Goal: Task Accomplishment & Management: Manage account settings

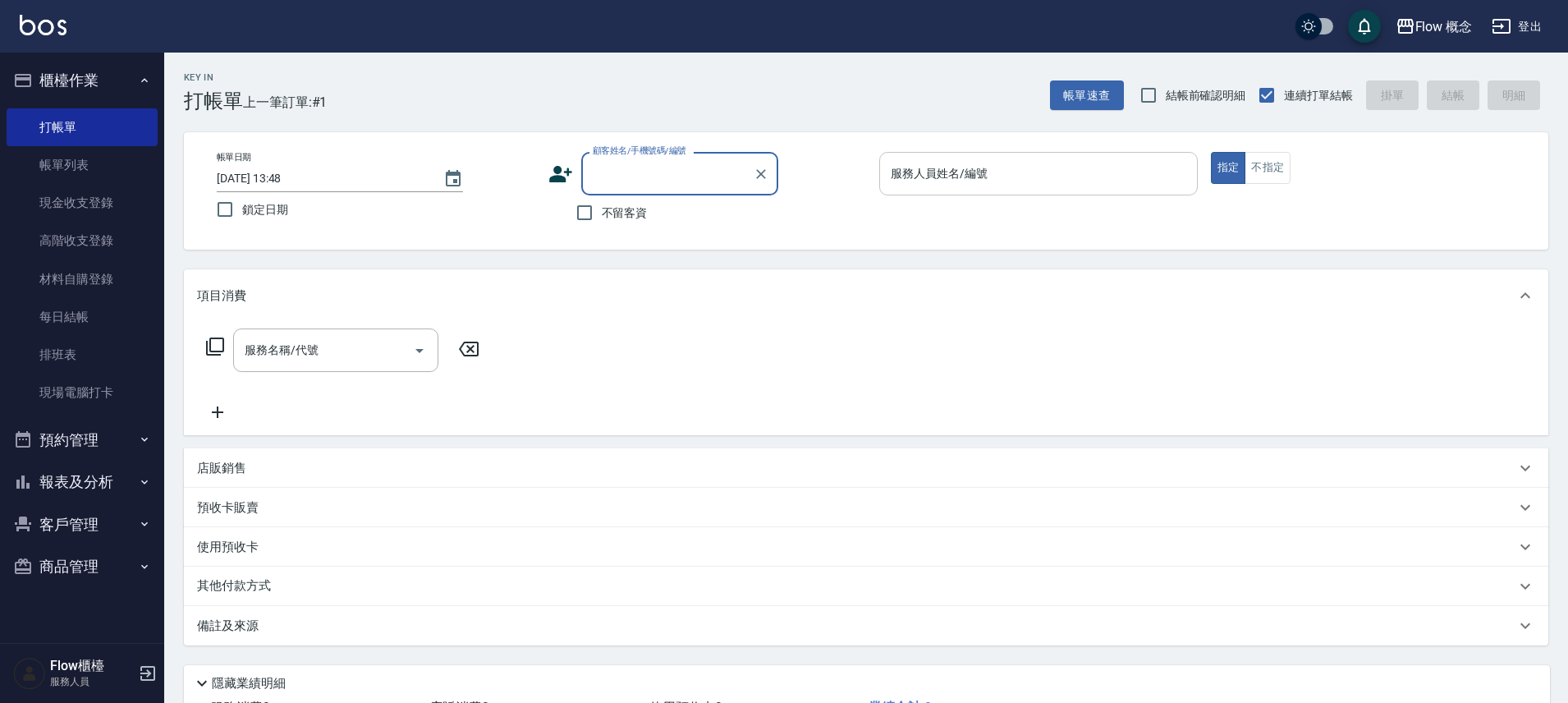
click at [1114, 160] on input "服務人員姓名/編號" at bounding box center [1038, 173] width 303 height 29
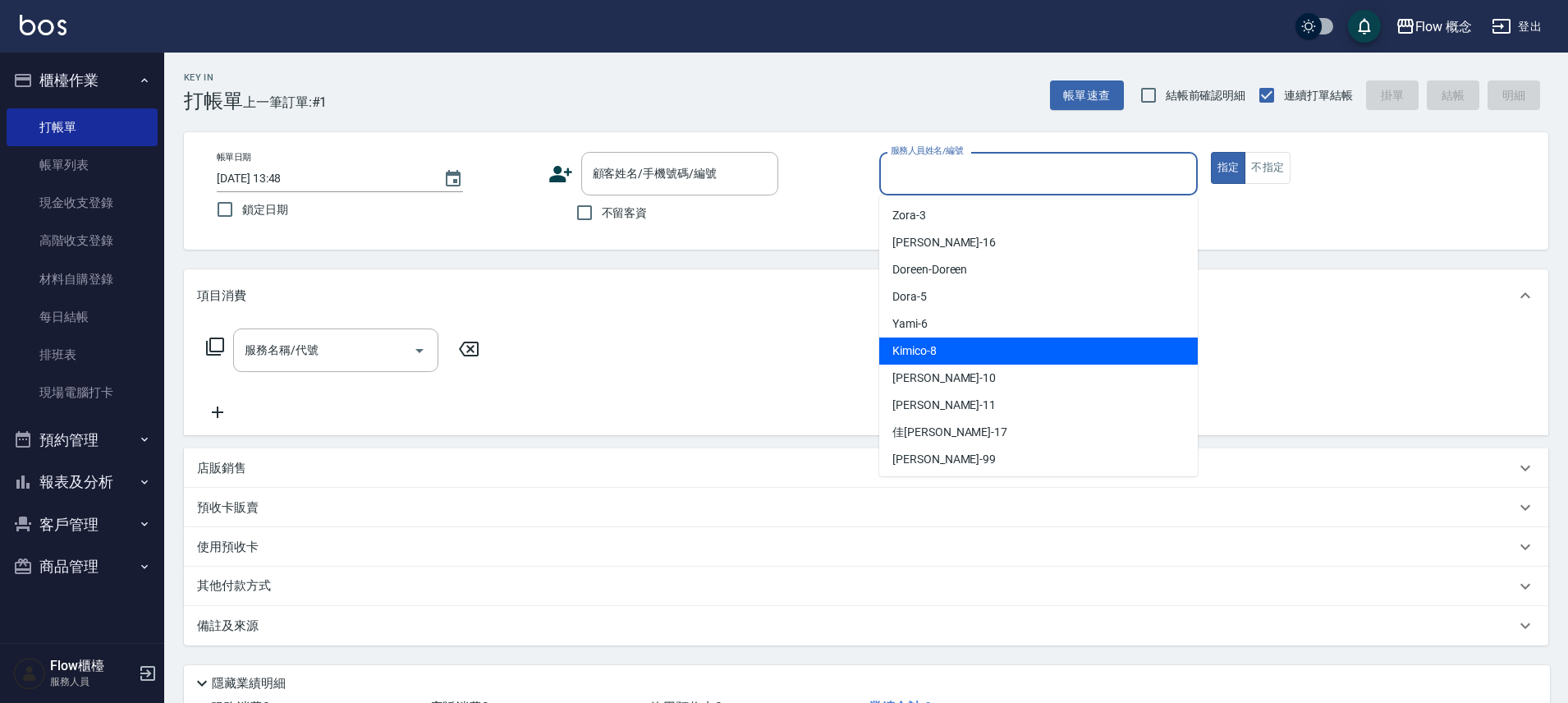
scroll to position [58, 0]
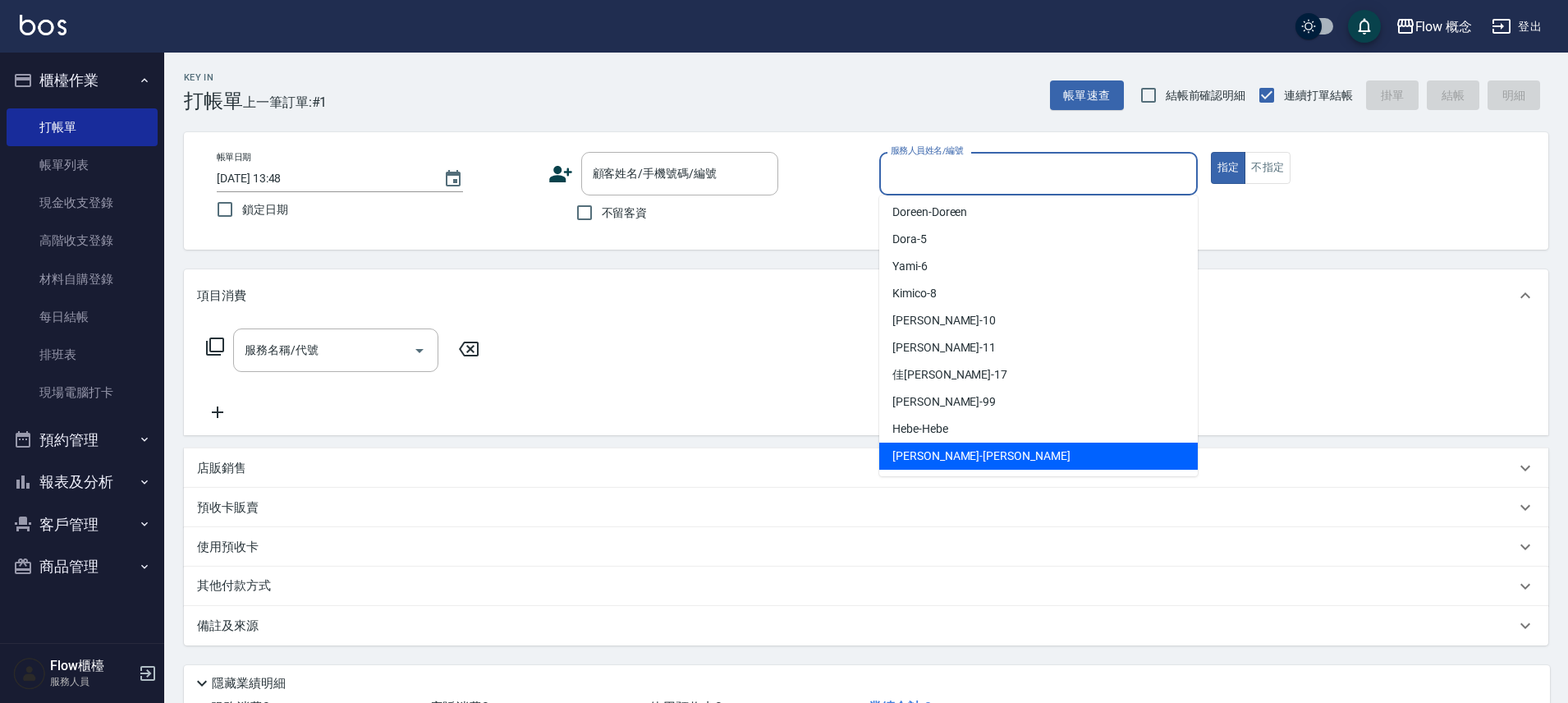
click at [923, 460] on span "Irene -Irene" at bounding box center [981, 455] width 178 height 17
type input "Irene-Irene"
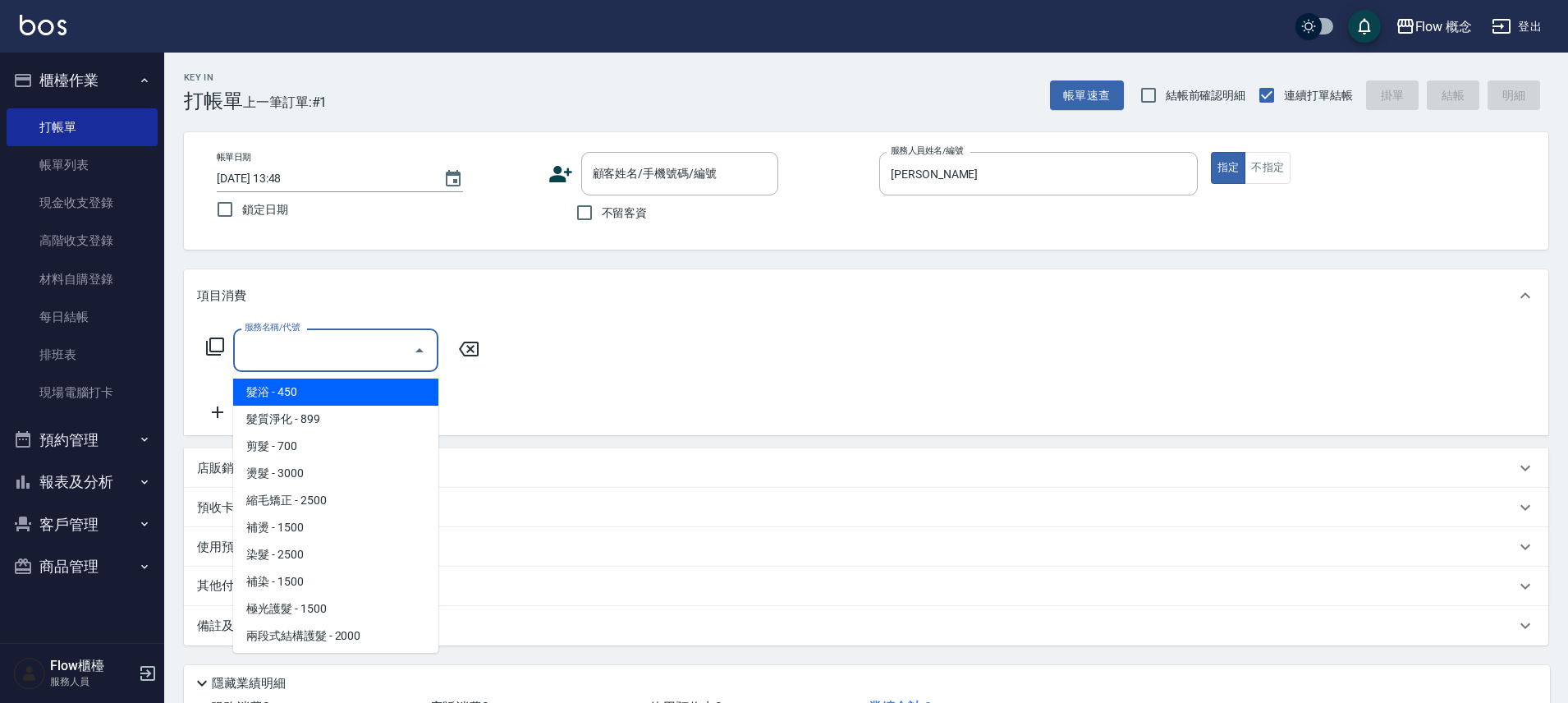
click at [359, 352] on input "服務名稱/代號" at bounding box center [323, 351] width 166 height 29
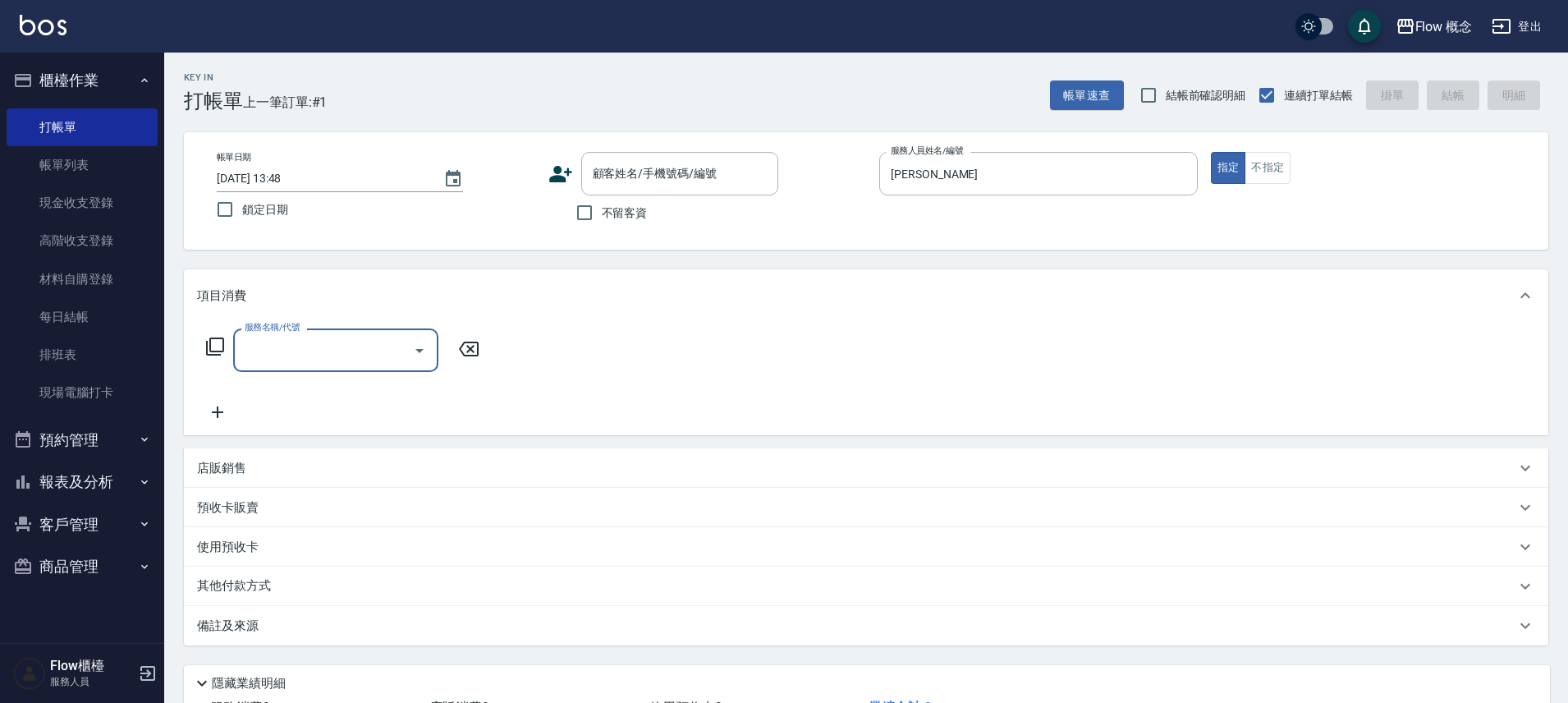
click at [296, 337] on input "服務名稱/代號" at bounding box center [323, 351] width 166 height 29
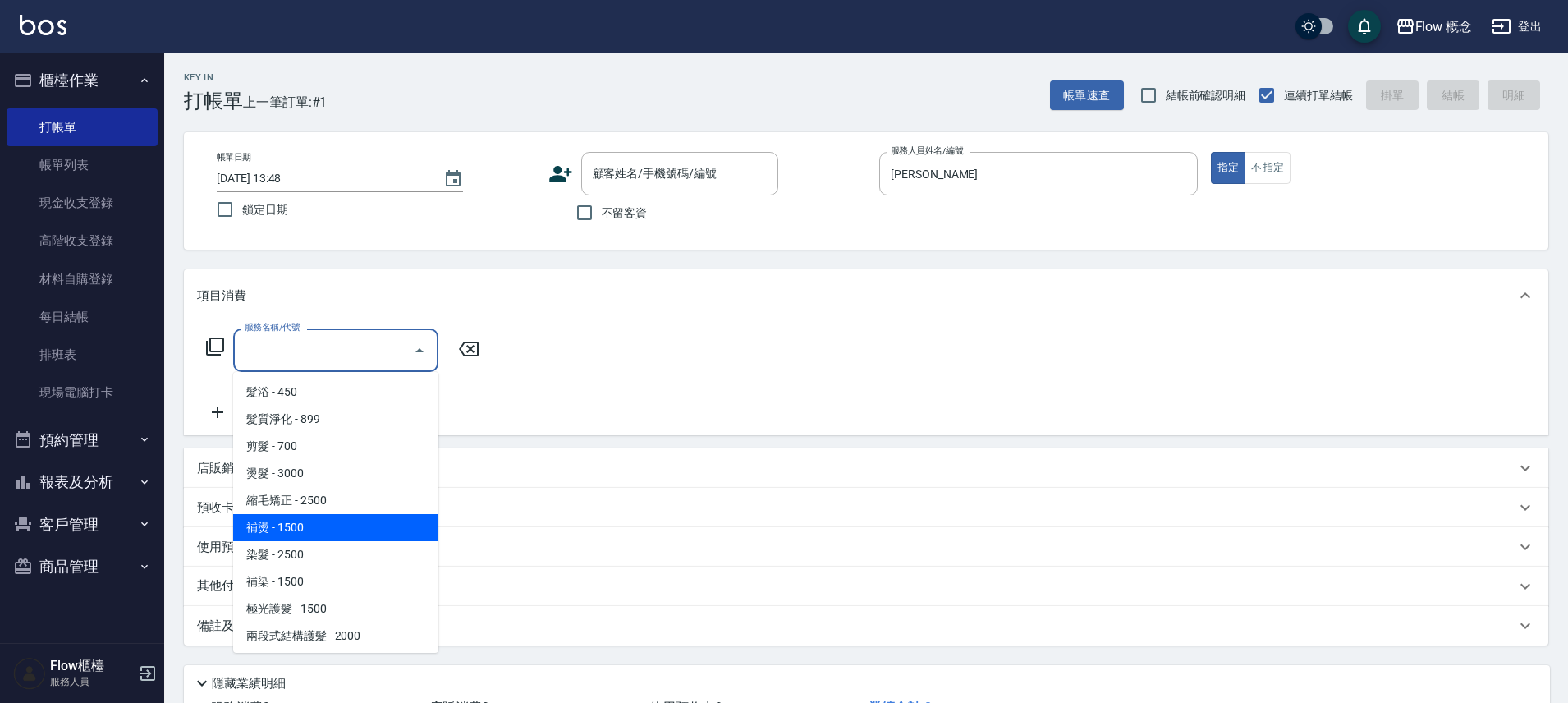
scroll to position [4, 0]
click at [301, 545] on span "染髮 - 2500" at bounding box center [335, 551] width 205 height 27
type input "染髮(401)"
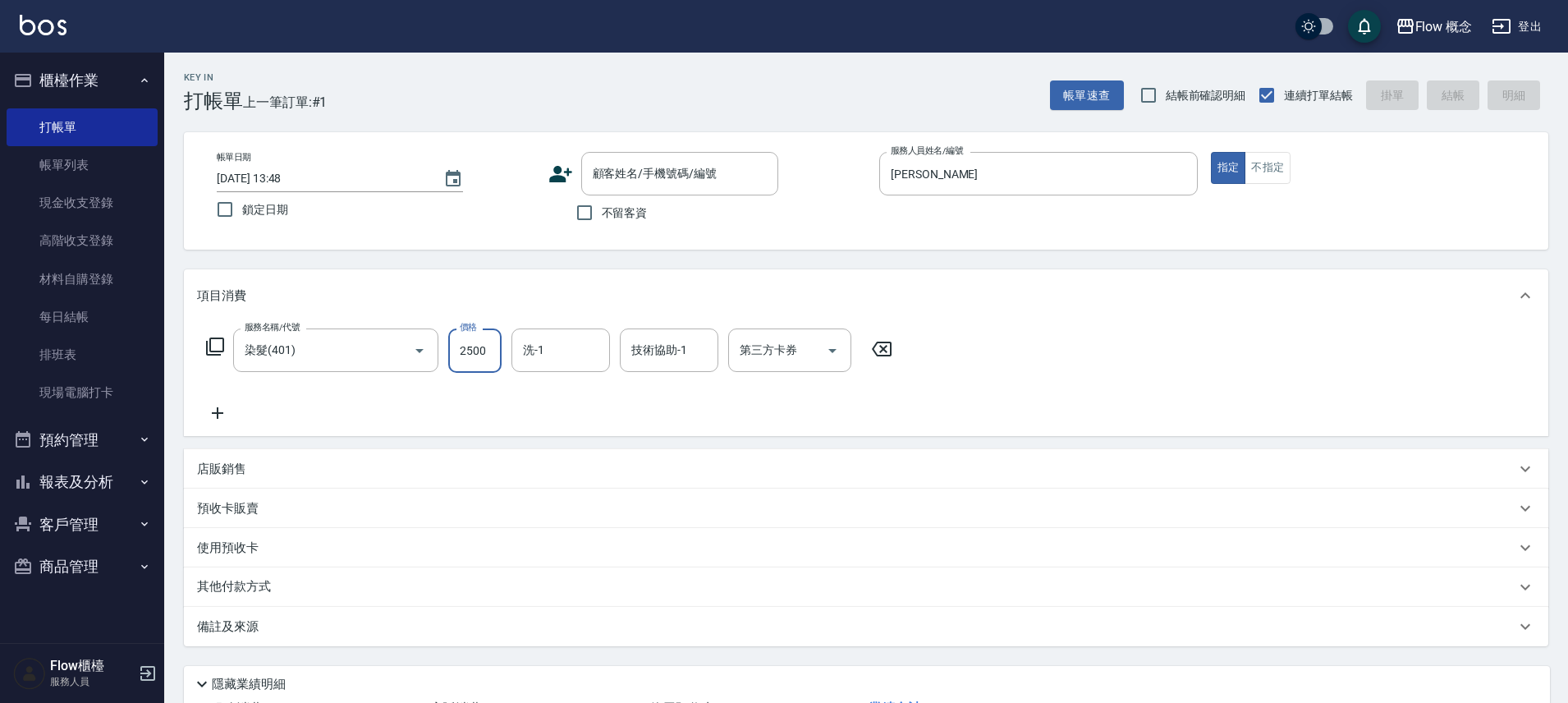
click at [479, 355] on input "2500" at bounding box center [474, 350] width 53 height 44
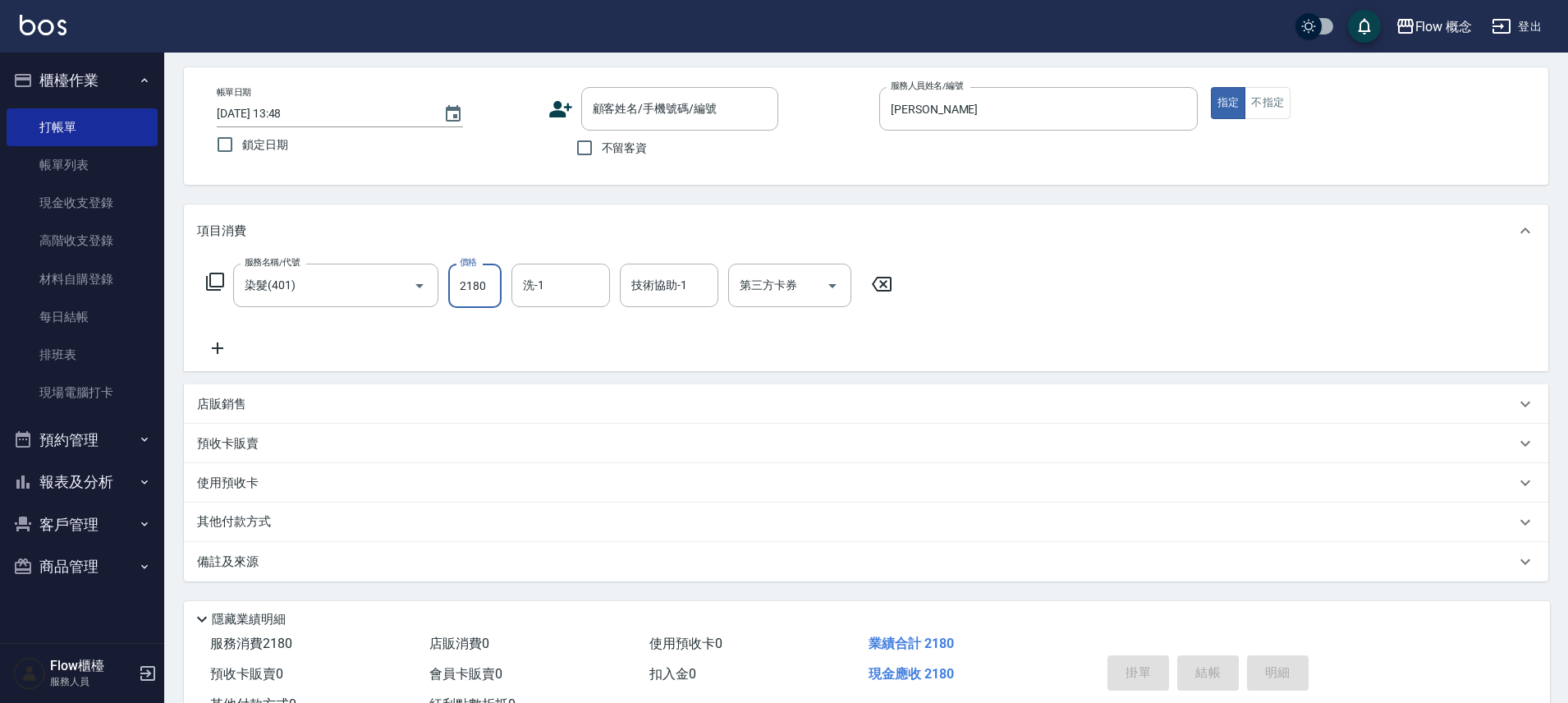
scroll to position [129, 0]
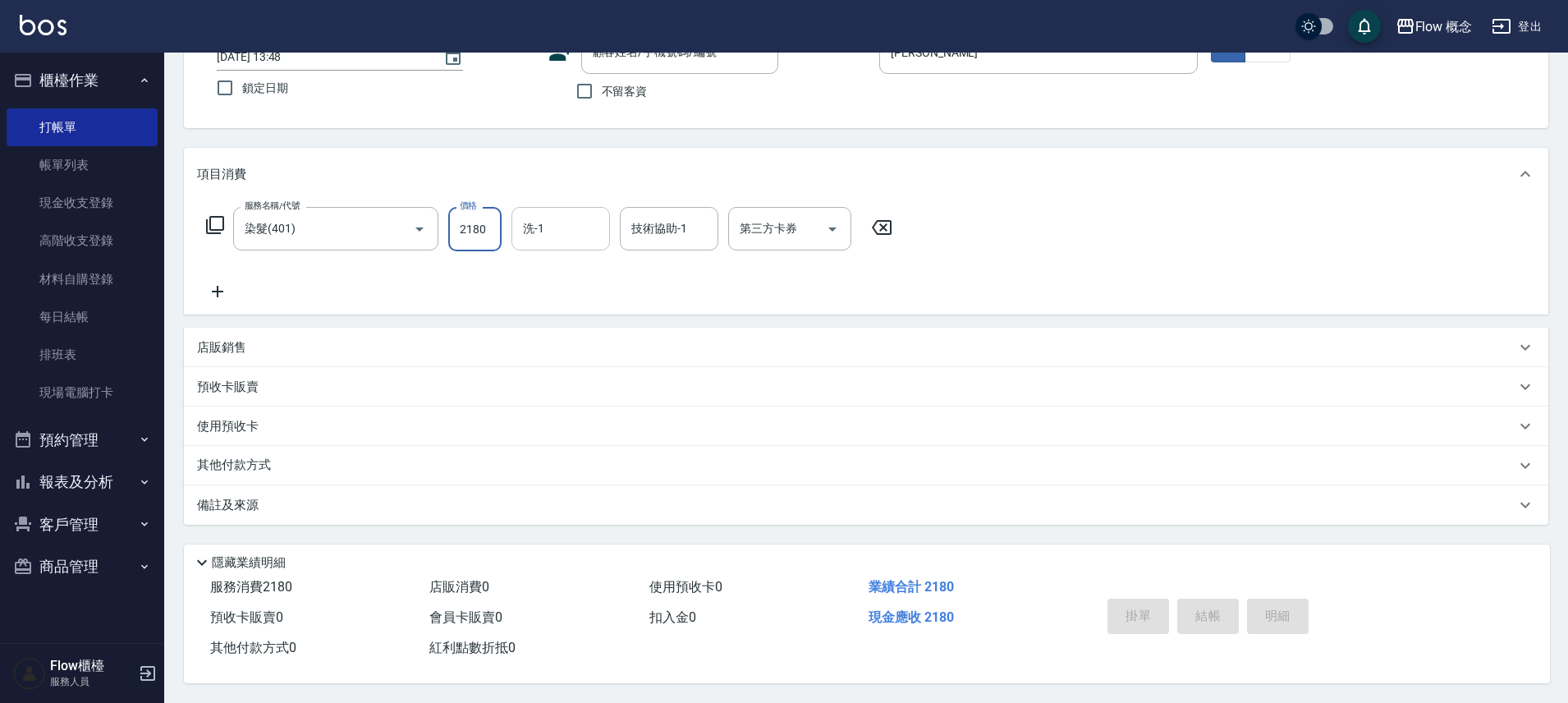
type input "2180"
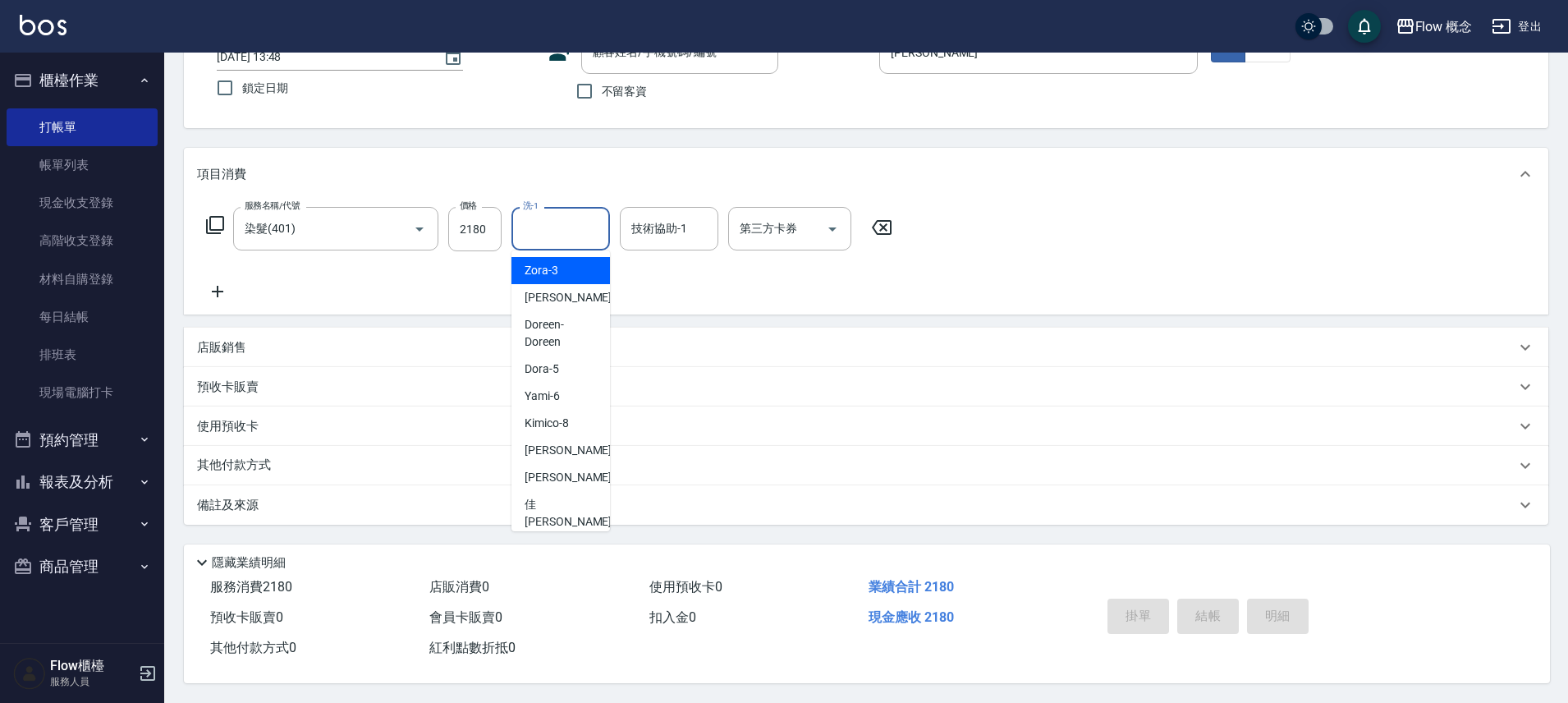
click at [576, 226] on input "洗-1" at bounding box center [560, 229] width 84 height 29
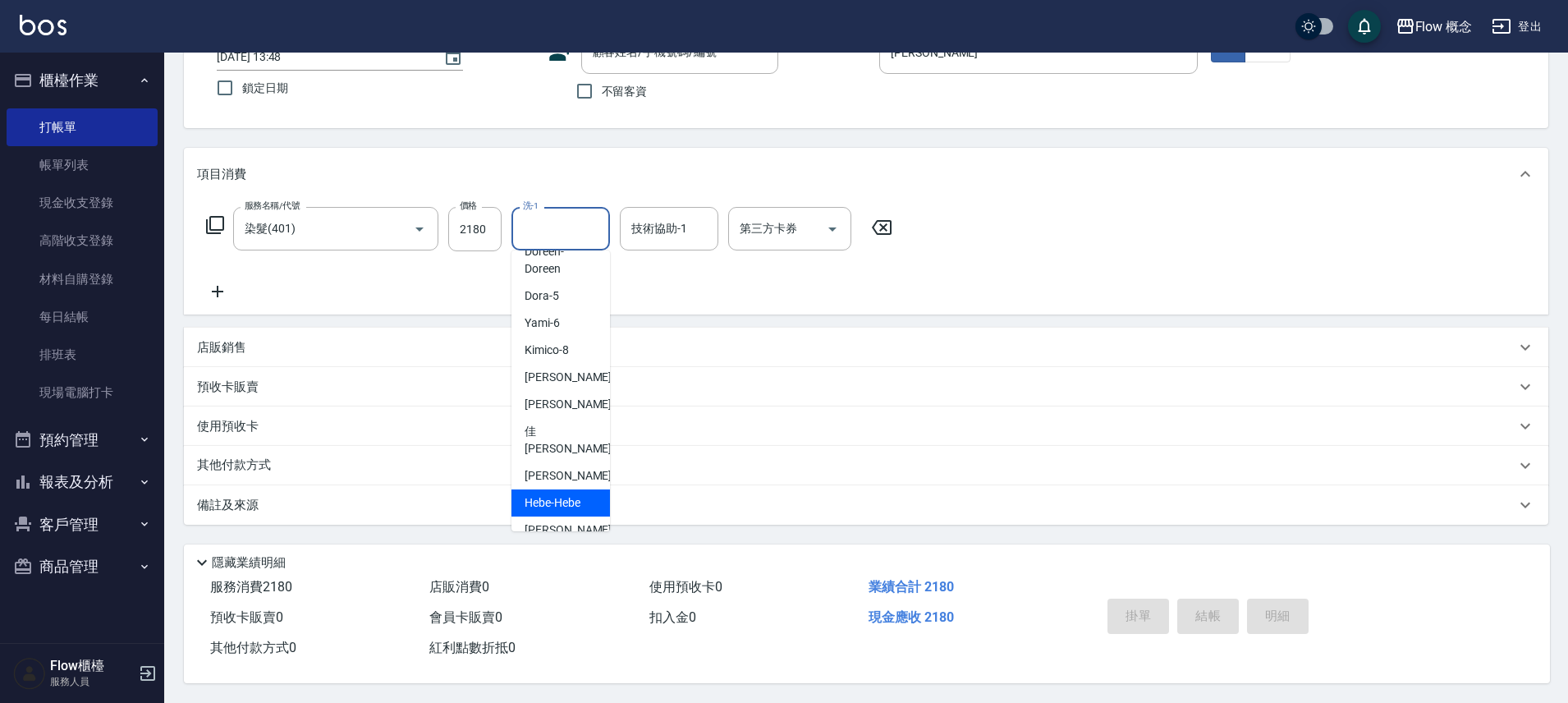
scroll to position [75, 0]
click at [555, 394] on span "恬恬 -11" at bounding box center [576, 402] width 103 height 17
type input "恬恬-11"
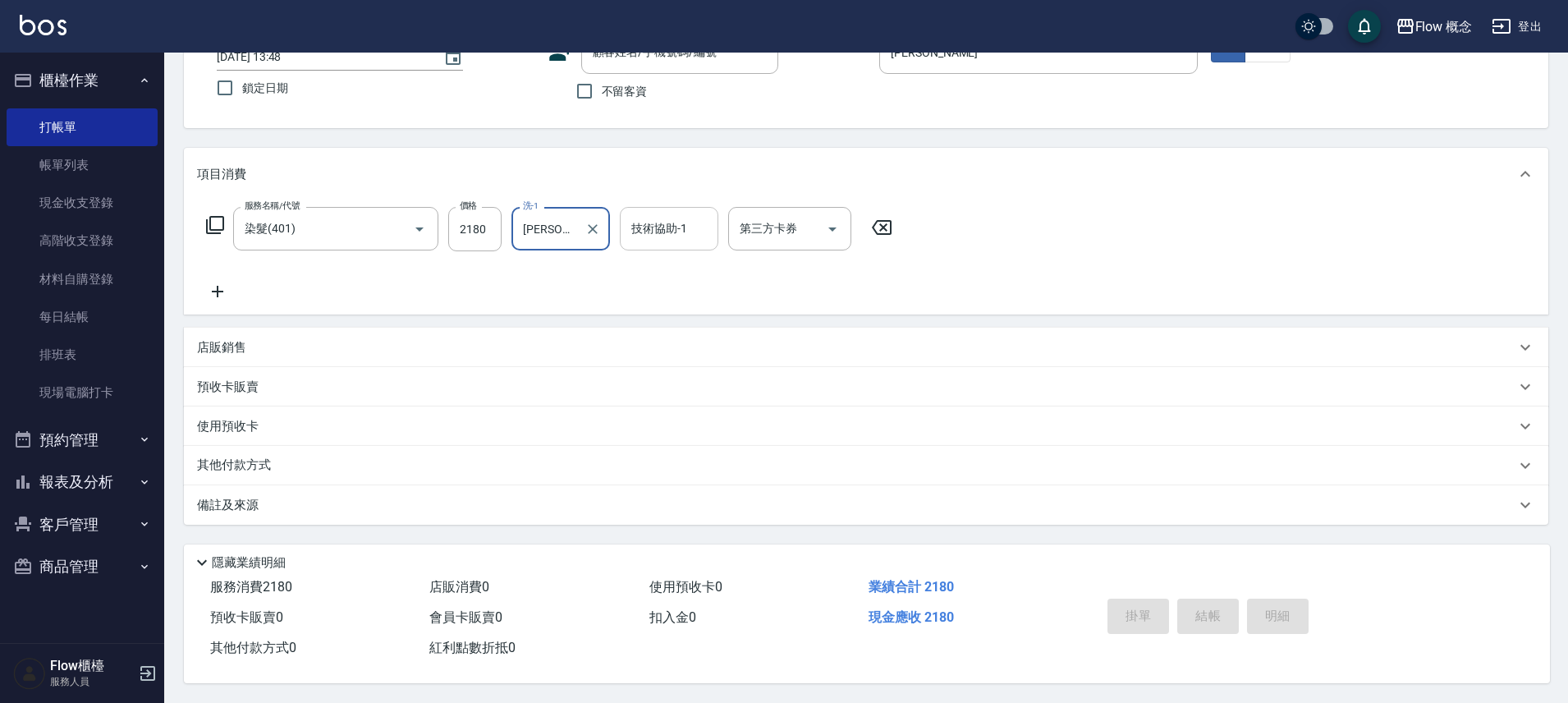
click at [678, 227] on input "技術協助-1" at bounding box center [668, 229] width 84 height 29
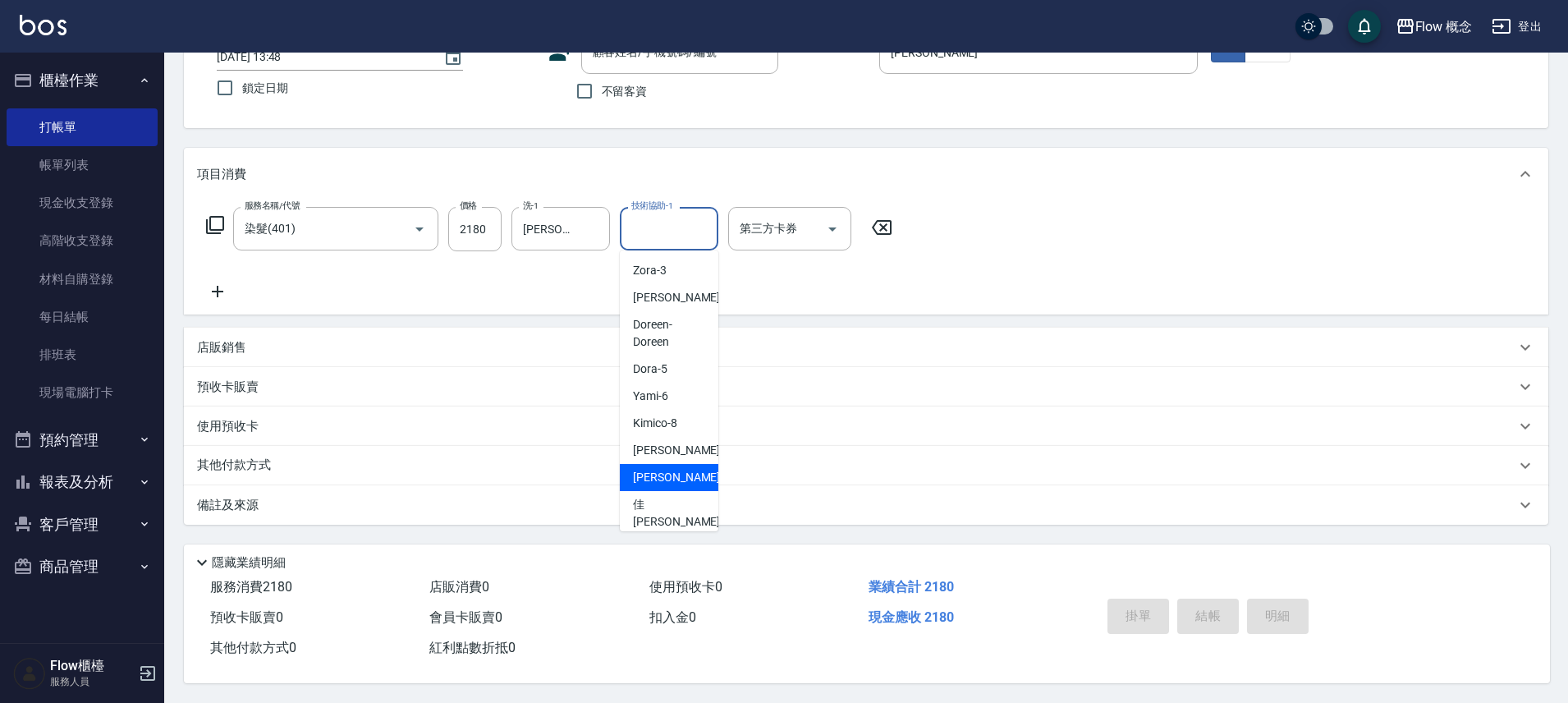
click at [653, 473] on span "恬恬 -11" at bounding box center [685, 477] width 103 height 17
type input "恬恬-11"
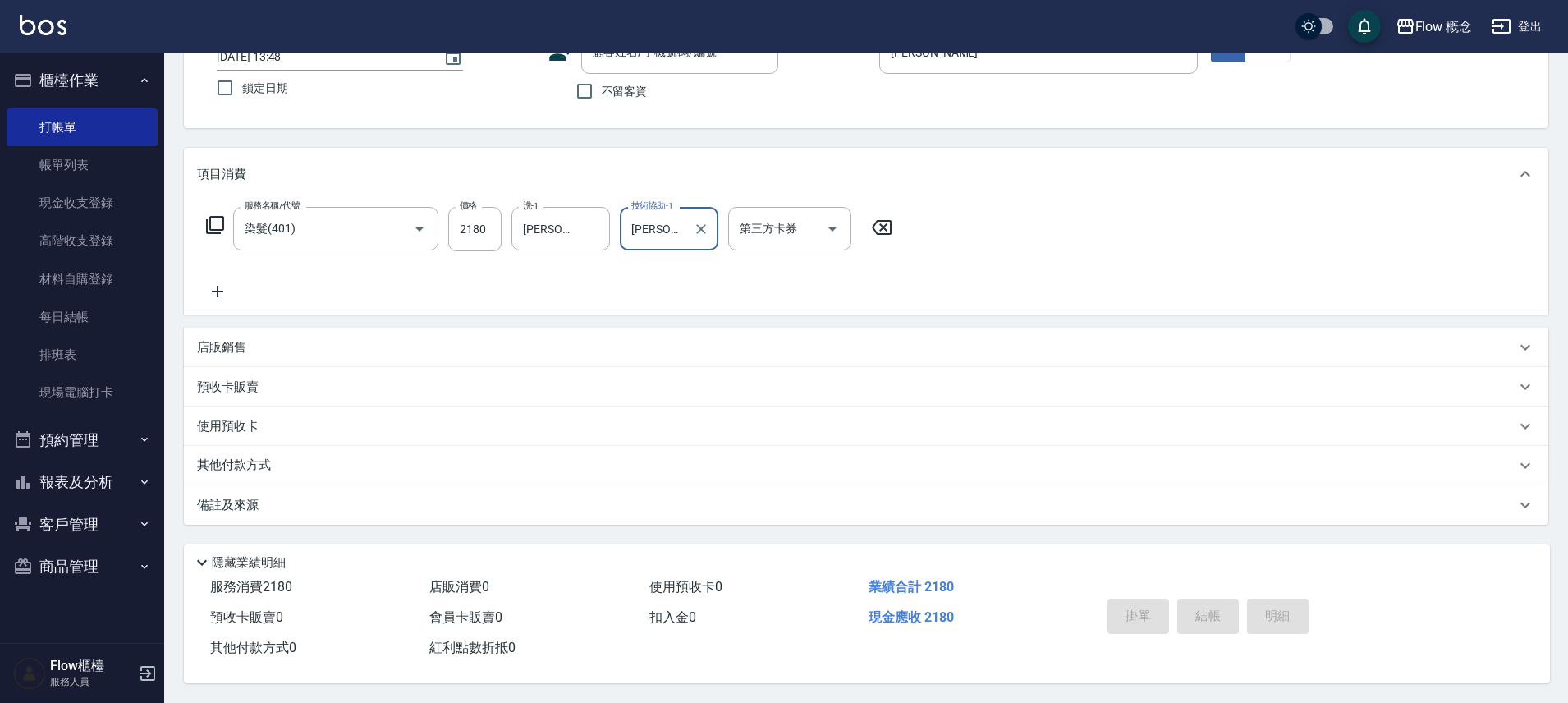
click at [475, 501] on div "備註及來源" at bounding box center [855, 505] width 1318 height 17
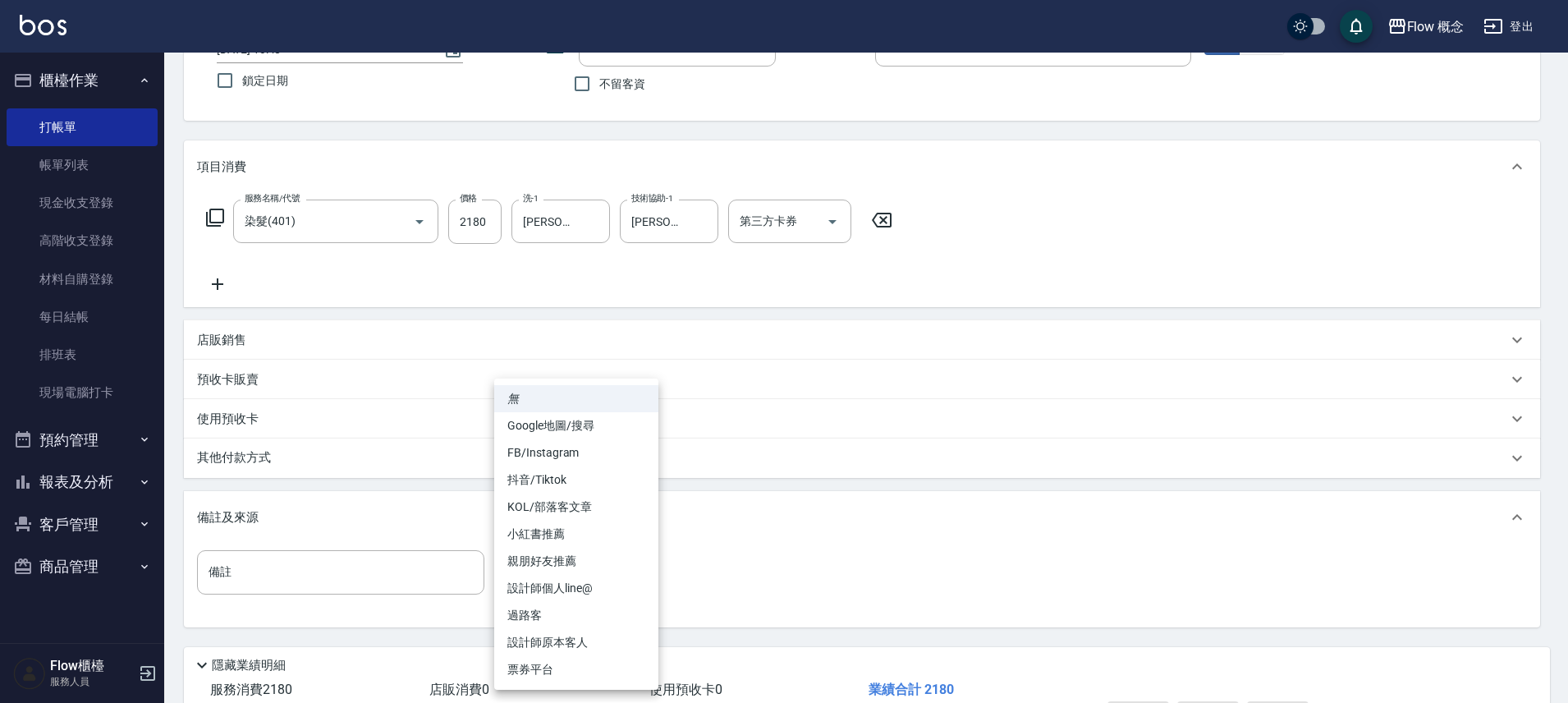
click at [586, 584] on body "Flow 概念 登出 櫃檯作業 打帳單 帳單列表 現金收支登錄 高階收支登錄 材料自購登錄 每日結帳 排班表 現場電腦打卡 預約管理 預約管理 單日預約紀錄 …" at bounding box center [784, 338] width 1568 height 934
click at [545, 457] on li "FB/Instagram" at bounding box center [576, 453] width 164 height 27
type input "FB/Instagram"
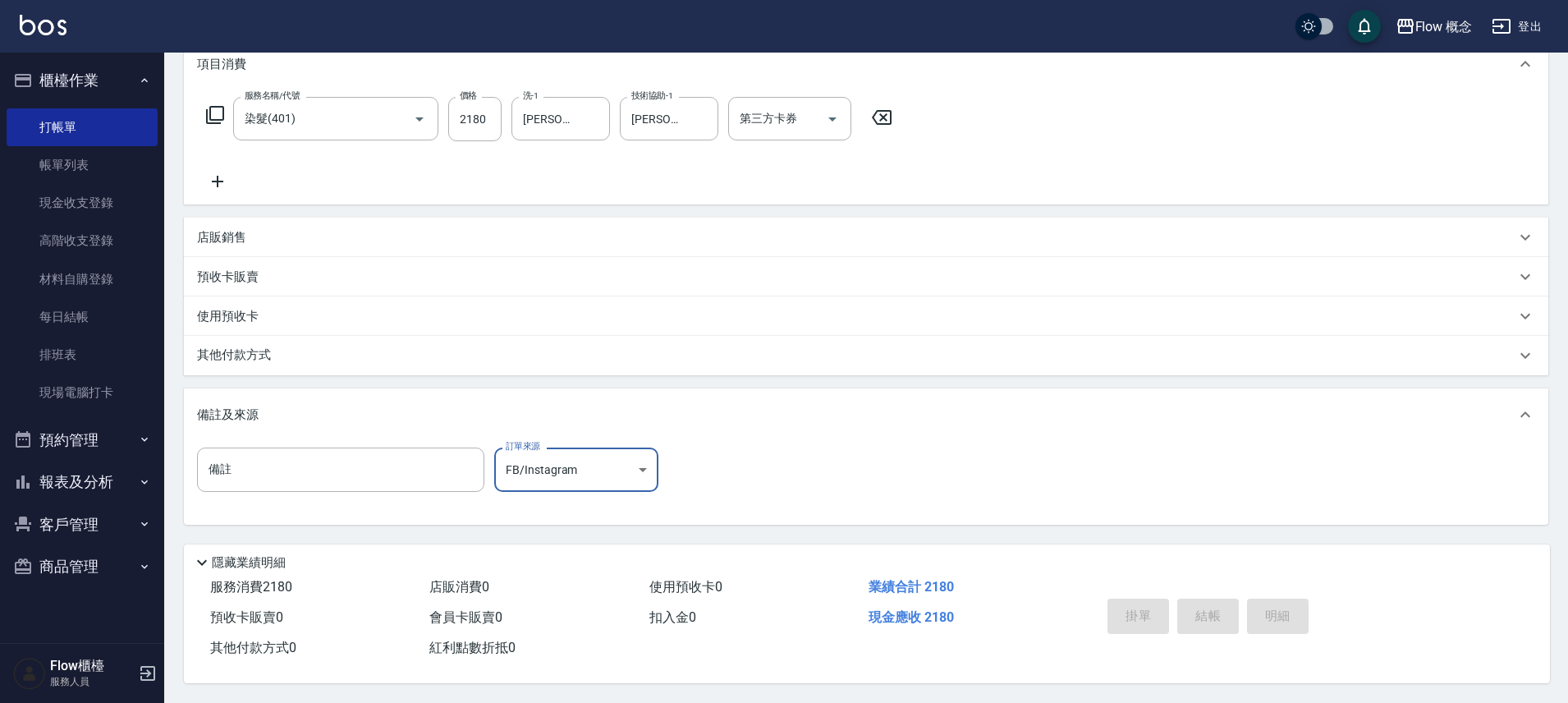
scroll to position [239, 0]
click at [365, 362] on div "其他付款方式" at bounding box center [866, 356] width 1364 height 40
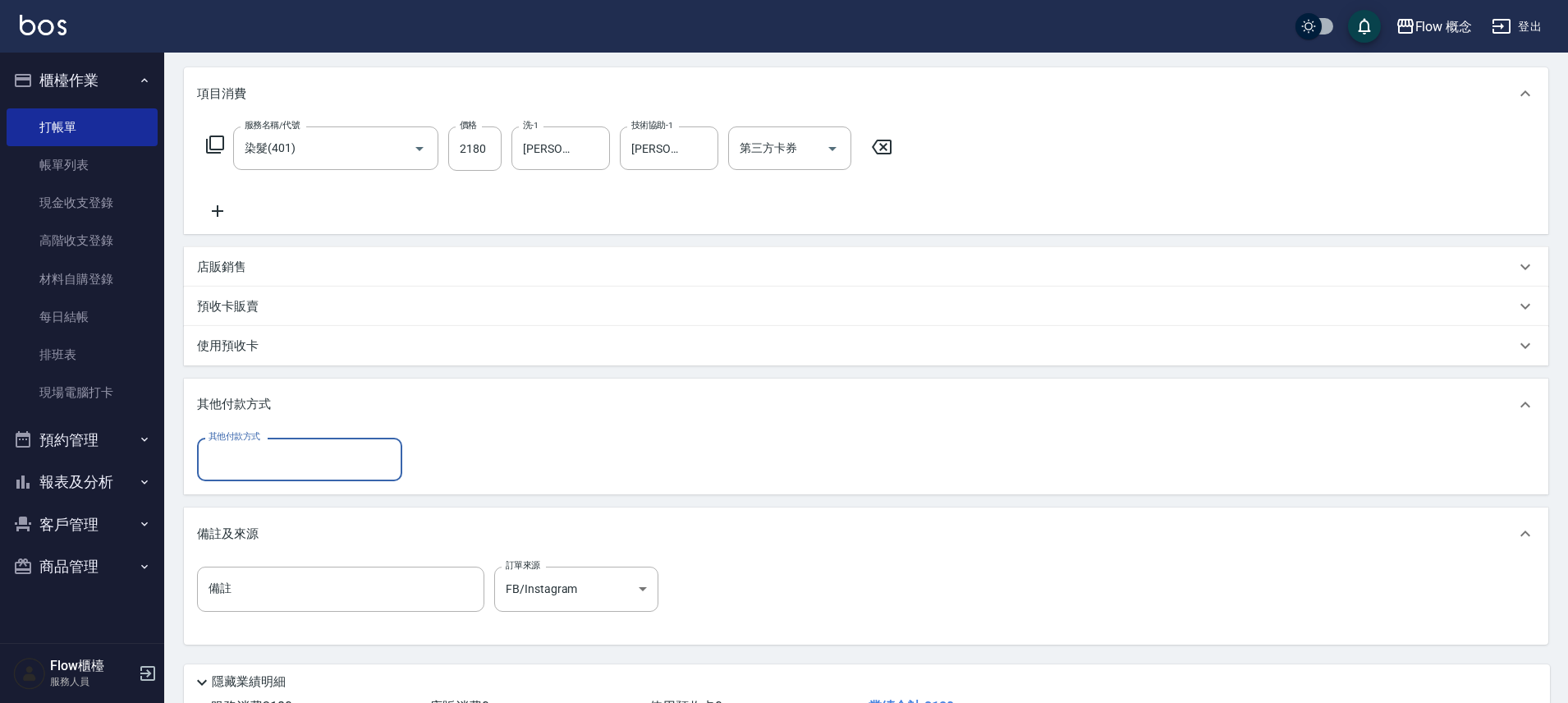
scroll to position [0, 0]
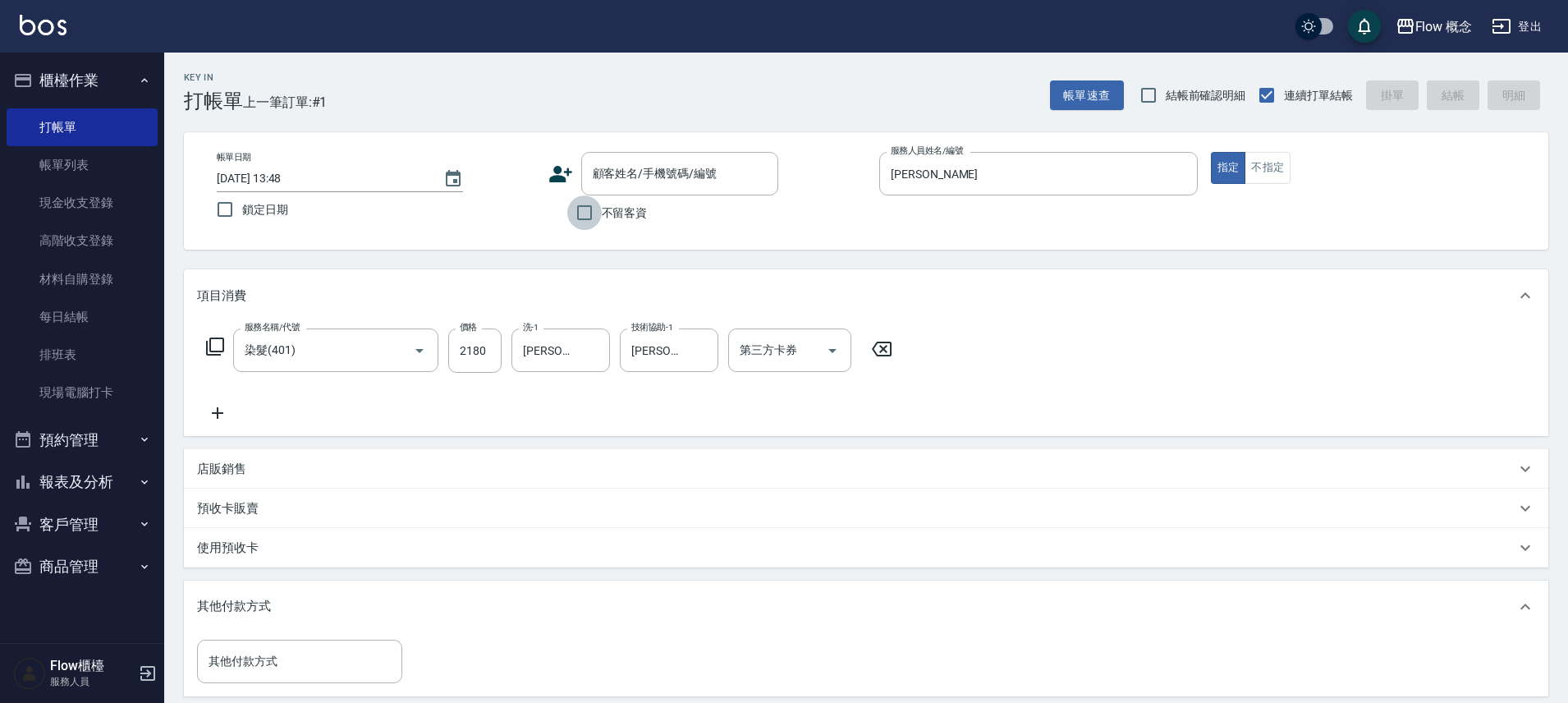
click at [582, 216] on input "不留客資" at bounding box center [584, 212] width 34 height 34
checkbox input "true"
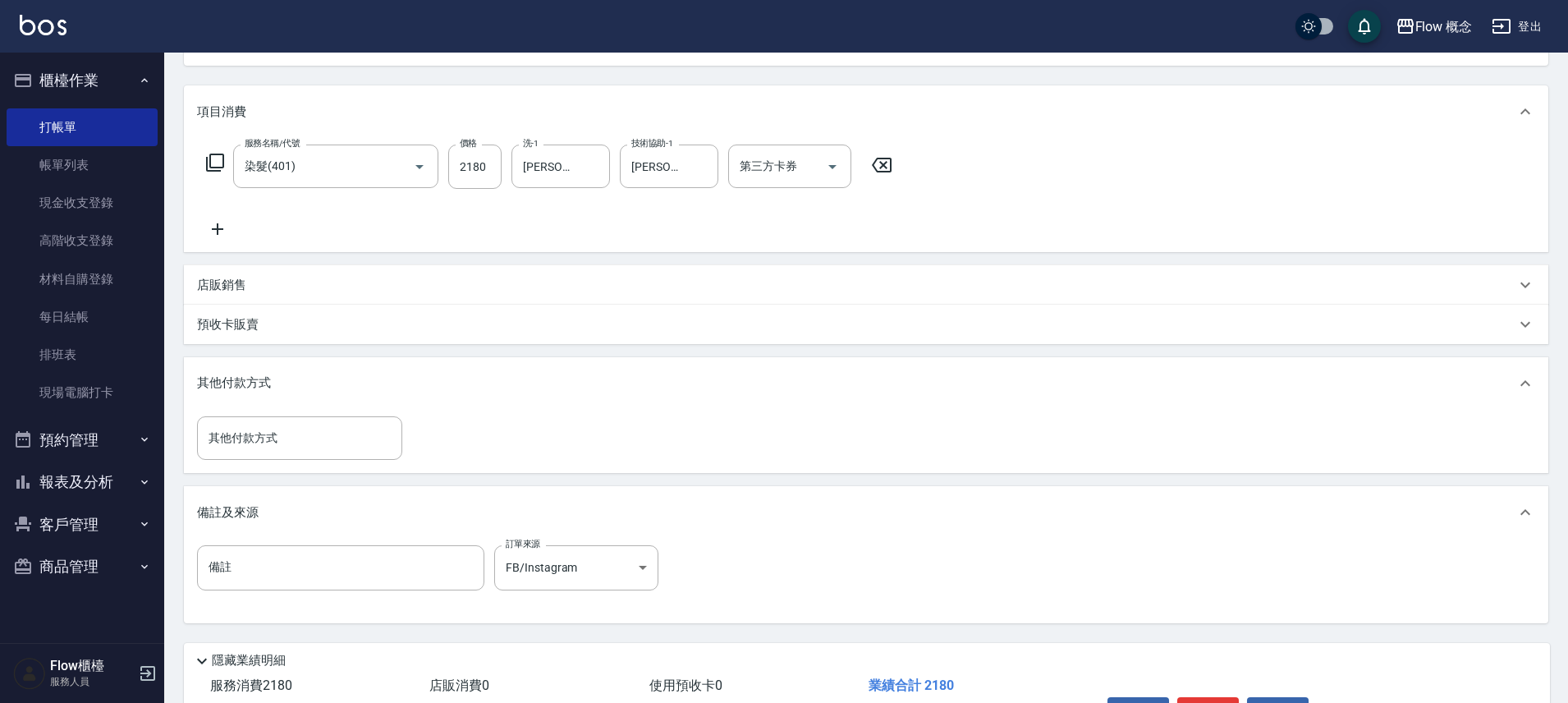
scroll to position [290, 0]
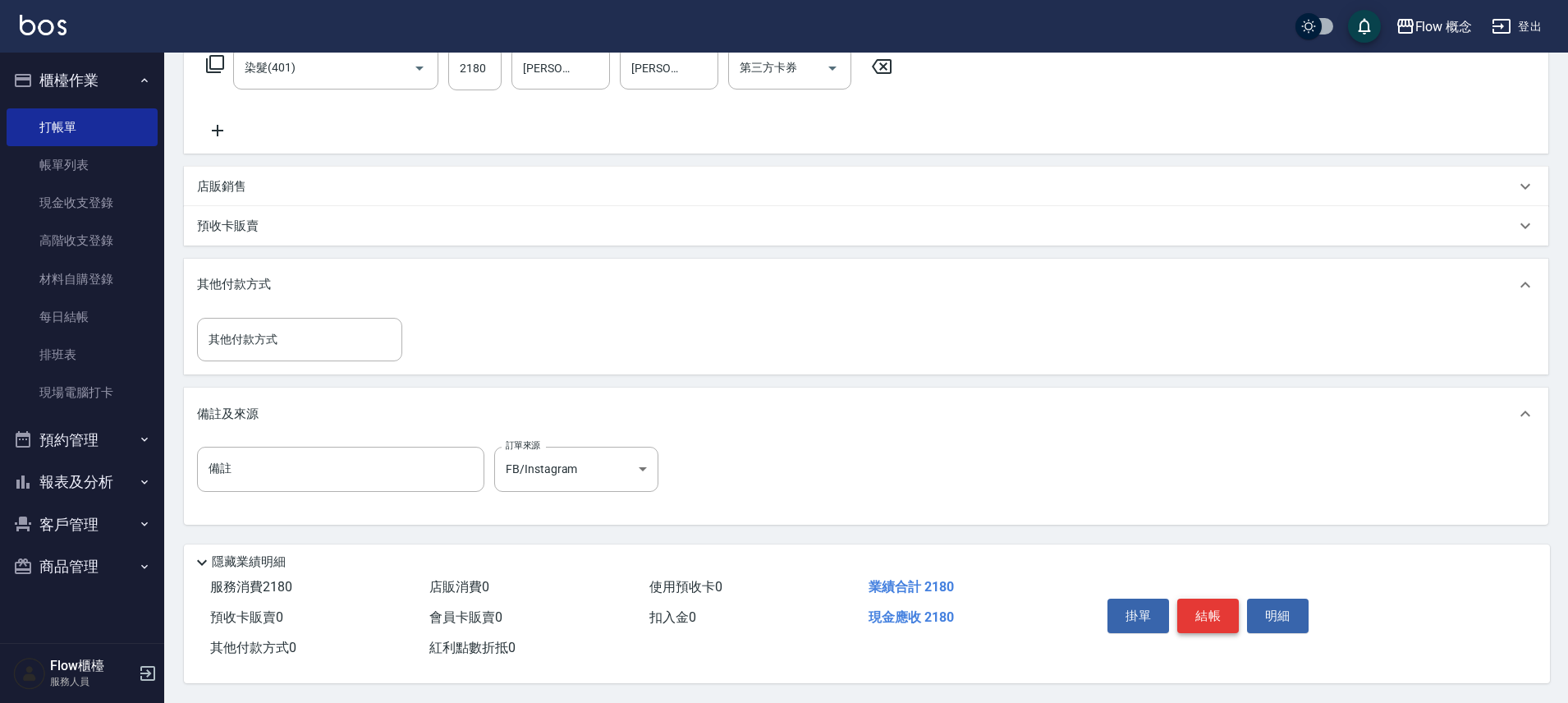
click at [1218, 598] on button "結帳" at bounding box center [1208, 615] width 61 height 34
type input "2025/09/06 15:13"
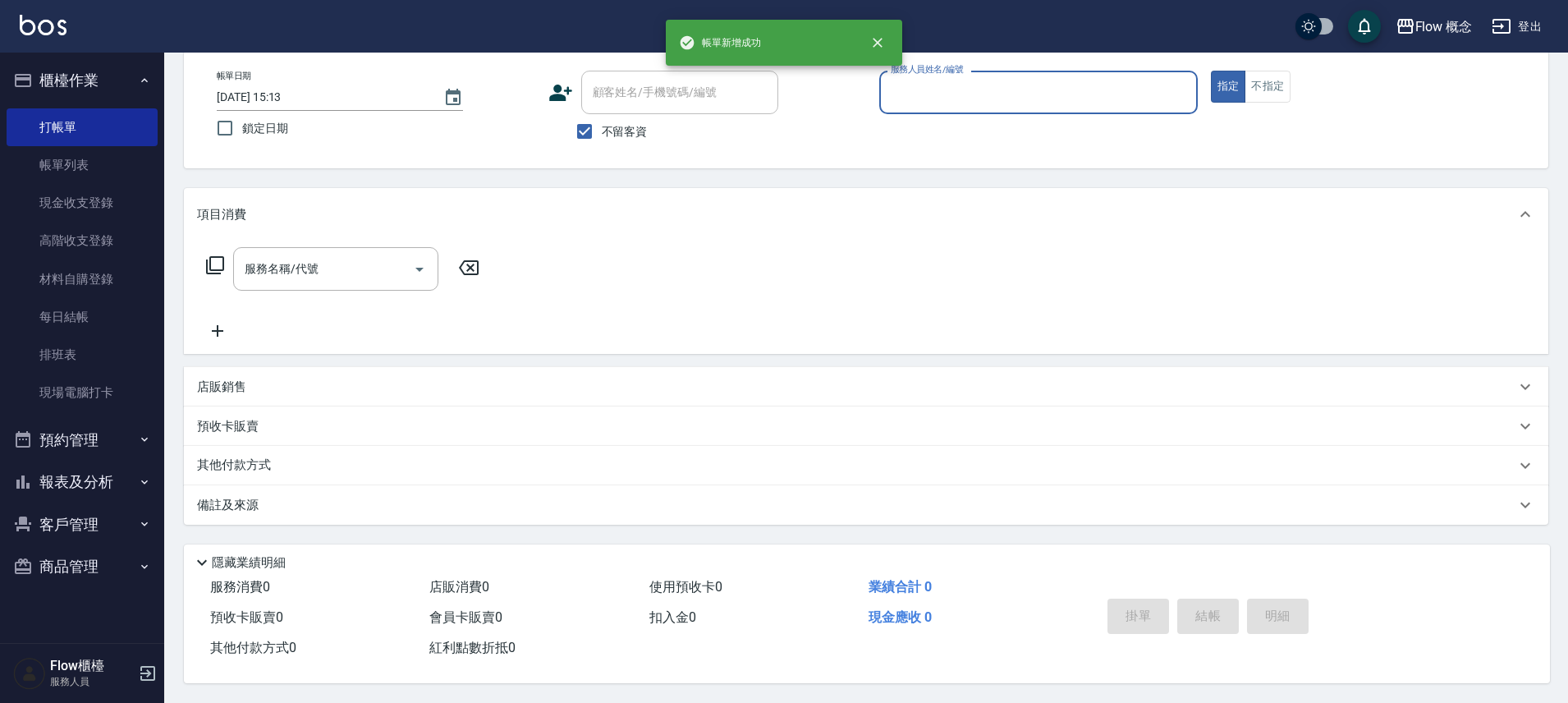
scroll to position [0, 0]
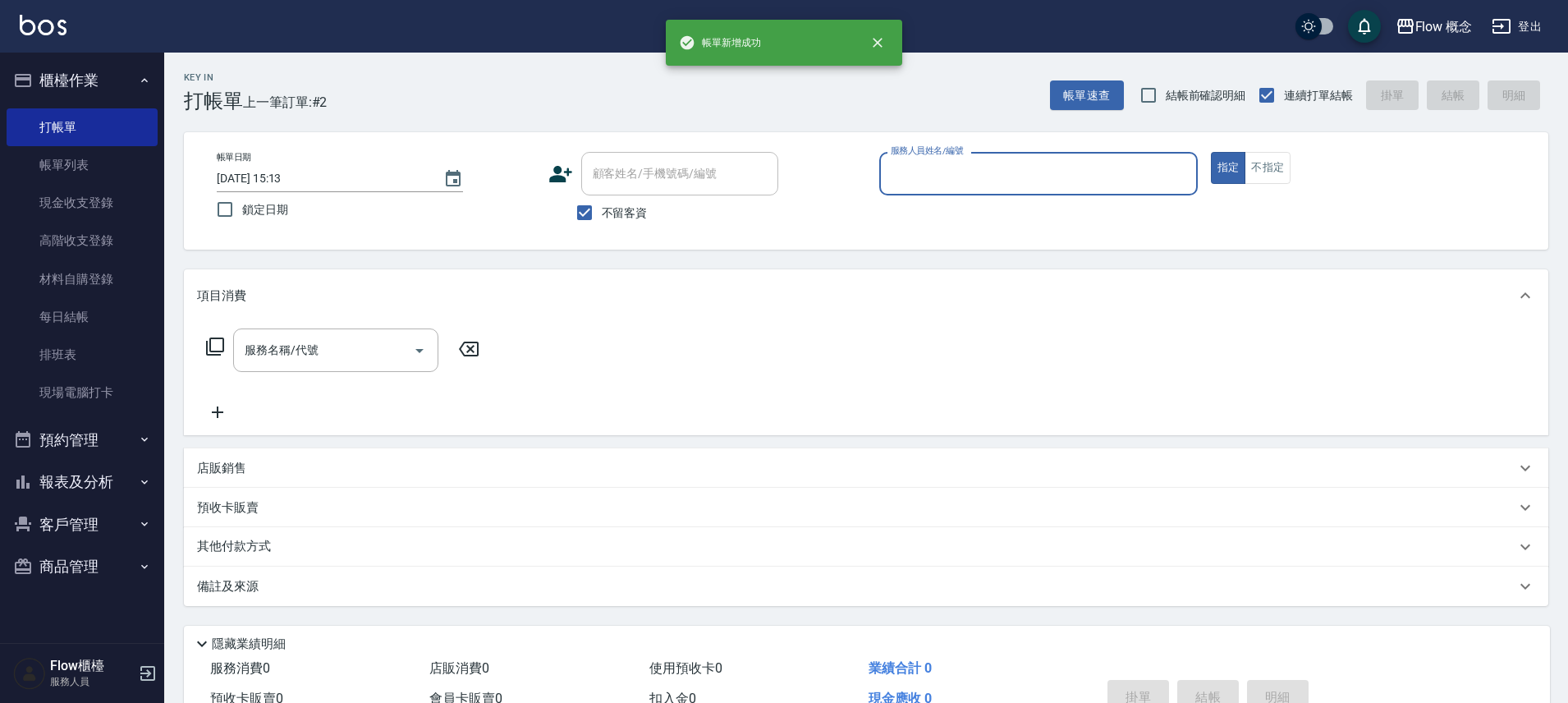
click at [975, 182] on input "服務人員姓名/編號" at bounding box center [1038, 173] width 303 height 29
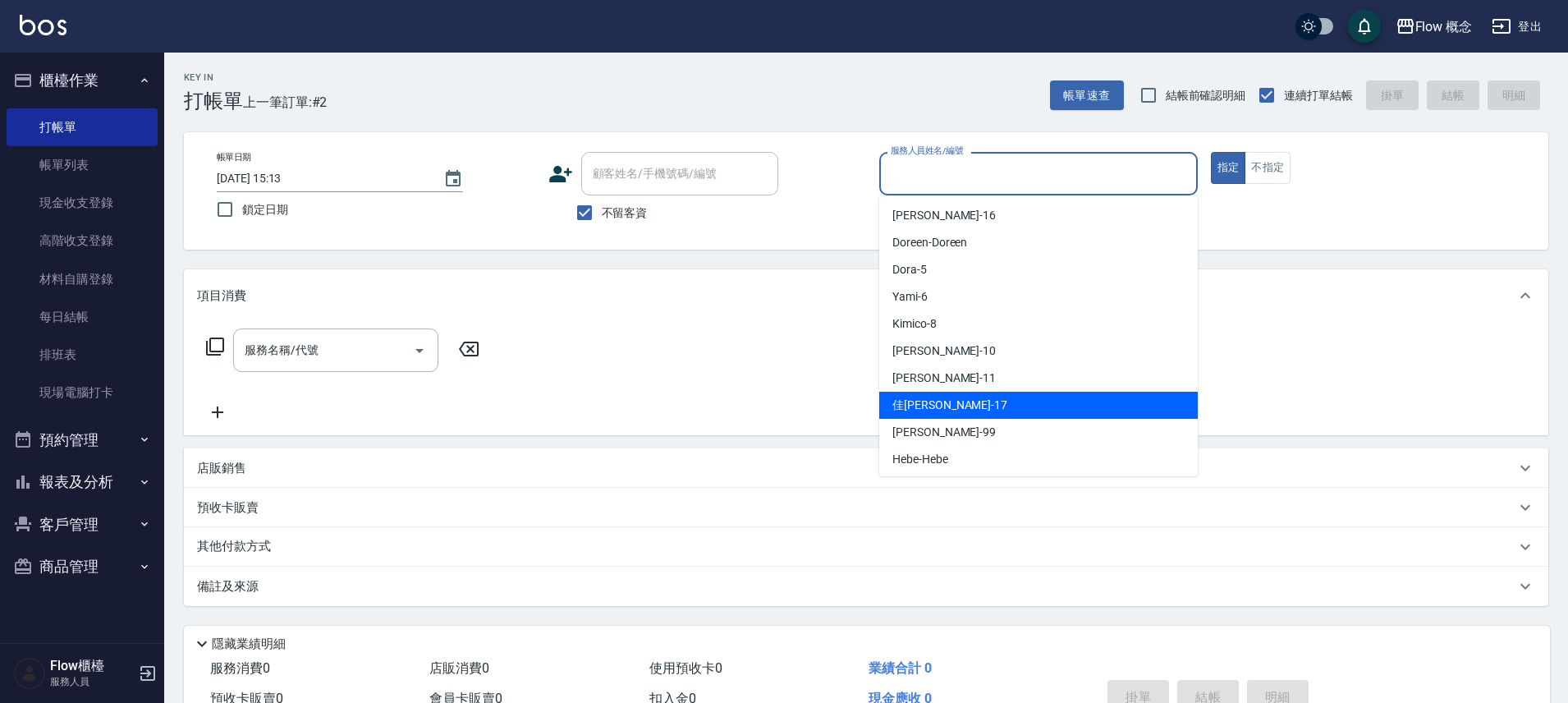
scroll to position [58, 0]
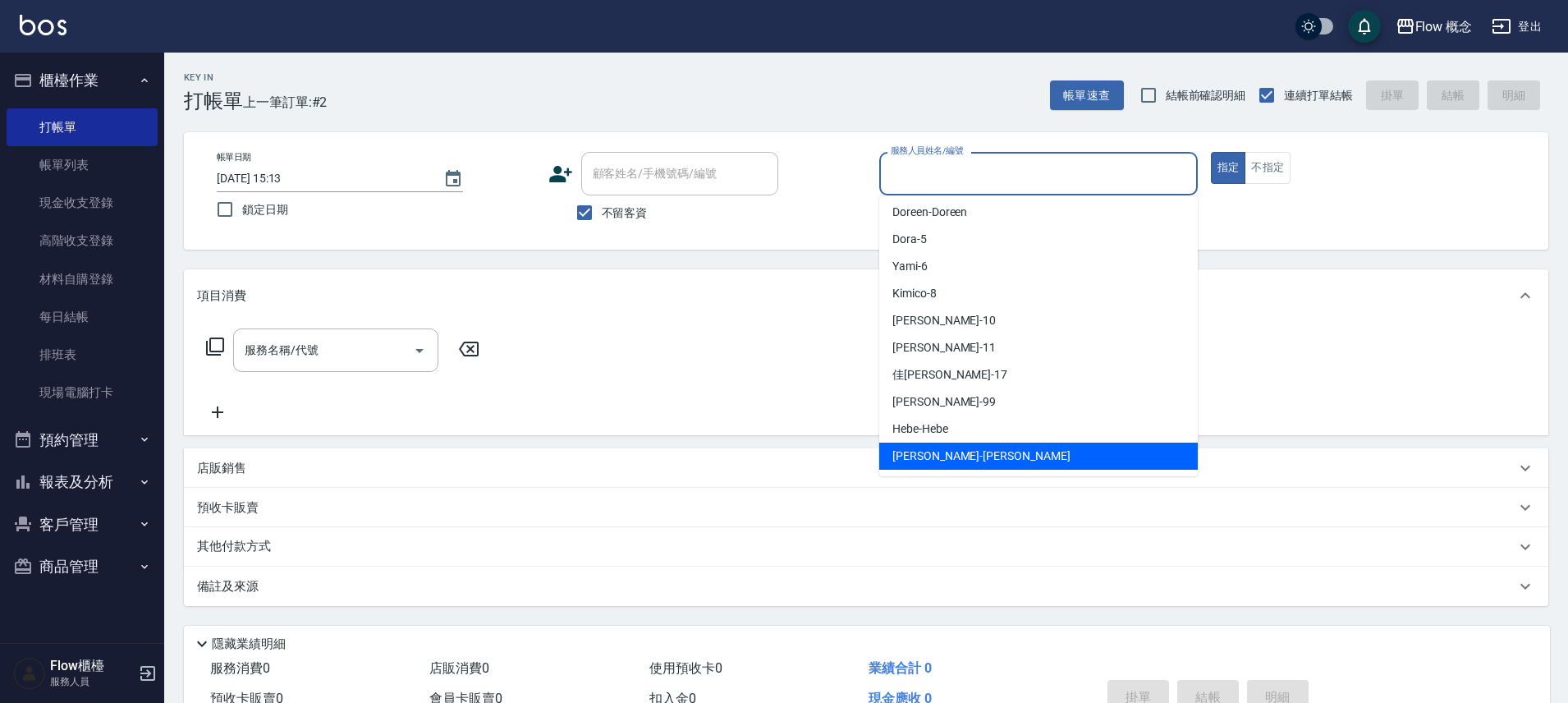
click at [929, 449] on span "Irene -Irene" at bounding box center [981, 455] width 178 height 17
type input "Irene-Irene"
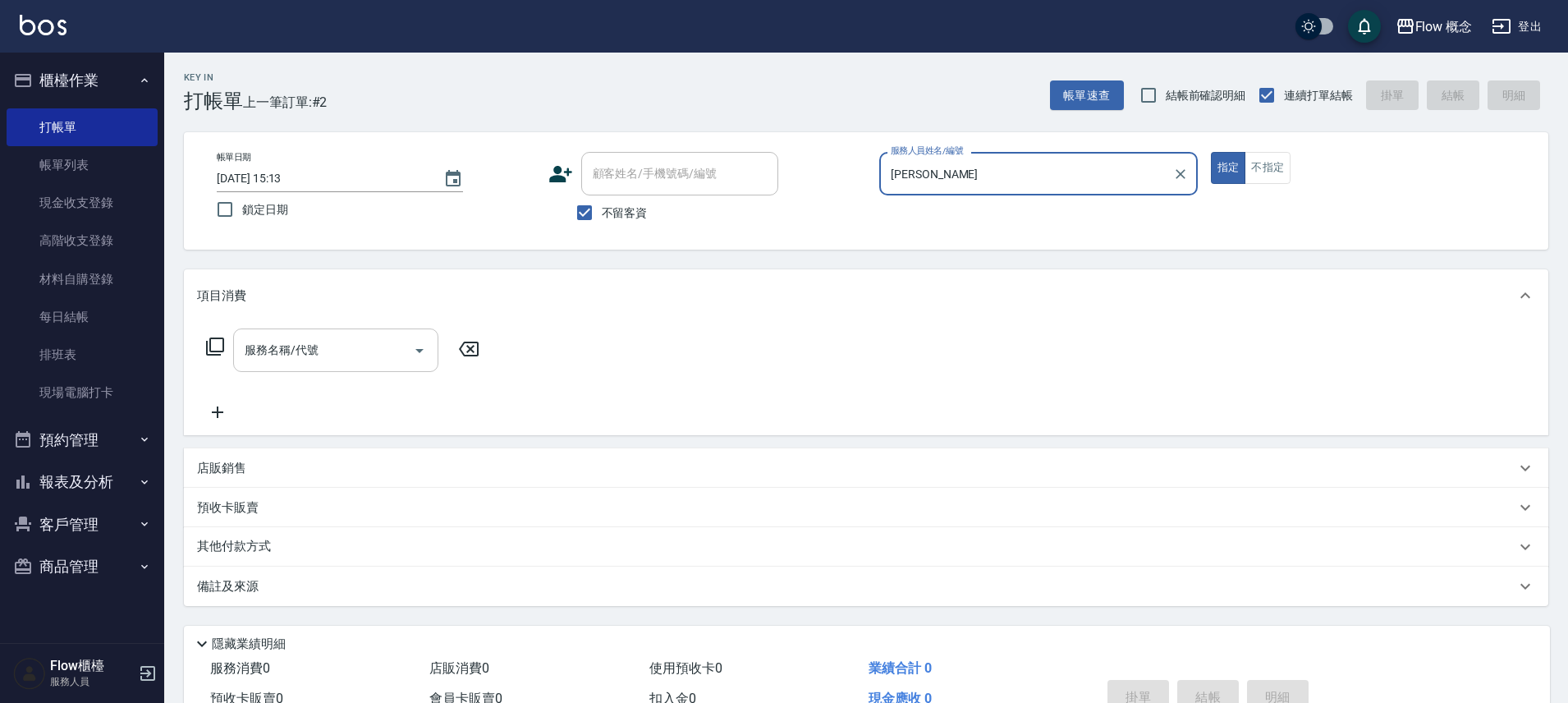
click at [367, 357] on input "服務名稱/代號" at bounding box center [323, 351] width 166 height 29
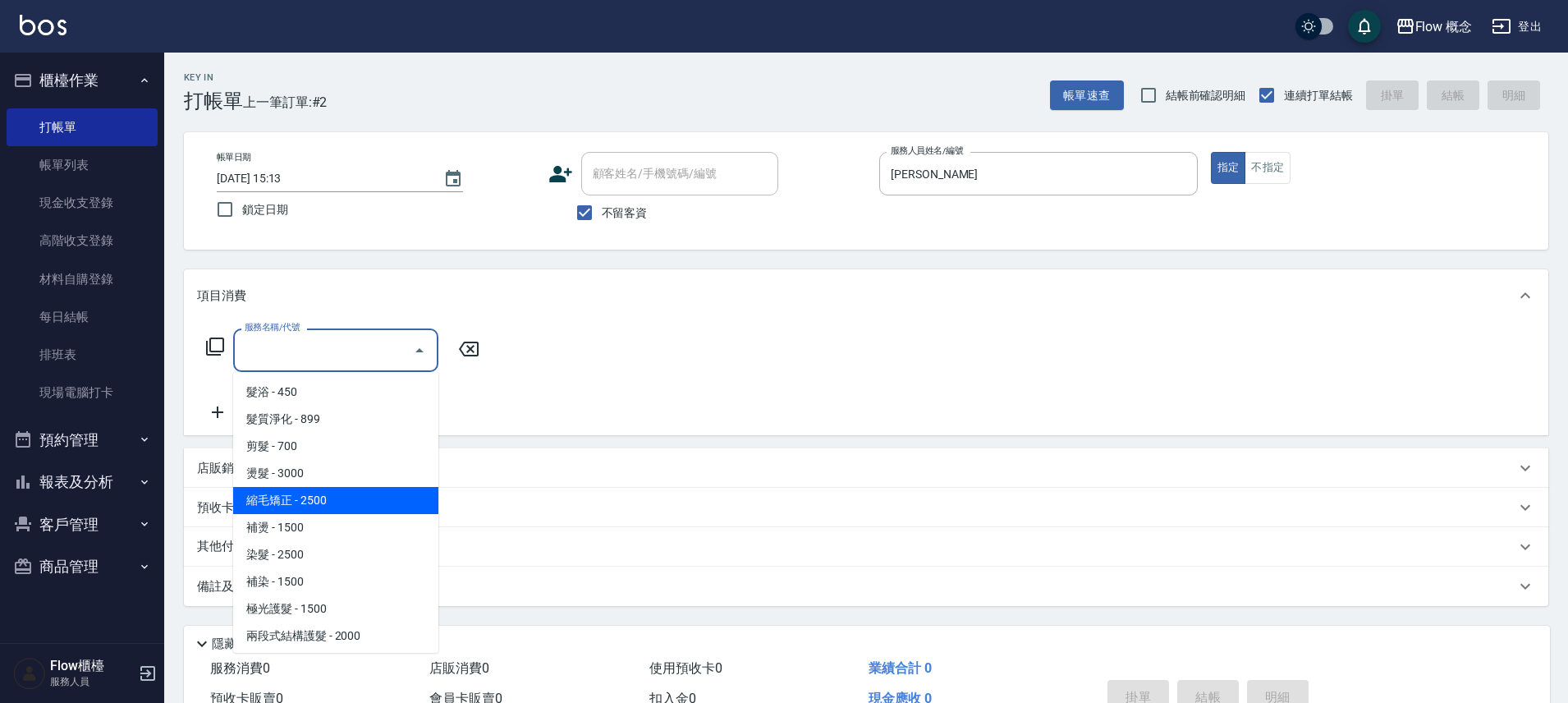
scroll to position [26, 0]
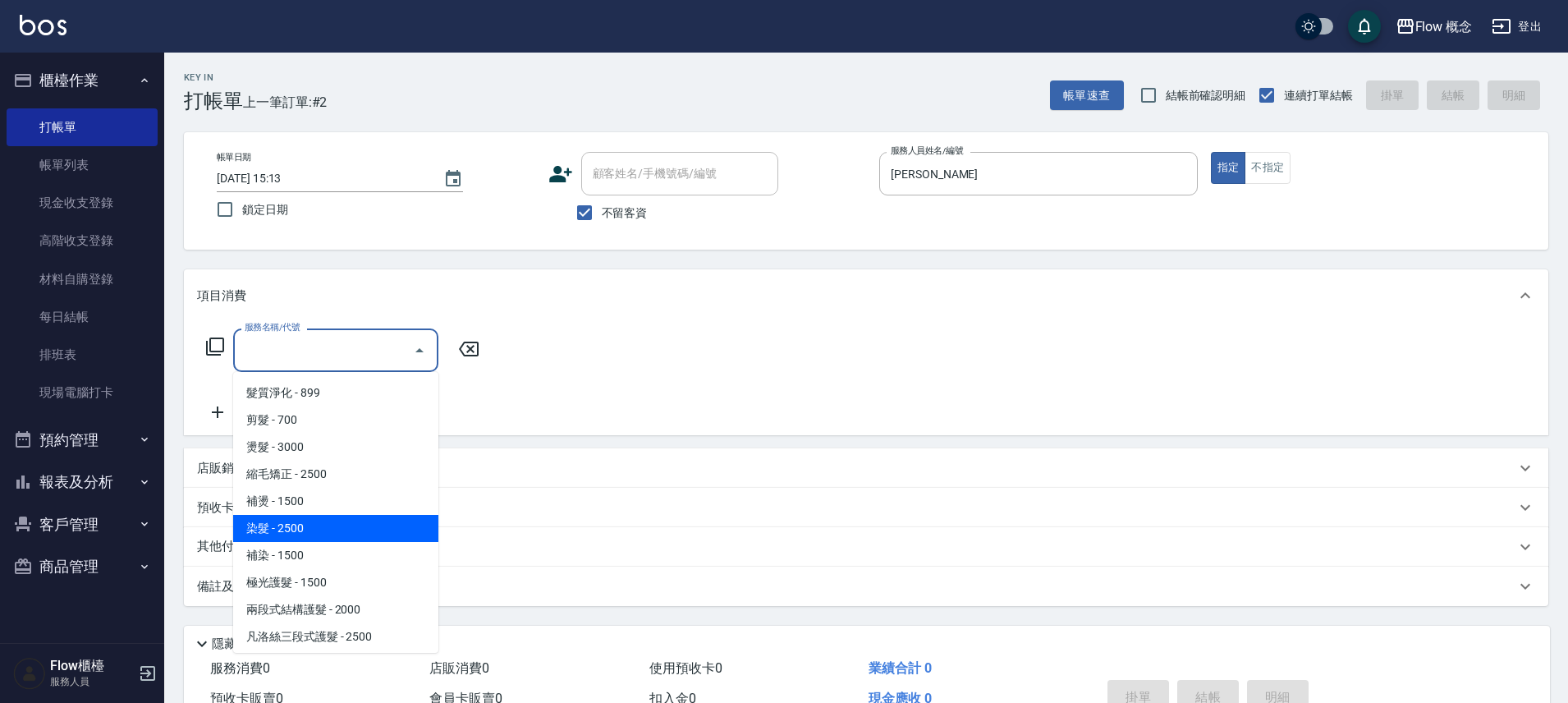
click at [301, 520] on span "染髮 - 2500" at bounding box center [335, 529] width 205 height 27
type input "染髮(401)"
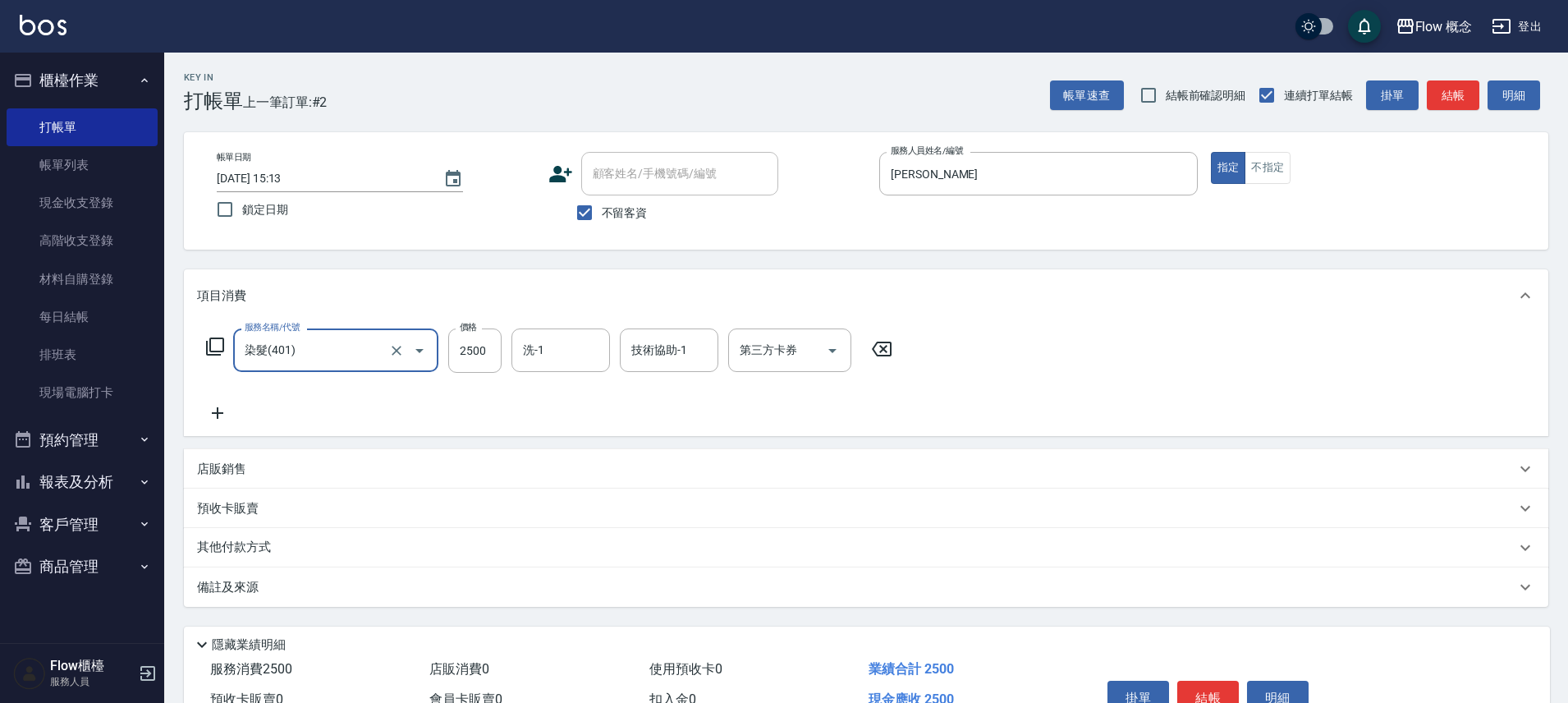
click at [218, 417] on icon at bounding box center [217, 413] width 12 height 12
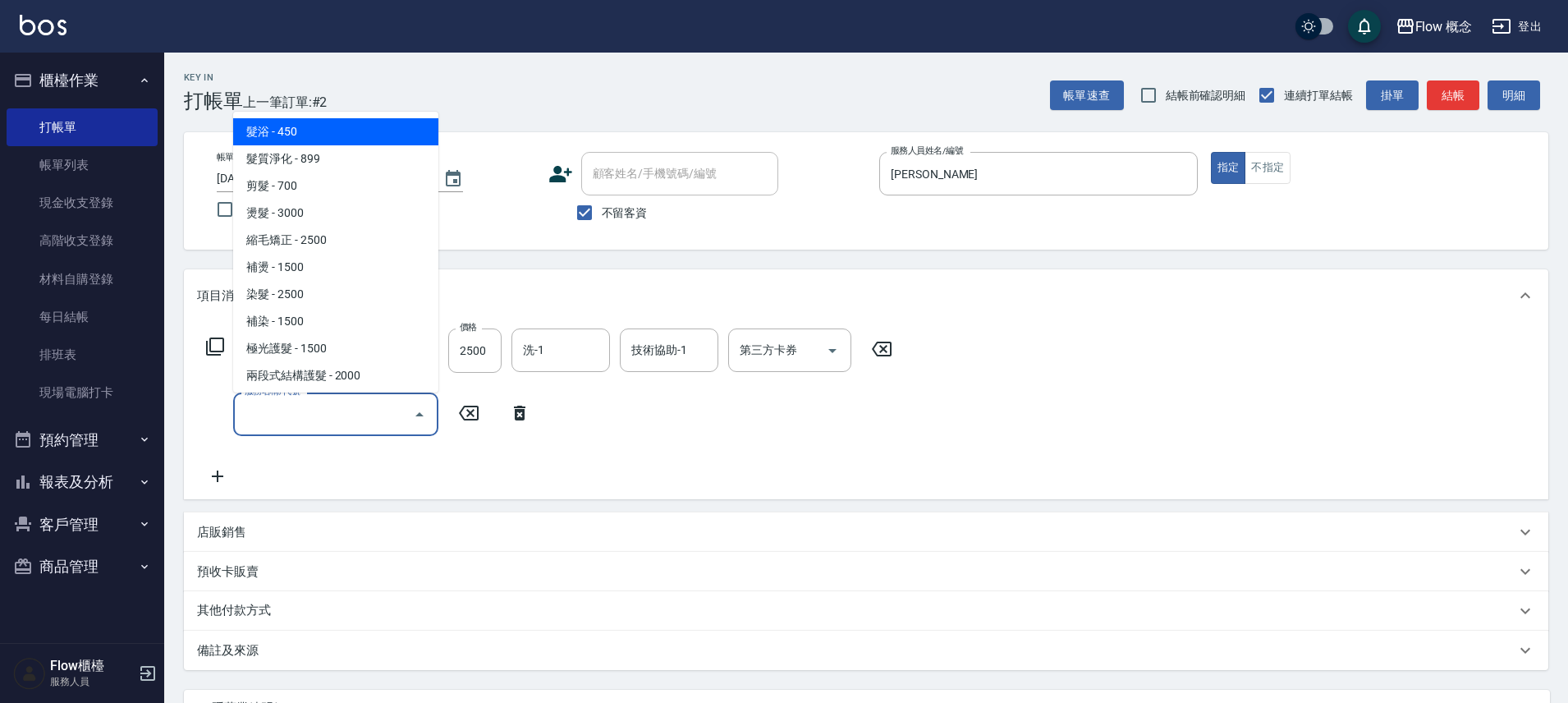
click at [321, 408] on input "服務名稱/代號" at bounding box center [323, 415] width 166 height 29
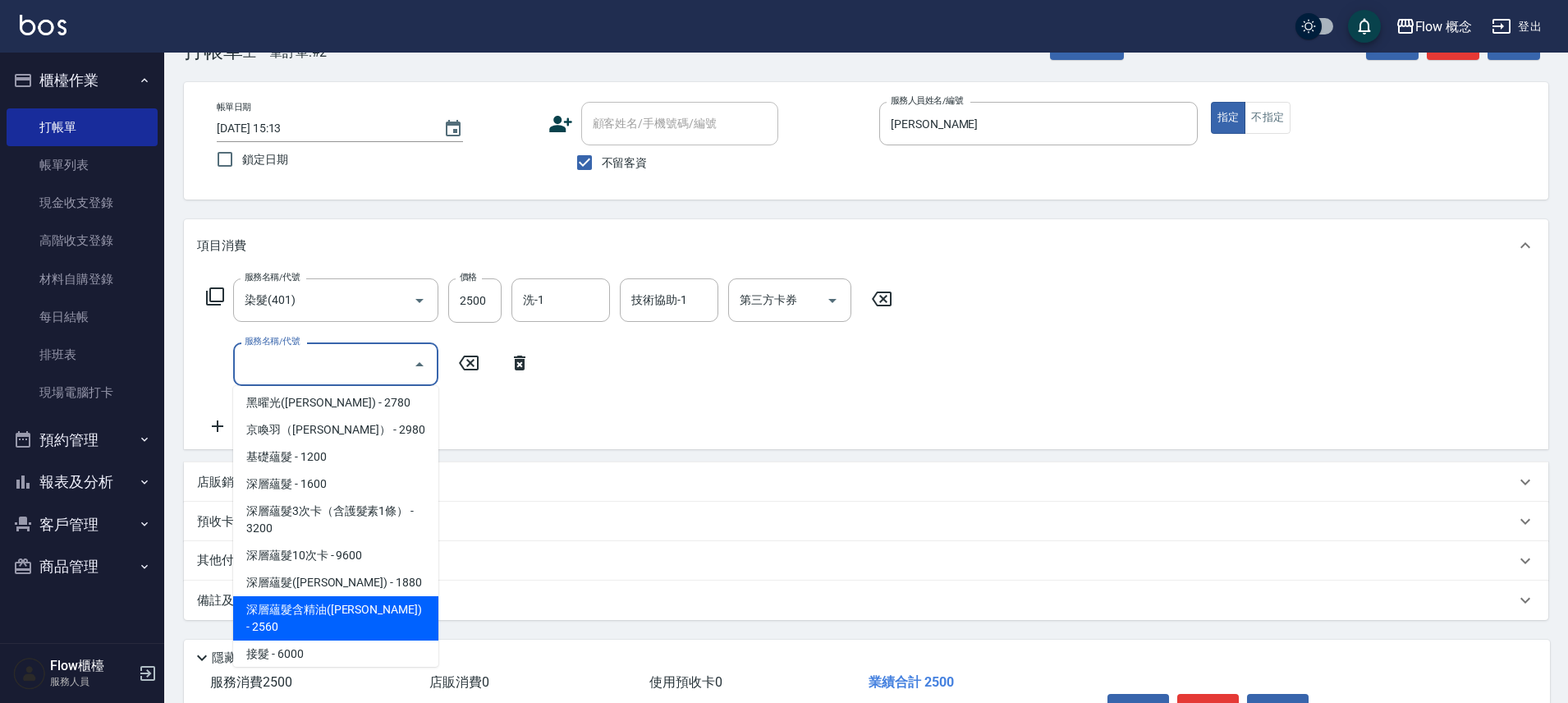
scroll to position [153, 0]
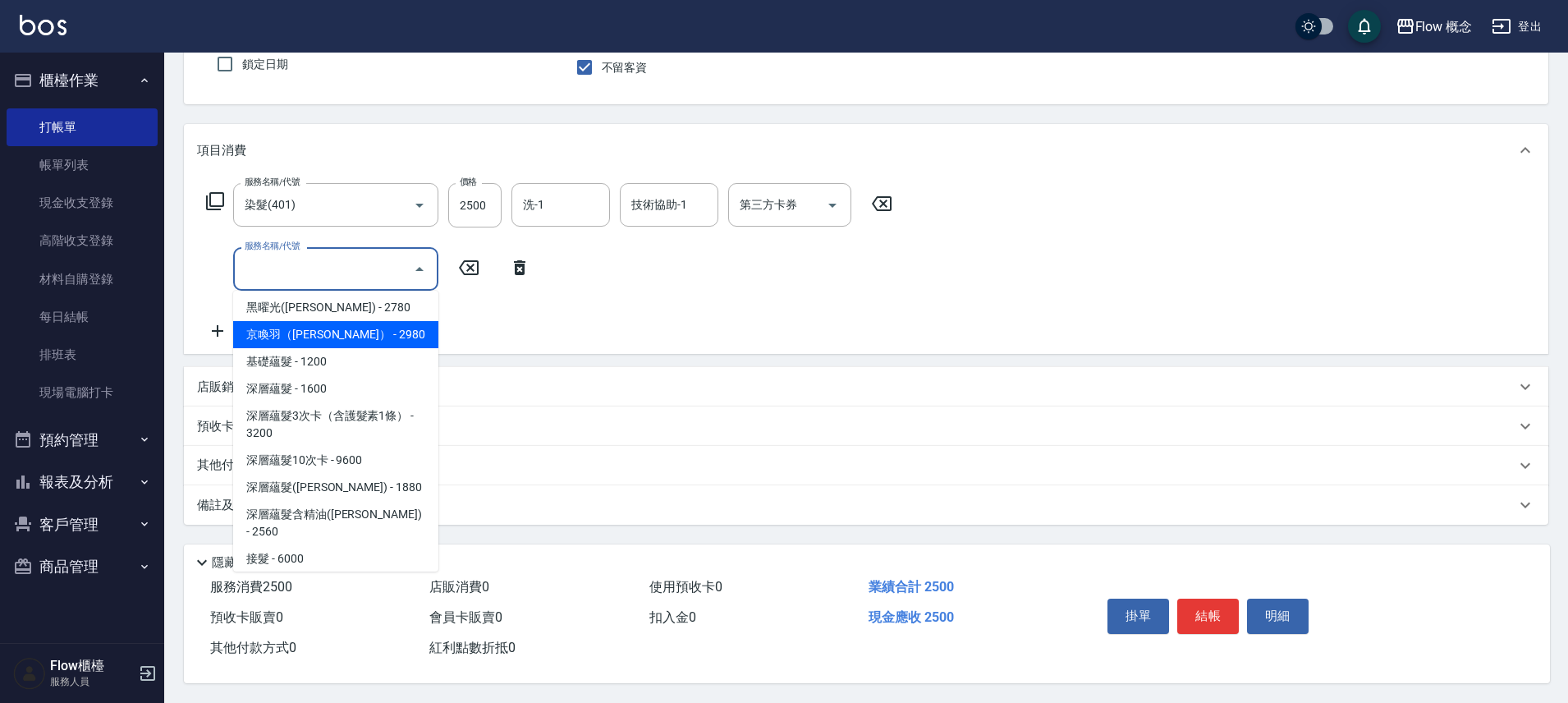
click at [320, 321] on span "京喚羽（Irene） - 2980" at bounding box center [335, 334] width 205 height 27
type input "京喚羽（Irene）(521)"
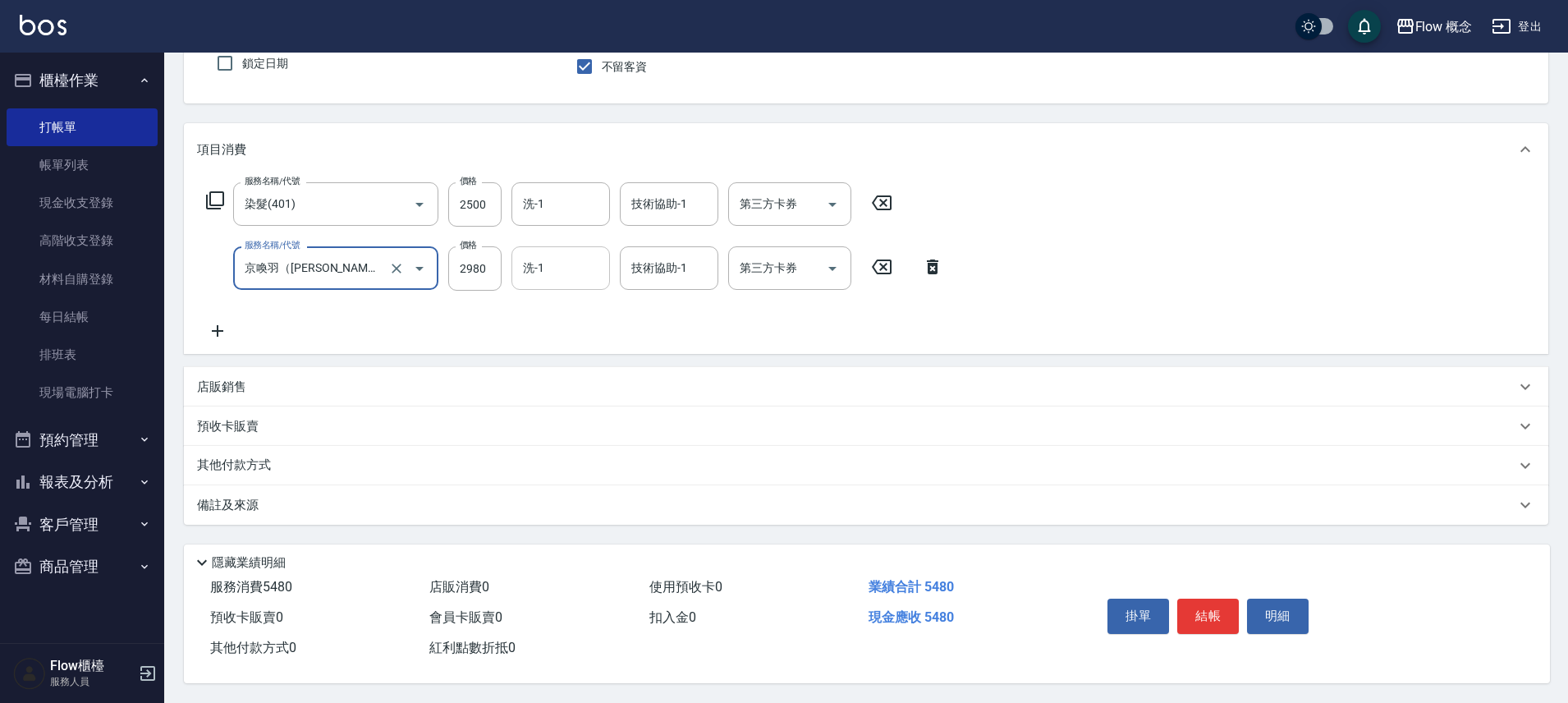
click at [521, 266] on input "洗-1" at bounding box center [560, 268] width 84 height 29
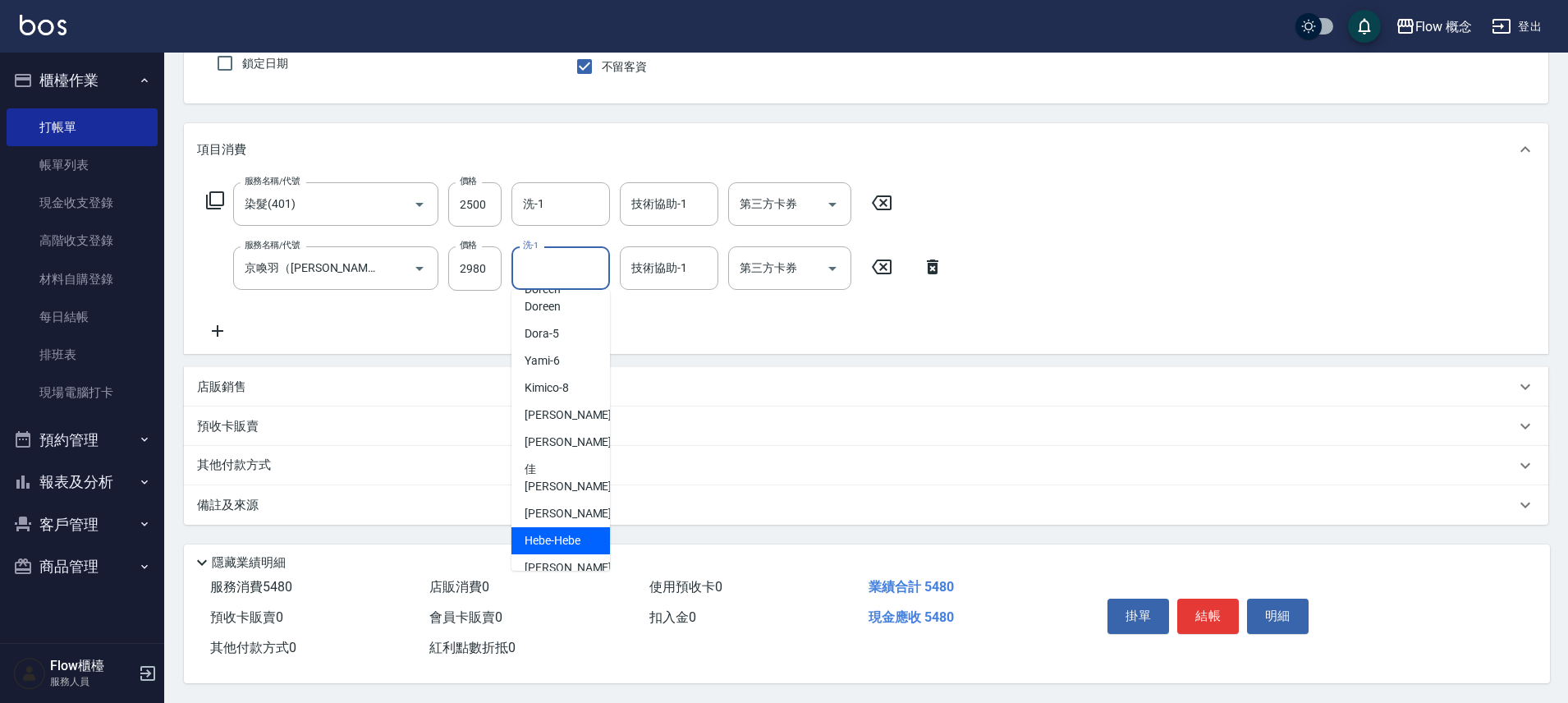
scroll to position [154, 0]
click at [562, 554] on div "Irene -Irene" at bounding box center [560, 576] width 98 height 44
type input "Irene-Irene"
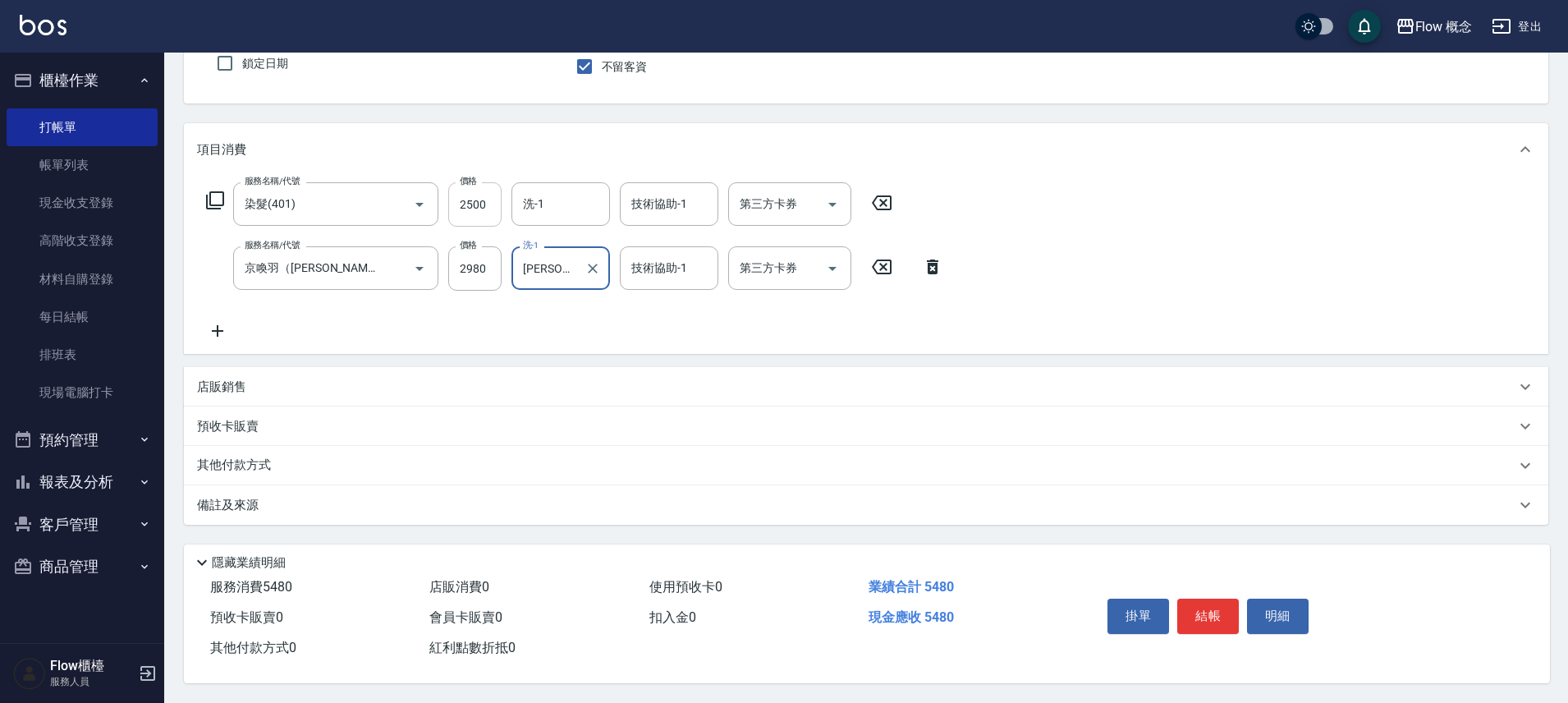
click at [481, 208] on input "2500" at bounding box center [474, 204] width 53 height 44
click at [478, 198] on input "2500" at bounding box center [474, 204] width 53 height 44
type input "2589"
click at [261, 485] on div "備註及來源" at bounding box center [866, 505] width 1364 height 40
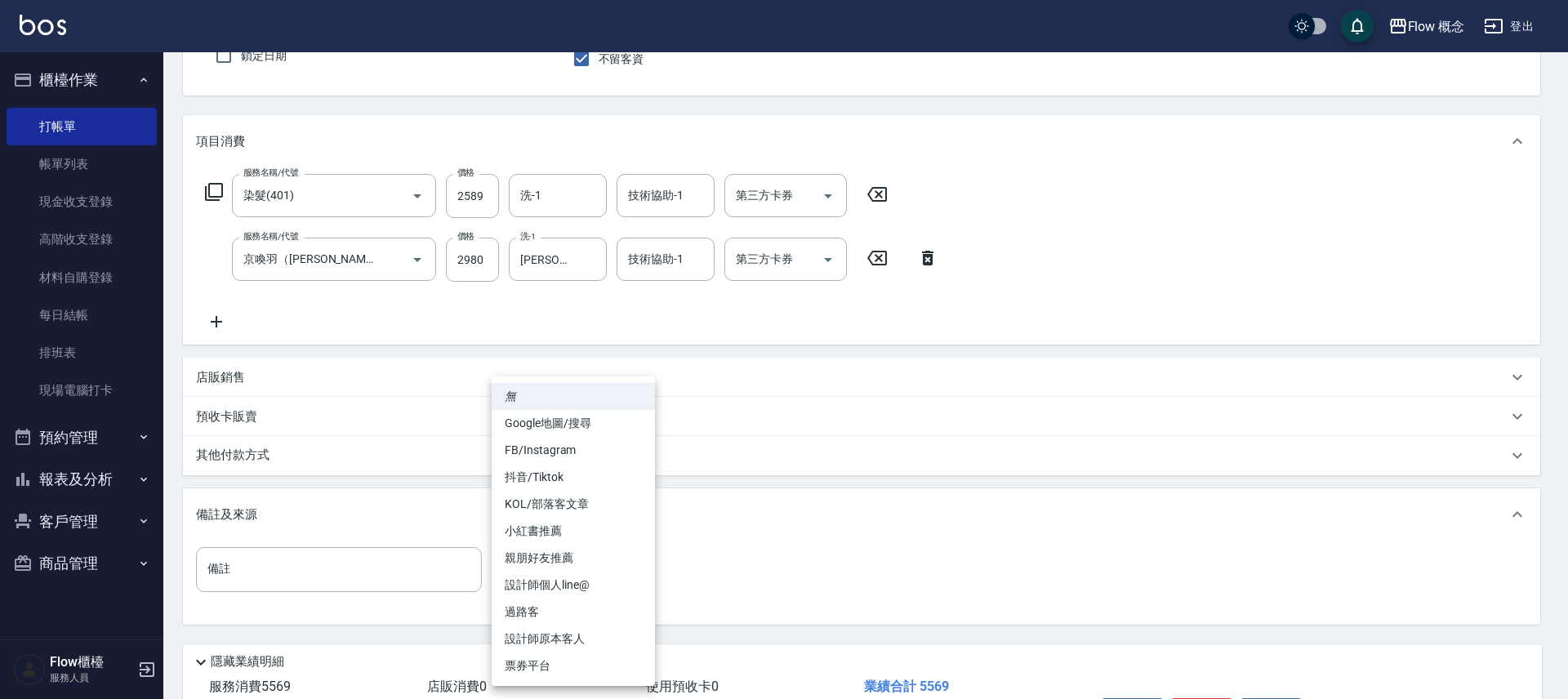
click at [530, 571] on body "Flow 概念 登出 櫃檯作業 打帳單 帳單列表 現金收支登錄 高階收支登錄 材料自購登錄 每日結帳 排班表 現場電腦打卡 預約管理 預約管理 單日預約紀錄 …" at bounding box center [784, 324] width 1568 height 954
click at [573, 441] on li "FB/Instagram" at bounding box center [573, 450] width 164 height 27
type input "FB/Instagram"
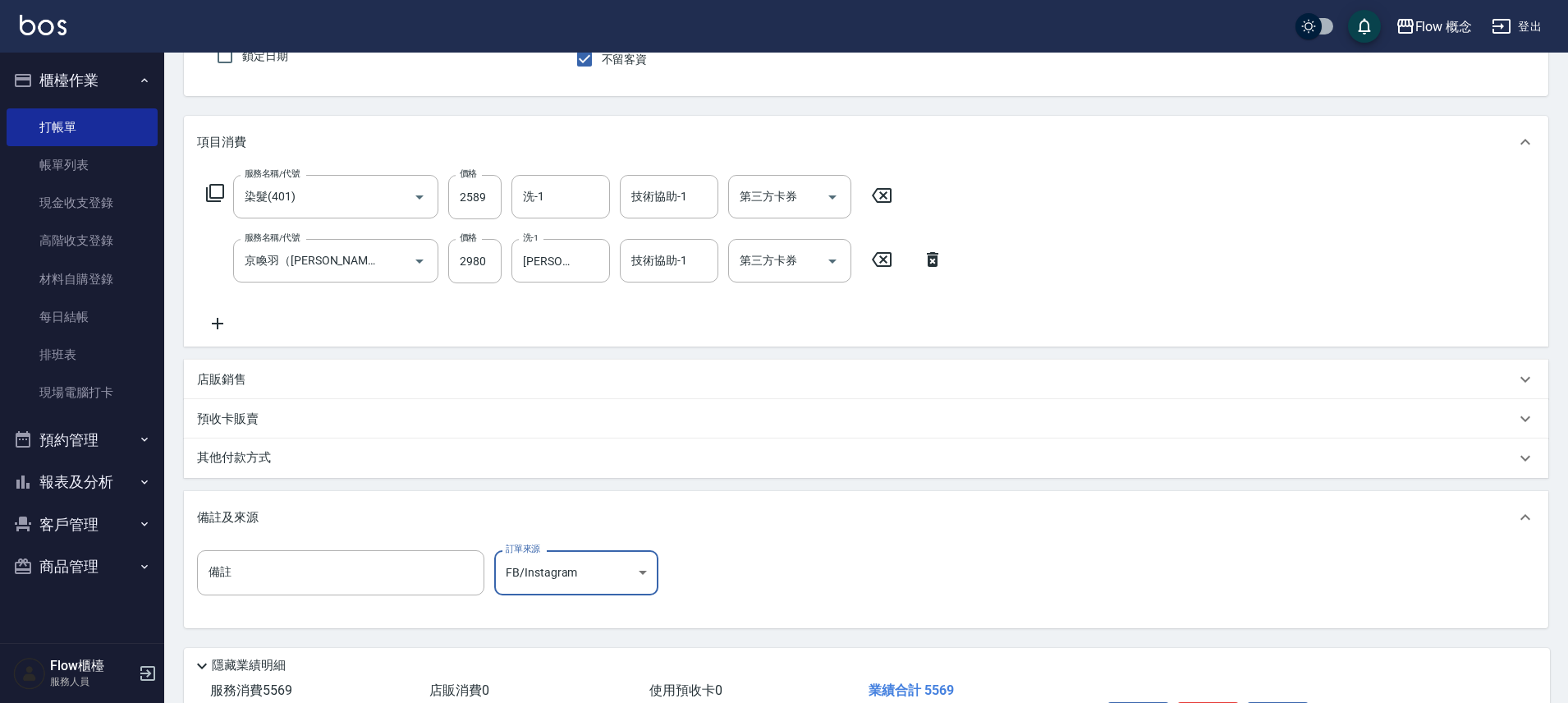
click at [356, 454] on div "其他付款方式" at bounding box center [855, 458] width 1318 height 18
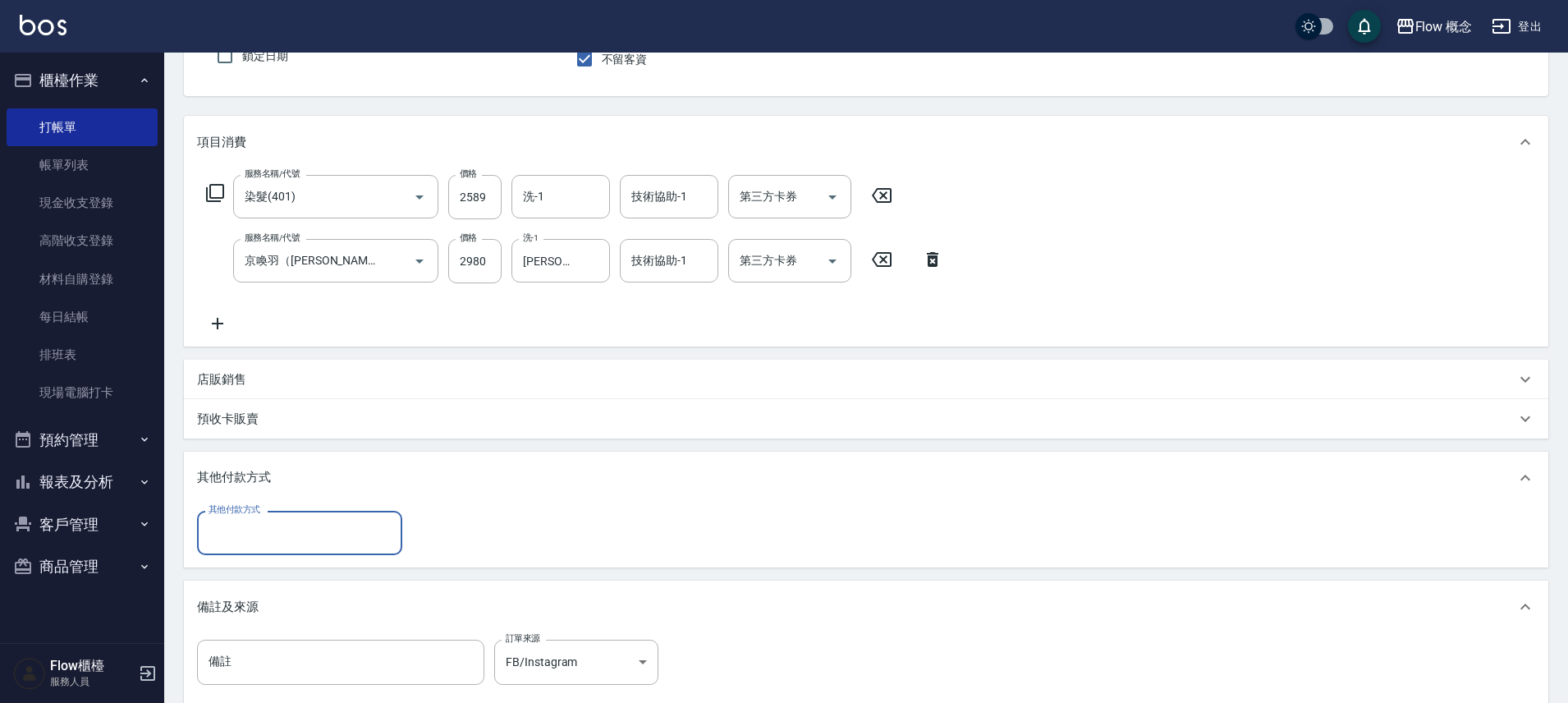
scroll to position [0, 0]
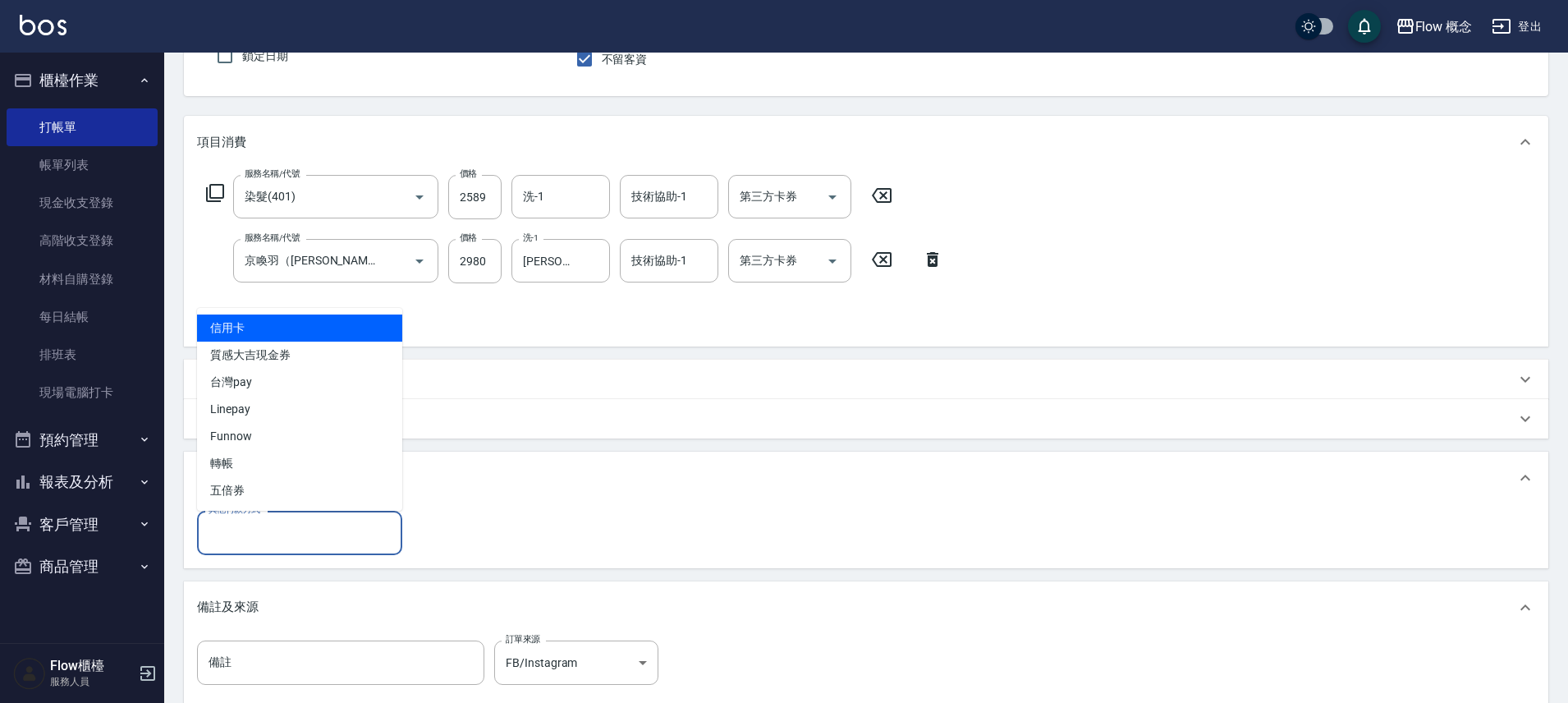
click at [346, 526] on input "其他付款方式" at bounding box center [299, 532] width 191 height 29
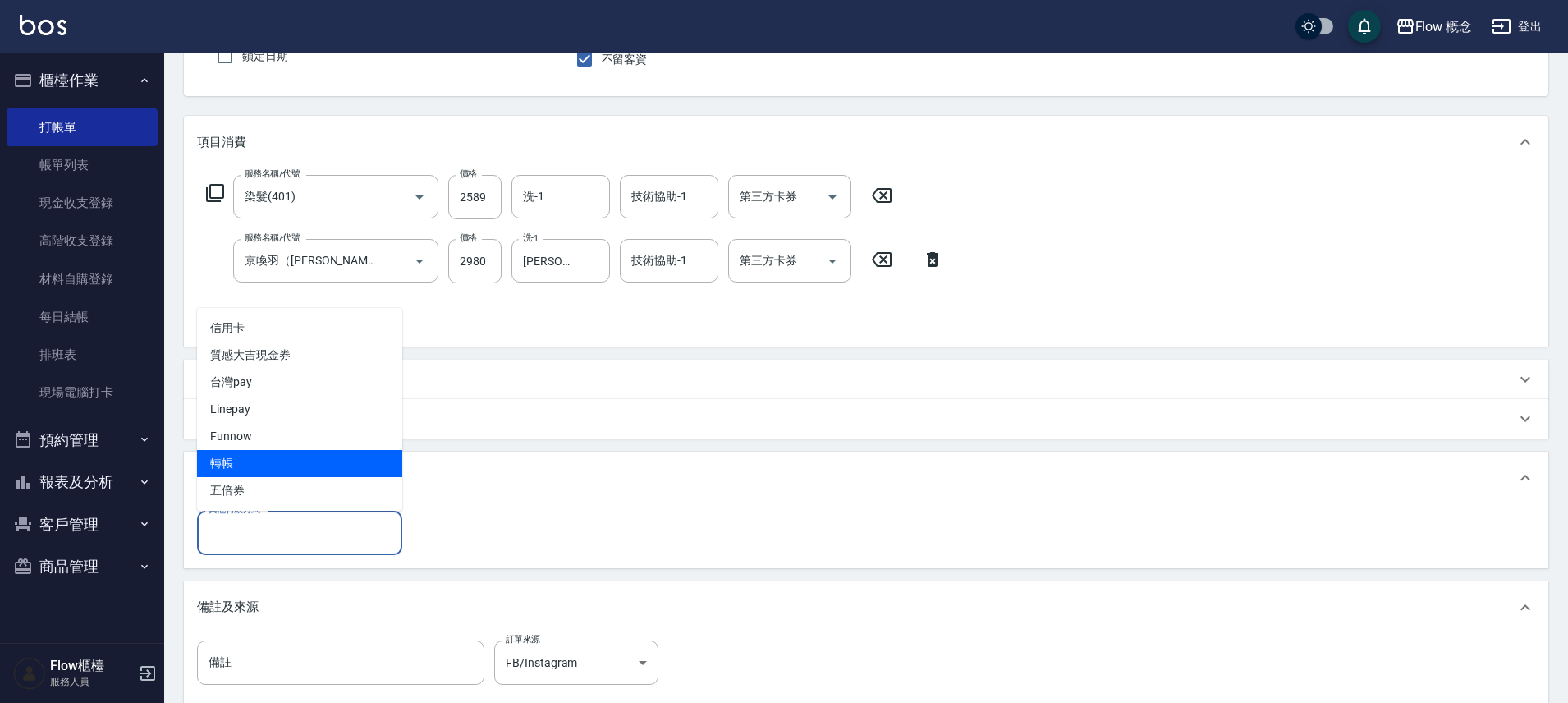
click at [318, 463] on span "轉帳" at bounding box center [299, 464] width 205 height 27
type input "轉帳"
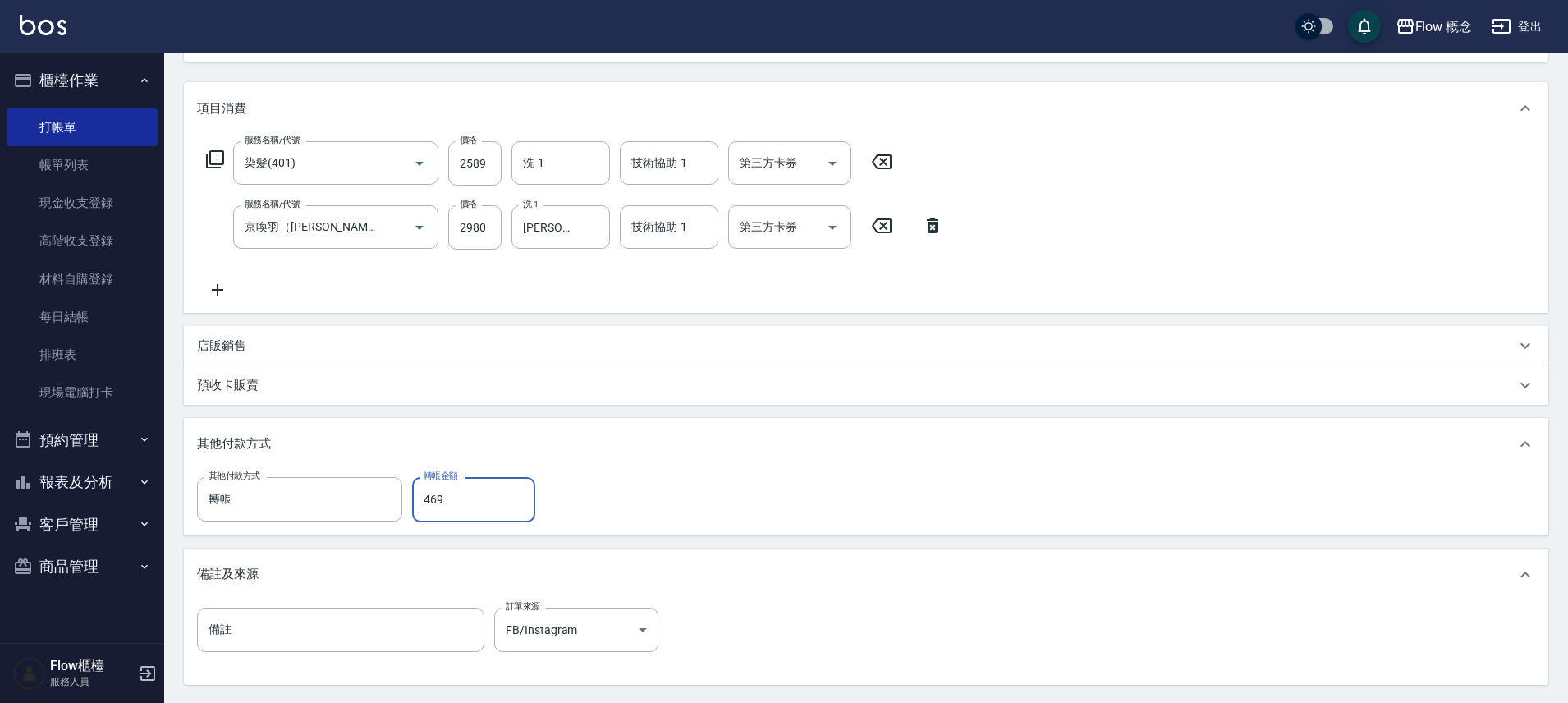
scroll to position [355, 0]
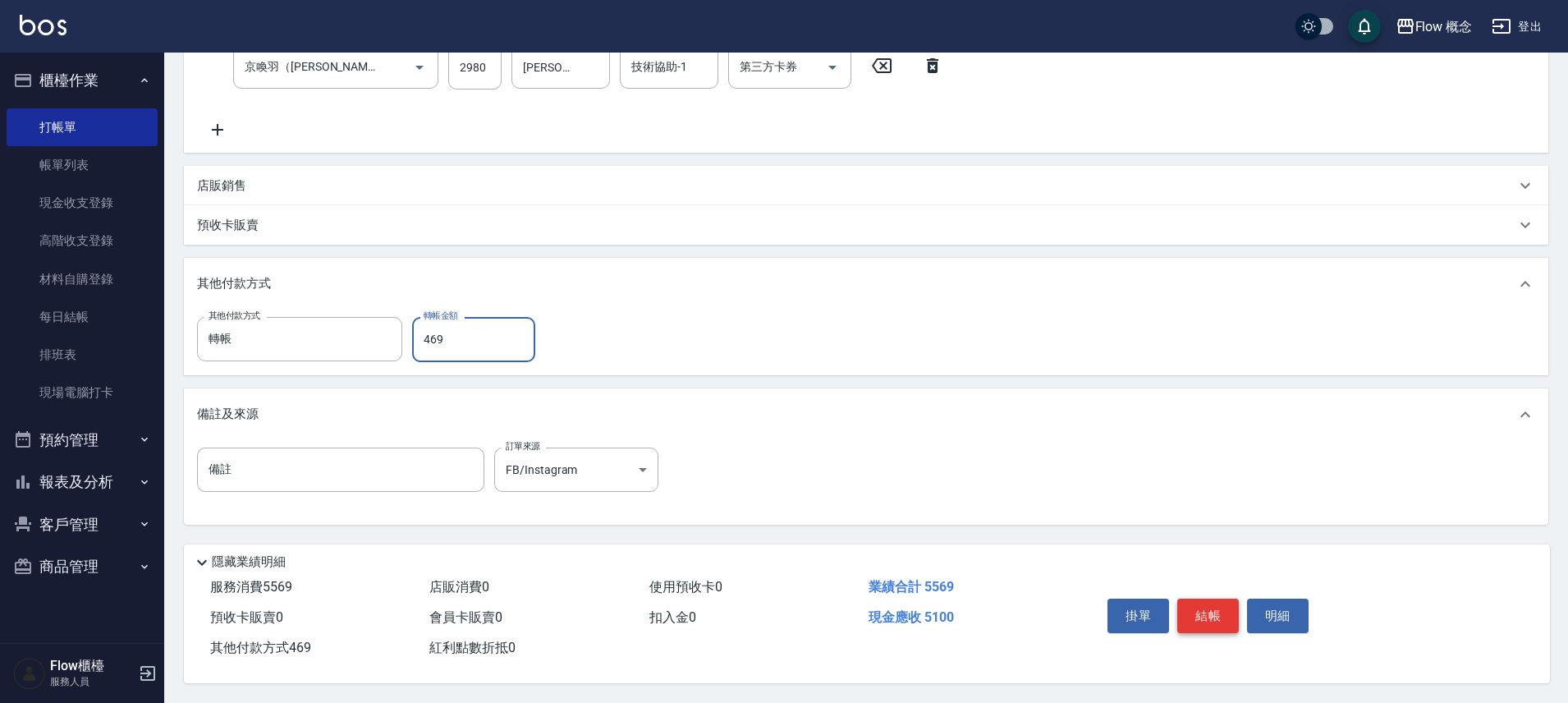
type input "469"
click at [1222, 614] on button "結帳" at bounding box center [1208, 615] width 61 height 34
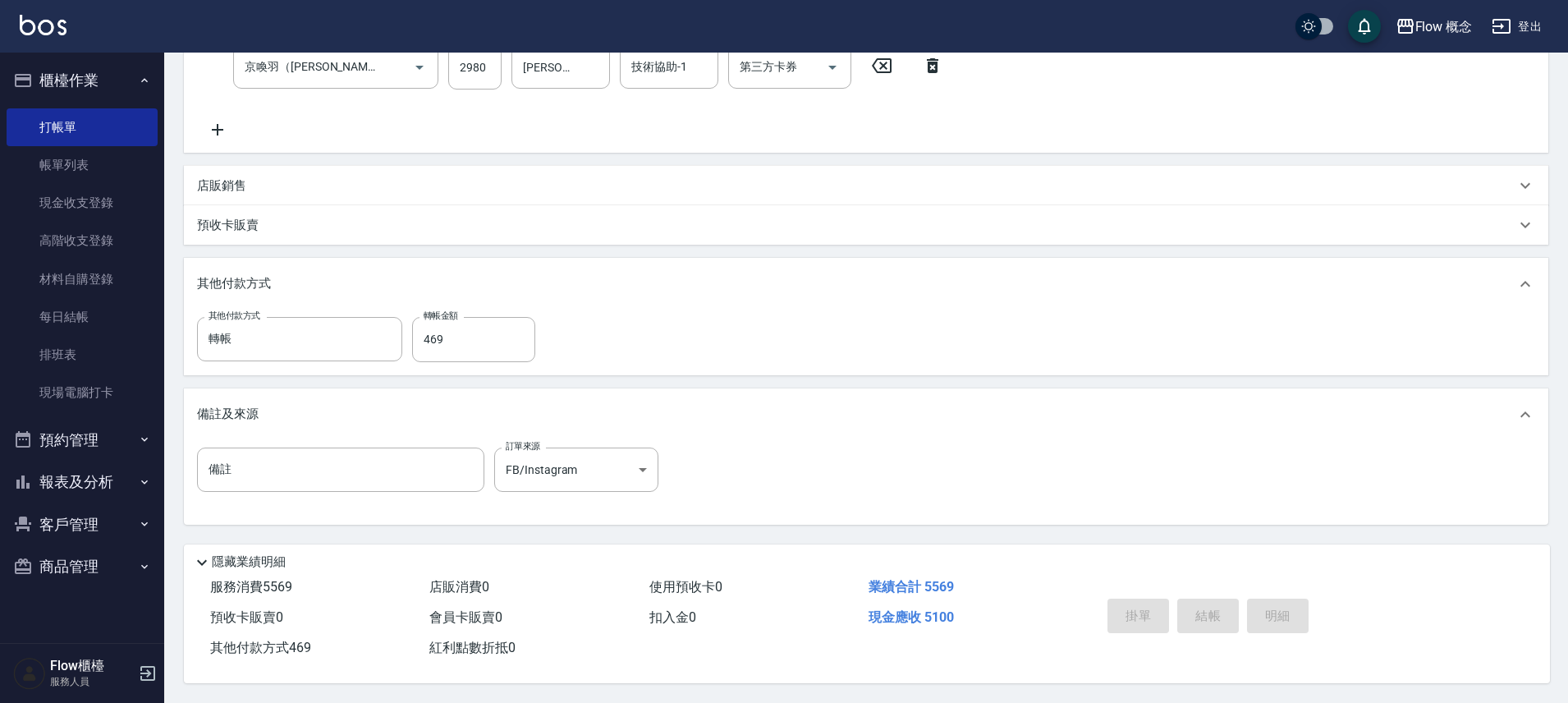
type input "2025/09/06 15:14"
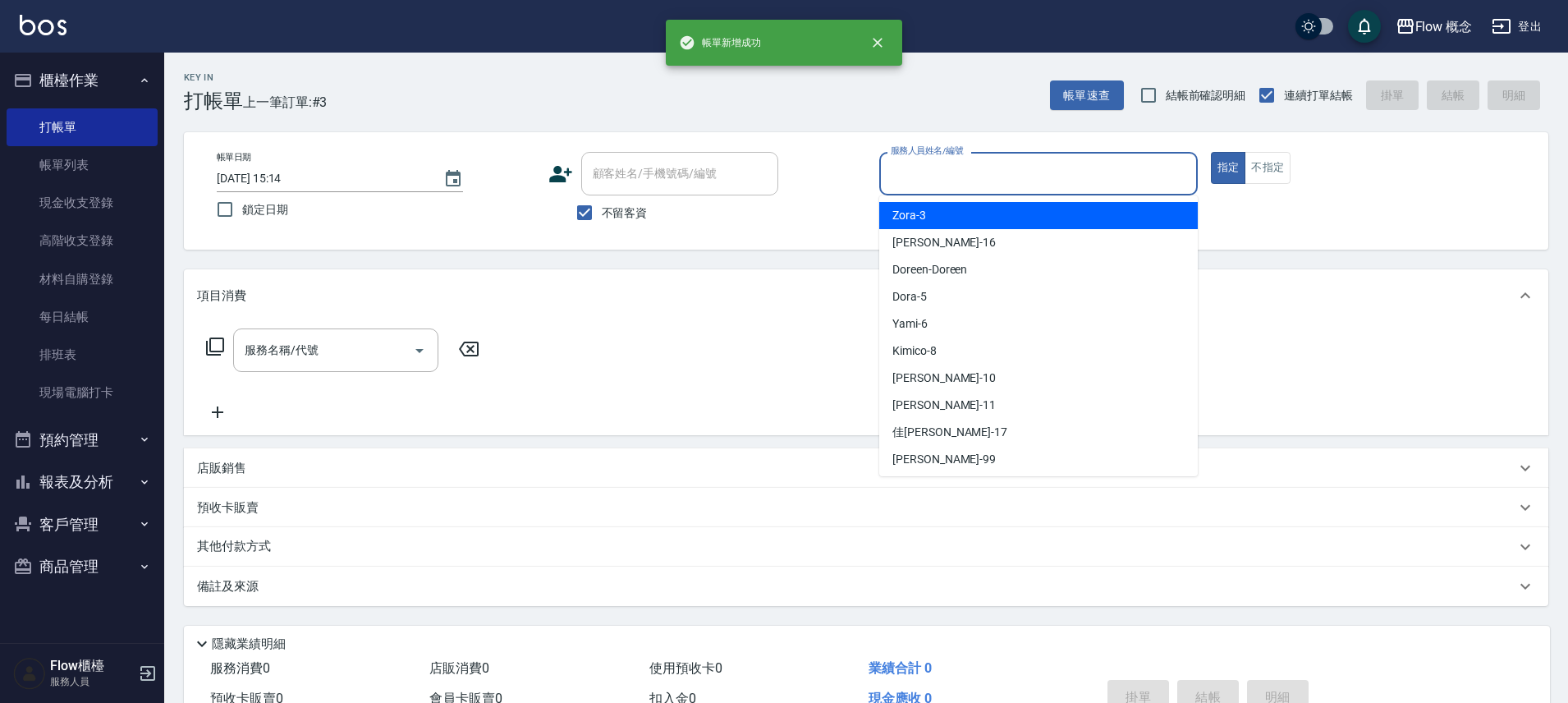
click at [894, 181] on input "服務人員姓名/編號" at bounding box center [1038, 173] width 303 height 29
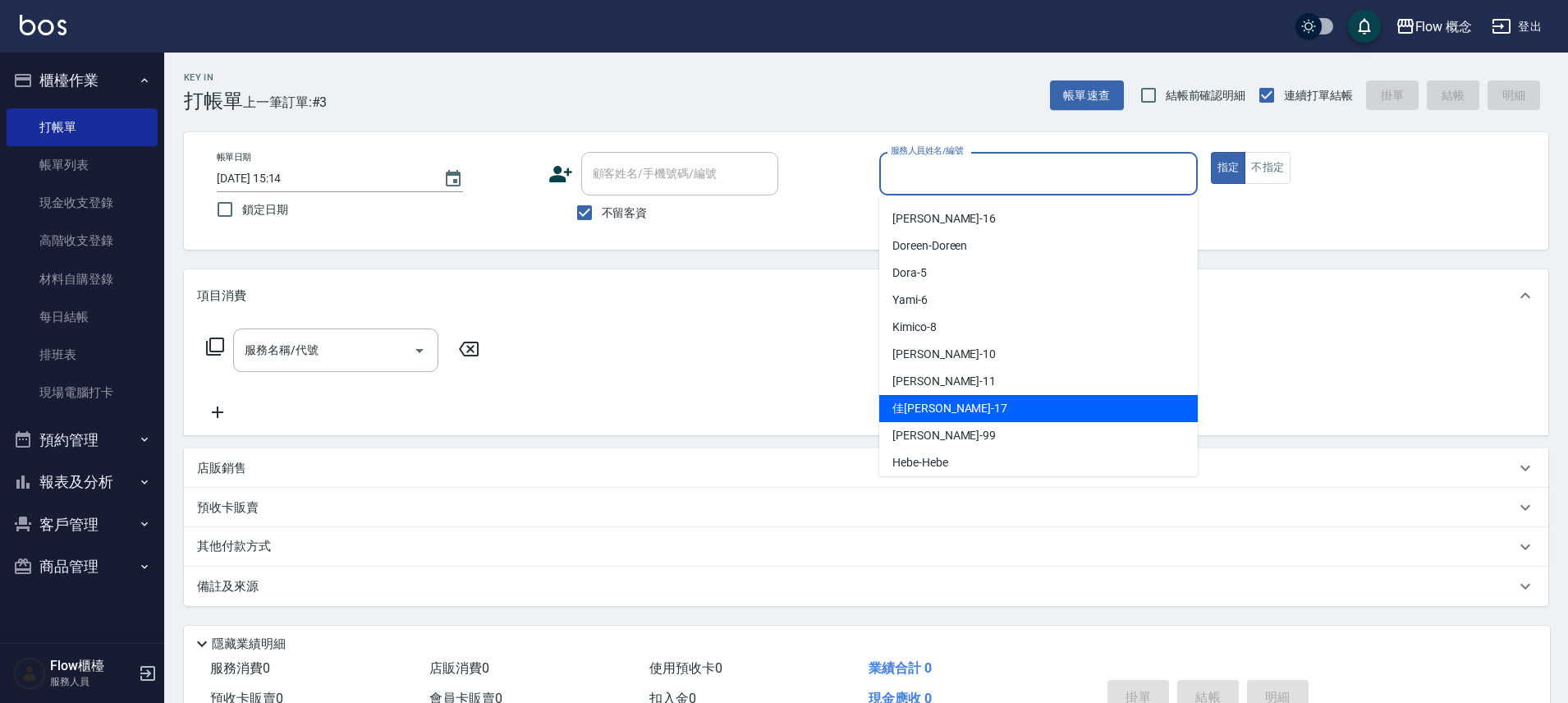
scroll to position [58, 0]
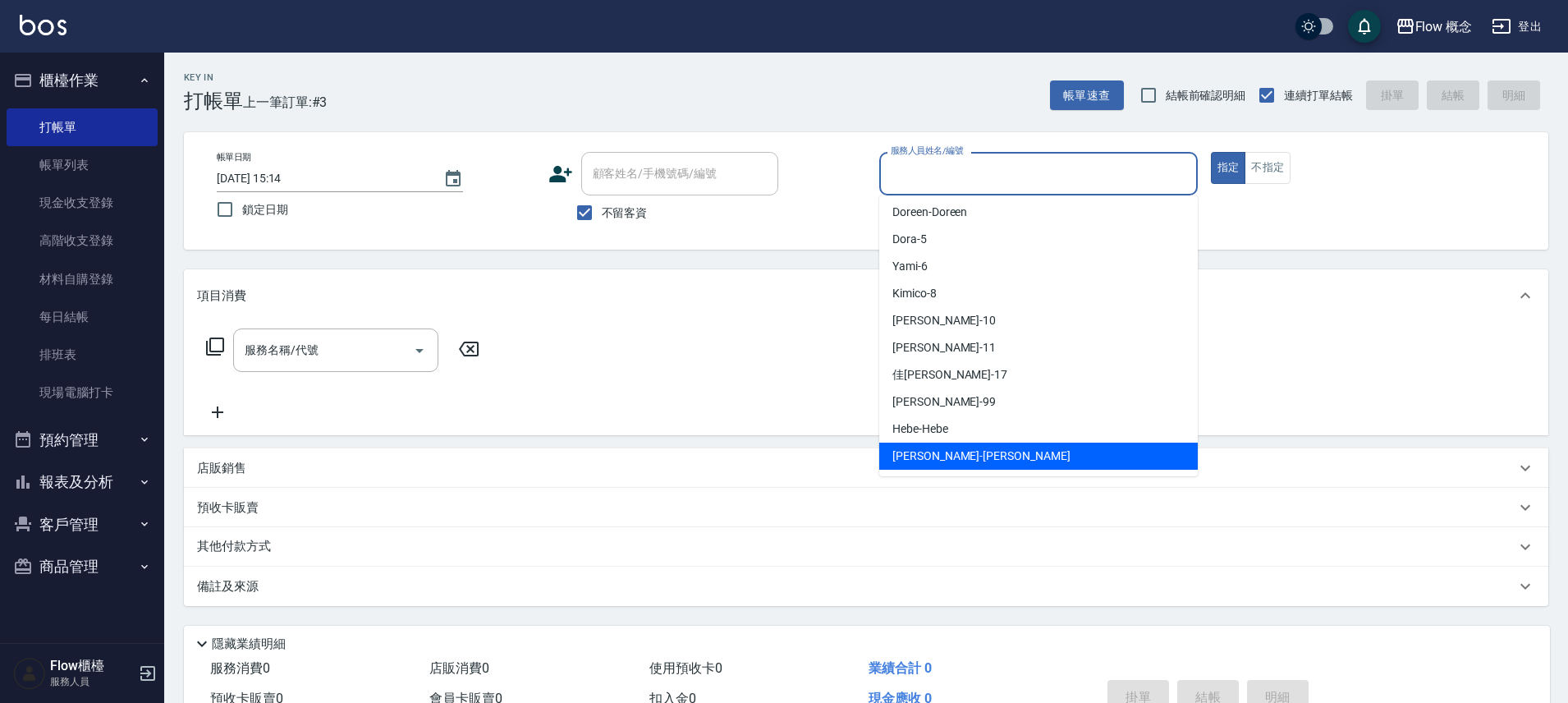
click at [921, 449] on span "Irene -Irene" at bounding box center [981, 455] width 178 height 17
type input "Irene-Irene"
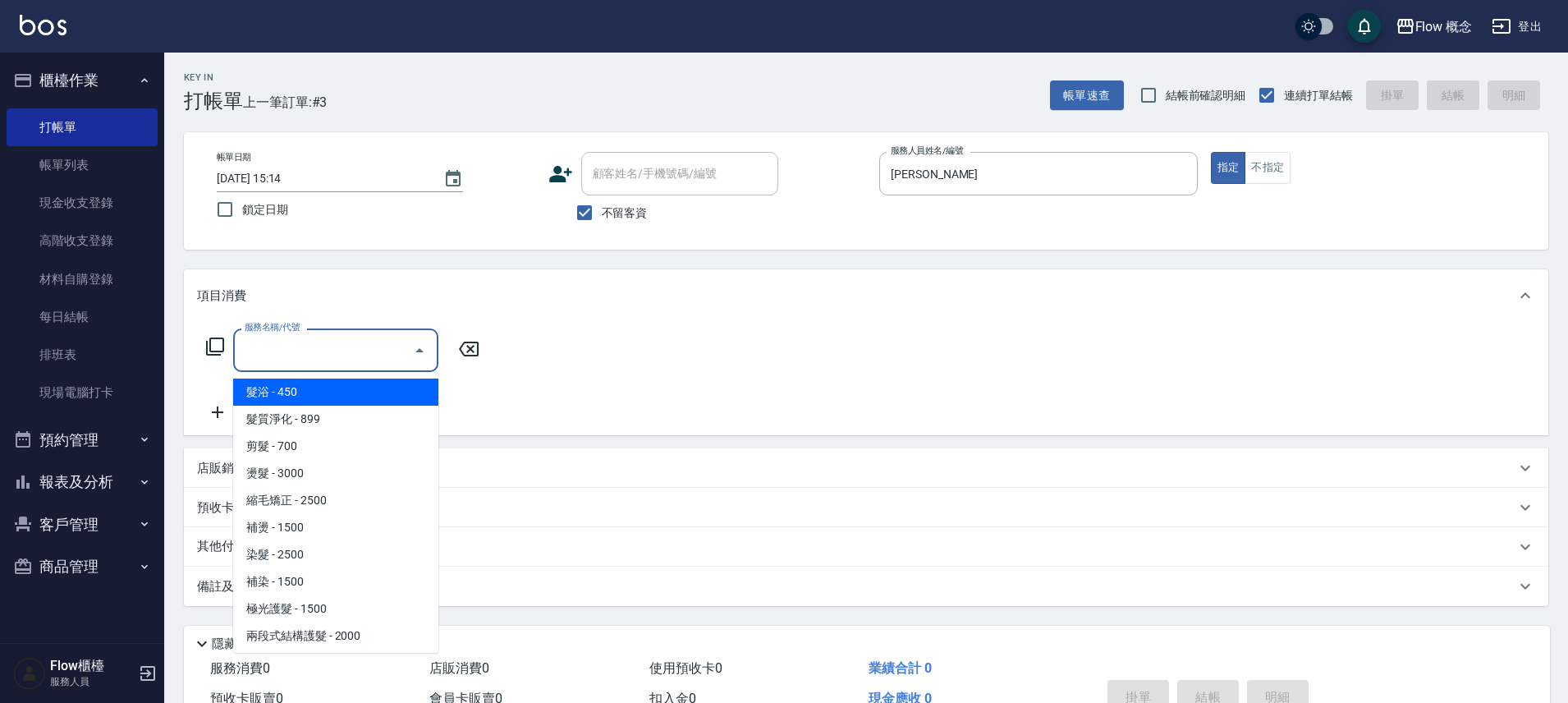
click at [331, 348] on input "服務名稱/代號" at bounding box center [323, 351] width 166 height 29
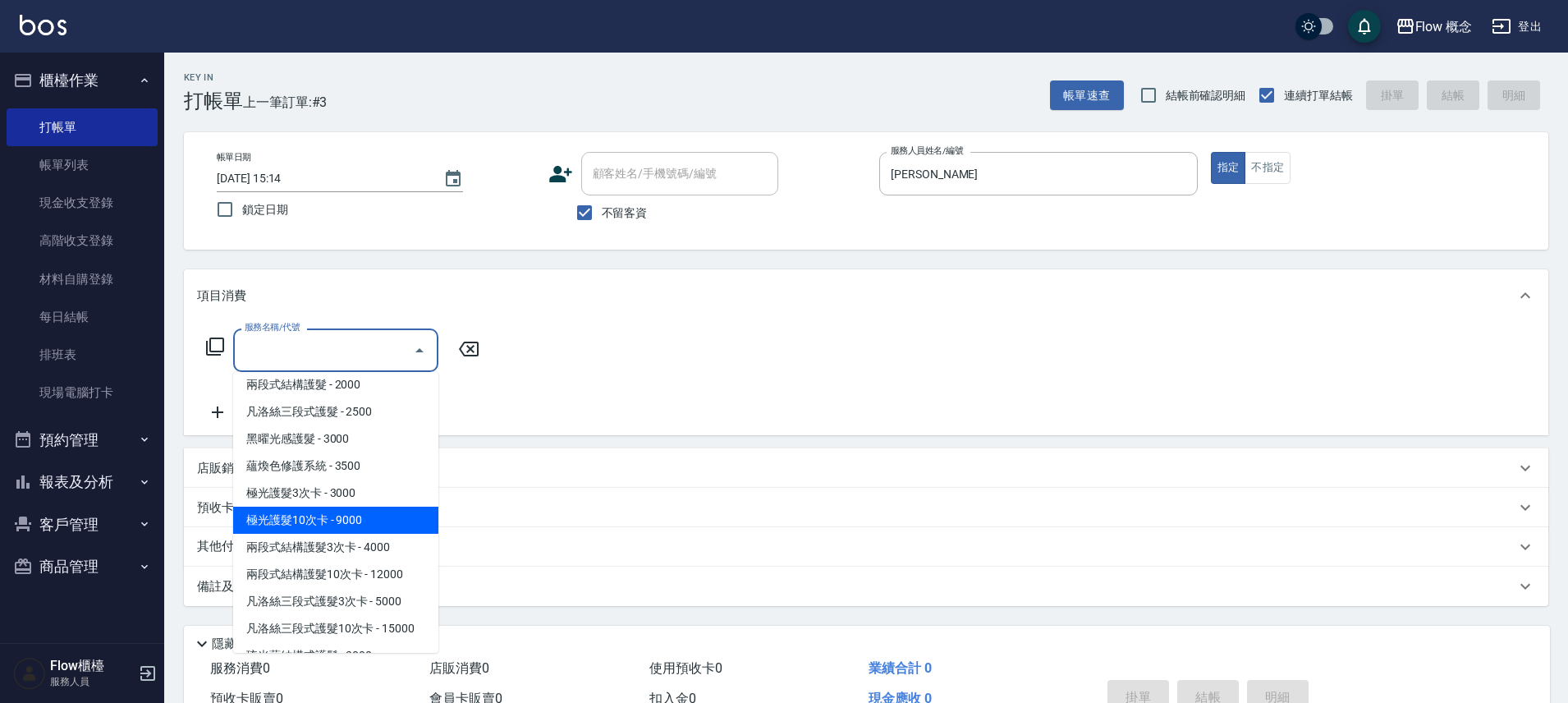
scroll to position [552, 0]
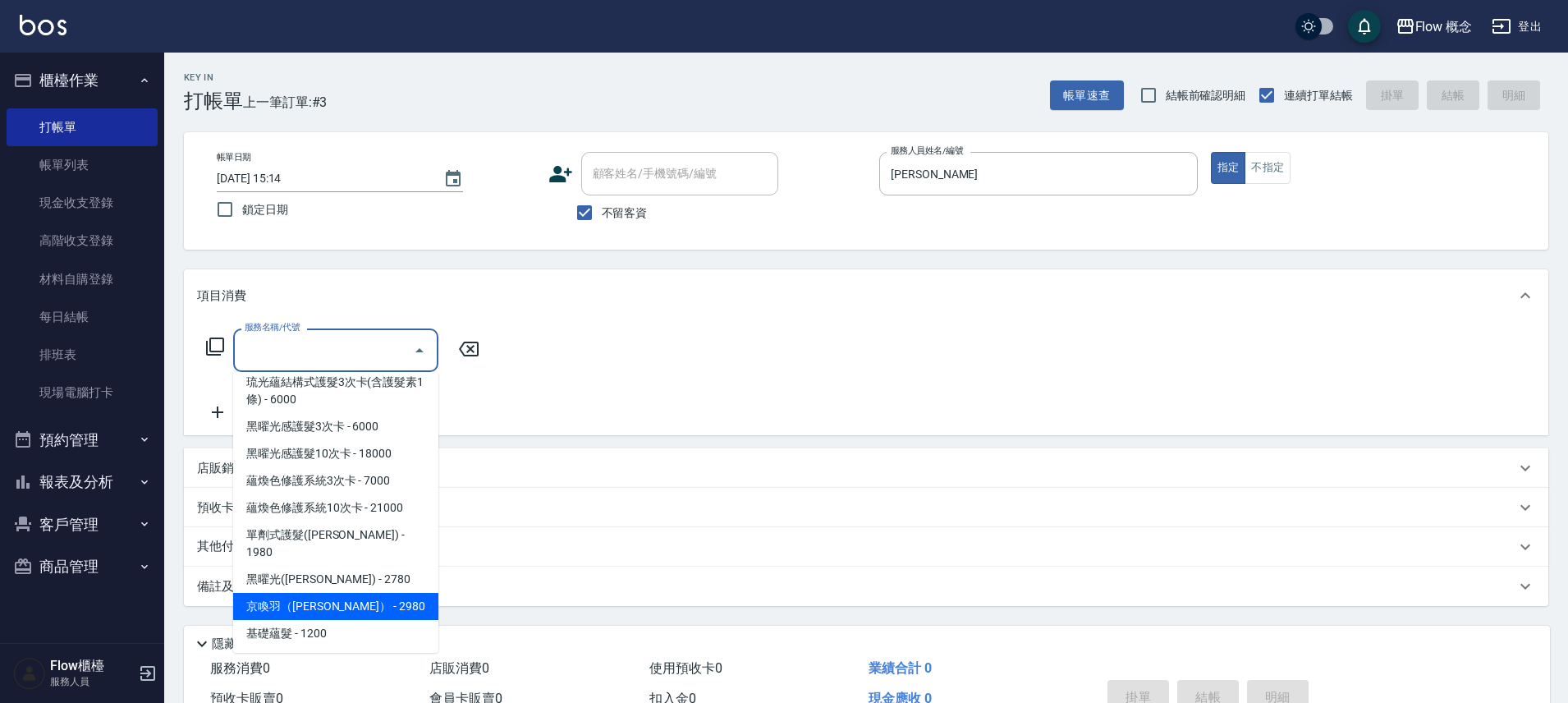
click at [335, 593] on span "京喚羽（Irene） - 2980" at bounding box center [335, 606] width 205 height 27
type input "京喚羽（Irene）(521)"
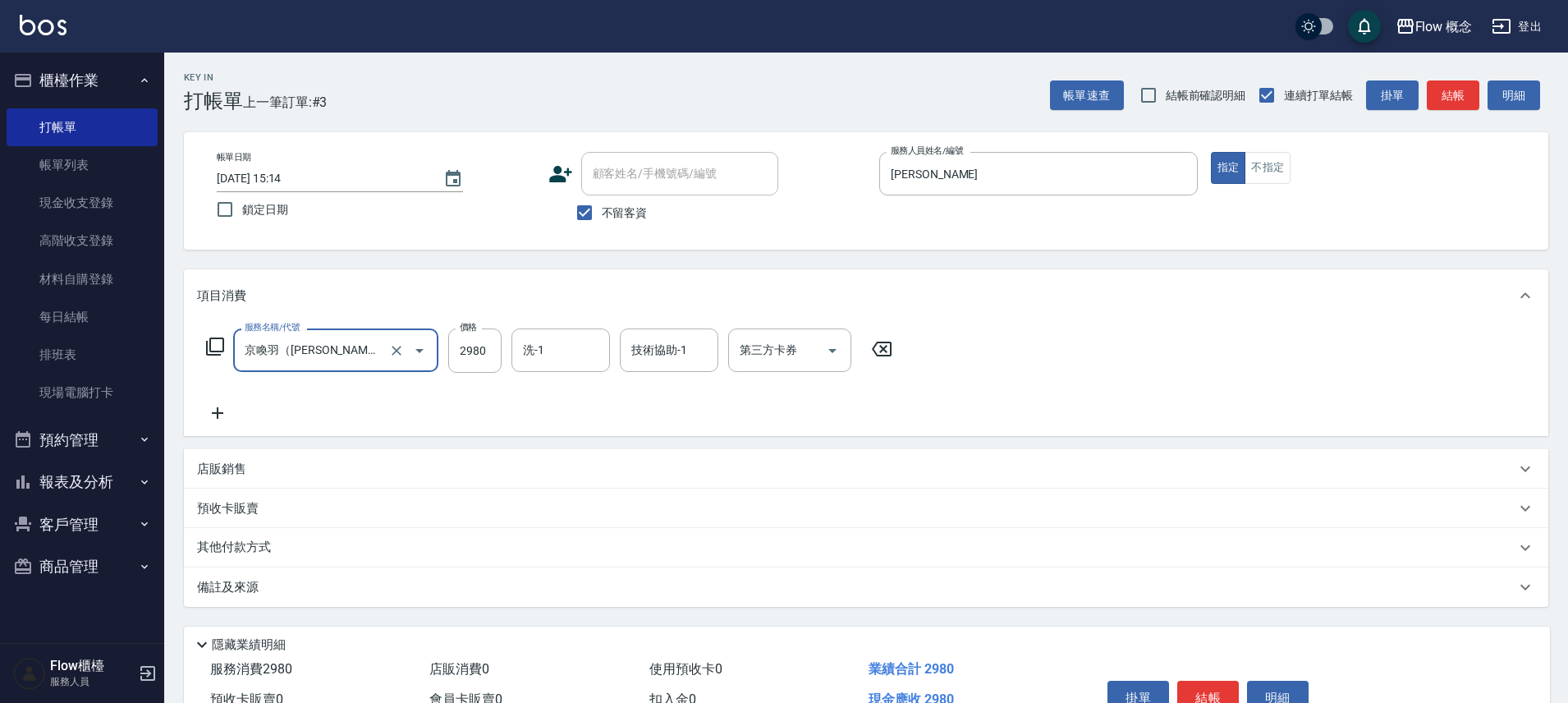
click at [219, 415] on icon at bounding box center [217, 413] width 41 height 20
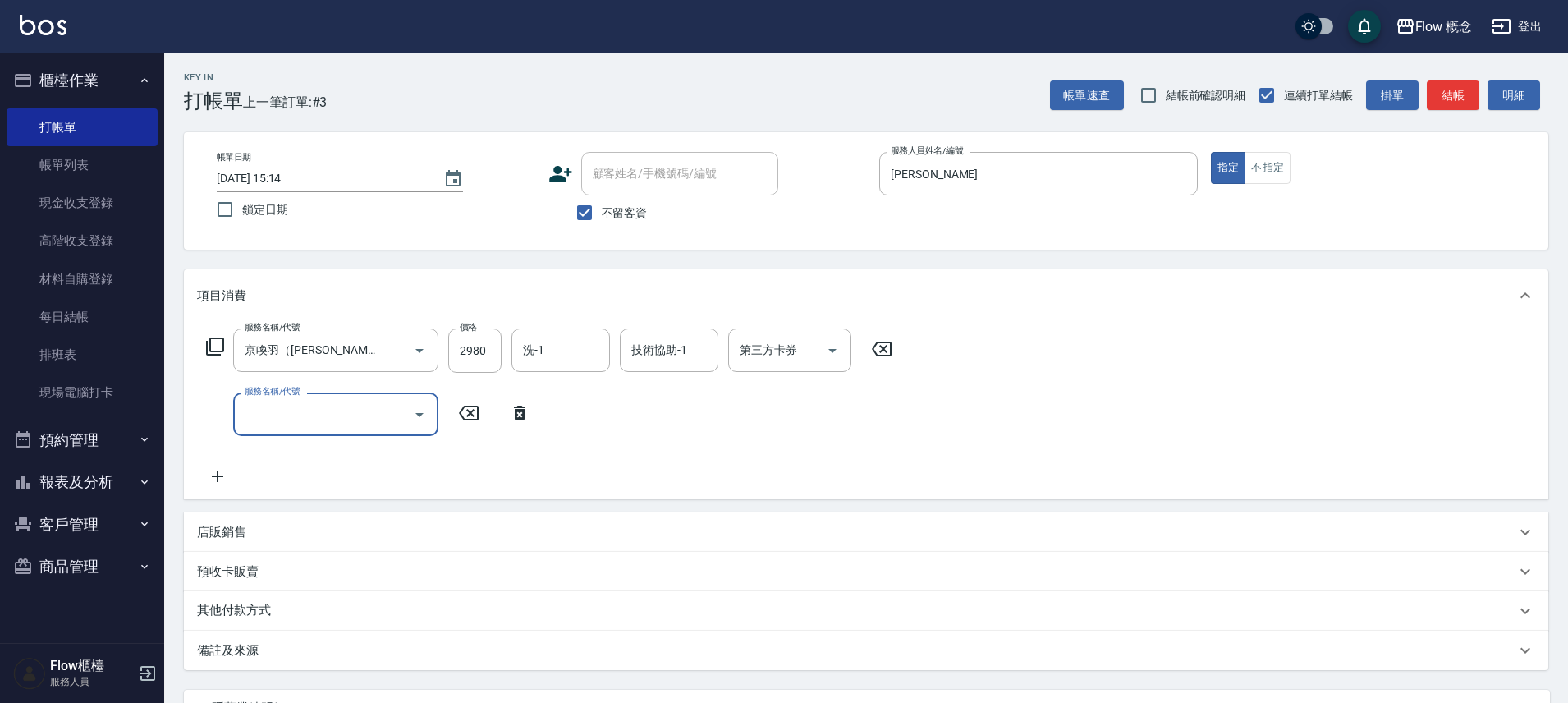
click at [268, 422] on input "服務名稱/代號" at bounding box center [323, 415] width 166 height 29
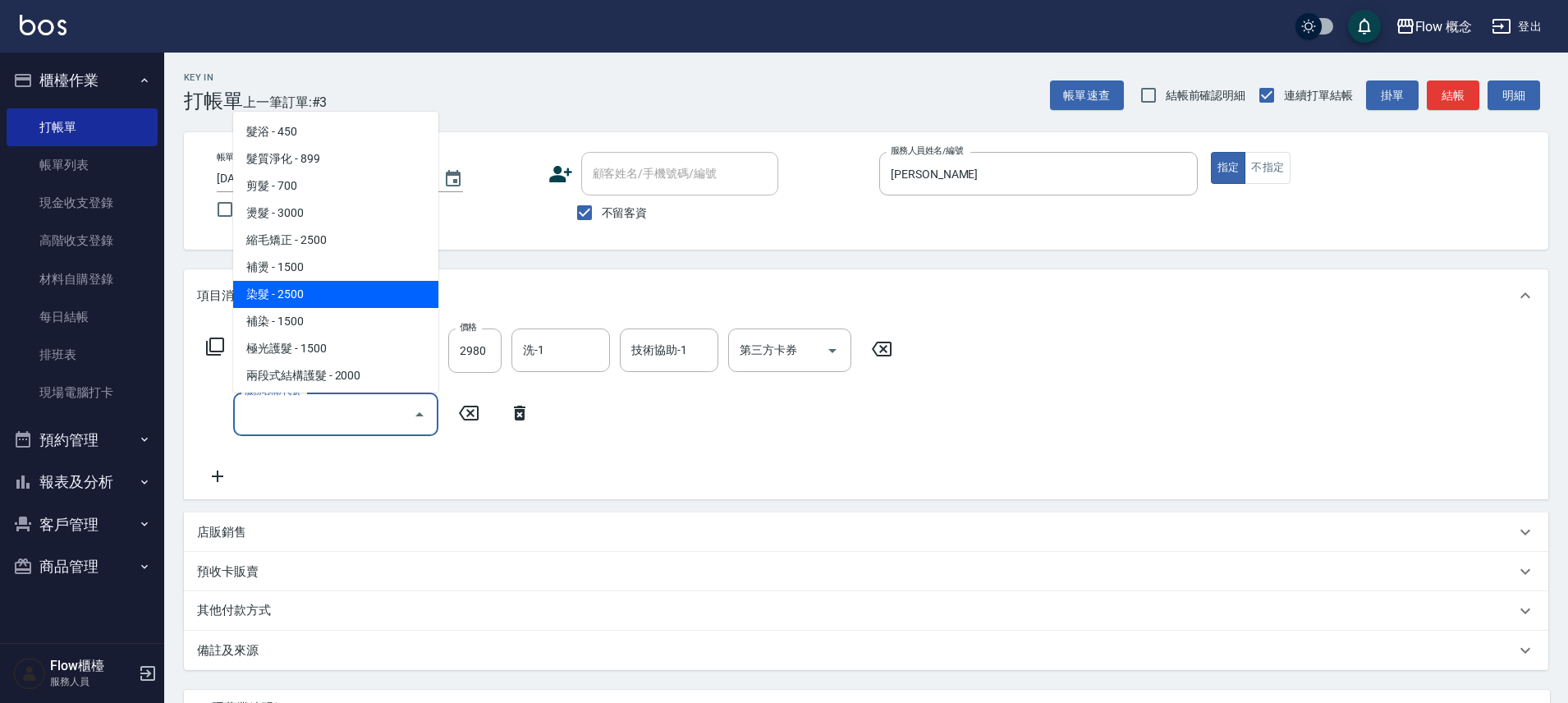
click at [319, 281] on span "染髮 - 2500" at bounding box center [335, 295] width 205 height 27
type input "染髮(401)"
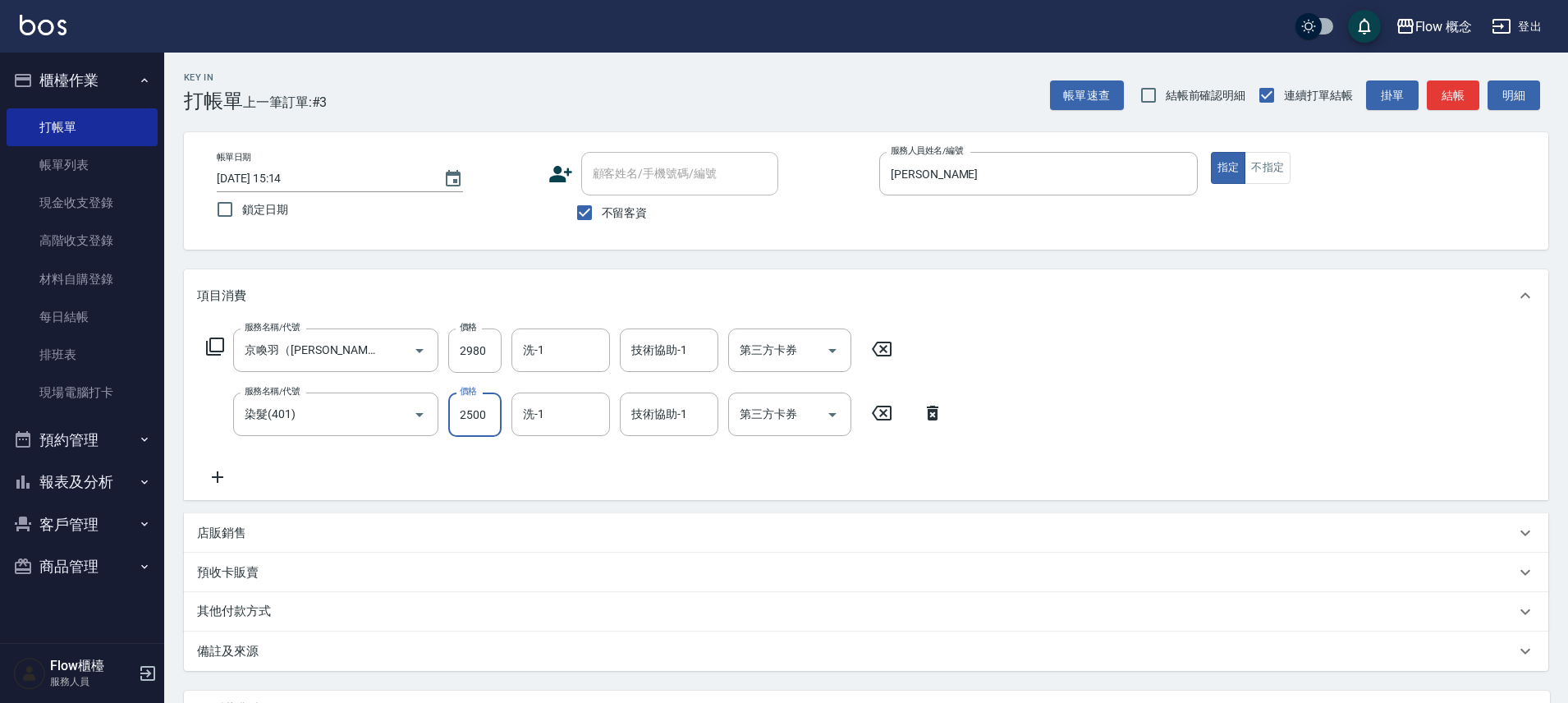
click at [480, 405] on input "2500" at bounding box center [474, 414] width 53 height 44
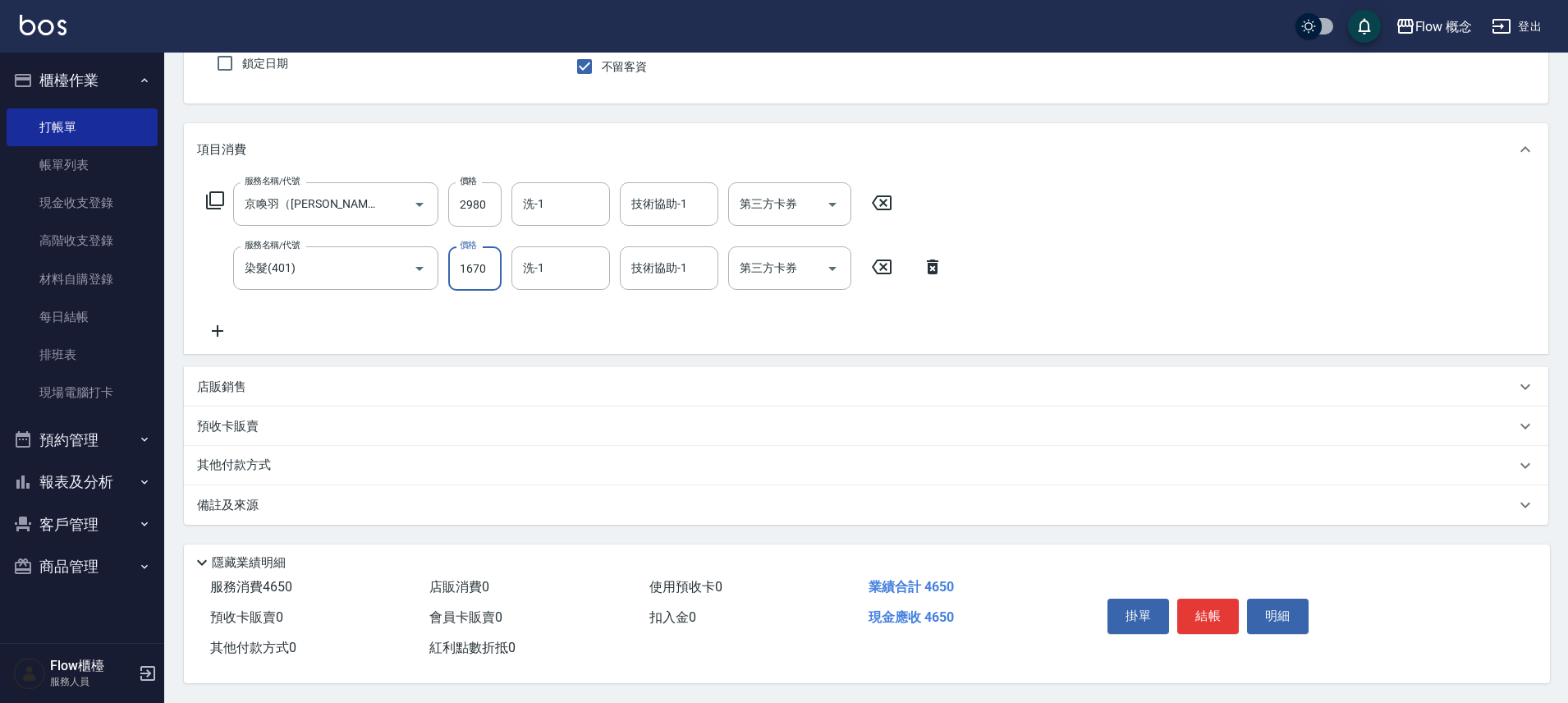
scroll to position [154, 0]
type input "1670"
click at [293, 505] on div "備註及來源" at bounding box center [855, 505] width 1318 height 17
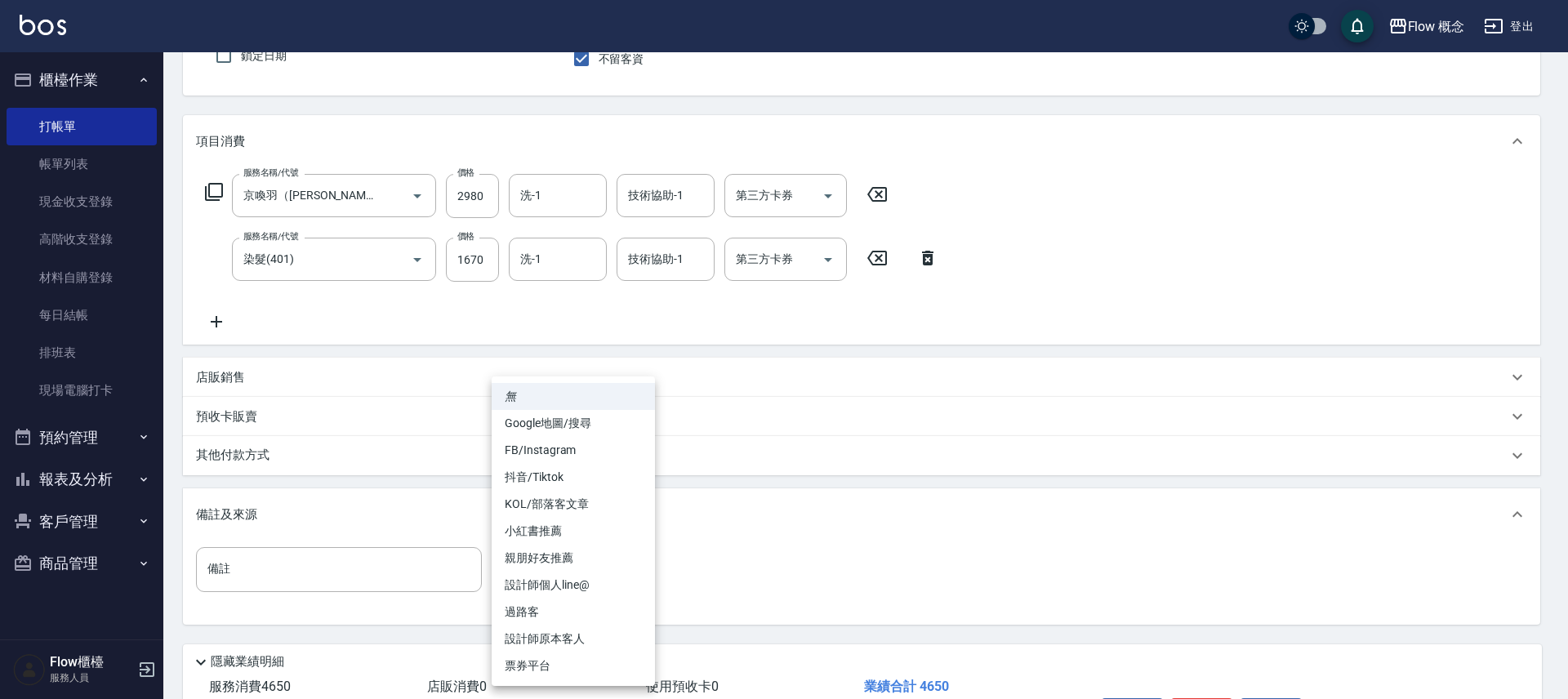
click at [543, 579] on body "Flow 概念 登出 櫃檯作業 打帳單 帳單列表 現金收支登錄 高階收支登錄 材料自購登錄 每日結帳 排班表 現場電腦打卡 預約管理 預約管理 單日預約紀錄 …" at bounding box center [784, 324] width 1568 height 954
click at [523, 451] on li "FB/Instagram" at bounding box center [573, 450] width 164 height 27
type input "FB/Instagram"
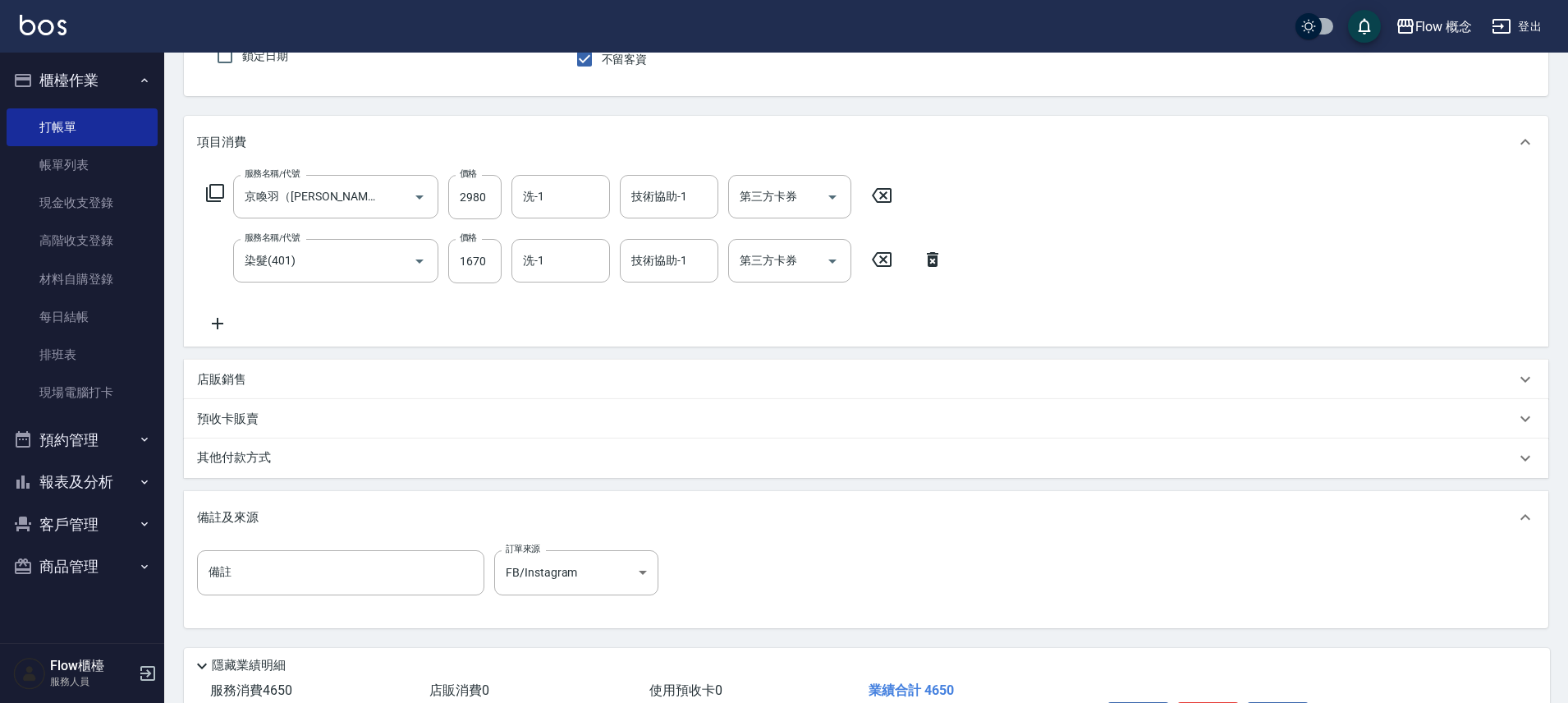
click at [216, 457] on p "其他付款方式" at bounding box center [238, 458] width 82 height 18
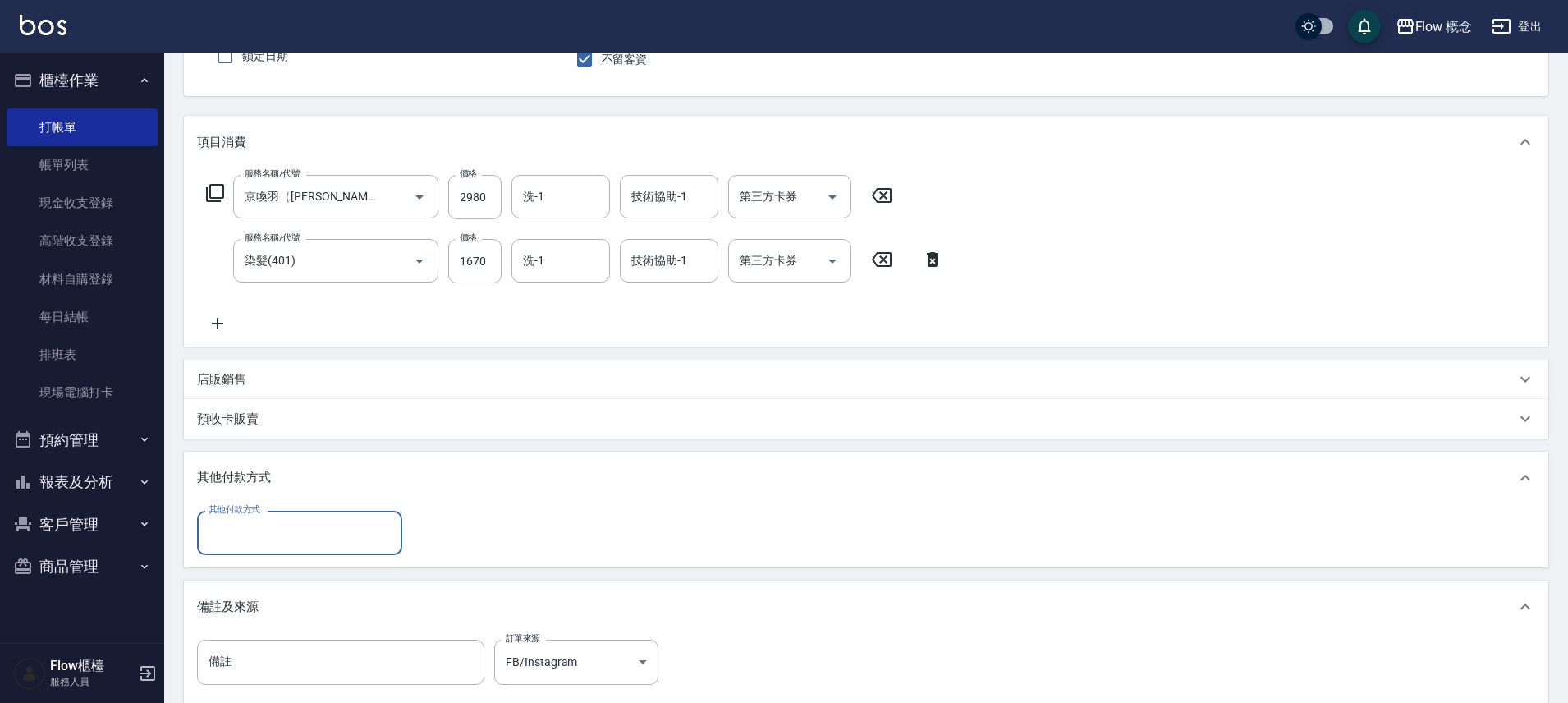
scroll to position [0, 0]
click at [234, 381] on p "店販銷售" at bounding box center [221, 380] width 50 height 17
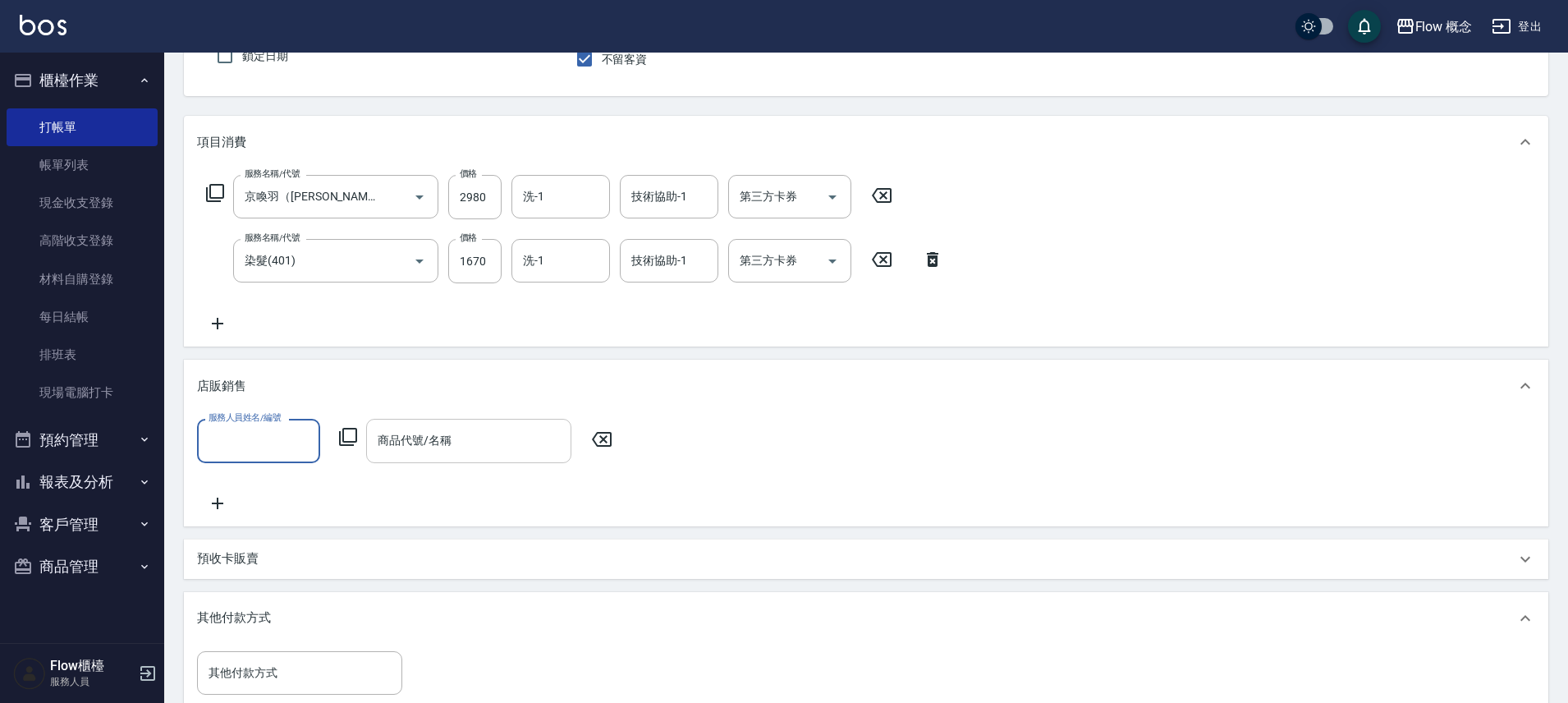
click at [419, 445] on input "商品代號/名稱" at bounding box center [468, 441] width 191 height 29
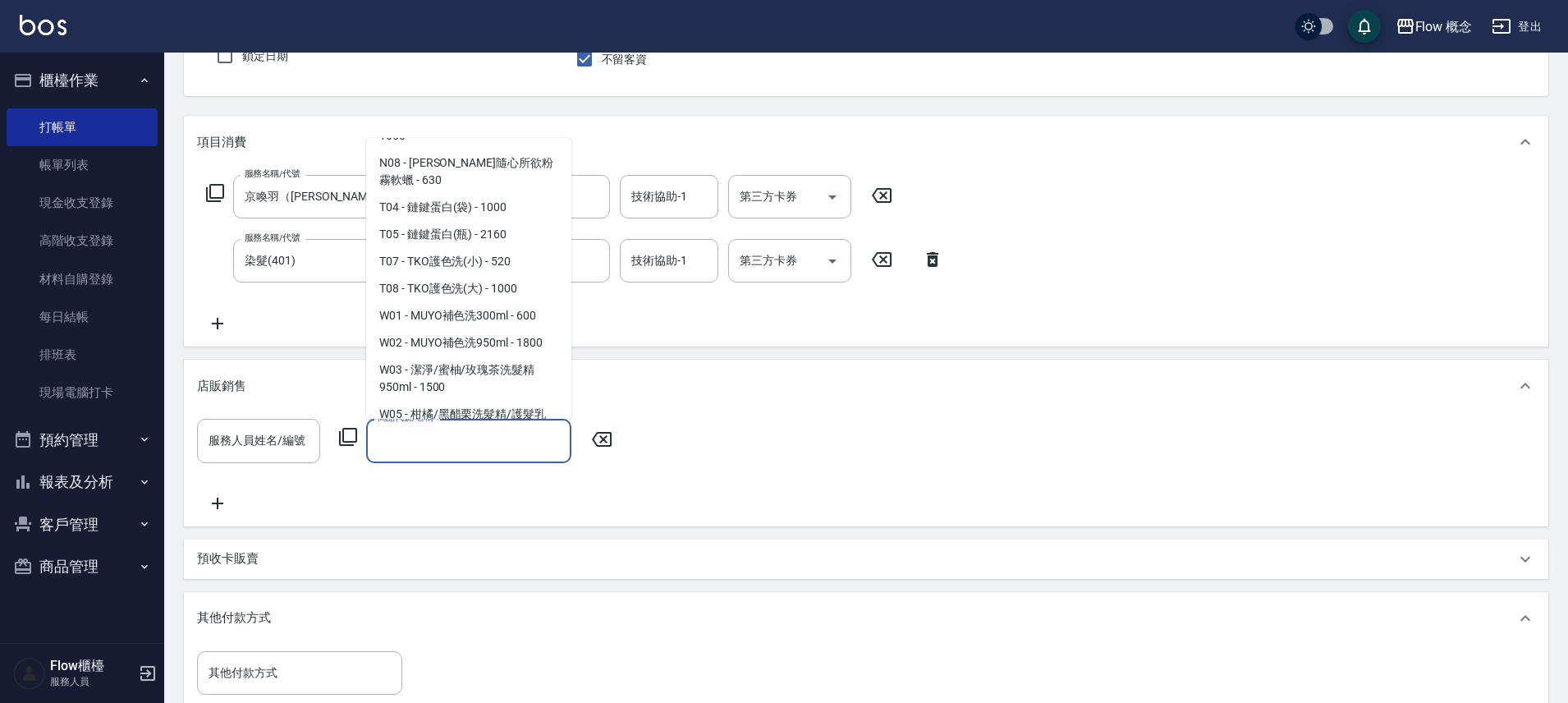
scroll to position [1692, 0]
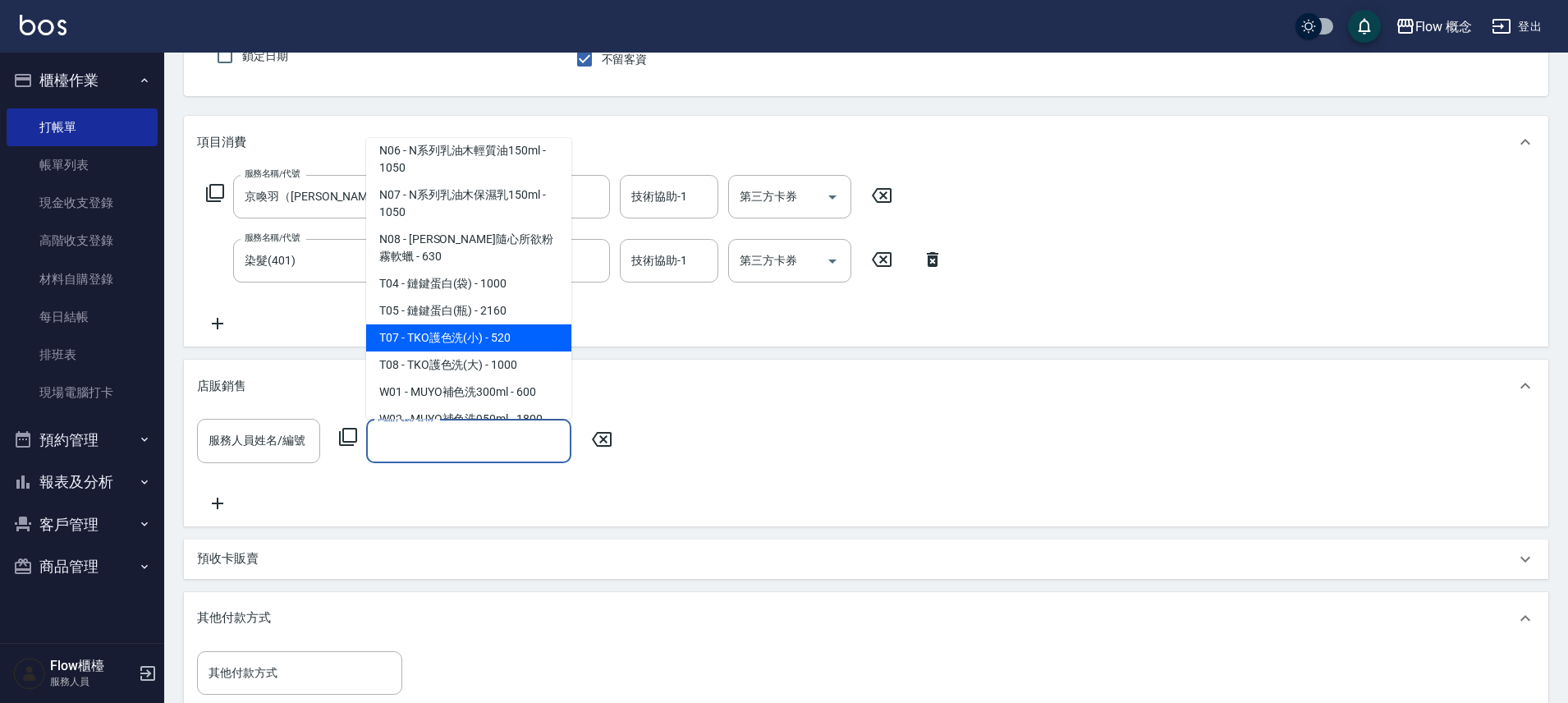
click at [490, 324] on span "T07 - TKO護色洗(小) - 520" at bounding box center [468, 338] width 205 height 27
type input "TKO護色洗(小)"
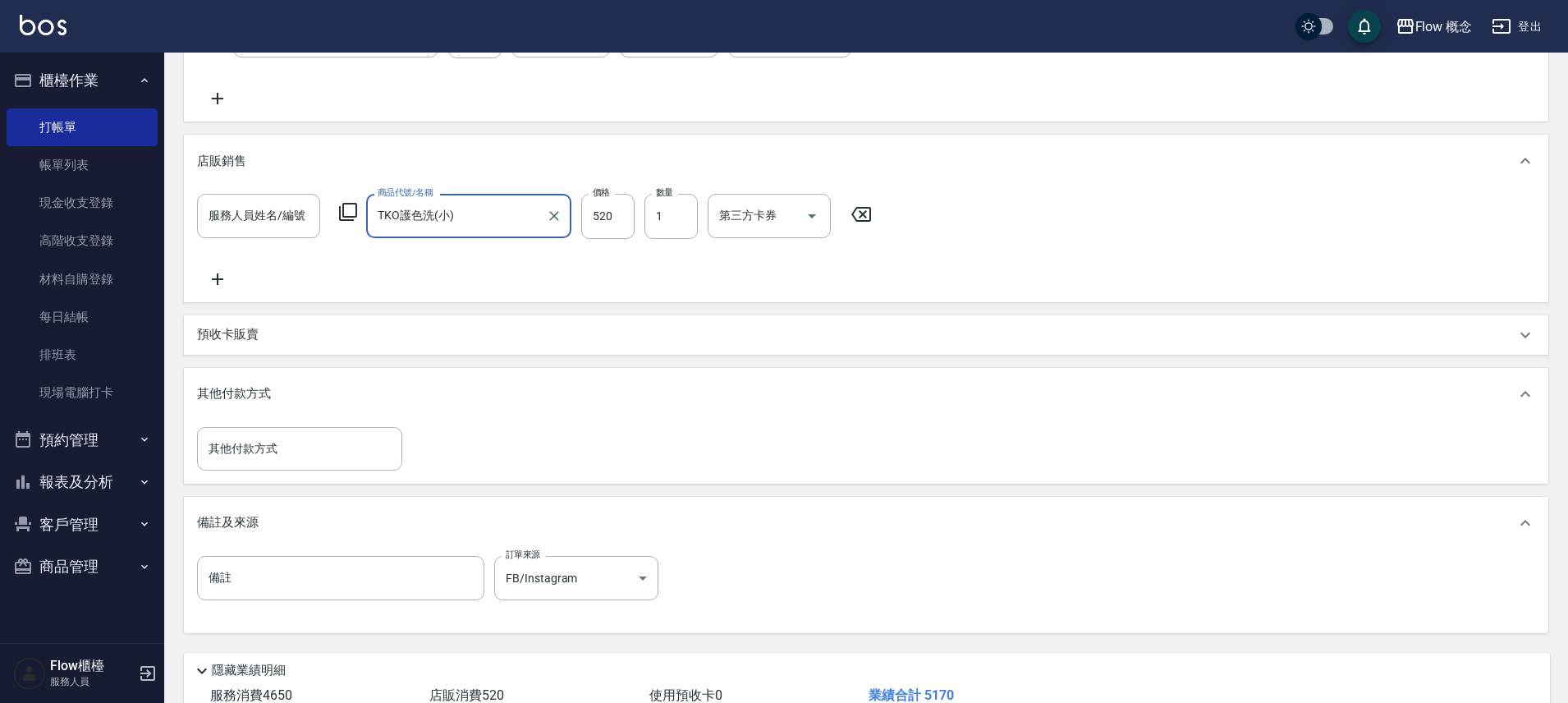
scroll to position [494, 0]
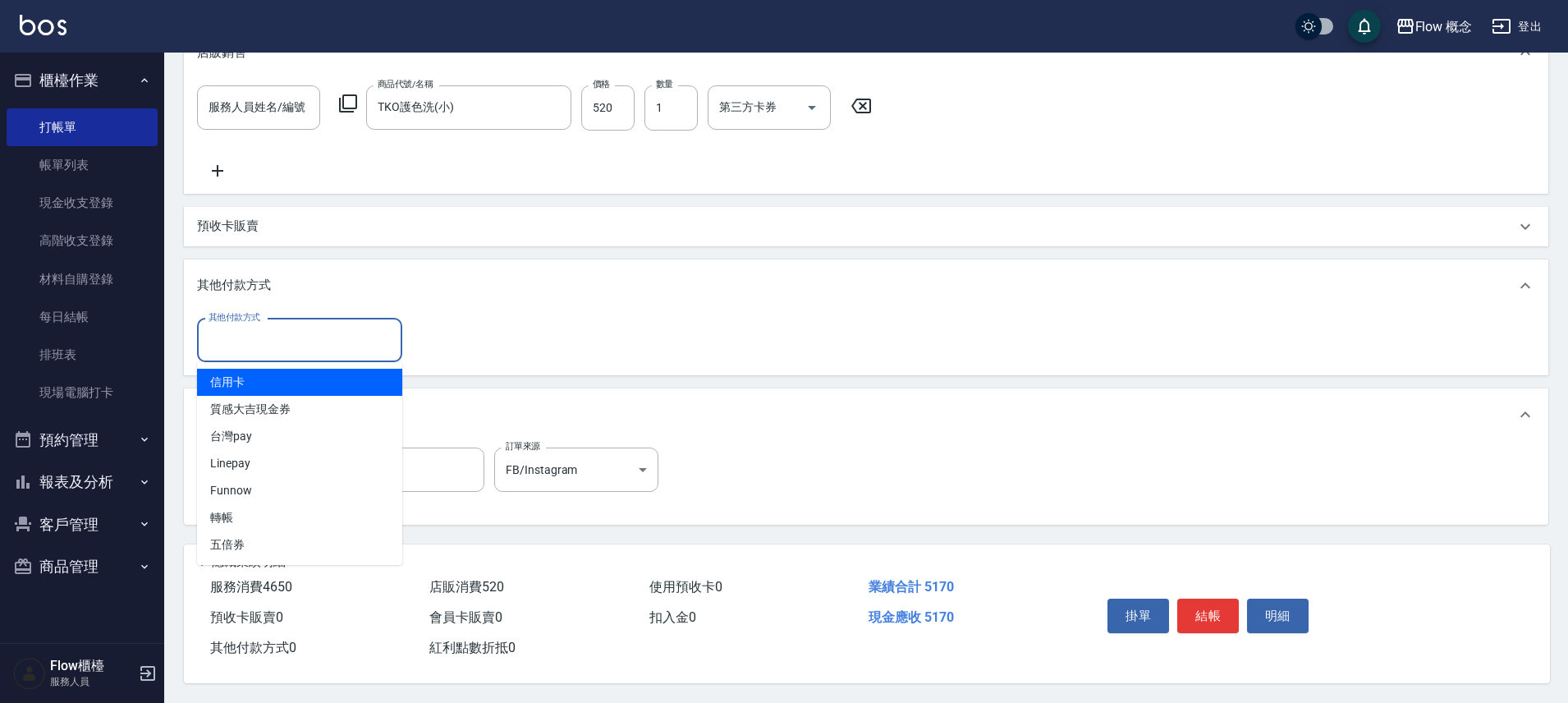
click at [363, 331] on input "其他付款方式" at bounding box center [299, 341] width 191 height 29
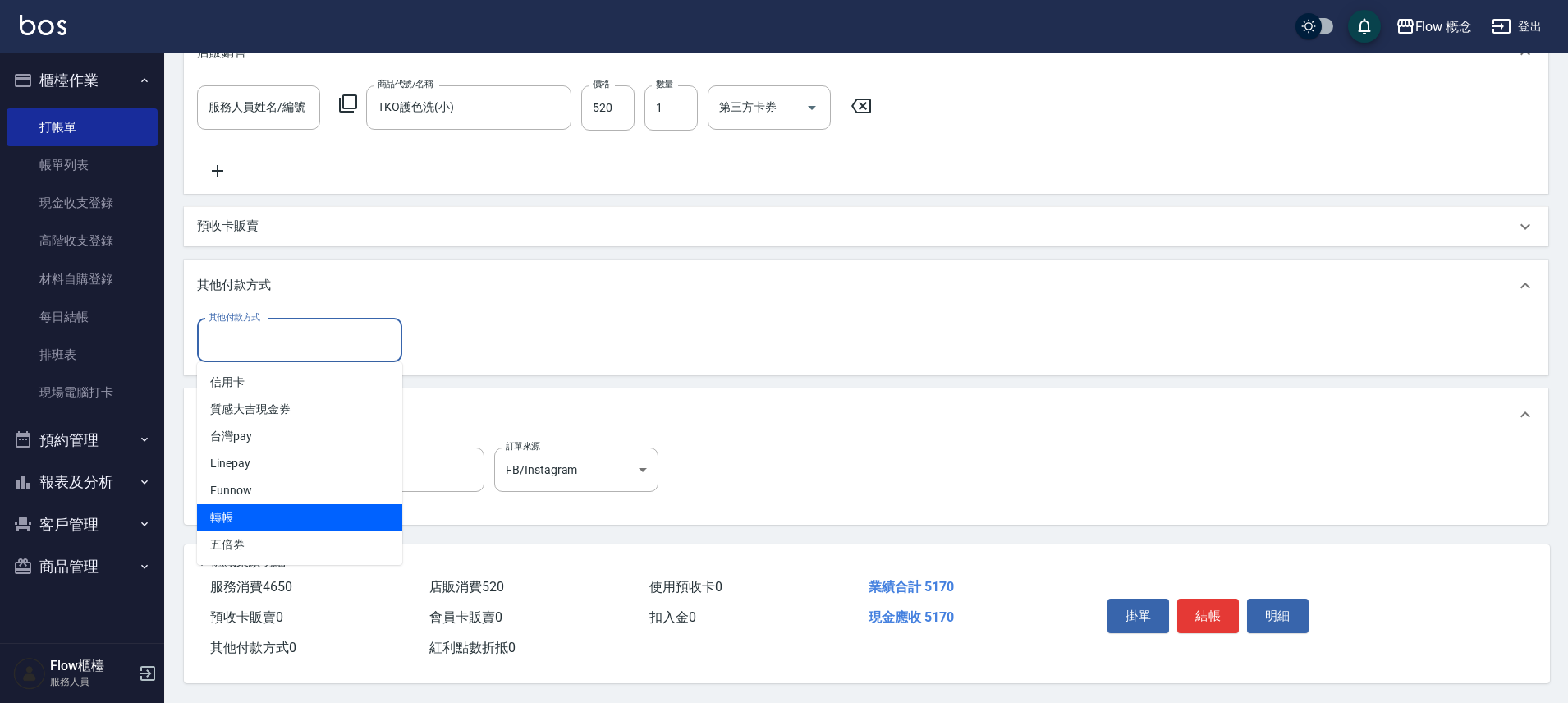
click at [333, 512] on span "轉帳" at bounding box center [299, 518] width 205 height 27
type input "轉帳"
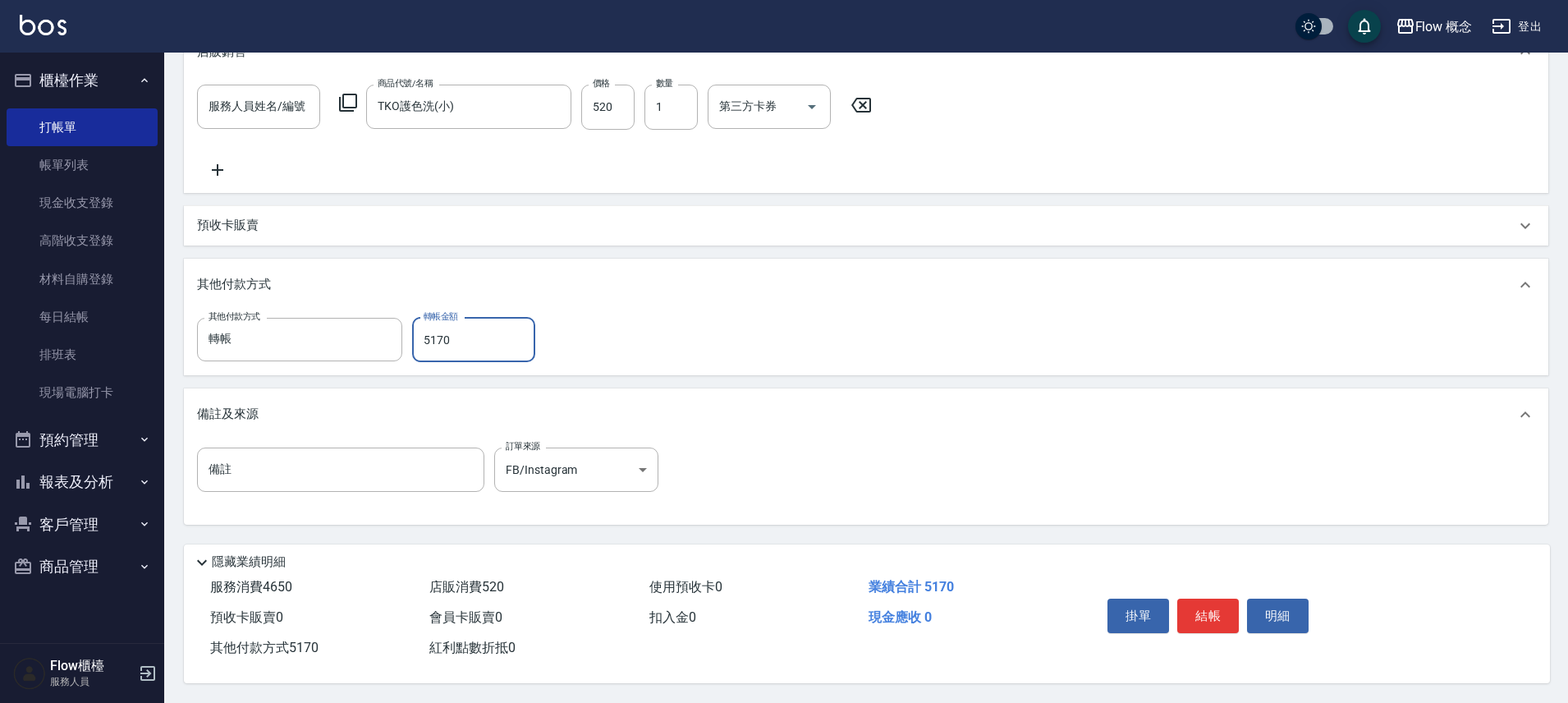
scroll to position [495, 0]
type input "5170"
click at [1184, 602] on button "結帳" at bounding box center [1208, 615] width 61 height 34
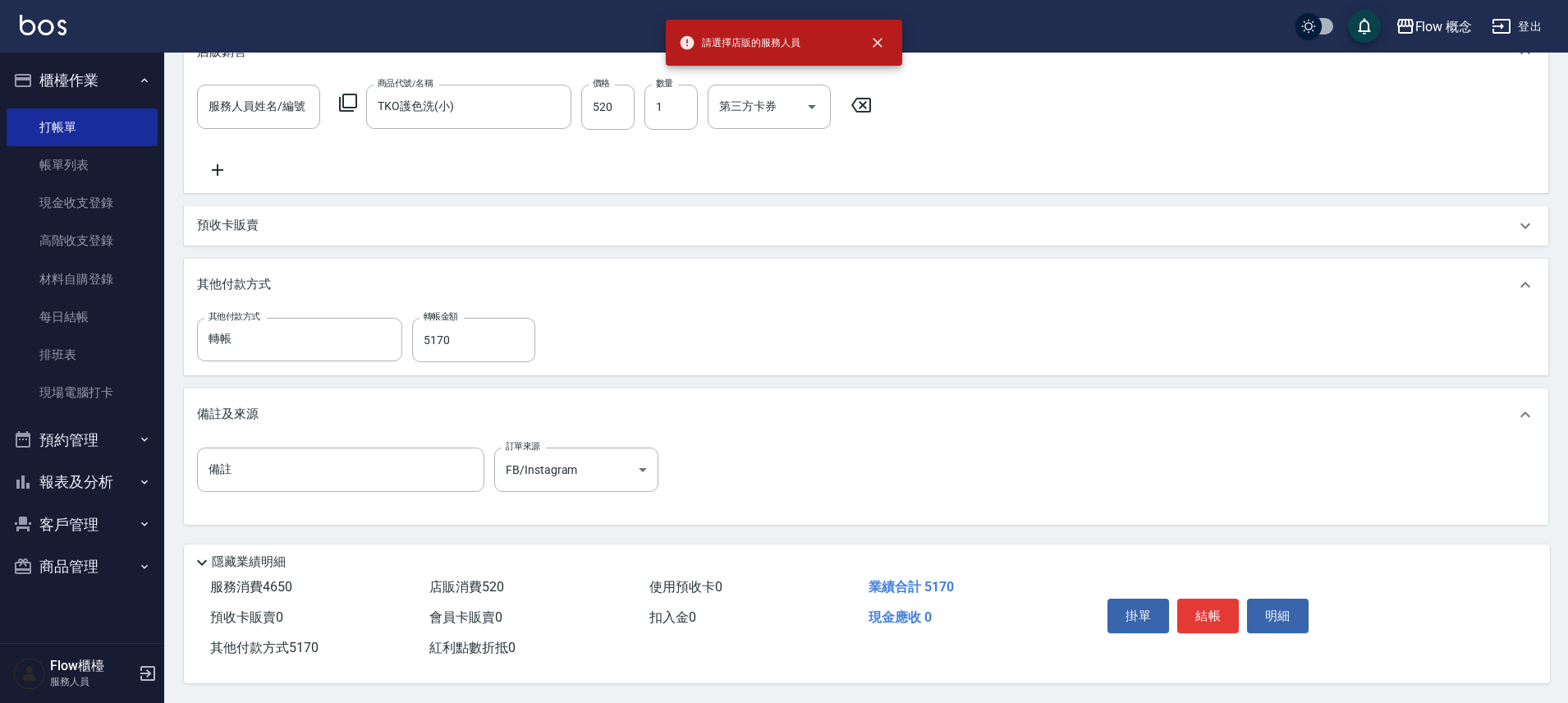
scroll to position [0, 0]
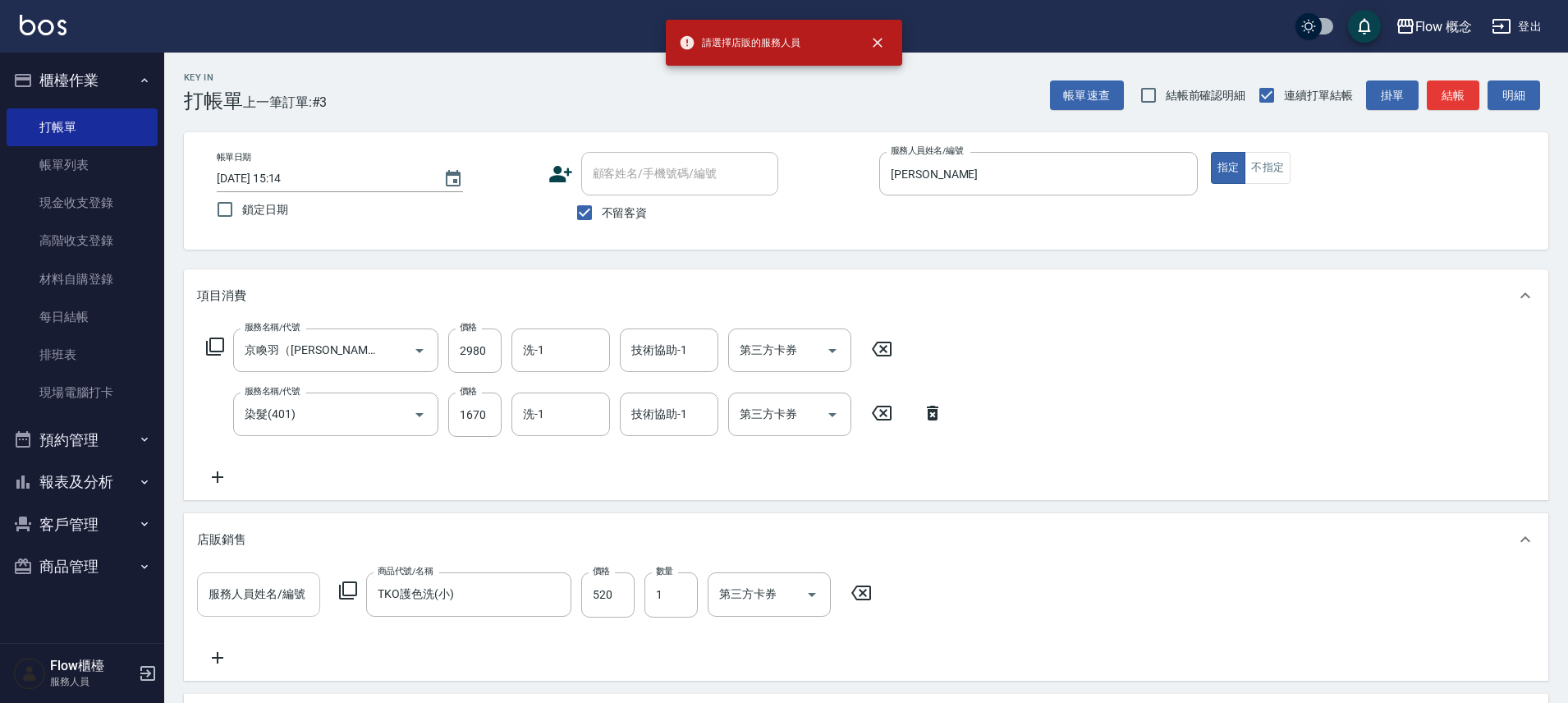
click at [280, 597] on input "服務人員姓名/編號" at bounding box center [258, 595] width 108 height 29
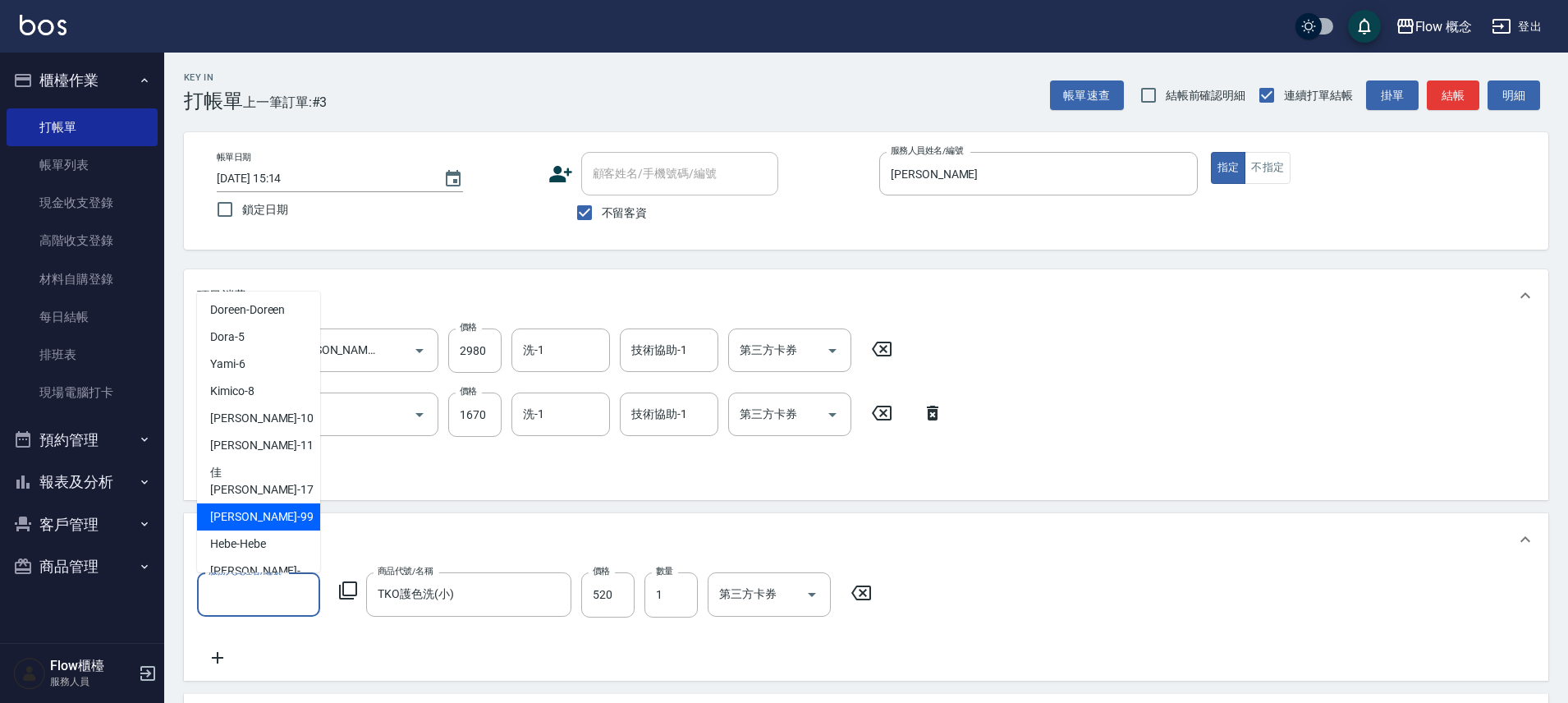
scroll to position [58, 0]
click at [228, 560] on div "Irene -Irene" at bounding box center [258, 577] width 123 height 44
type input "Irene-Irene"
type input "0"
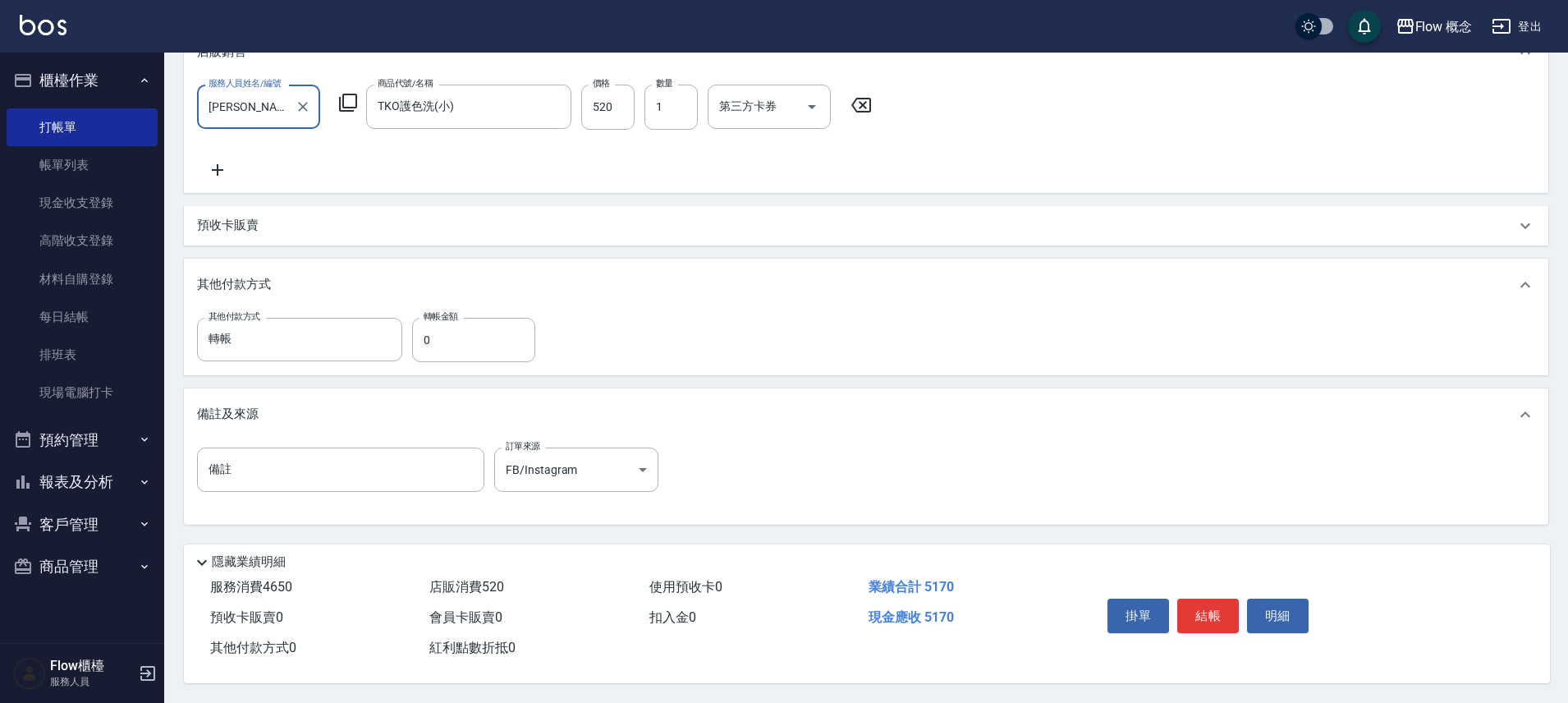
scroll to position [495, 0]
click at [1224, 618] on button "結帳" at bounding box center [1208, 615] width 61 height 34
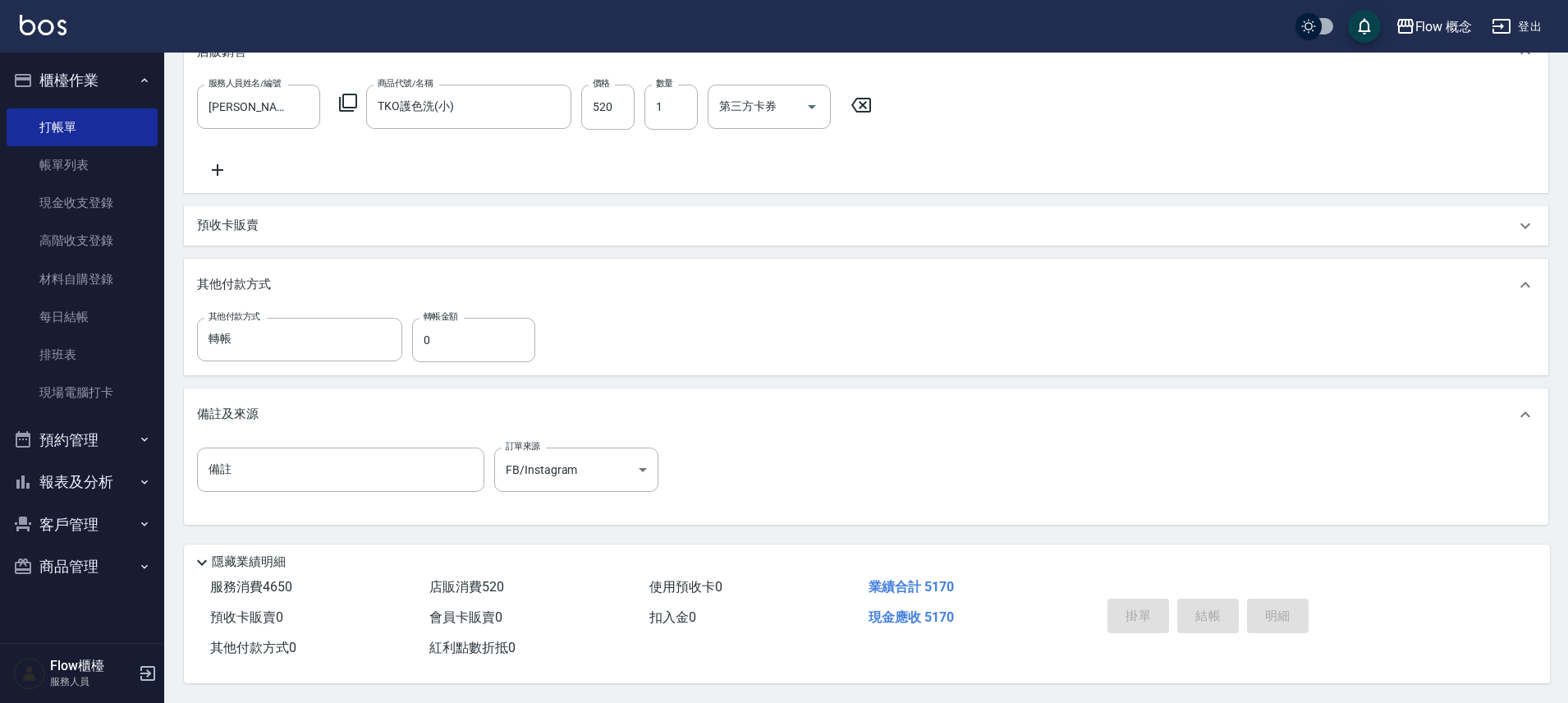
type input "2025/09/06 15:15"
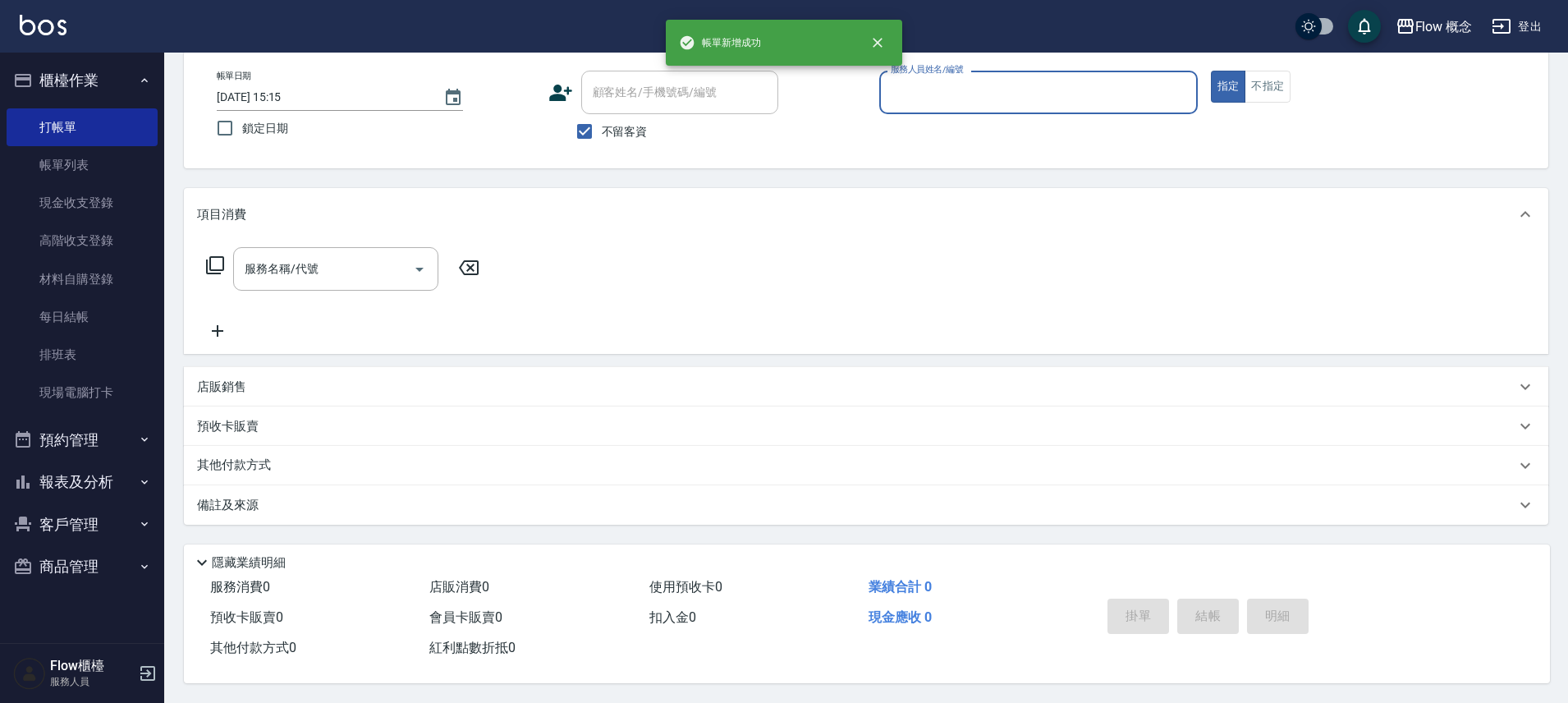
scroll to position [0, 0]
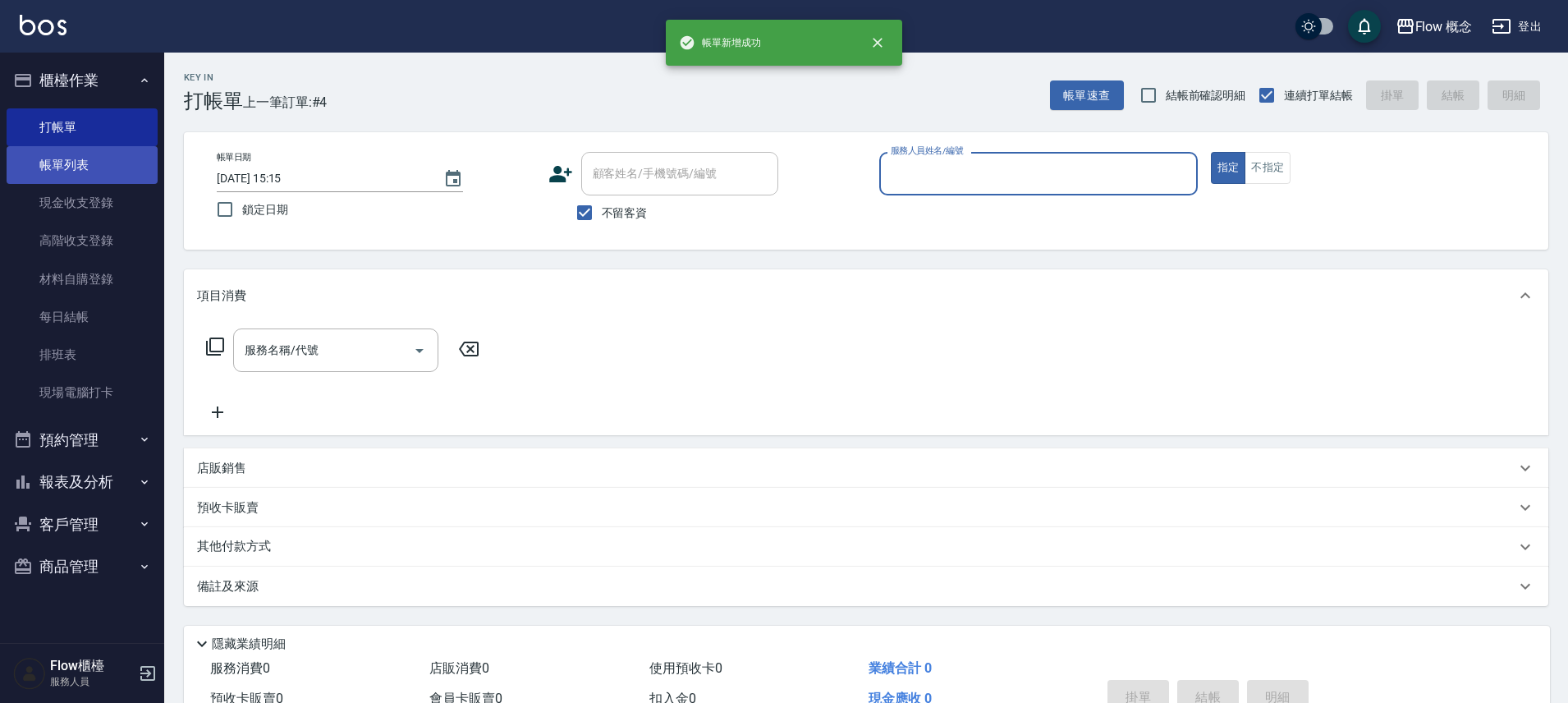
click at [76, 150] on link "帳單列表" at bounding box center [81, 165] width 151 height 38
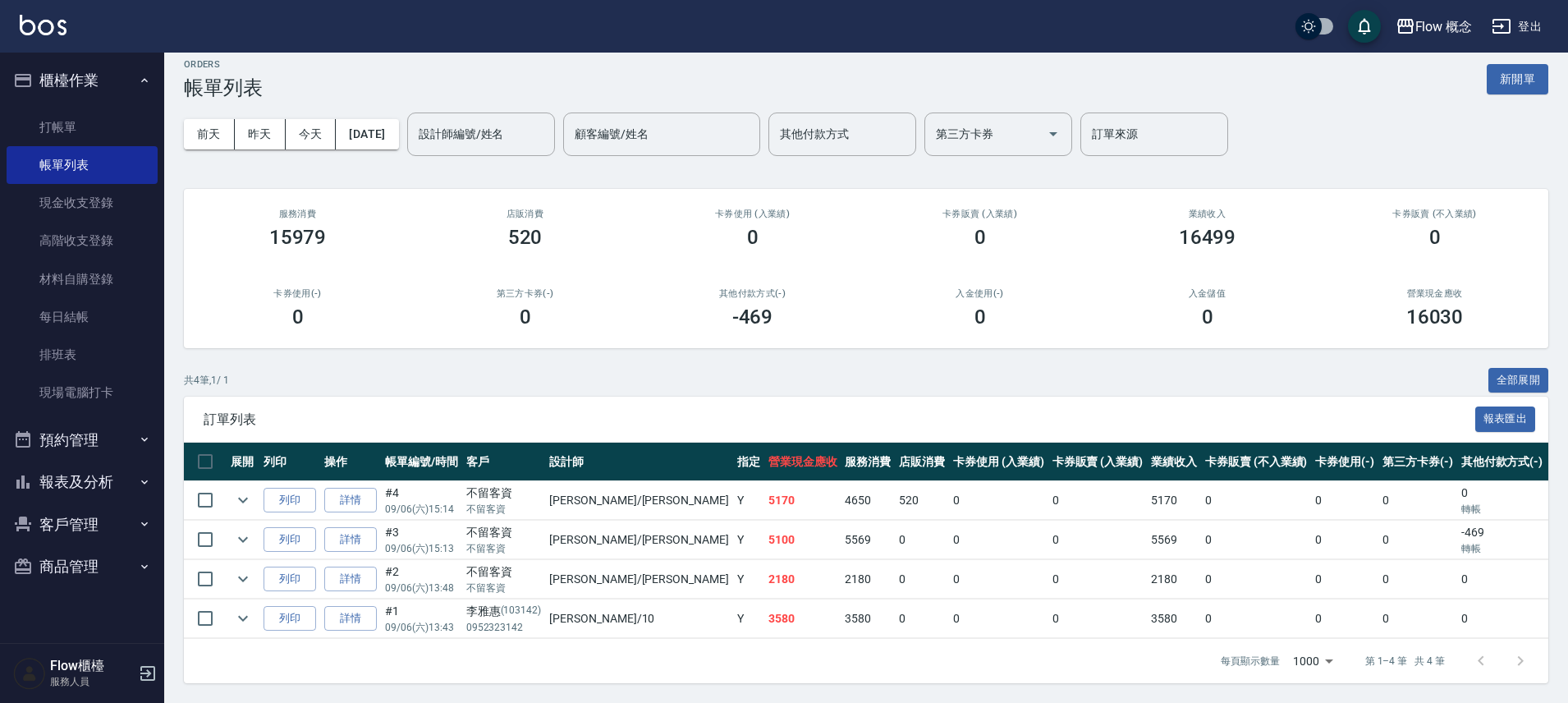
scroll to position [25, 0]
click at [366, 527] on link "詳情" at bounding box center [350, 539] width 52 height 25
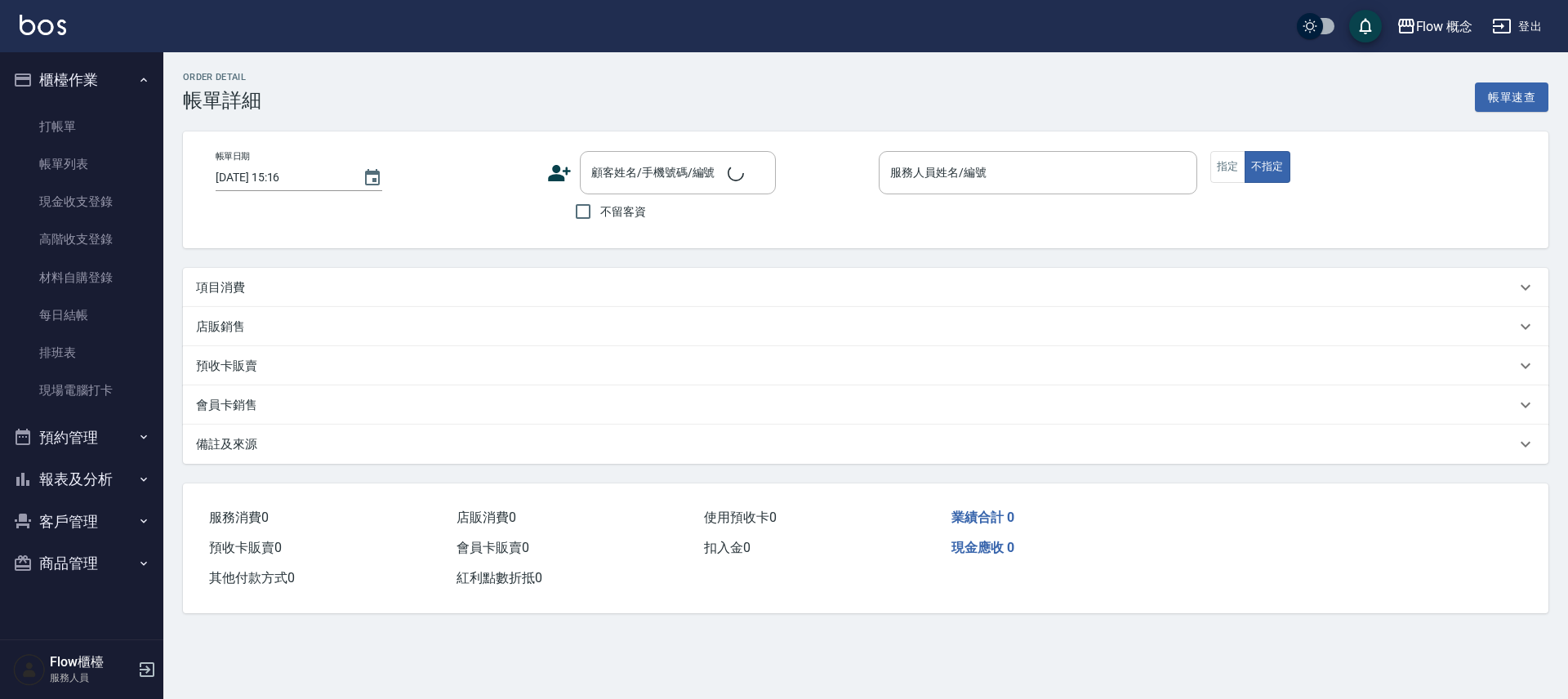
type input "2025/09/06 15:13"
checkbox input "true"
type input "Irene-Irene"
type input "FB/Instagram"
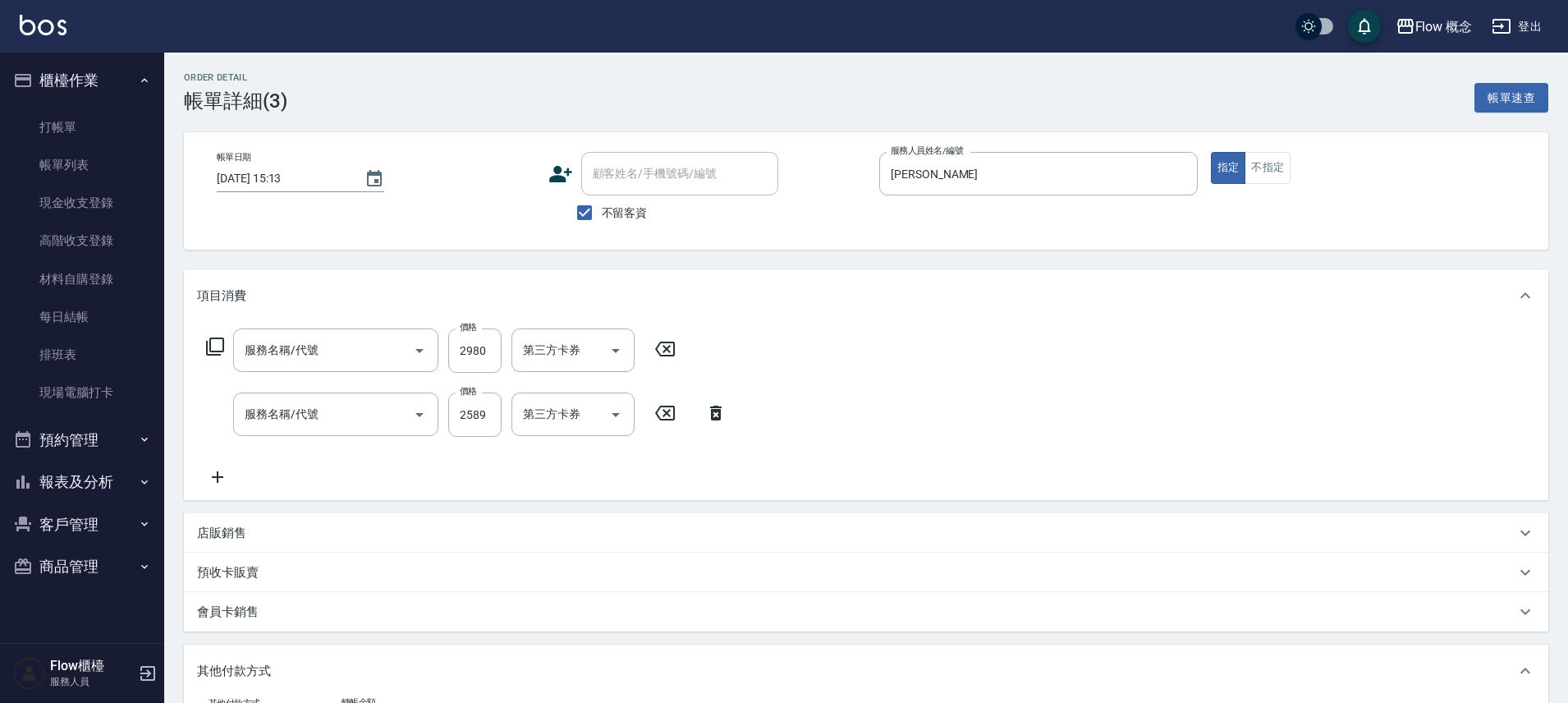
type input "京喚羽（Irene）(521)"
type input "染髮(401)"
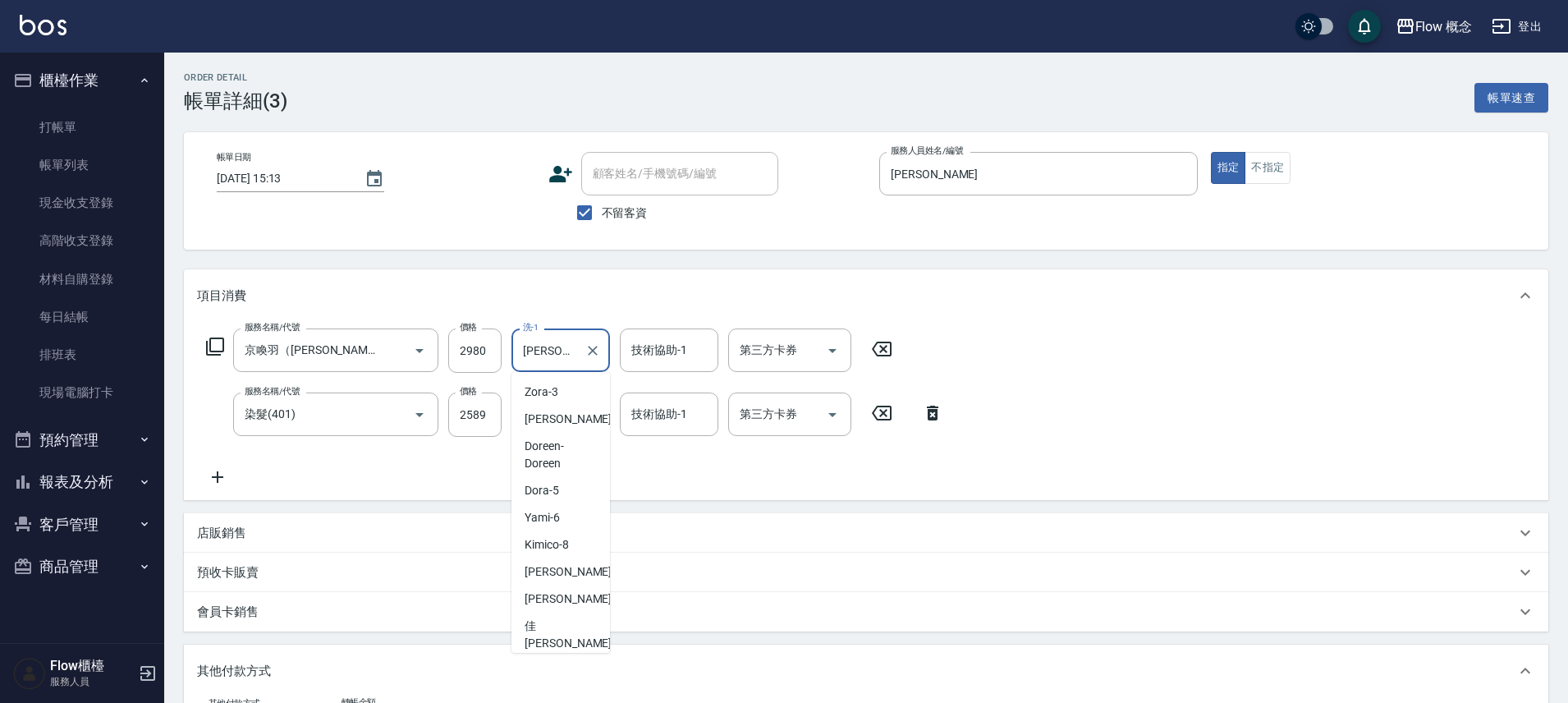
click at [567, 349] on input "Irene-Irene" at bounding box center [547, 351] width 59 height 29
click at [565, 534] on div "恬恬 -11" at bounding box center [560, 530] width 98 height 27
type input "恬恬-11"
click at [550, 436] on div "洗-1" at bounding box center [560, 414] width 98 height 43
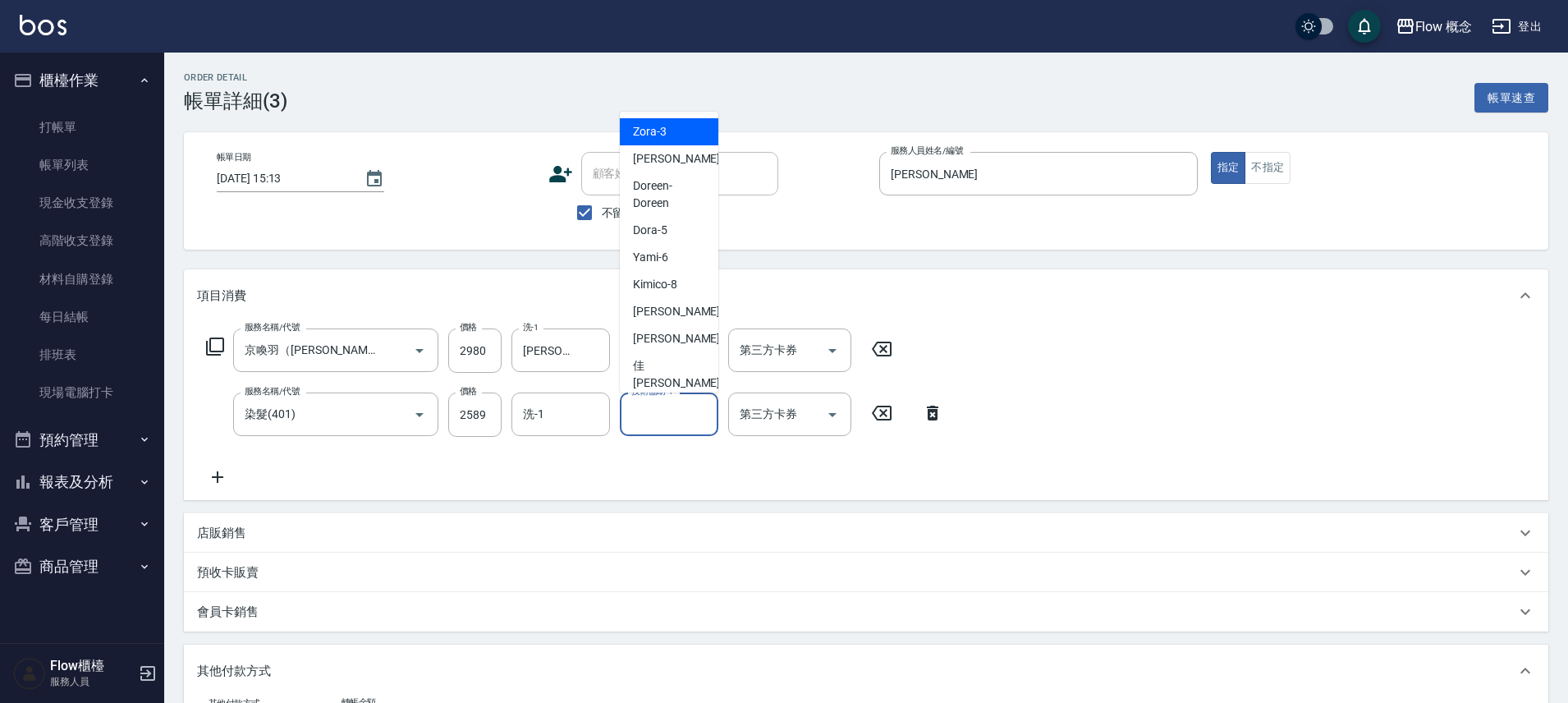
click at [923, 414] on icon at bounding box center [932, 413] width 41 height 20
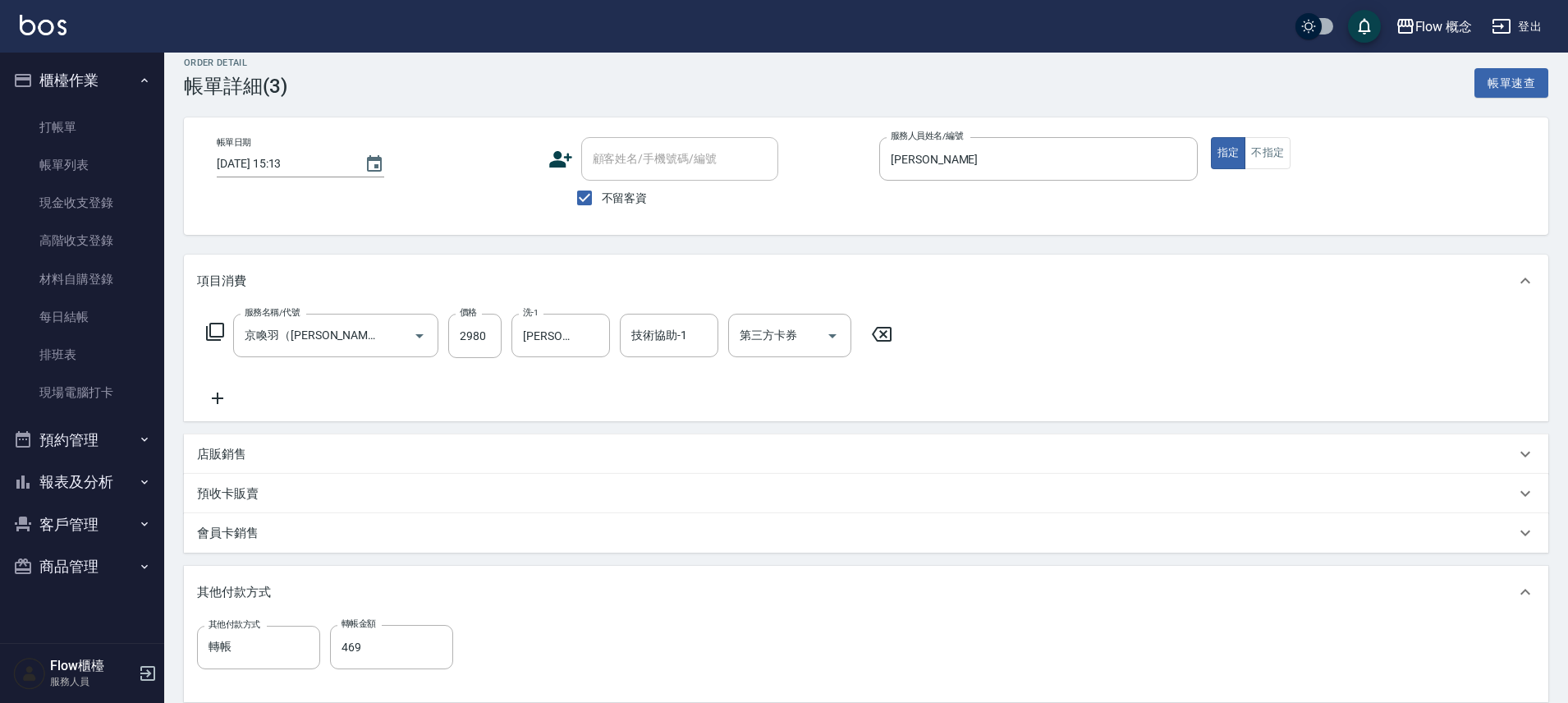
scroll to position [0, 0]
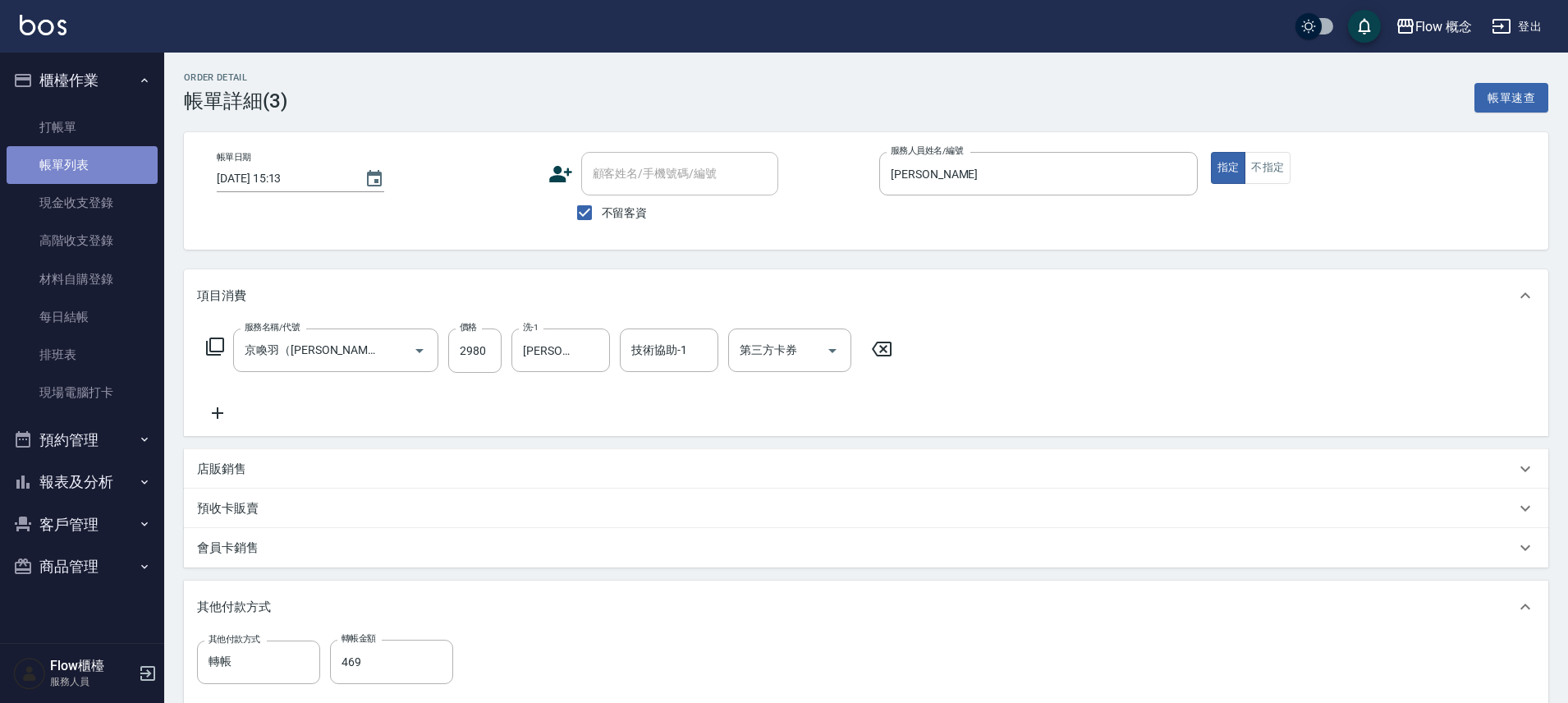
click at [53, 147] on link "帳單列表" at bounding box center [81, 165] width 151 height 38
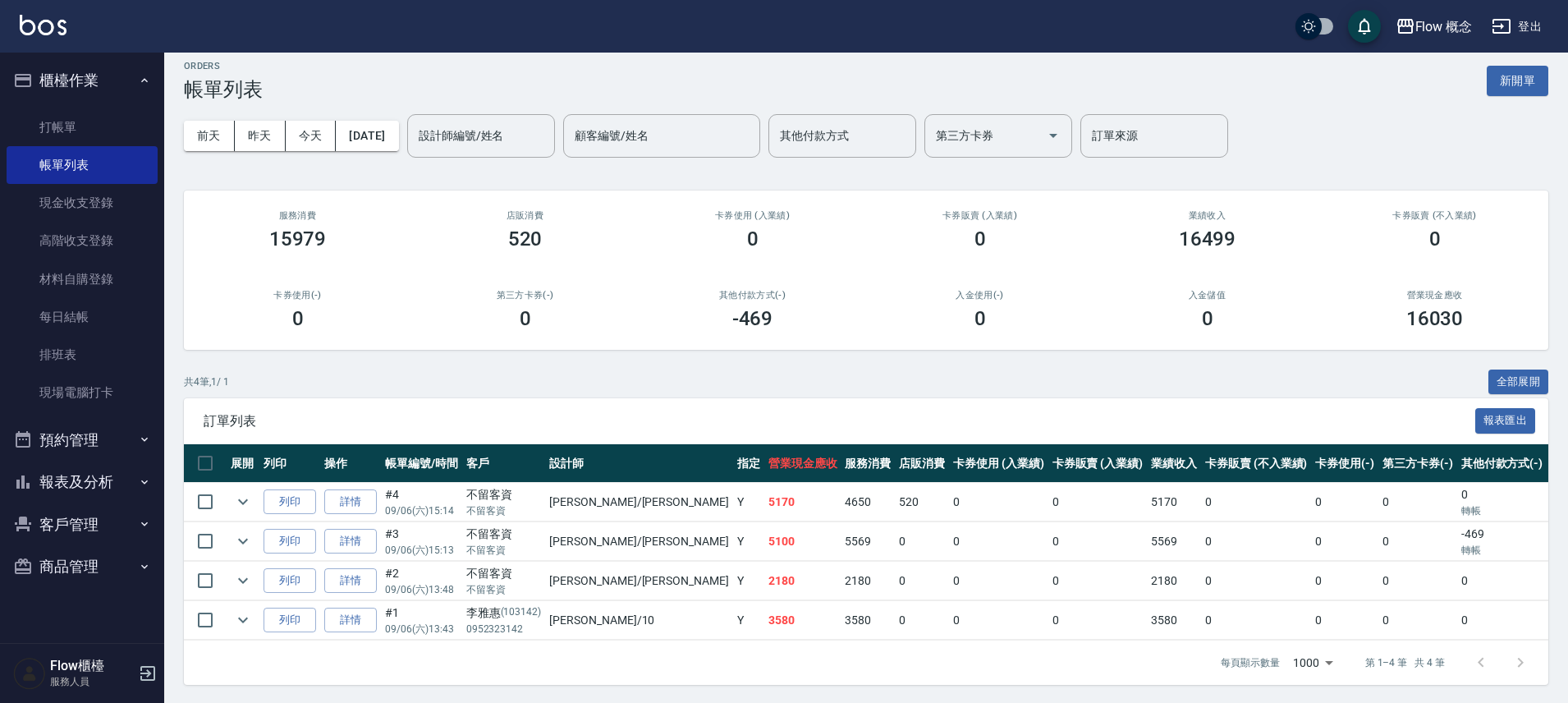
scroll to position [25, 0]
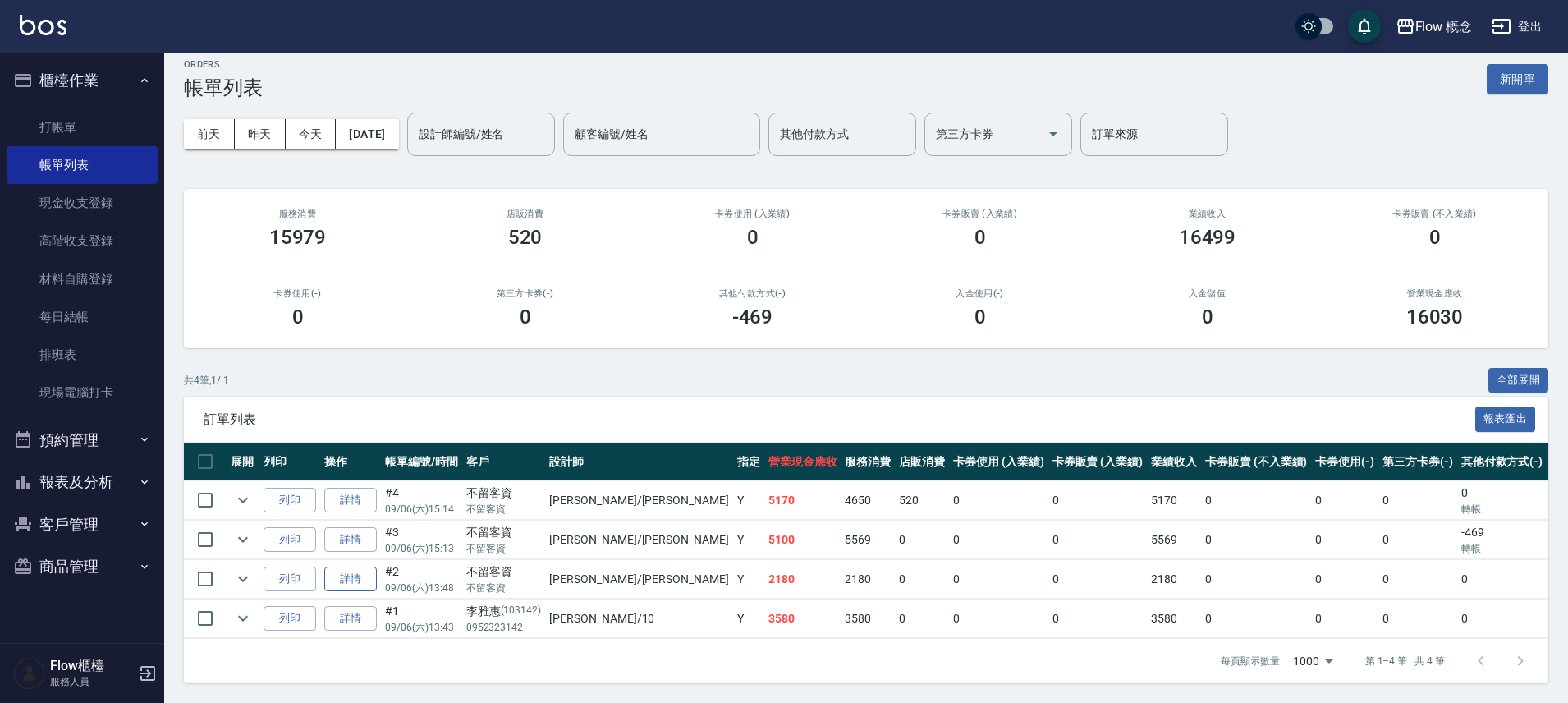
click at [349, 576] on link "詳情" at bounding box center [350, 579] width 52 height 25
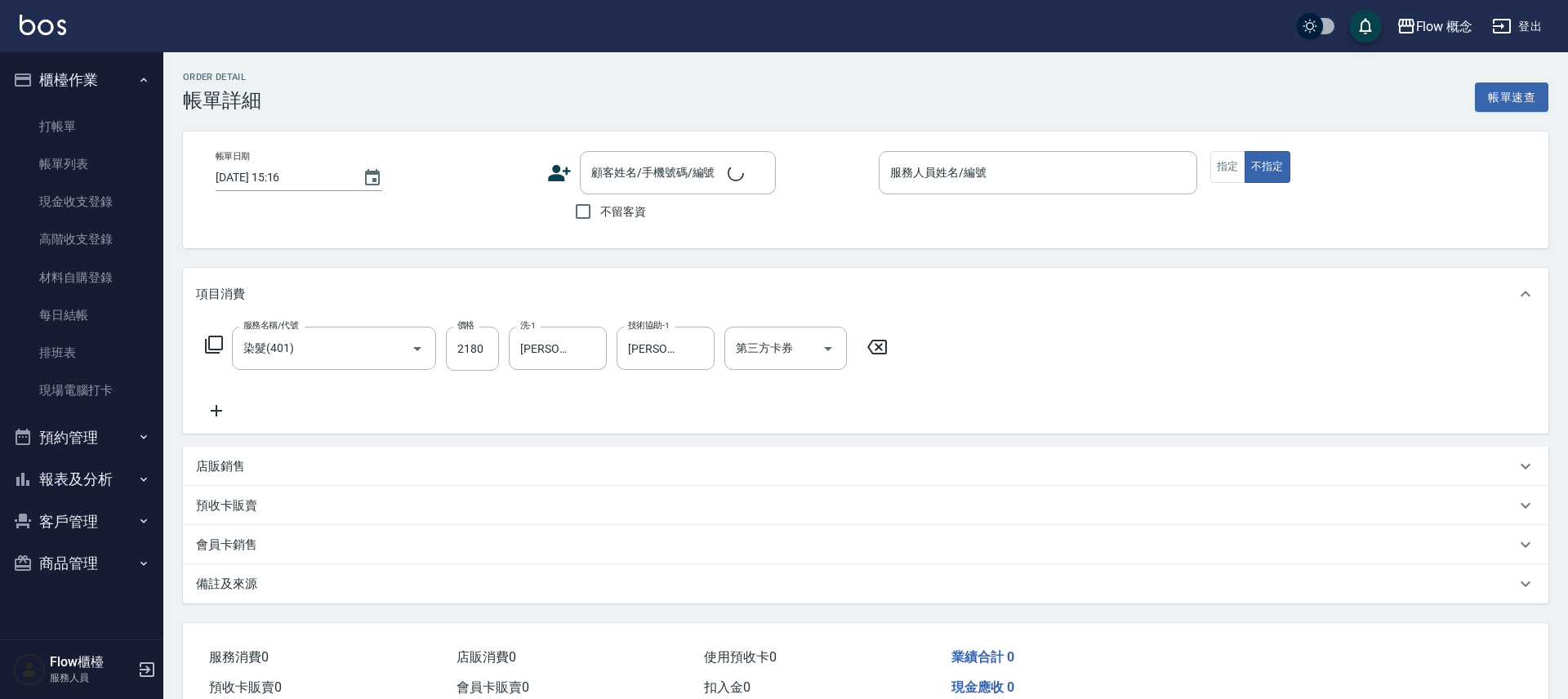
type input "染髮(401)"
type input "2025/09/06 13:48"
checkbox input "true"
type input "Irene-Irene"
type input "FB/Instagram"
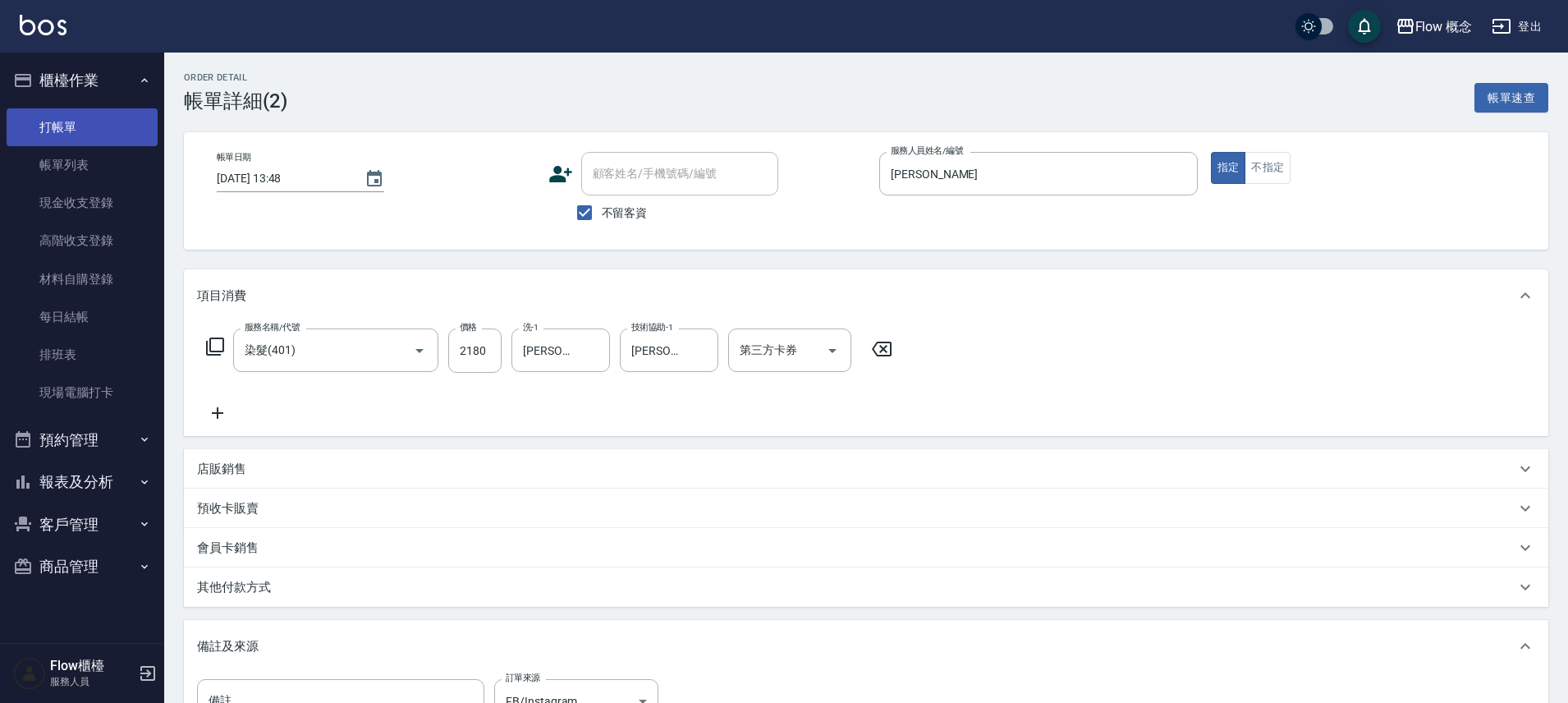
click at [58, 139] on link "打帳單" at bounding box center [81, 127] width 151 height 38
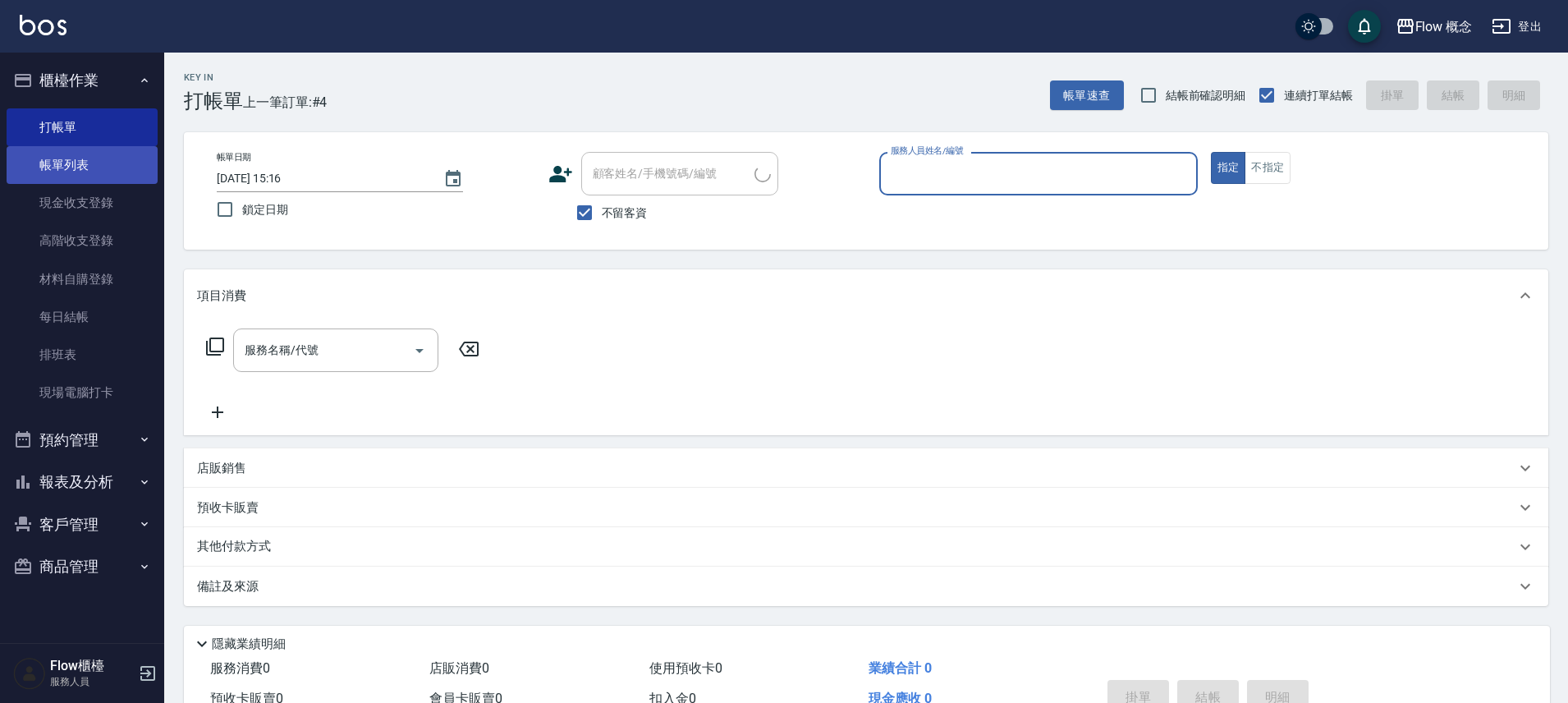
click at [61, 161] on link "帳單列表" at bounding box center [81, 165] width 151 height 38
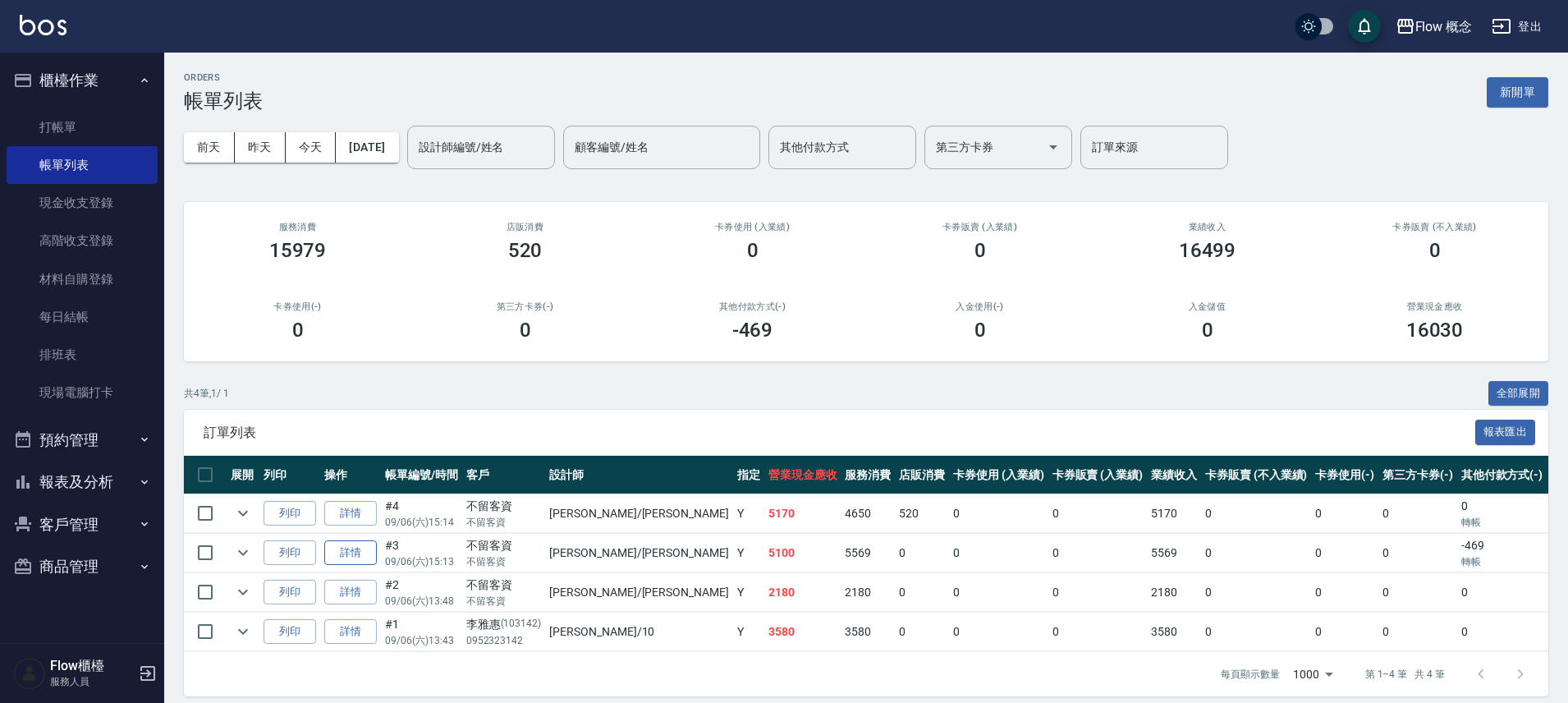
click at [330, 553] on link "詳情" at bounding box center [350, 553] width 52 height 25
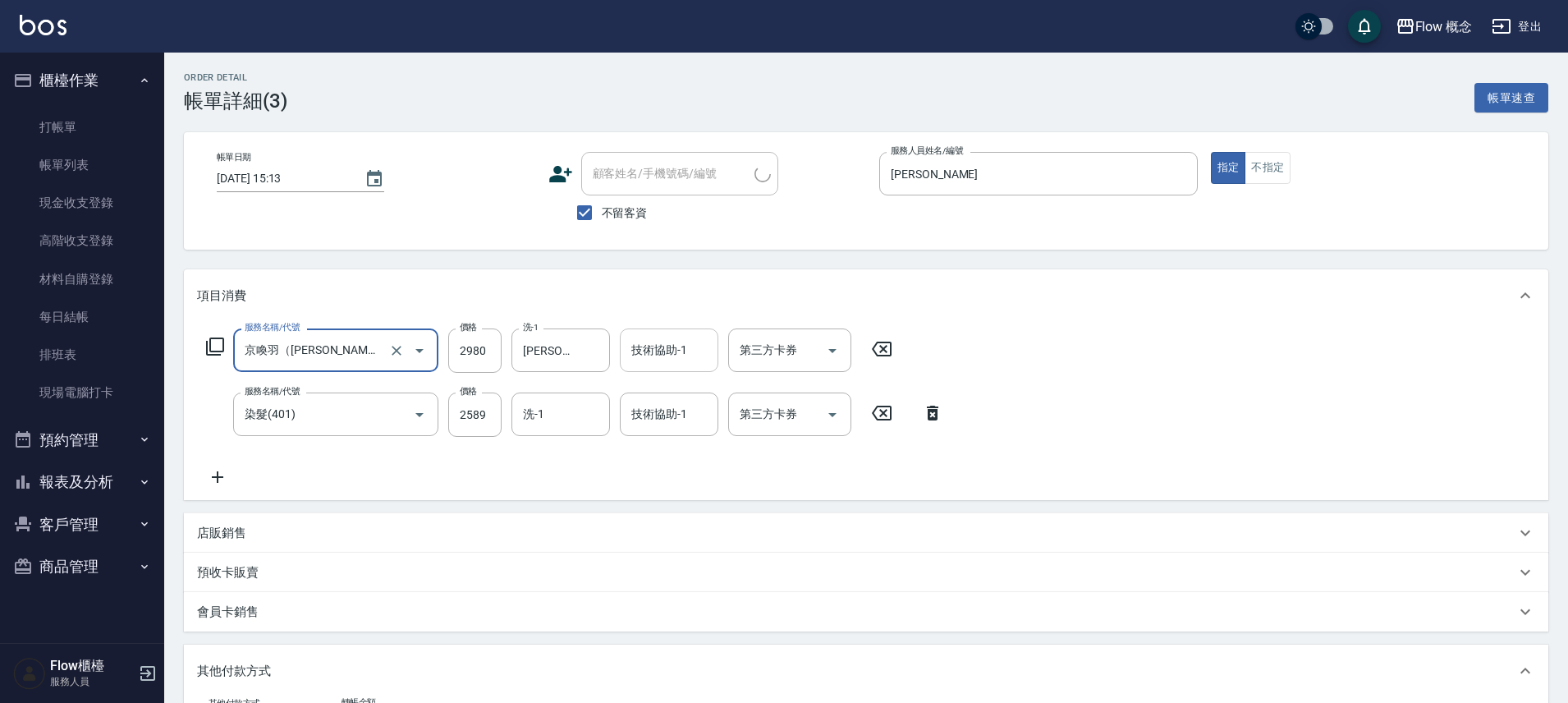
scroll to position [33, 0]
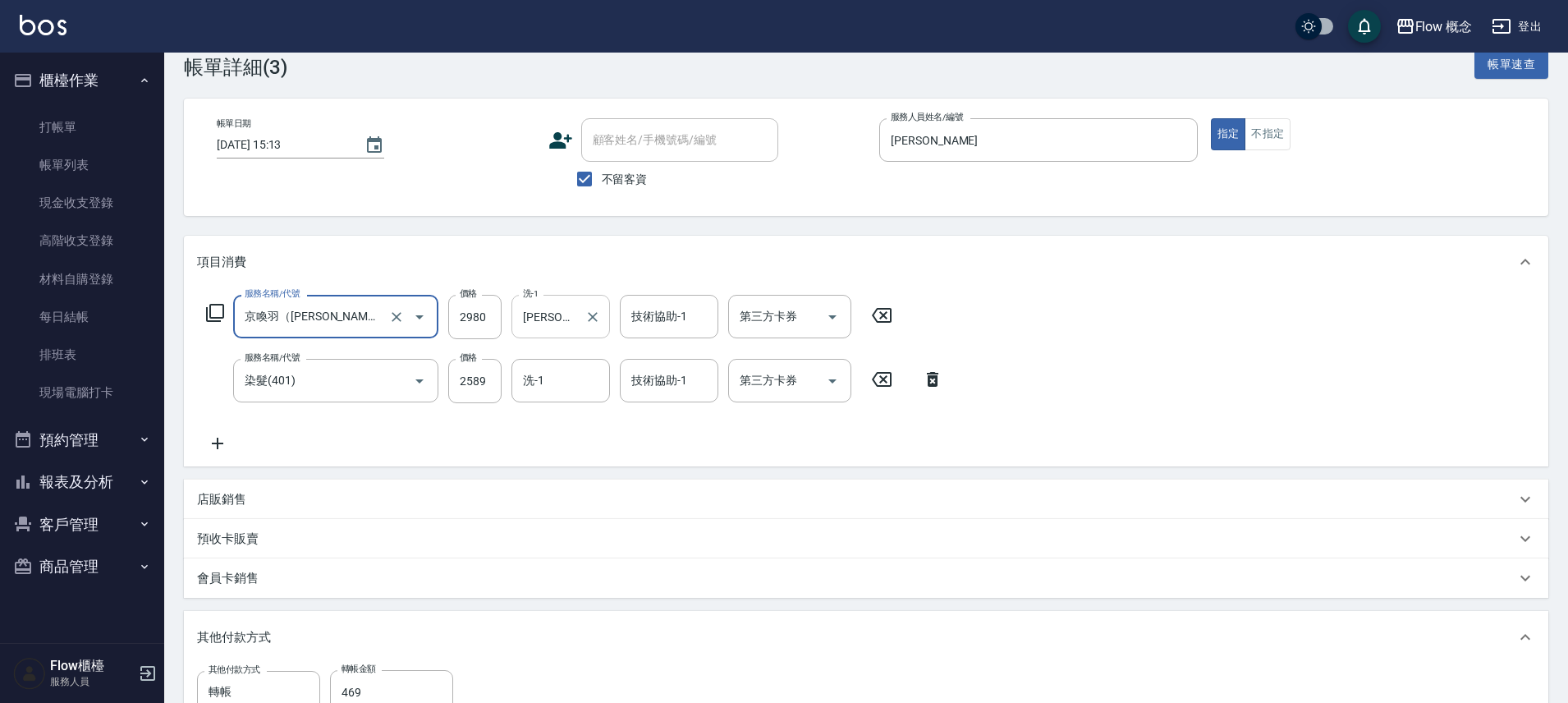
click at [579, 333] on div "Irene-Irene 洗-1" at bounding box center [560, 316] width 98 height 43
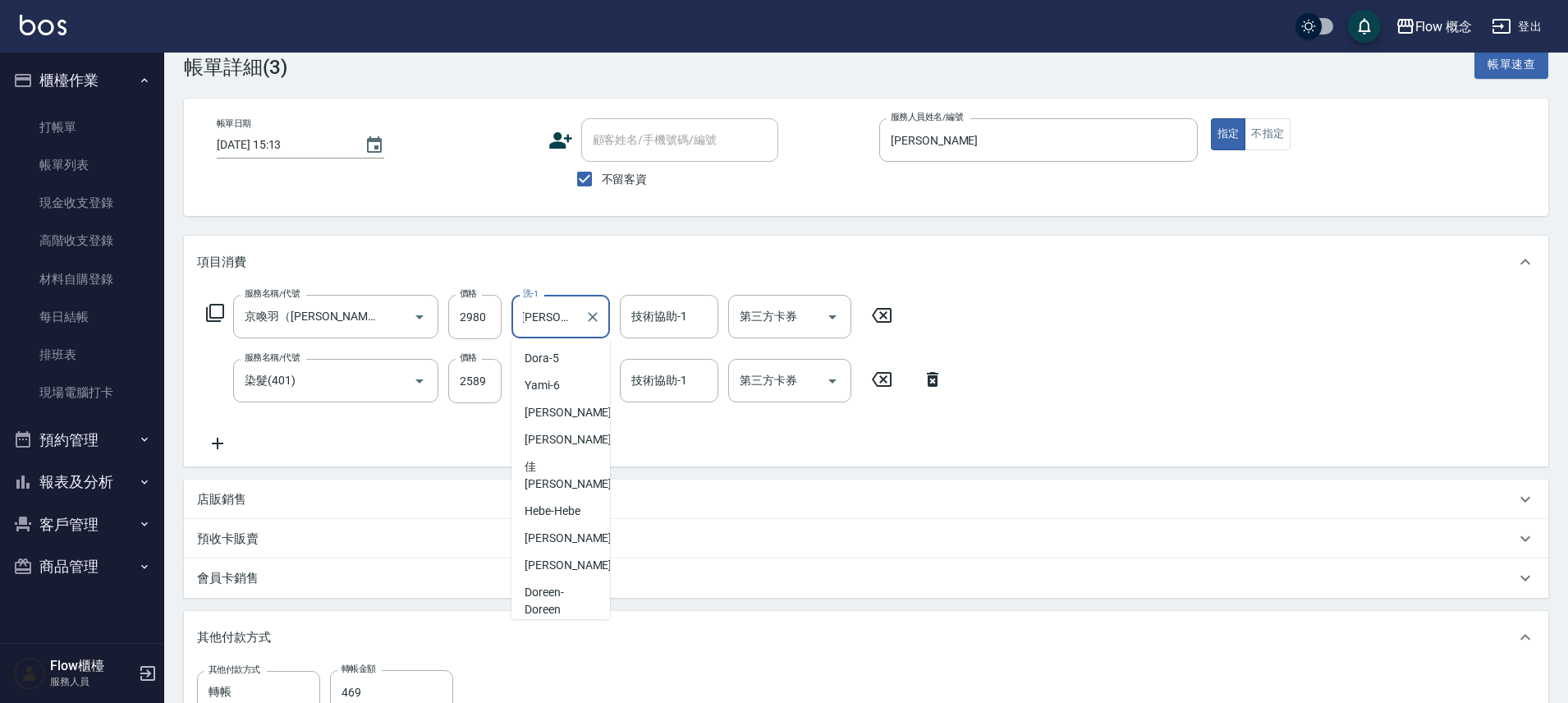
scroll to position [68, 0]
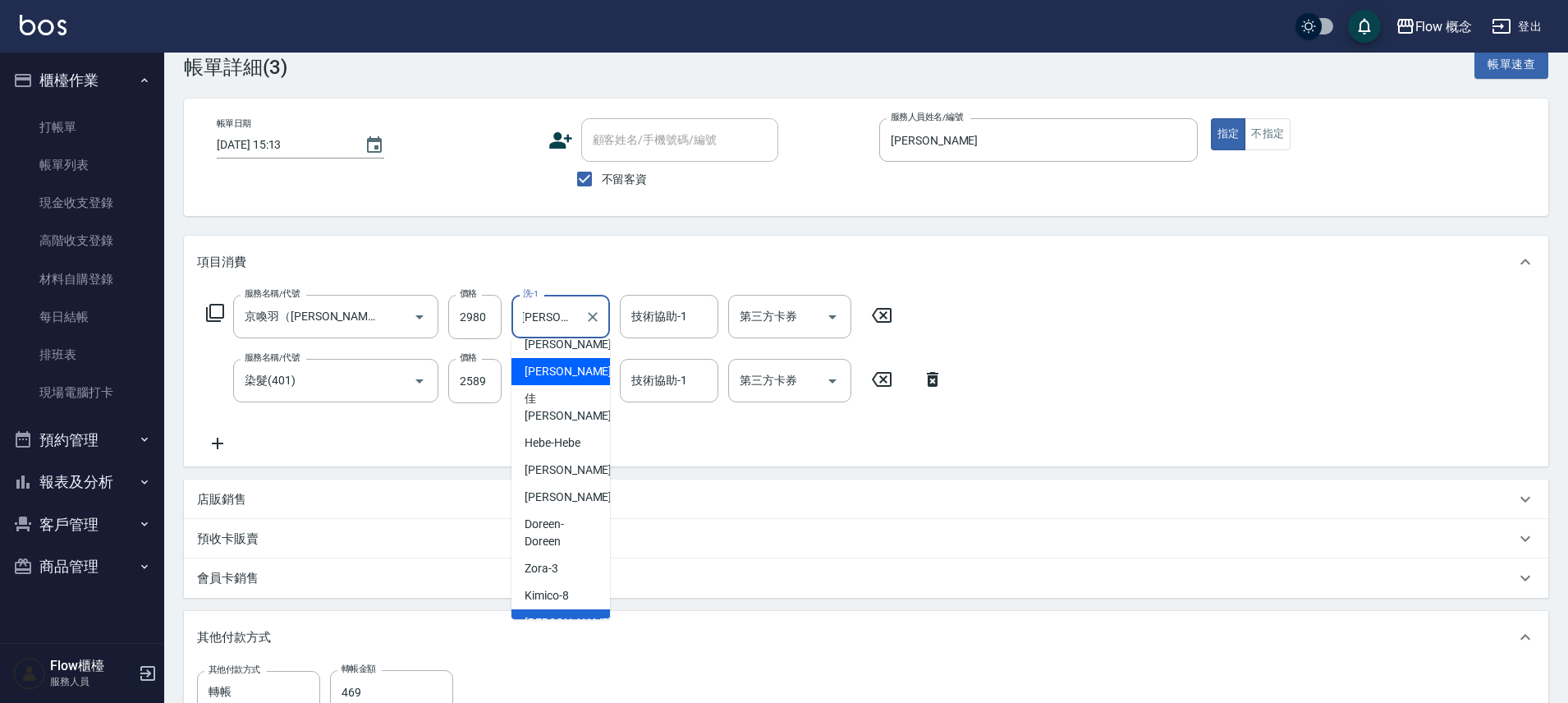
click at [539, 382] on div "恬恬 -11" at bounding box center [560, 371] width 98 height 27
type input "恬恬-11"
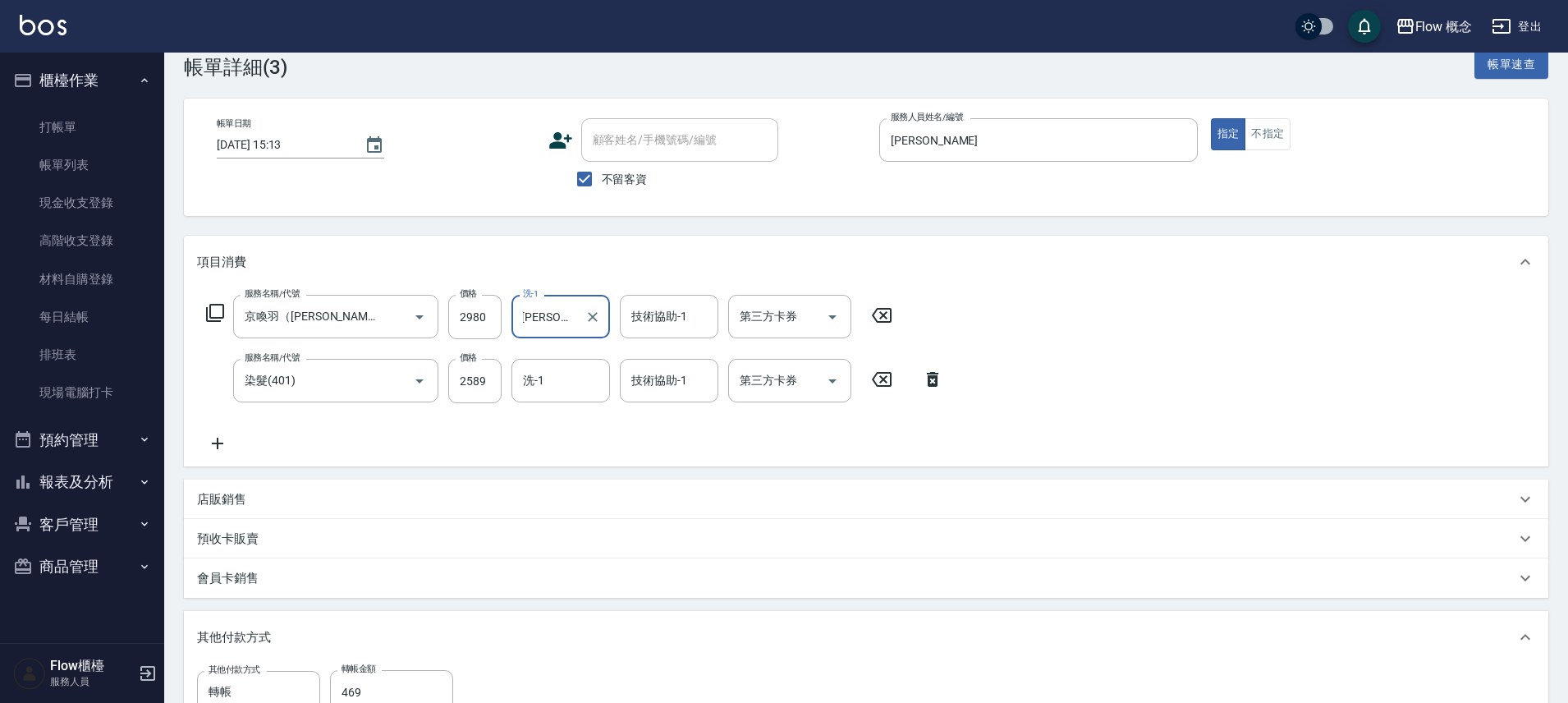
scroll to position [0, 0]
click at [539, 382] on input "洗-1" at bounding box center [560, 380] width 84 height 29
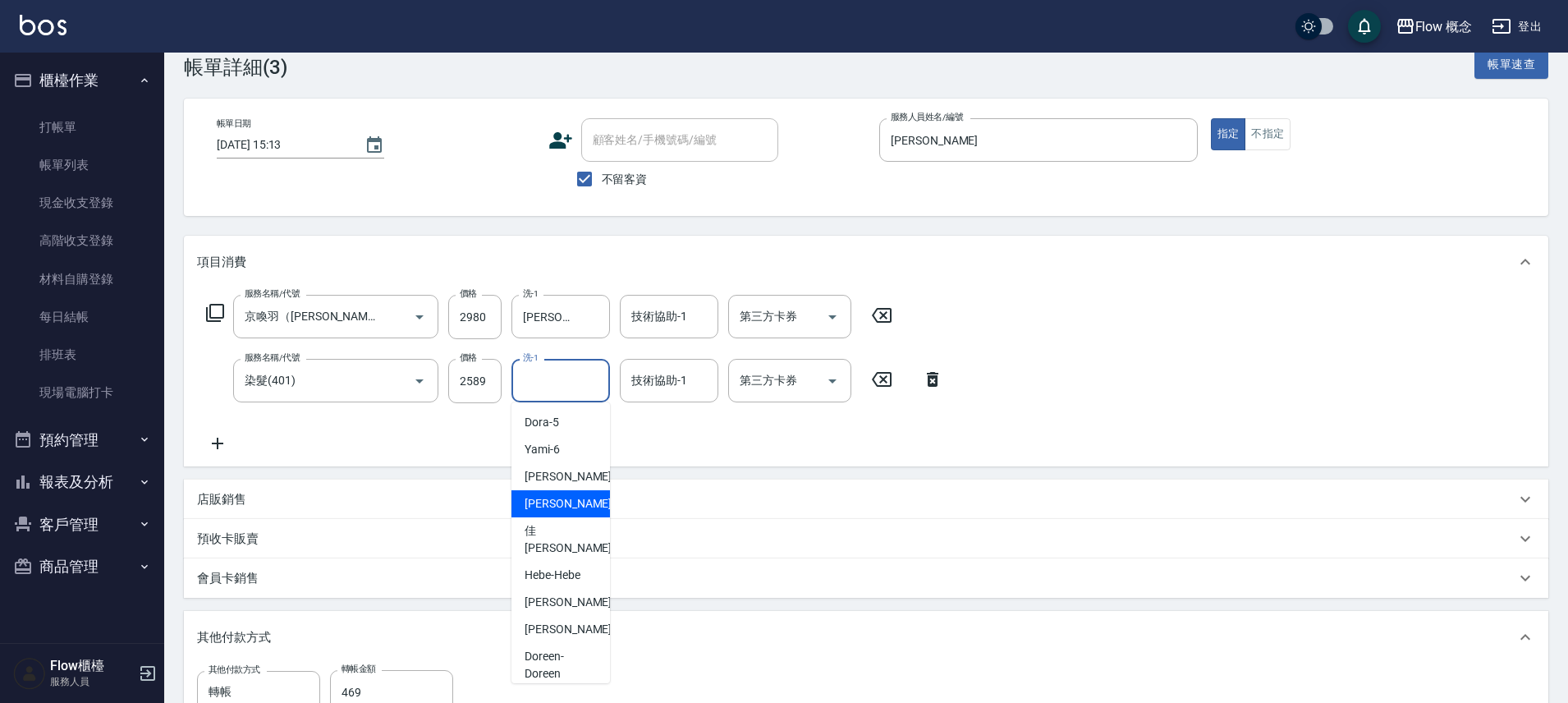
click at [546, 506] on span "恬恬 -11" at bounding box center [576, 503] width 103 height 17
type input "恬恬-11"
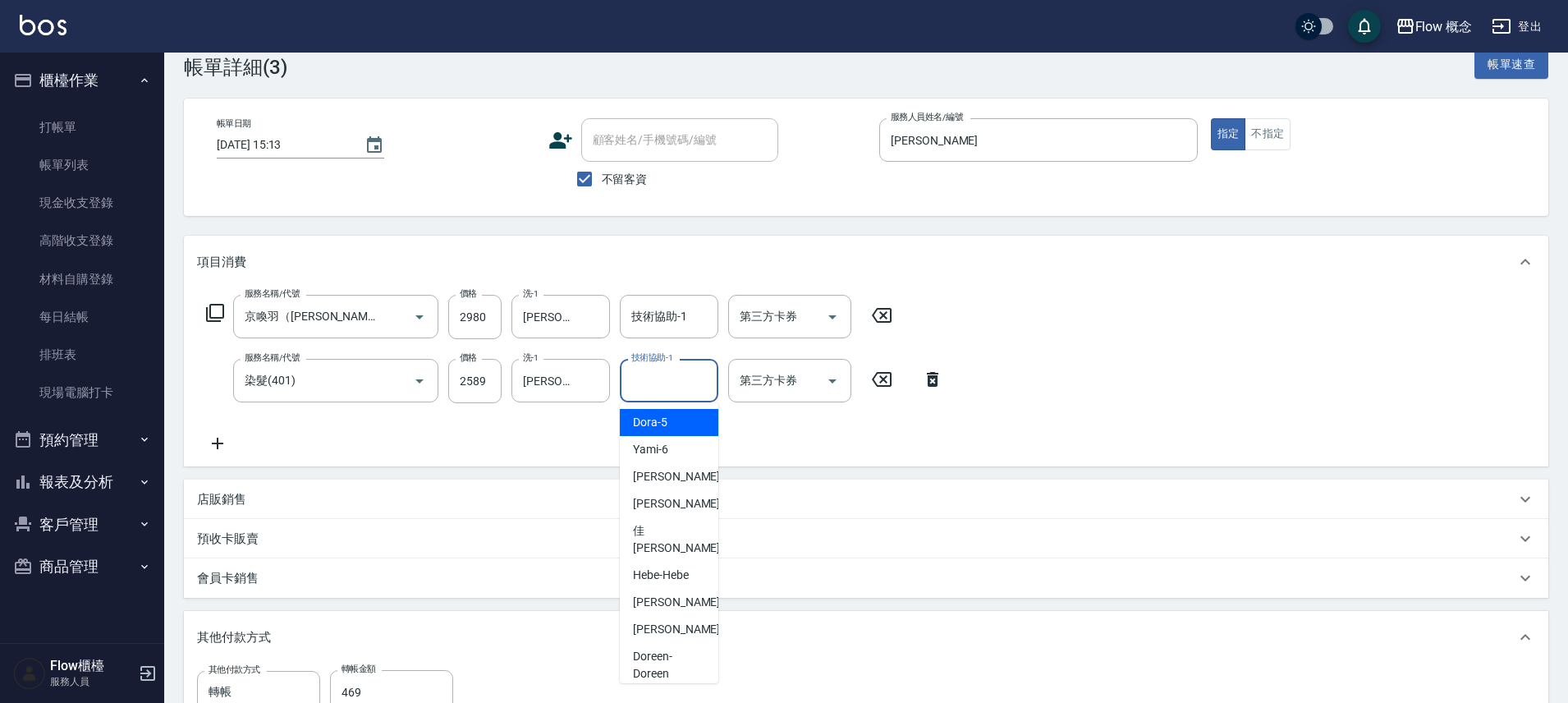
click at [646, 503] on span "恬恬 -11" at bounding box center [685, 503] width 103 height 17
type input "恬恬-11"
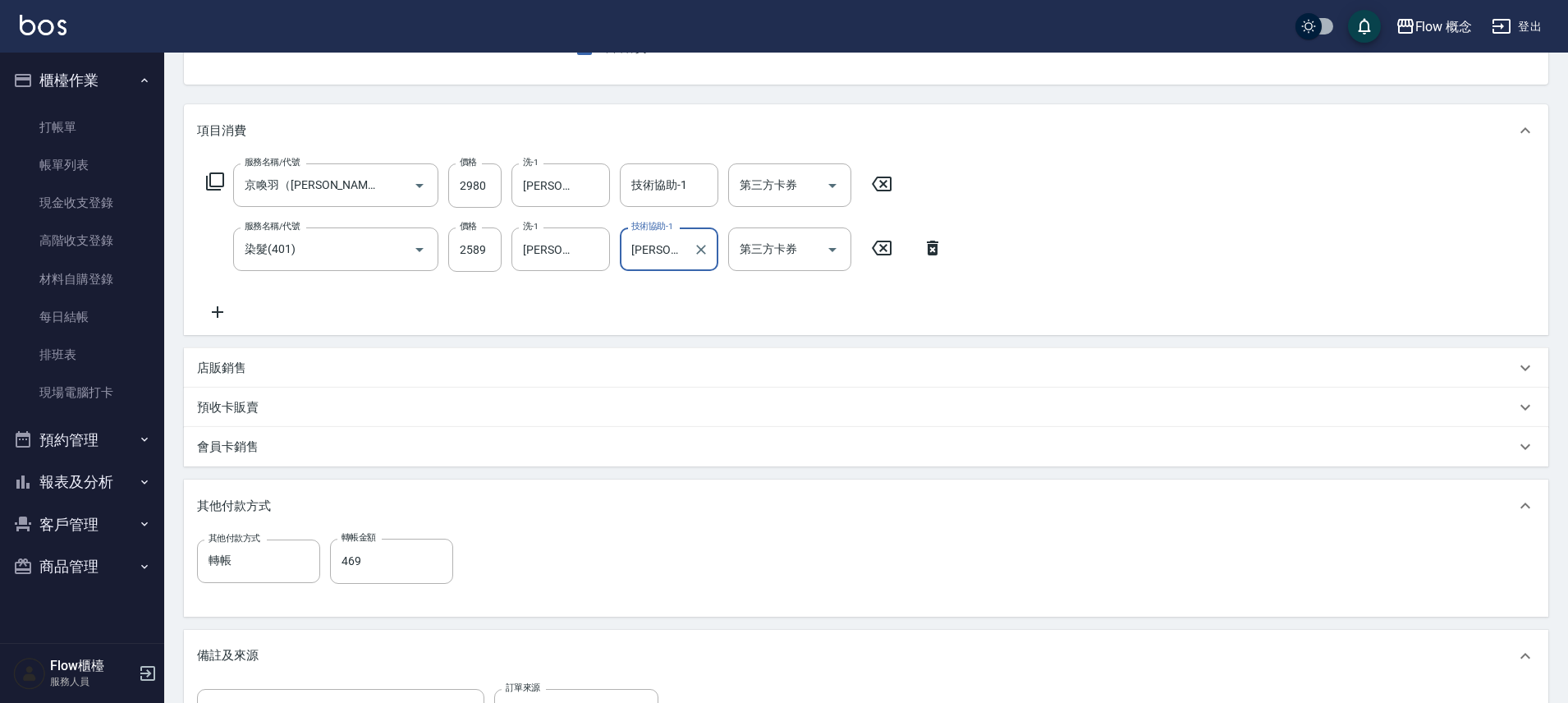
scroll to position [41, 0]
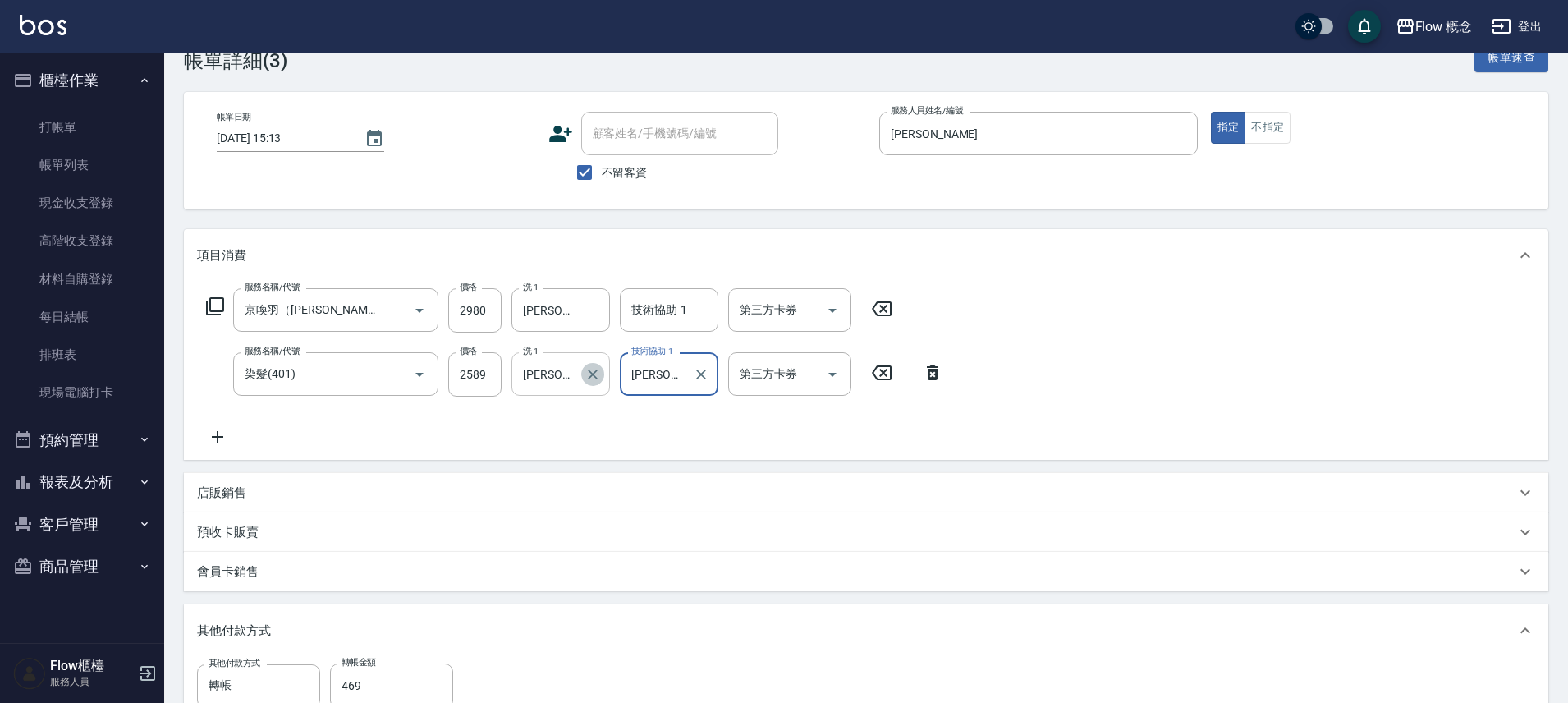
click at [602, 374] on button "Clear" at bounding box center [592, 374] width 23 height 23
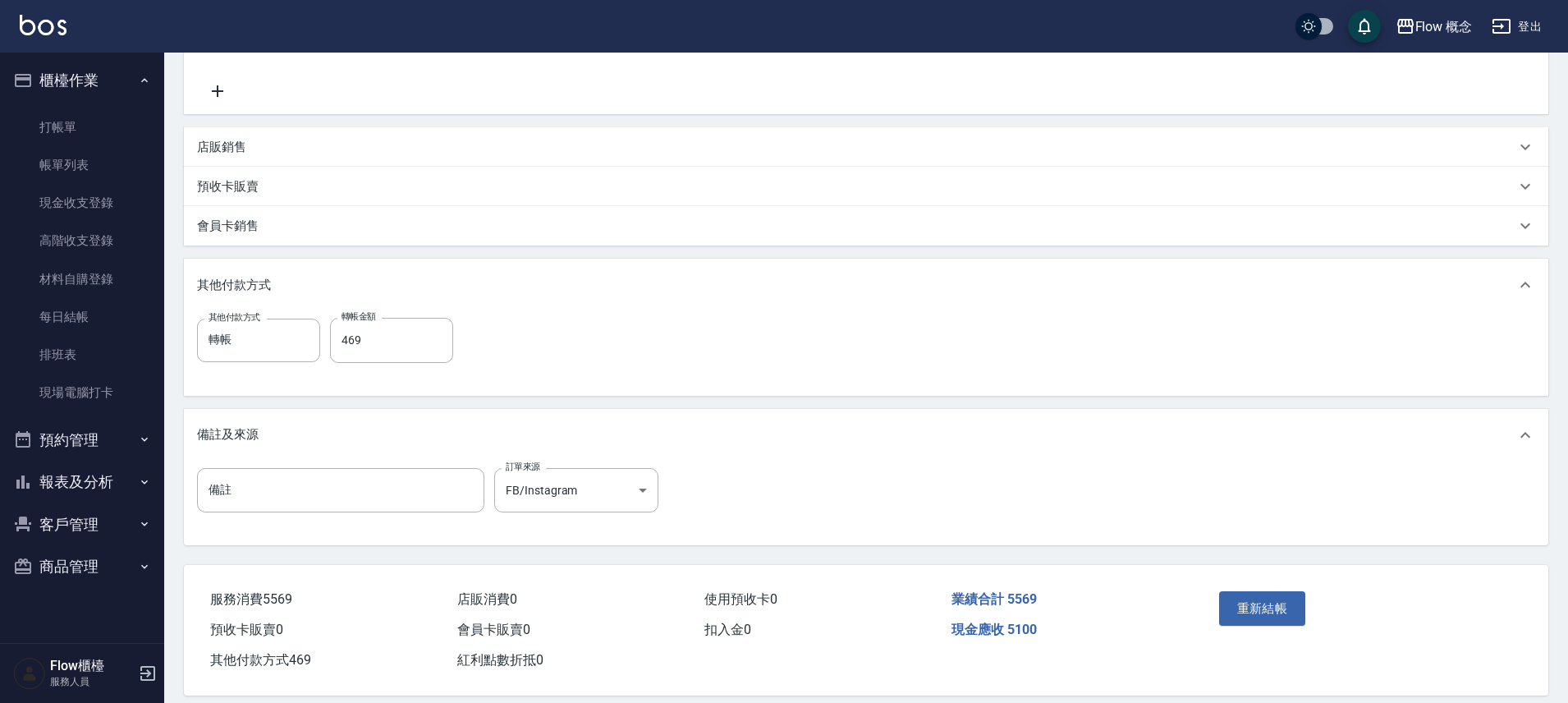
click at [1235, 588] on div "重新結帳" at bounding box center [1286, 620] width 148 height 71
click at [1260, 609] on button "重新結帳" at bounding box center [1262, 608] width 87 height 34
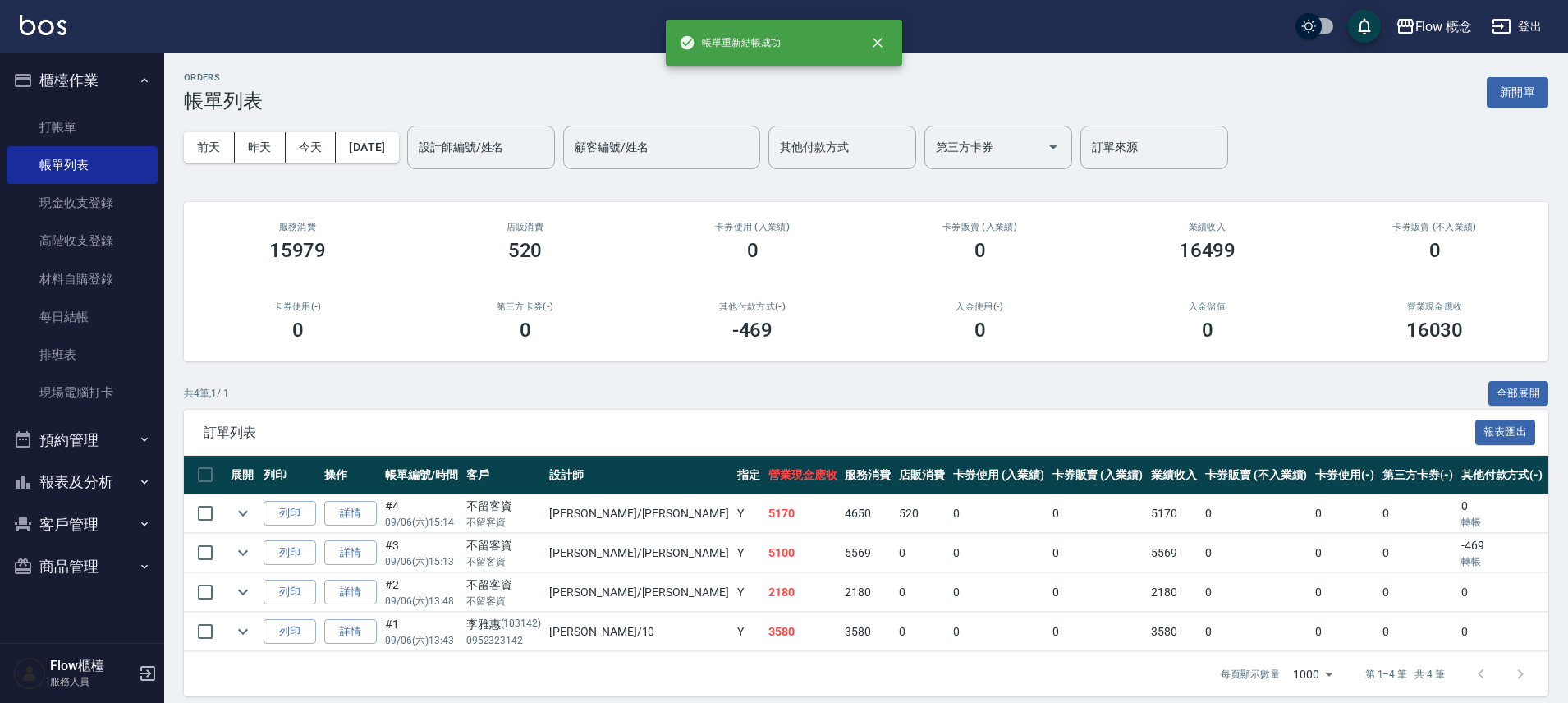
scroll to position [25, 0]
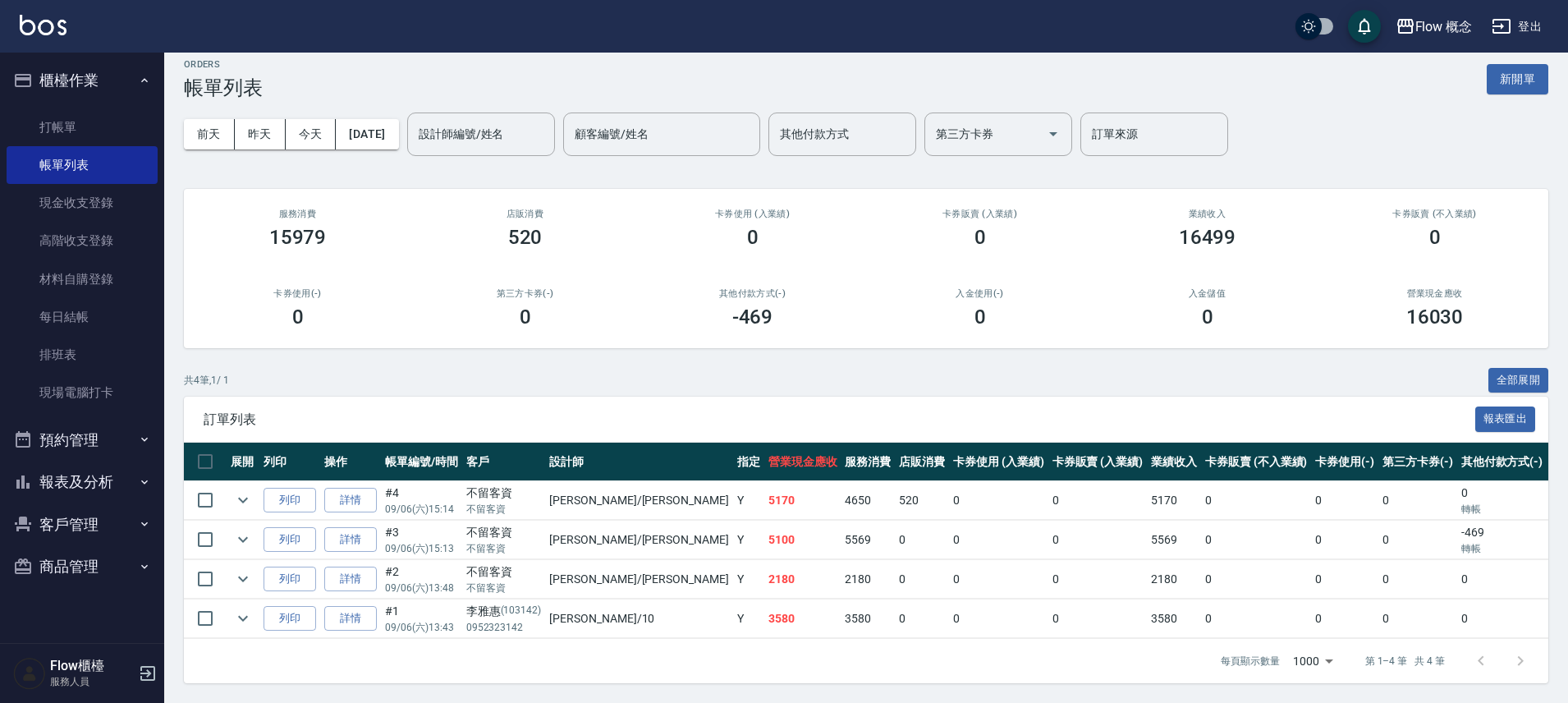
click at [316, 492] on td "列印" at bounding box center [289, 500] width 61 height 39
click at [365, 492] on link "詳情" at bounding box center [350, 501] width 52 height 25
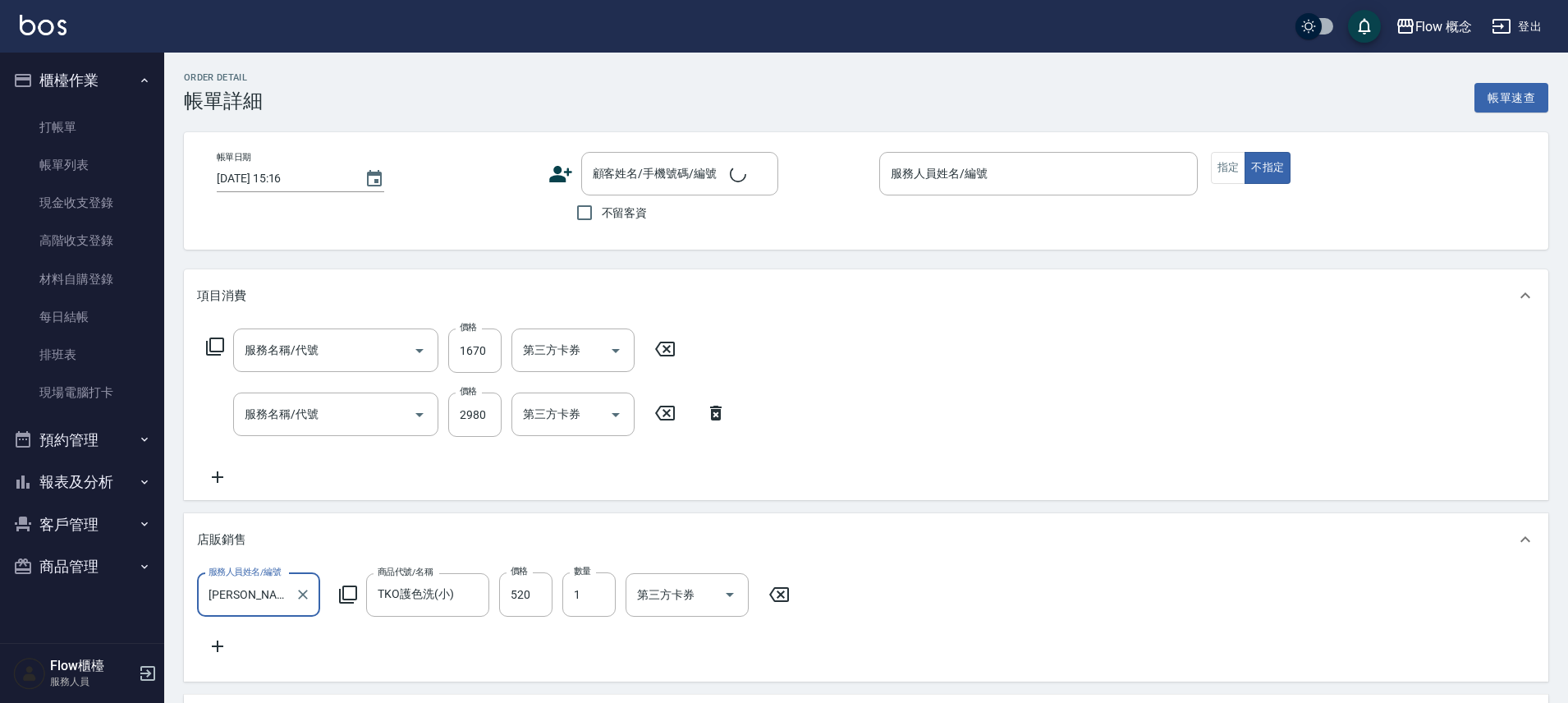
scroll to position [29, 0]
type input "2025/09/06 15:14"
checkbox input "true"
type input "Irene-Irene"
type input "染髮(401)"
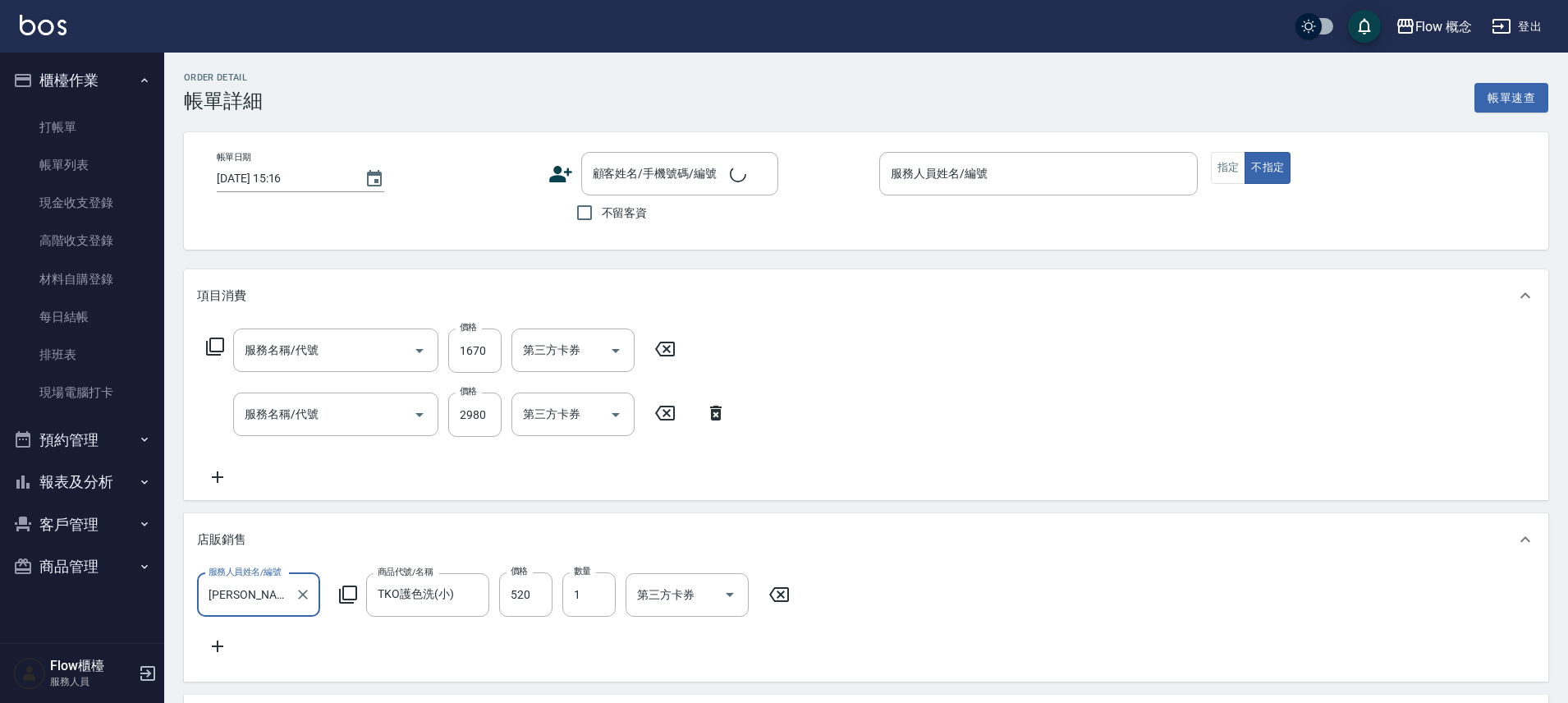
type input "京喚羽（Irene）(521)"
type input "FB/Instagram"
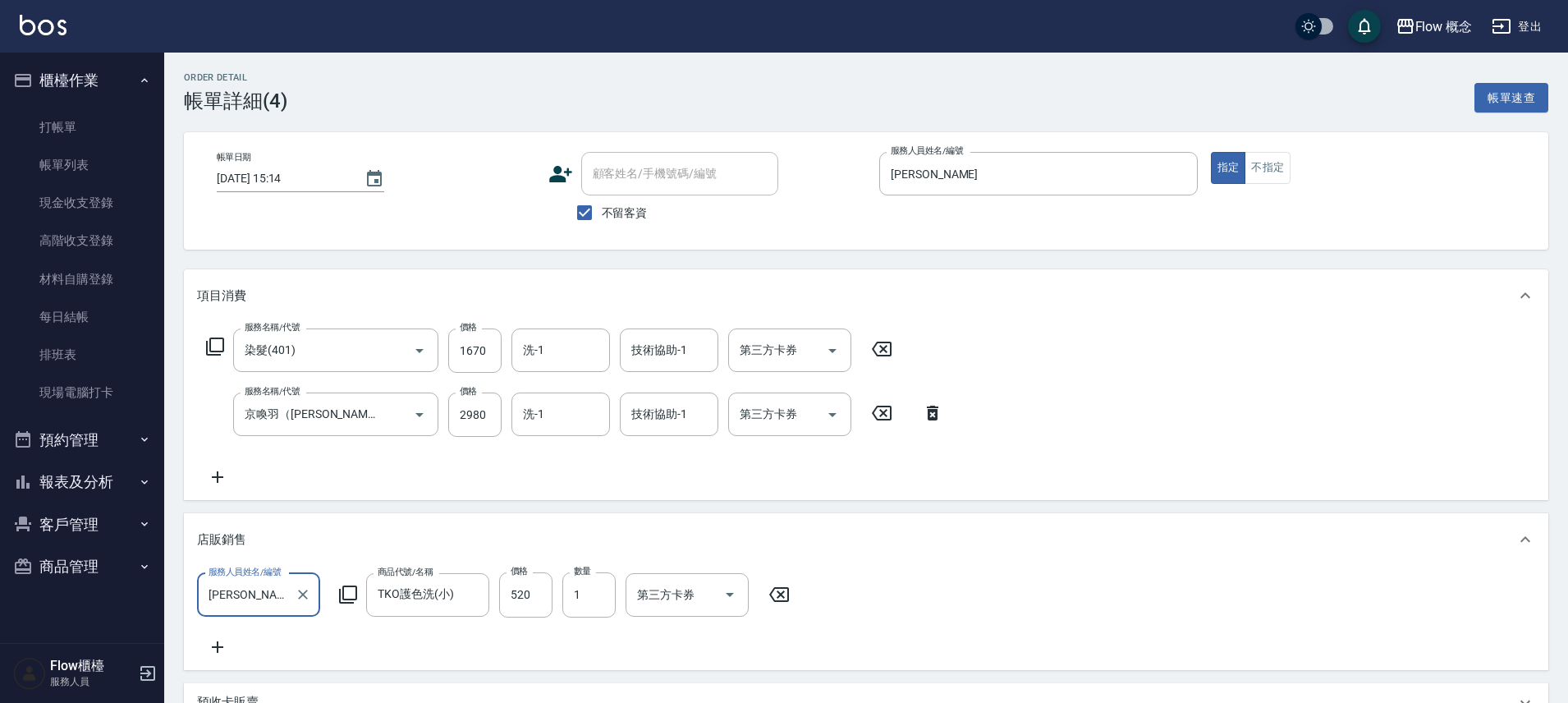
scroll to position [0, 0]
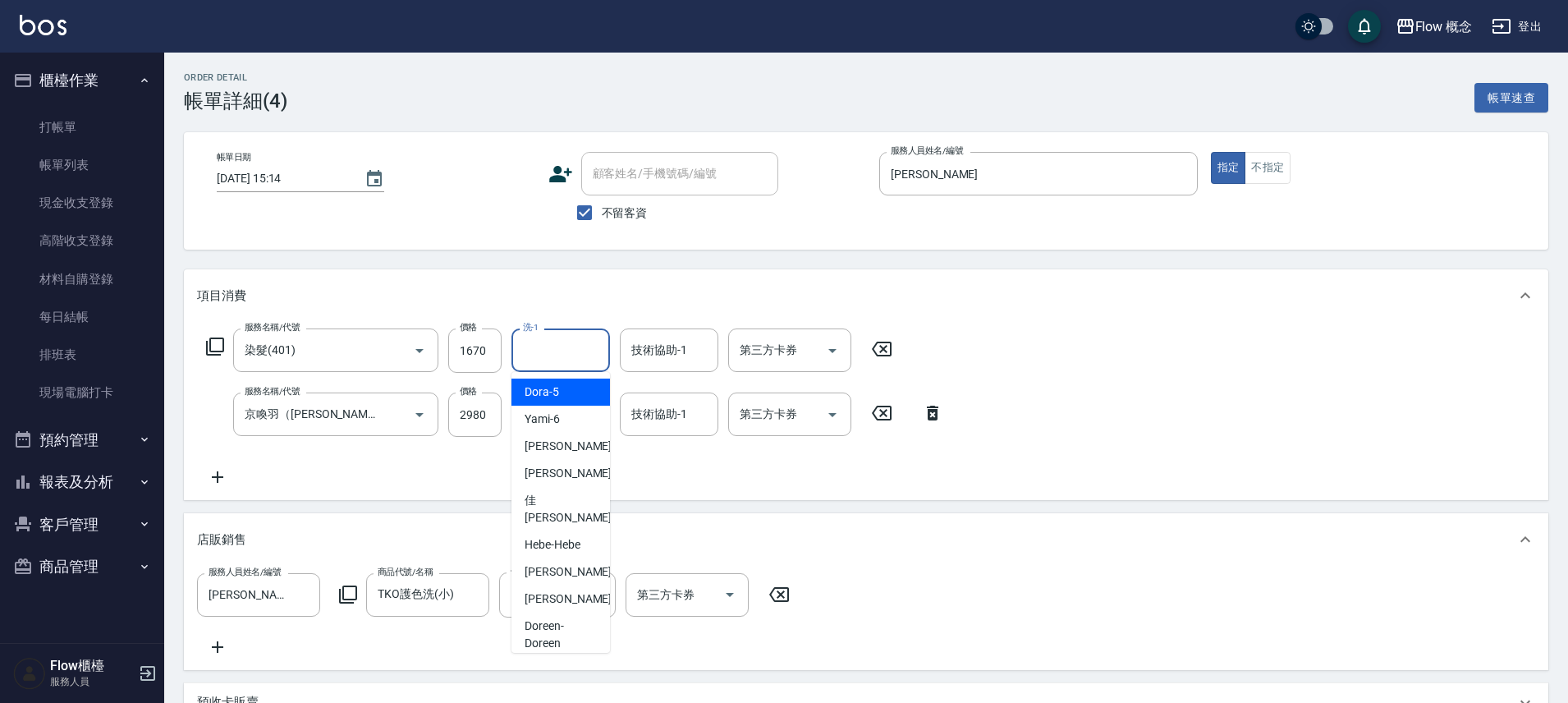
click at [587, 352] on input "洗-1" at bounding box center [560, 351] width 84 height 29
click at [549, 477] on span "恬恬 -11" at bounding box center [576, 473] width 103 height 17
type input "恬恬-11"
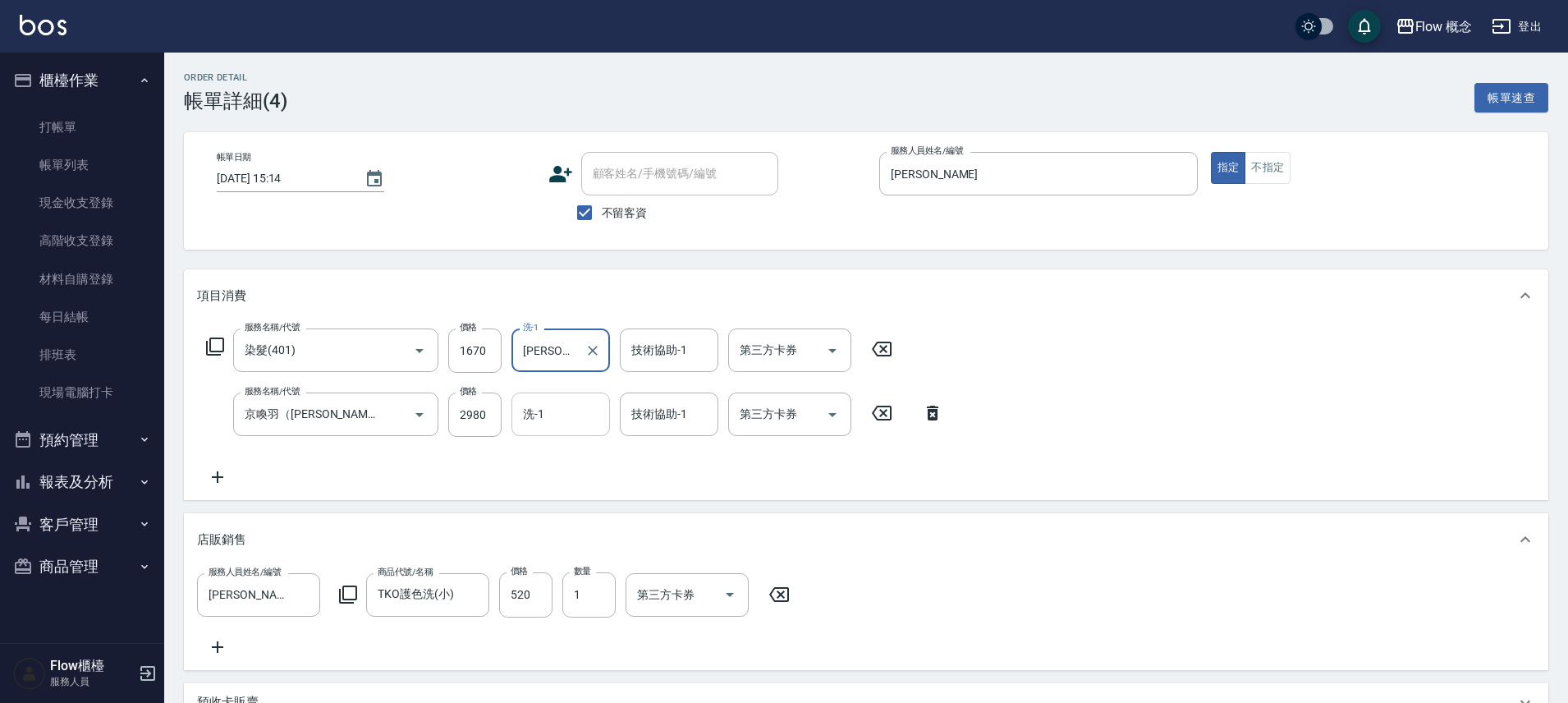
click at [564, 426] on input "洗-1" at bounding box center [560, 415] width 84 height 29
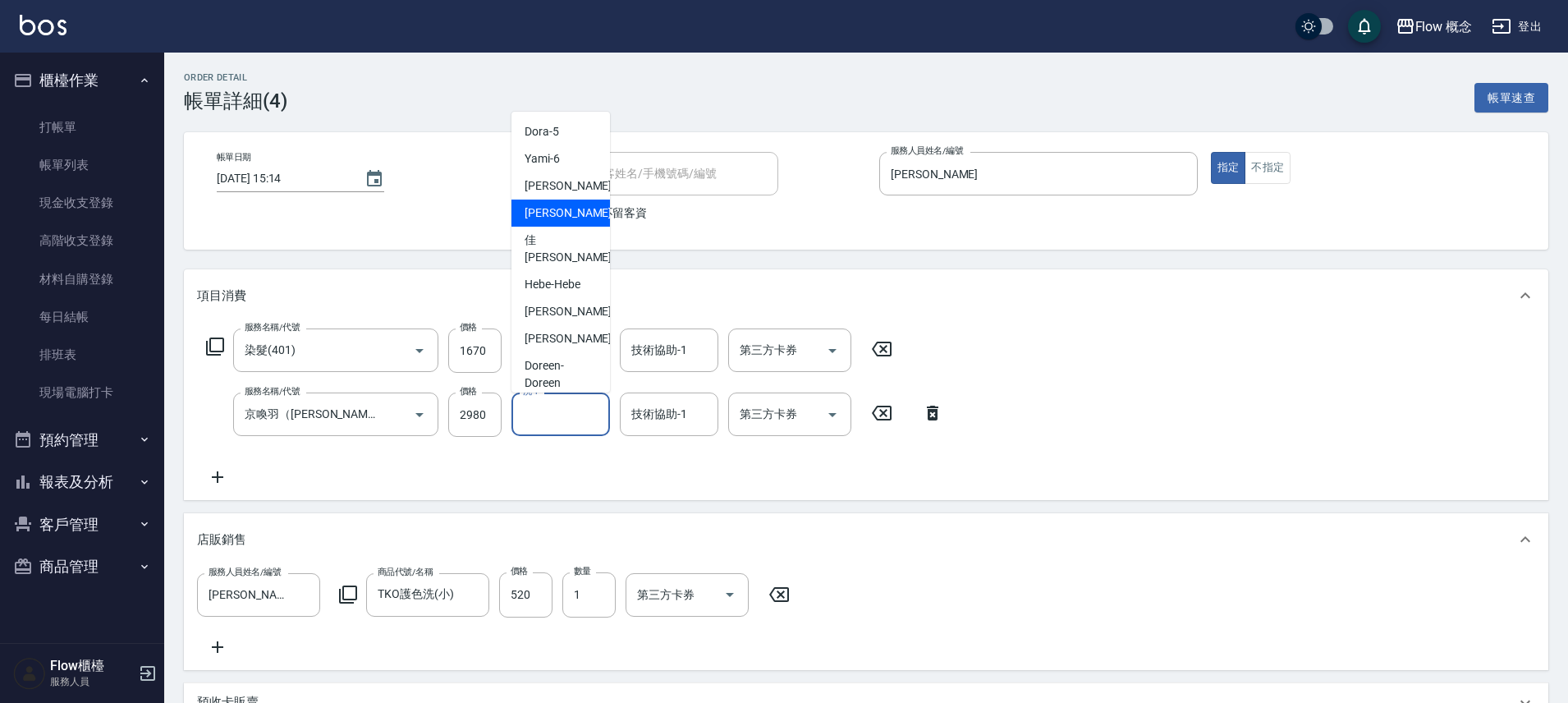
click at [562, 219] on span "恬恬 -11" at bounding box center [576, 212] width 103 height 17
type input "恬恬-11"
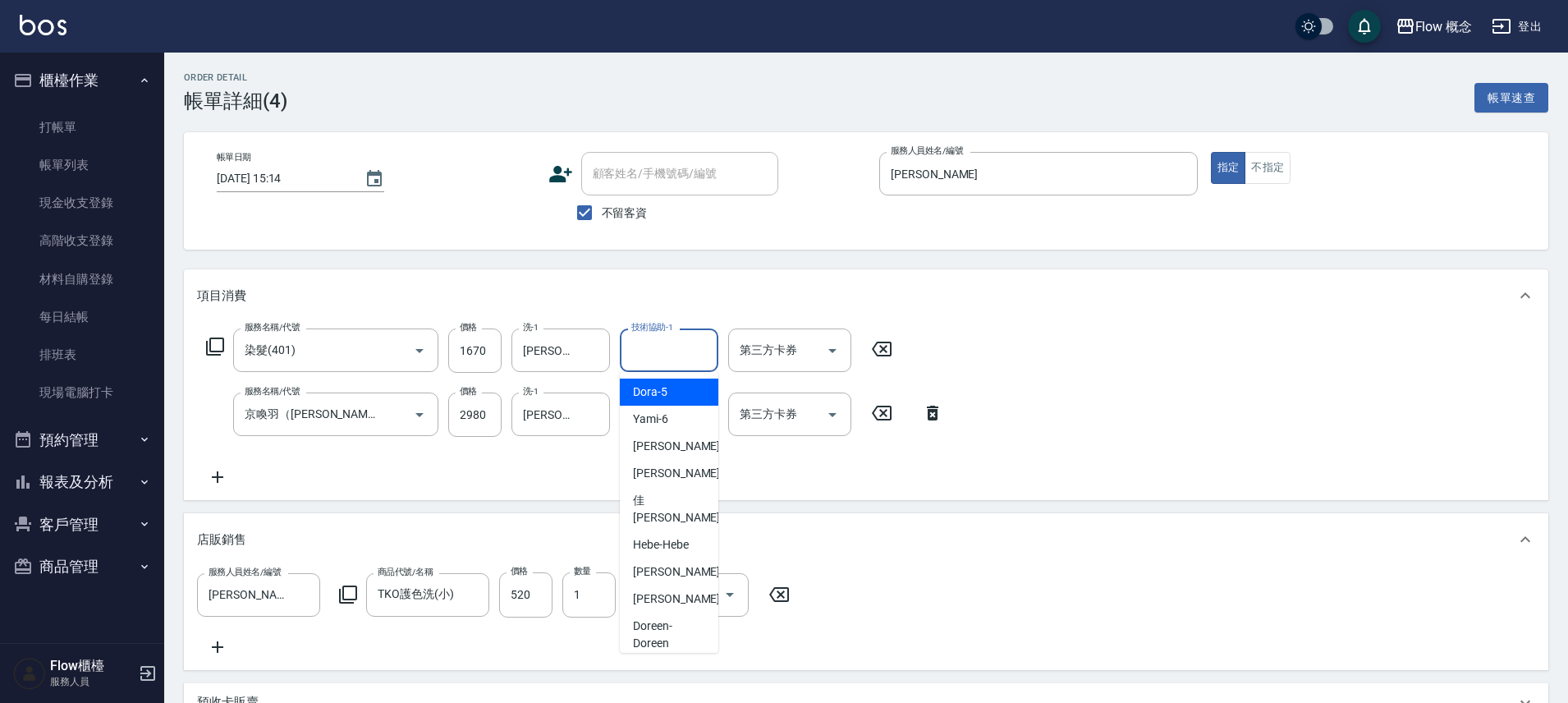
click at [685, 351] on input "技術協助-1" at bounding box center [668, 351] width 84 height 29
click at [642, 464] on span "恬恬 -11" at bounding box center [685, 473] width 103 height 17
type input "恬恬-11"
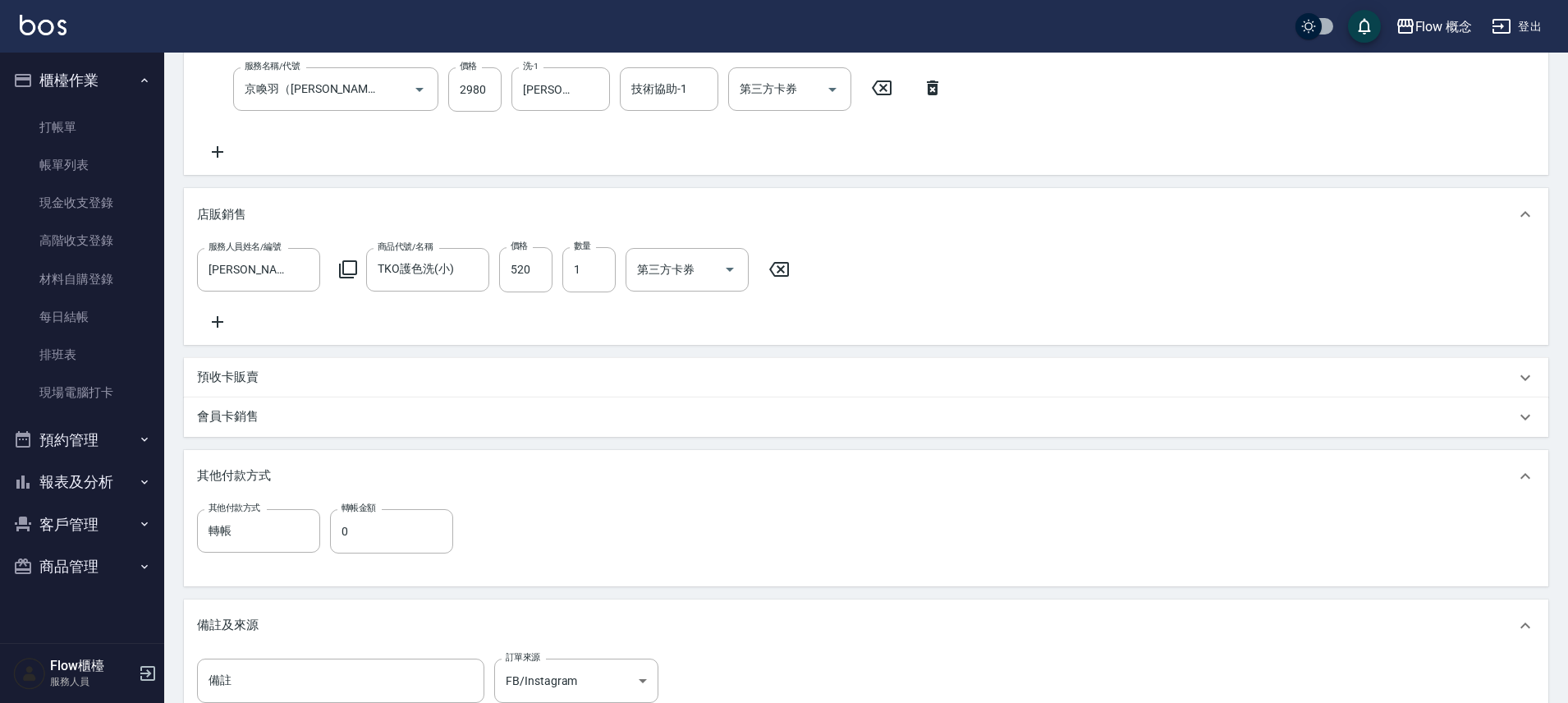
scroll to position [503, 0]
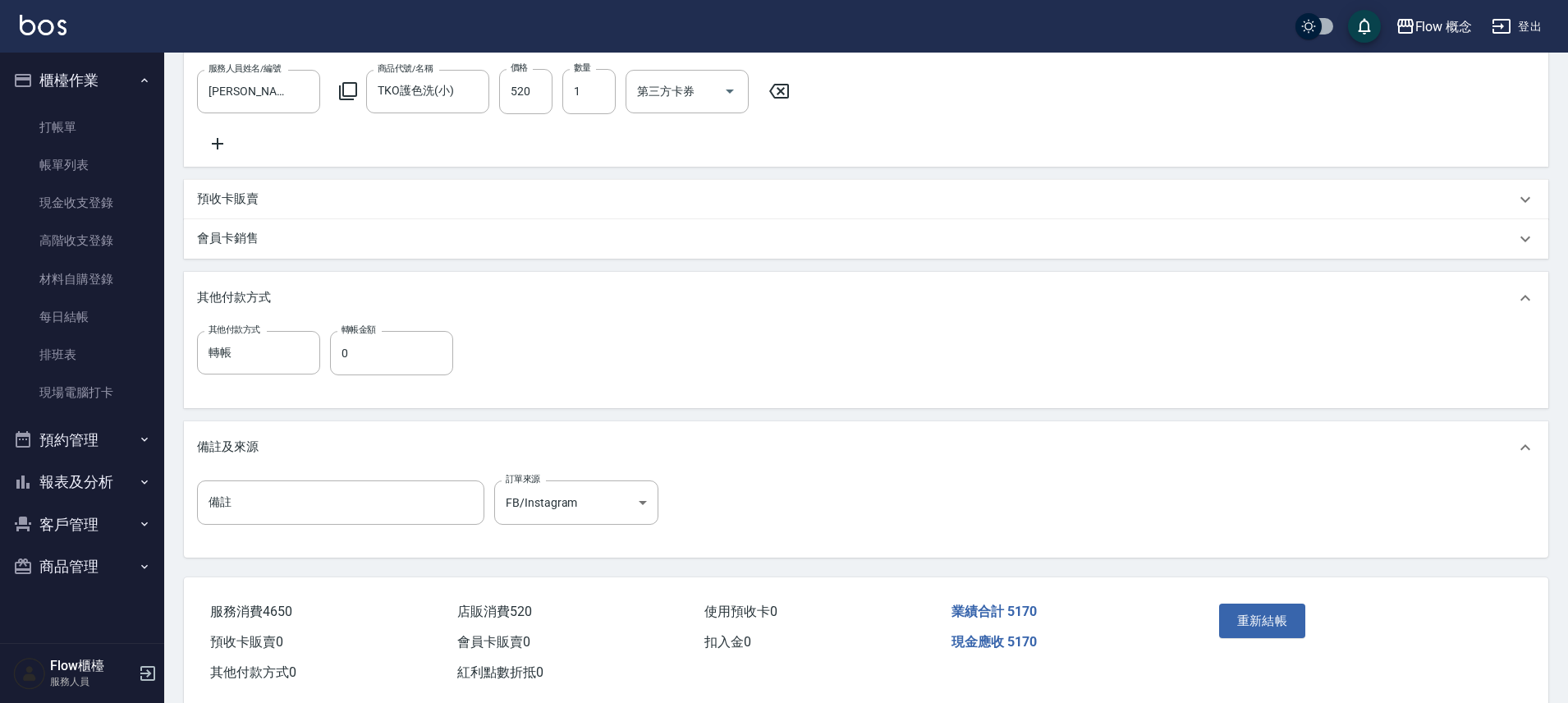
click at [1254, 619] on button "重新結帳" at bounding box center [1262, 621] width 87 height 34
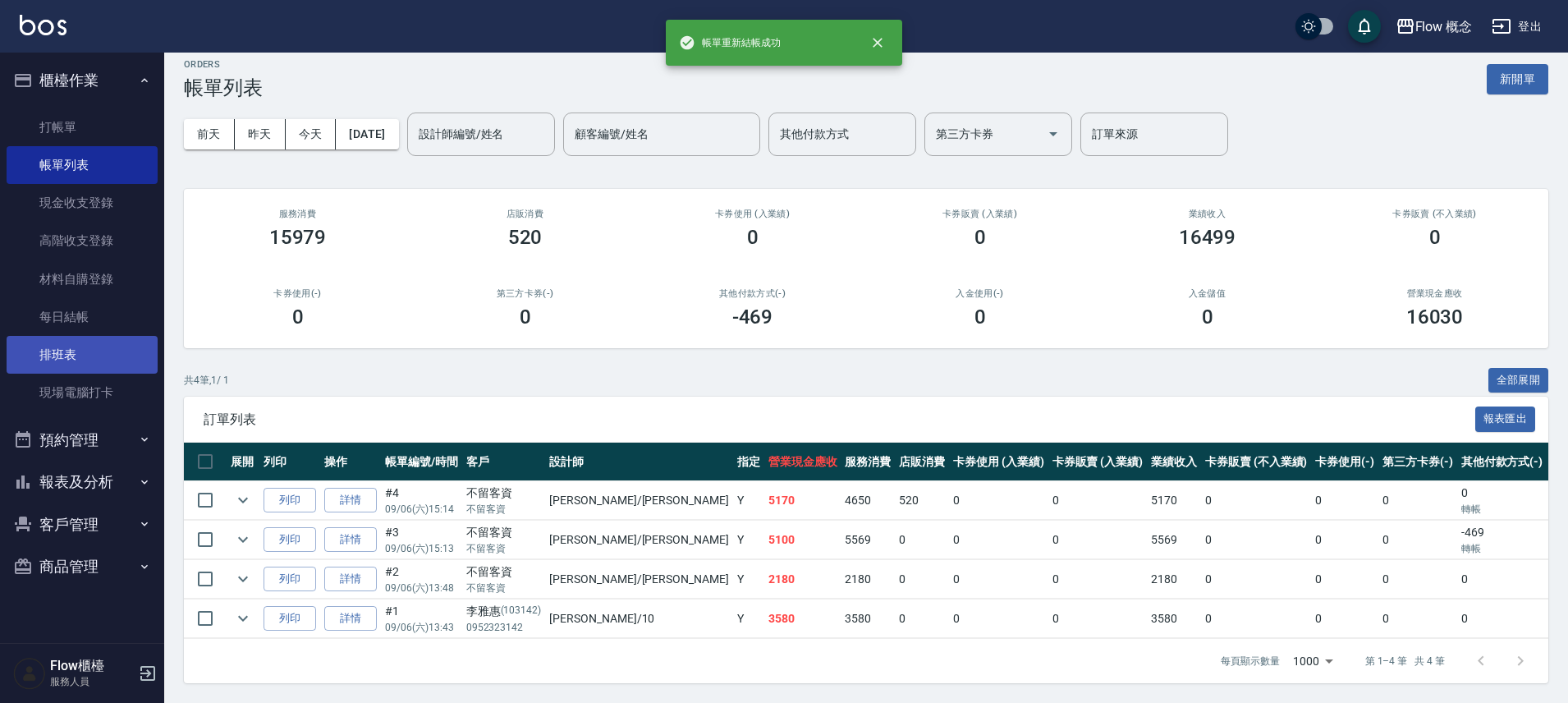
scroll to position [25, 0]
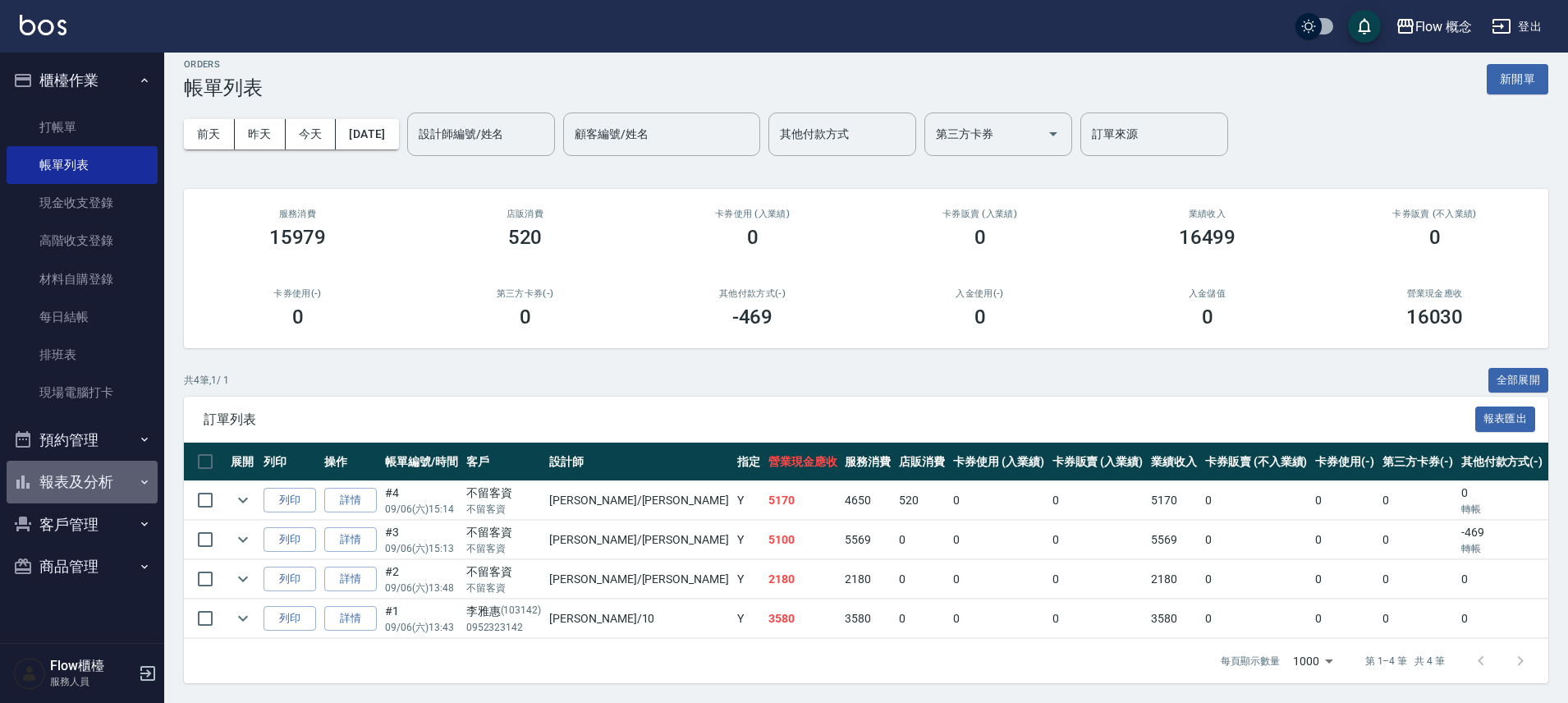
click at [83, 463] on button "報表及分析" at bounding box center [81, 482] width 151 height 42
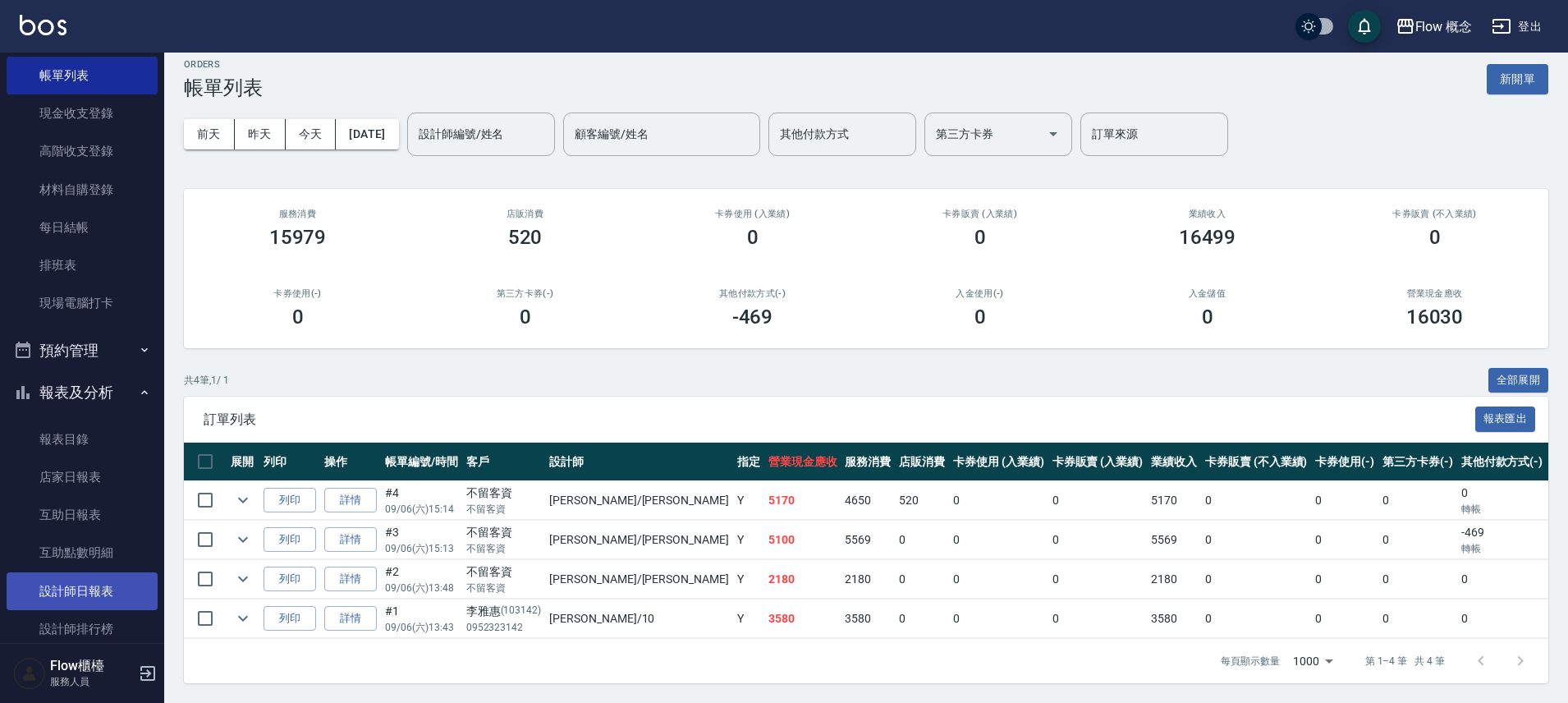
scroll to position [243, 0]
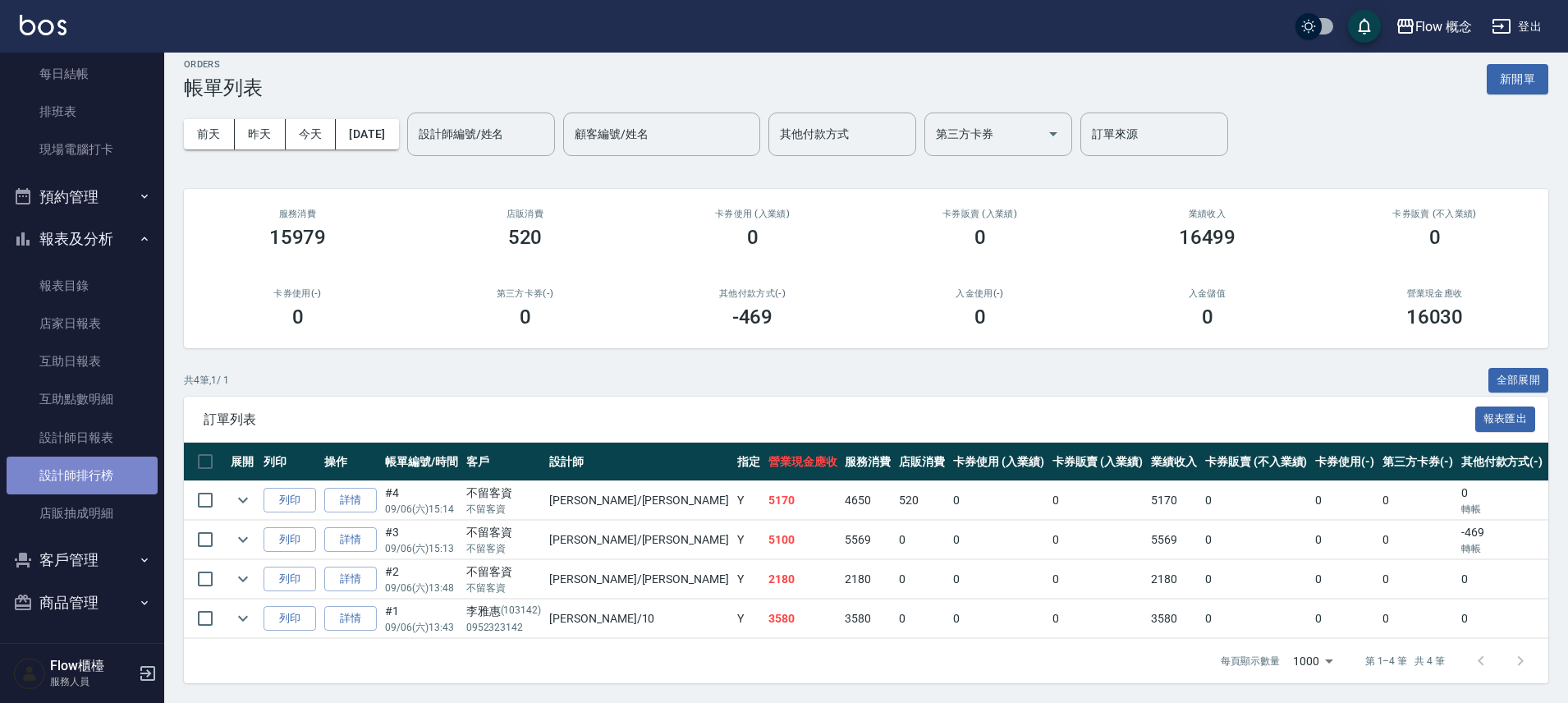
click at [83, 470] on link "設計師排行榜" at bounding box center [81, 475] width 151 height 38
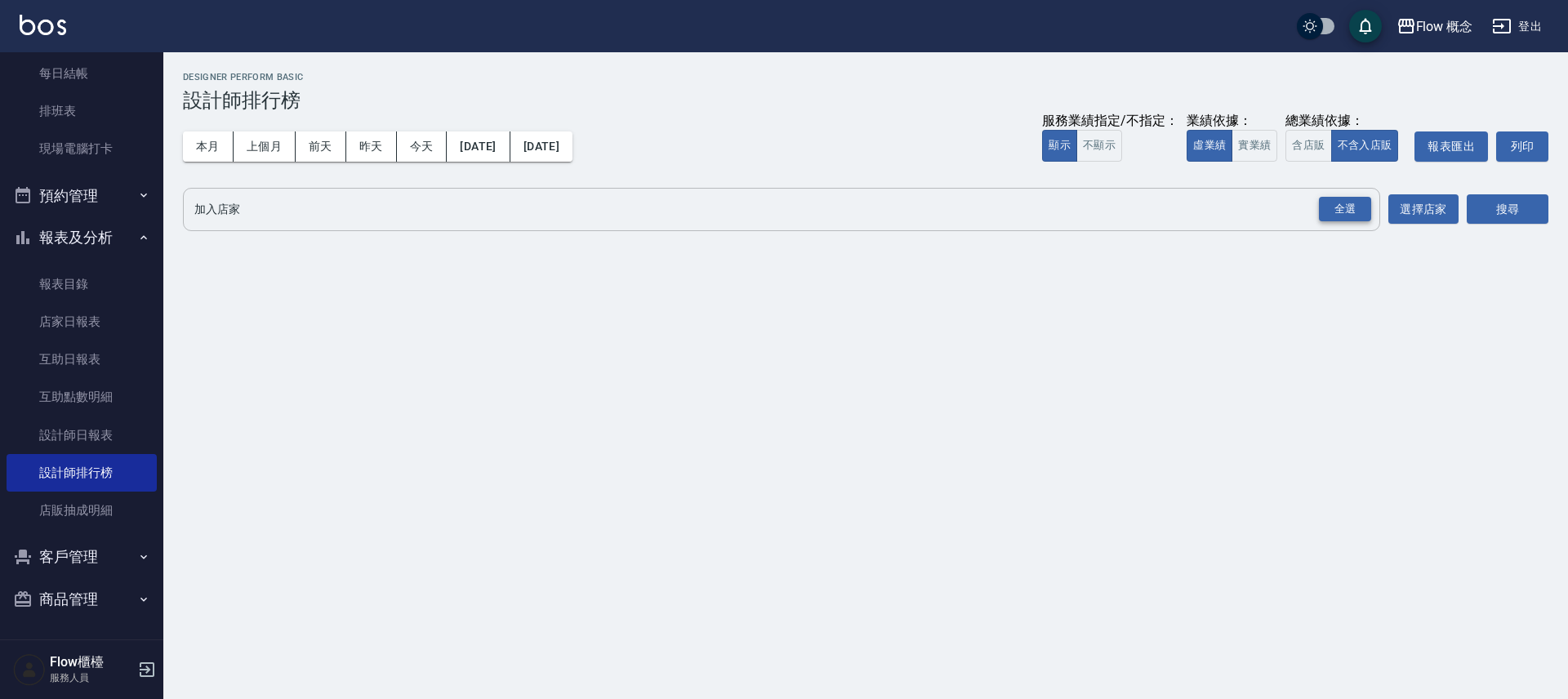
click at [1343, 207] on div "全選" at bounding box center [1344, 209] width 52 height 25
click at [1494, 208] on button "搜尋" at bounding box center [1507, 210] width 82 height 31
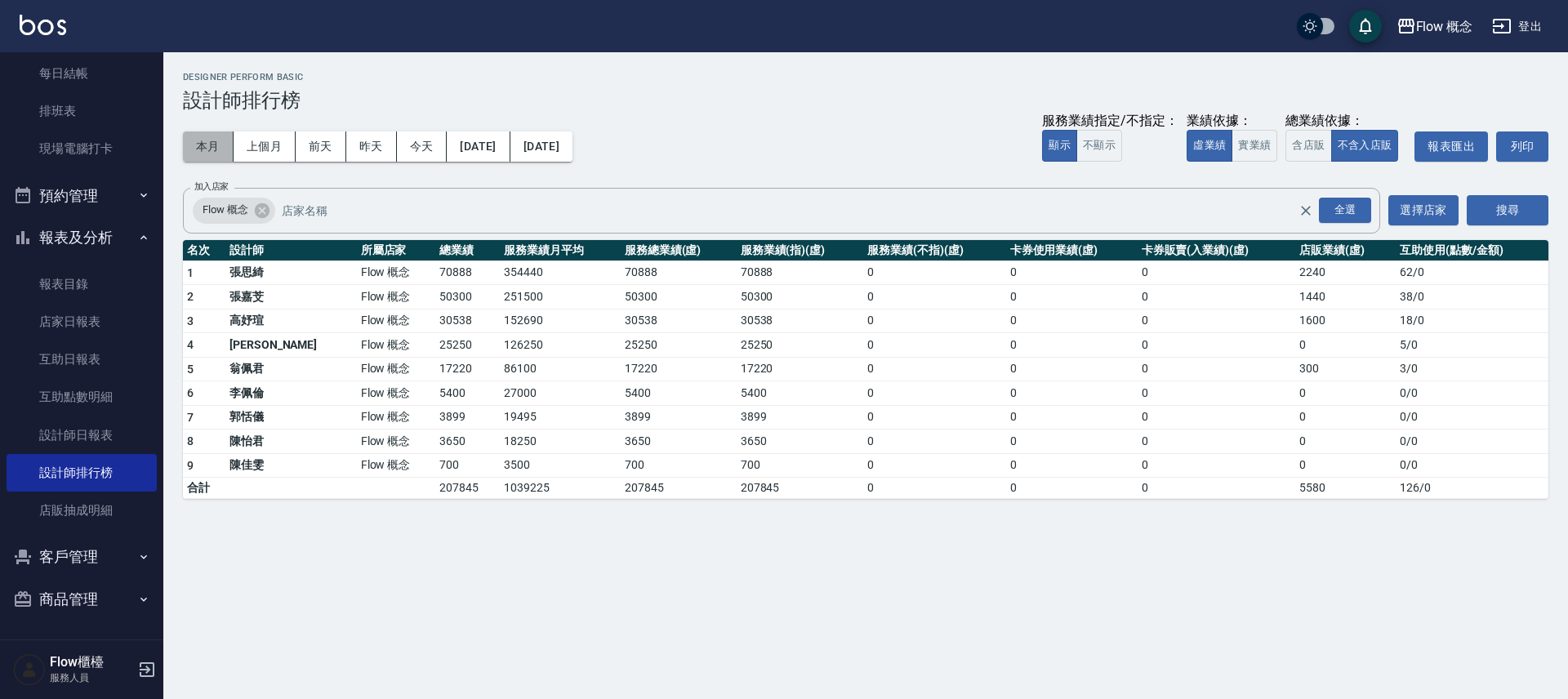
click at [214, 143] on button "本月" at bounding box center [208, 146] width 50 height 31
click at [384, 148] on button "昨天" at bounding box center [371, 146] width 50 height 31
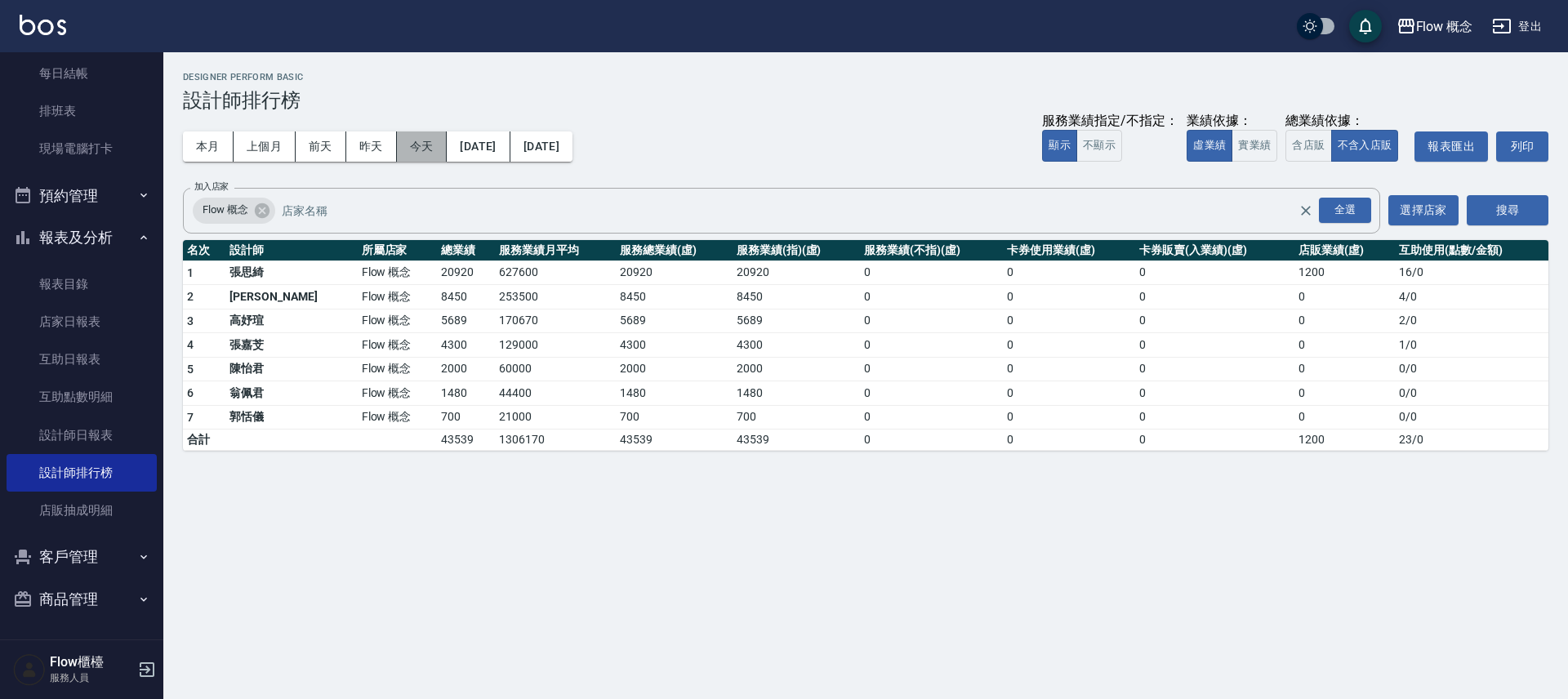
click at [412, 144] on button "今天" at bounding box center [422, 146] width 50 height 31
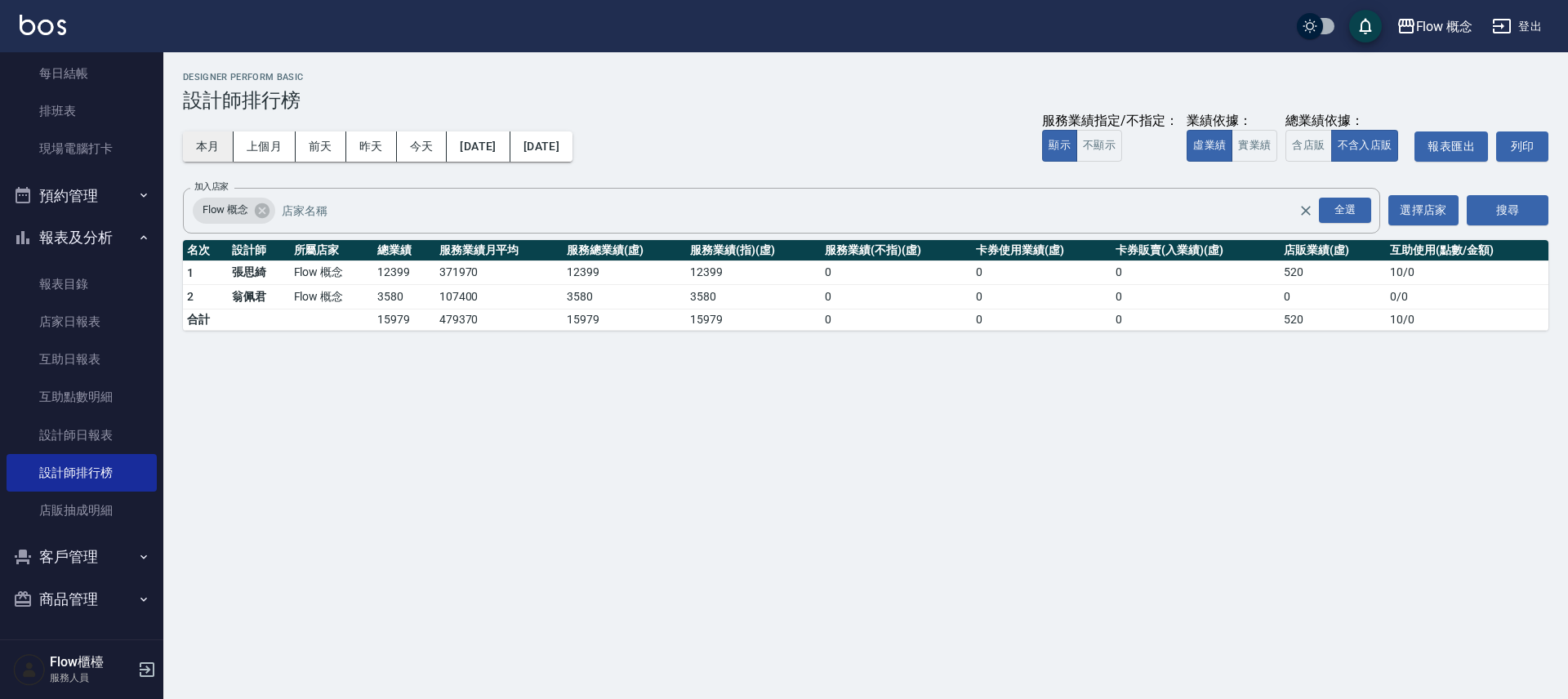
click at [201, 154] on button "本月" at bounding box center [208, 146] width 50 height 31
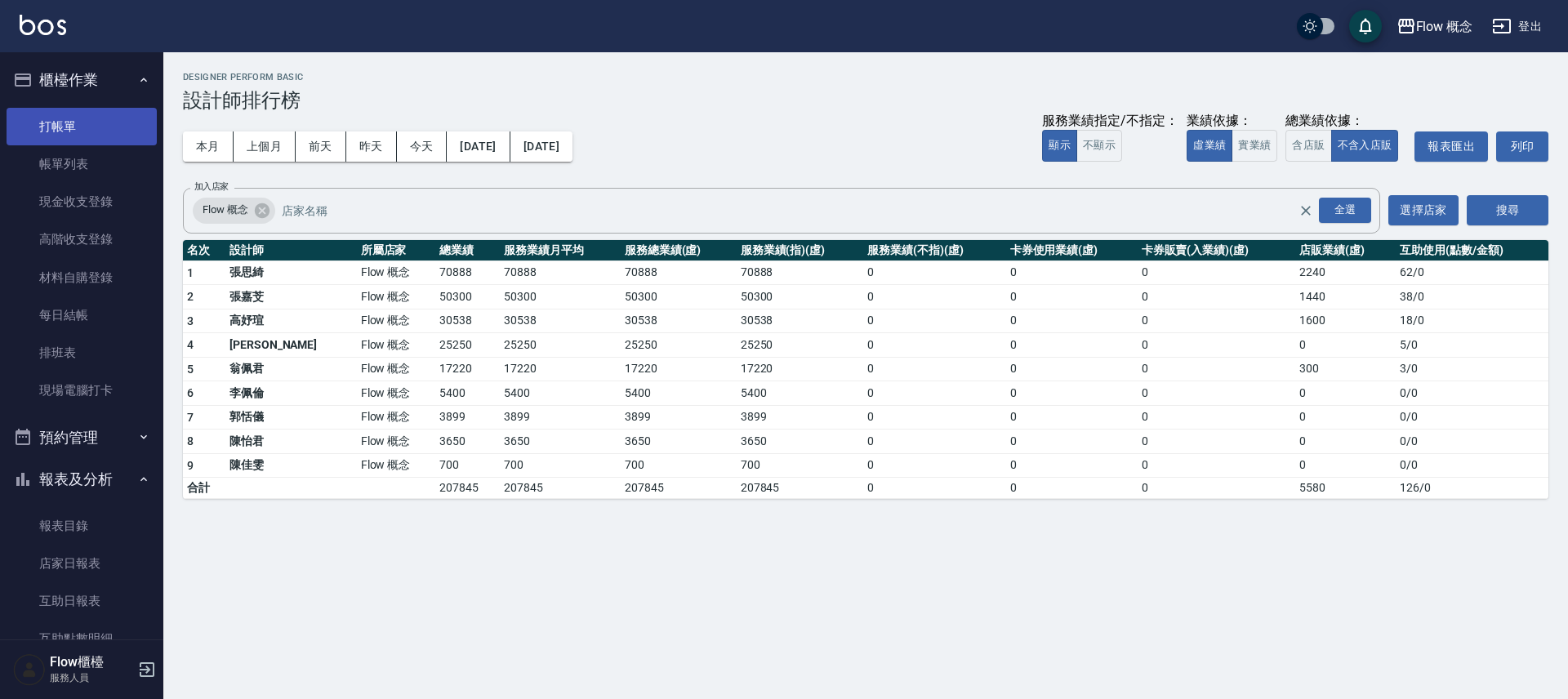
click at [49, 125] on link "打帳單" at bounding box center [81, 127] width 150 height 38
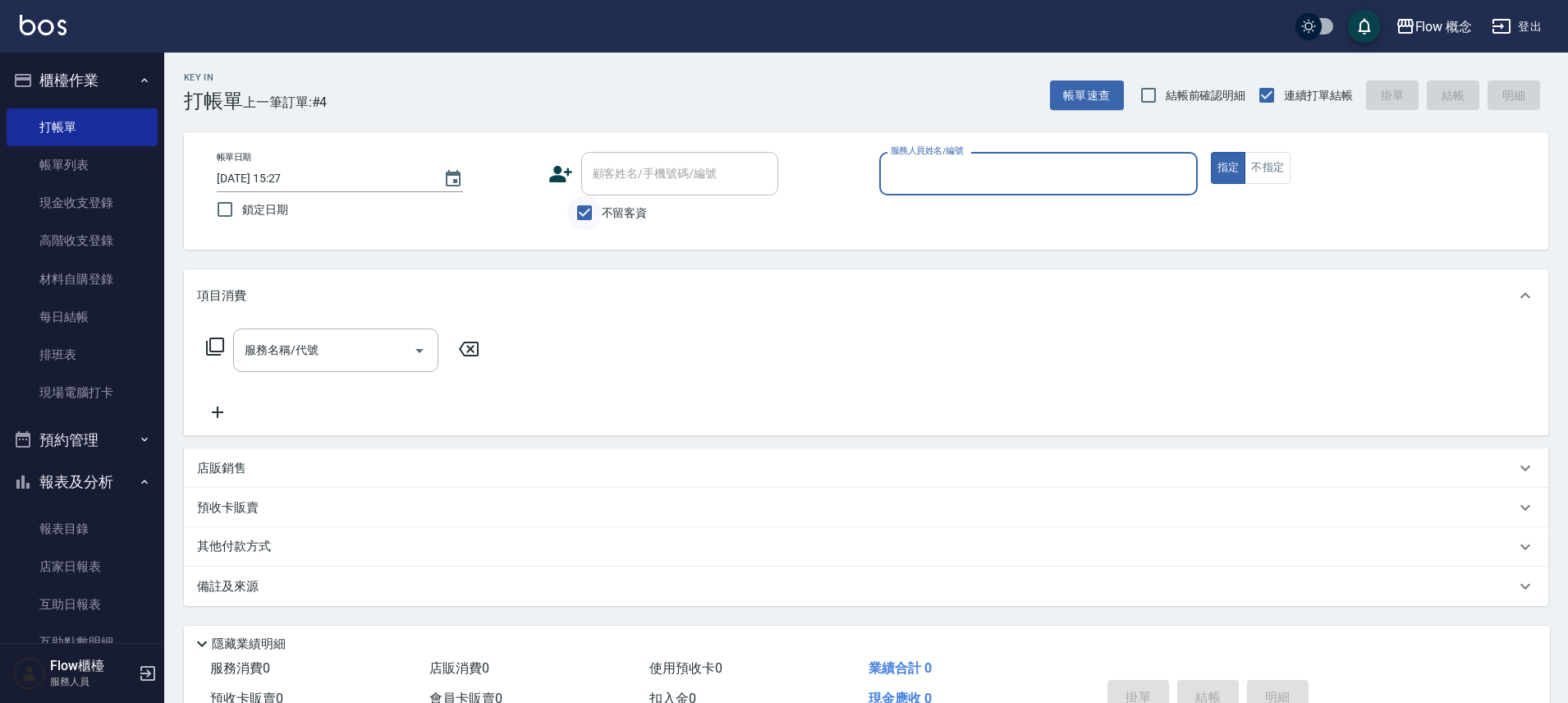
click at [596, 220] on input "不留客資" at bounding box center [584, 212] width 34 height 34
checkbox input "false"
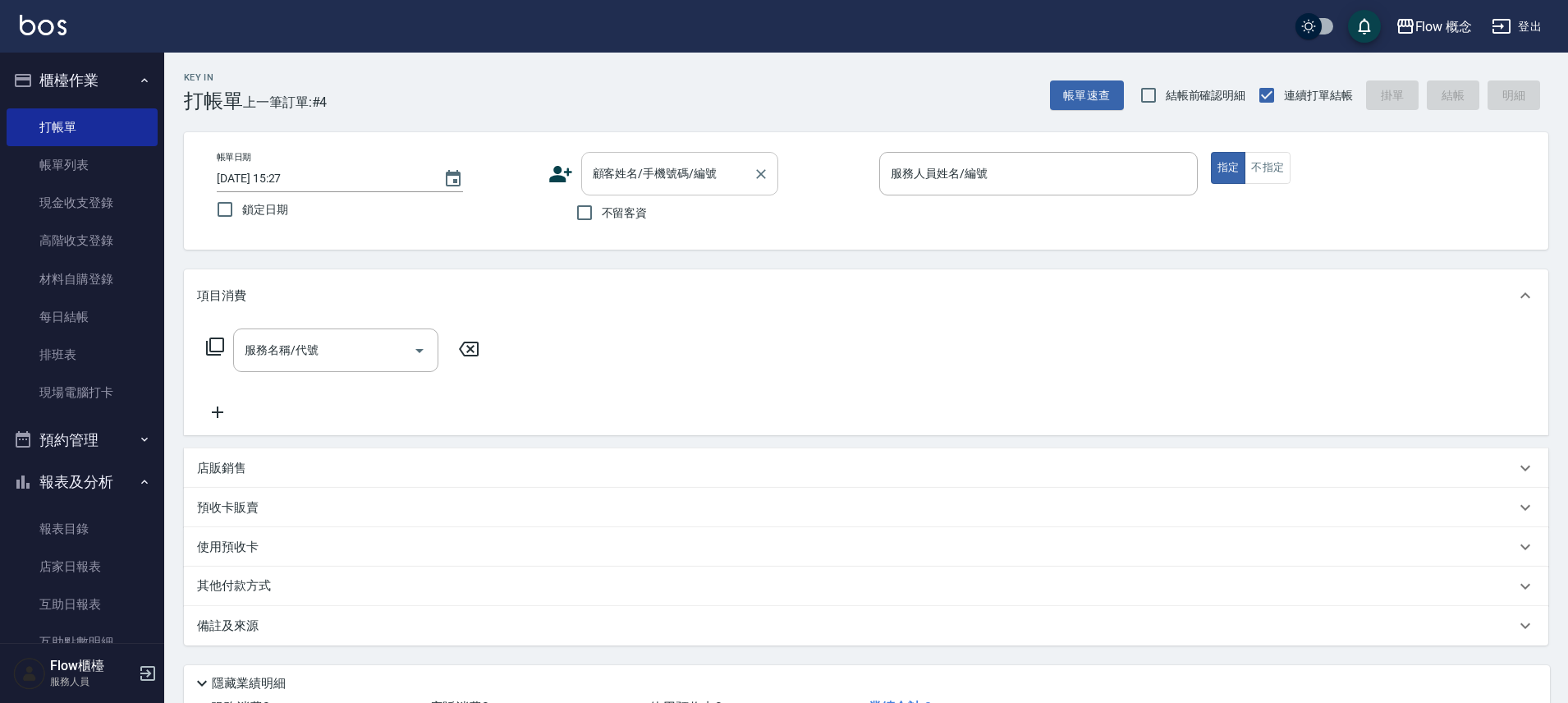
click at [633, 175] on div "顧客姓名/手機號碼/編號 顧客姓名/手機號碼/編號" at bounding box center [679, 173] width 197 height 43
click at [687, 173] on input "0989392" at bounding box center [667, 173] width 157 height 29
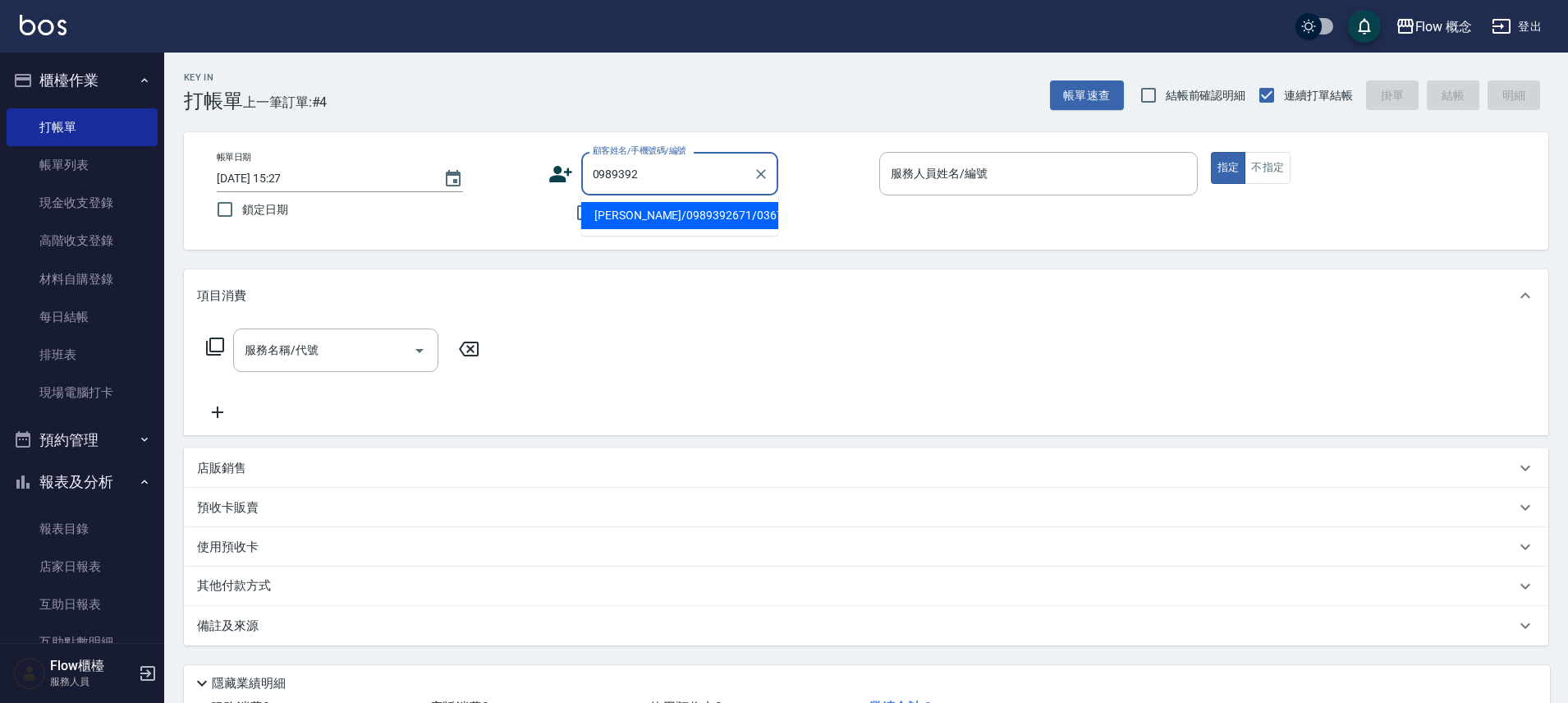
click at [678, 220] on li "林姿君/0989392671/03671" at bounding box center [679, 216] width 197 height 27
type input "林姿君/0989392671/03671"
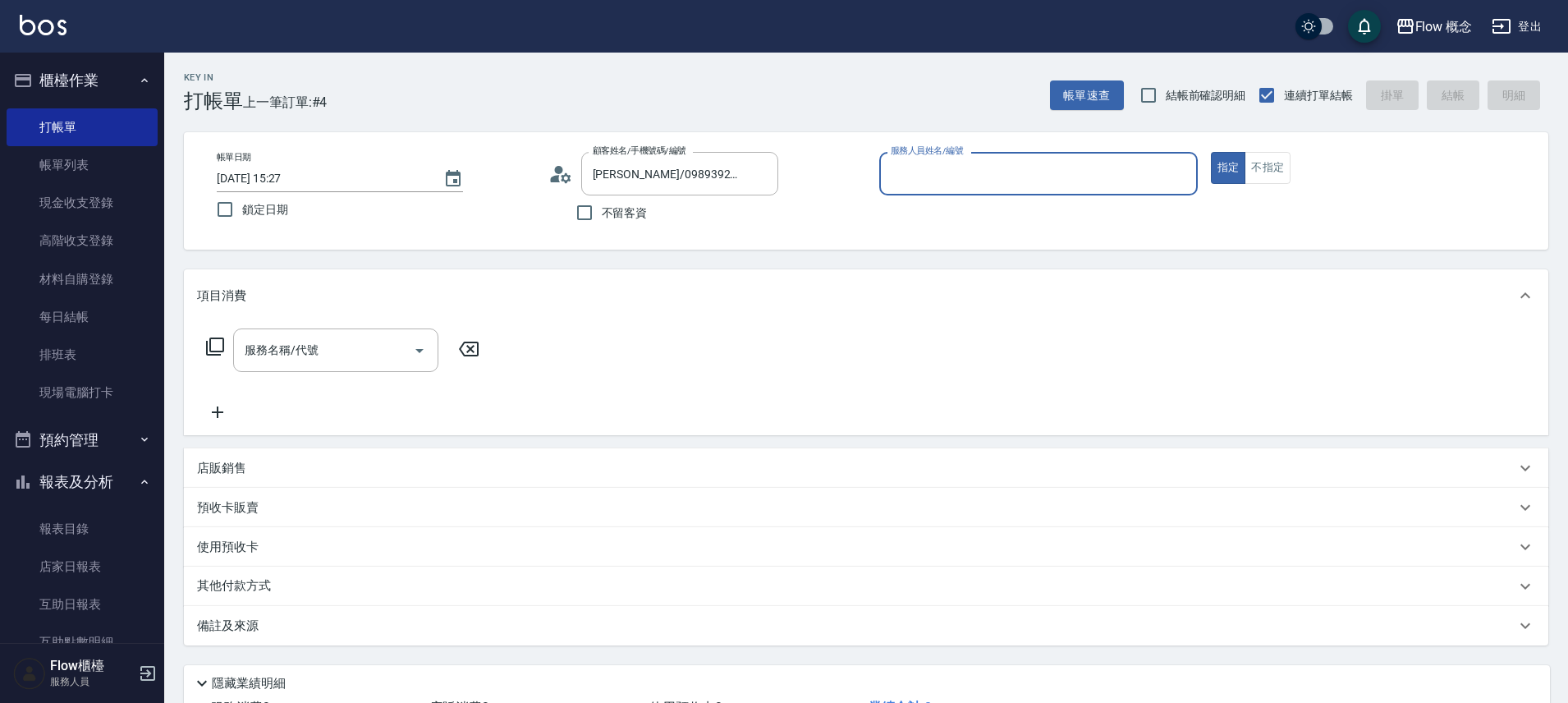
type input "Zora-3"
click at [1181, 175] on icon "Clear" at bounding box center [1180, 173] width 10 height 10
click at [760, 177] on icon "Clear" at bounding box center [761, 174] width 16 height 16
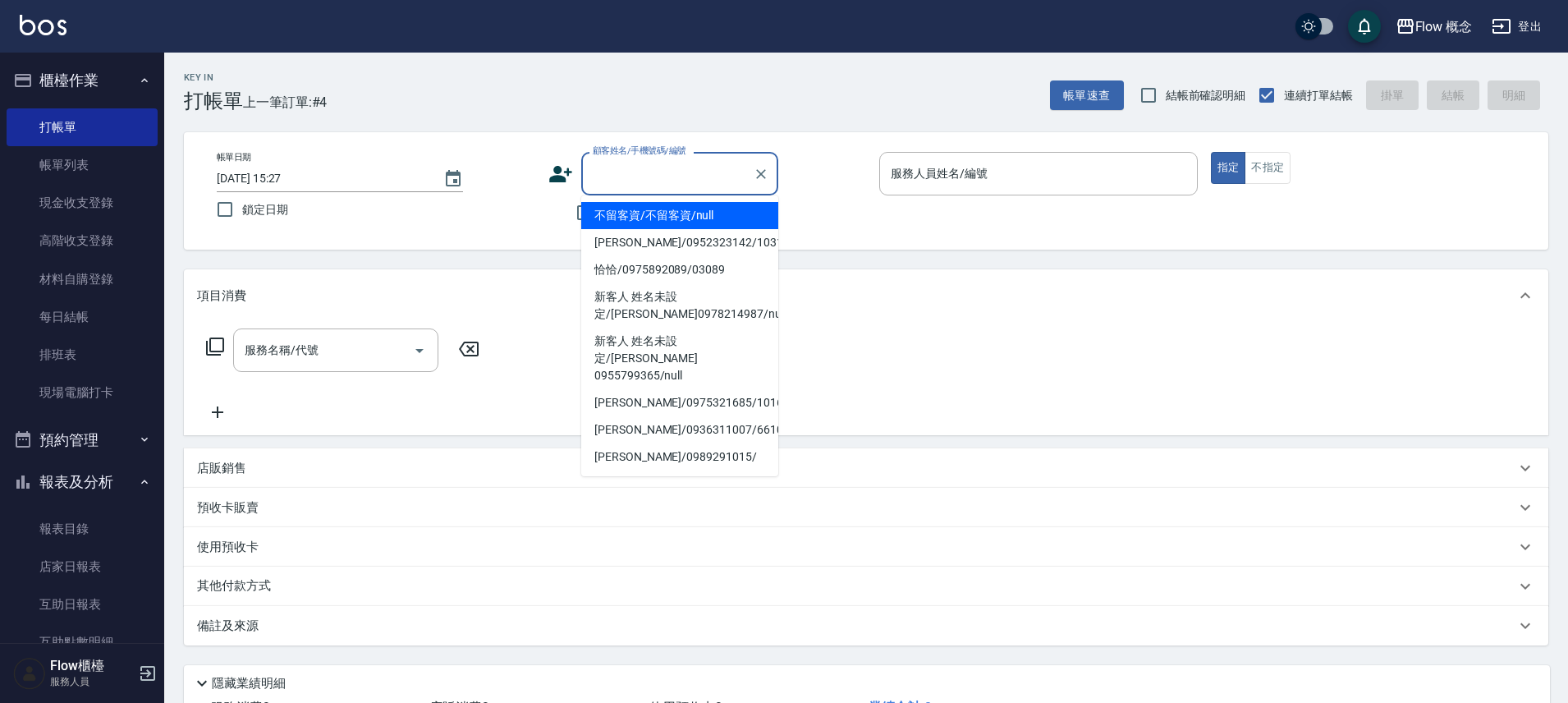
click at [663, 169] on input "顧客姓名/手機號碼/編號" at bounding box center [667, 173] width 157 height 29
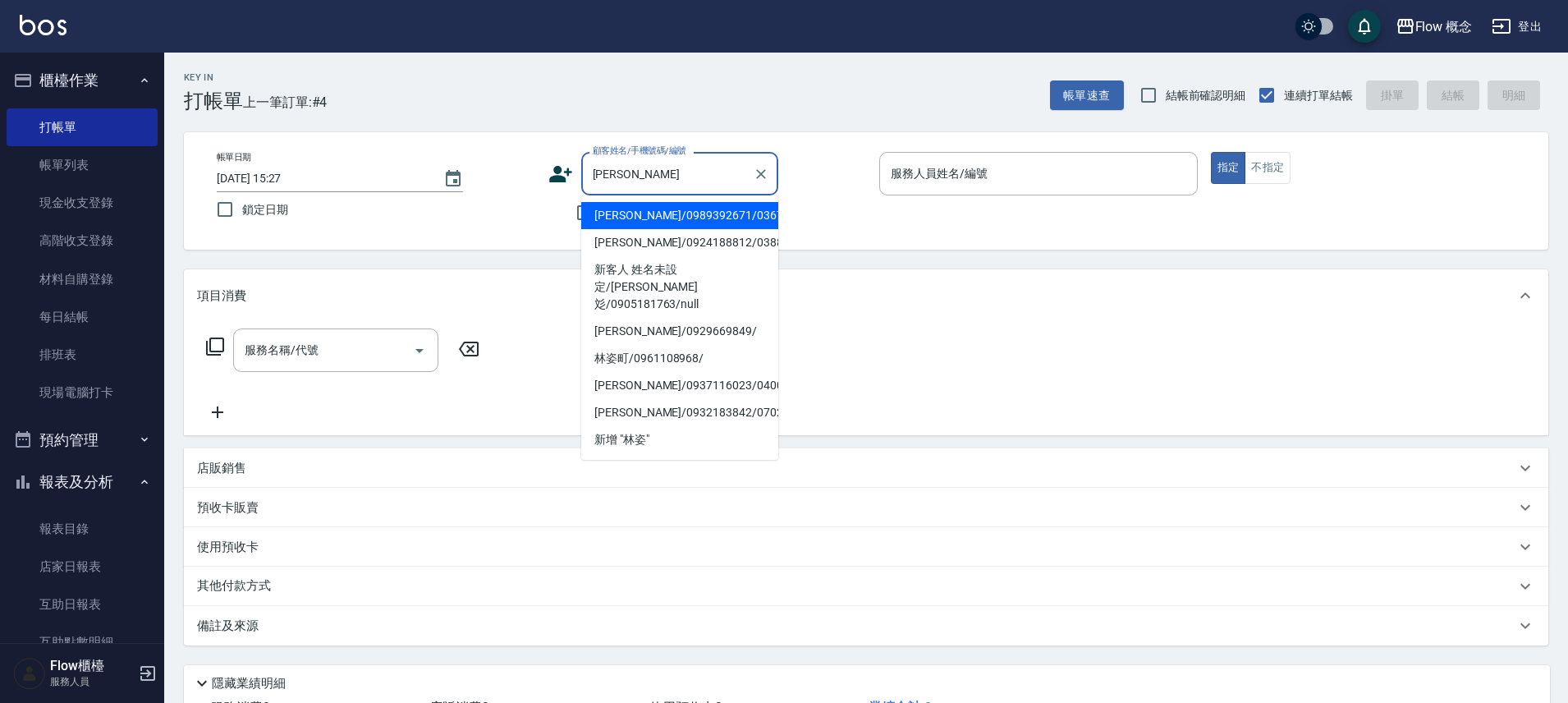
click at [667, 209] on li "林姿君/0989392671/03671" at bounding box center [679, 216] width 197 height 27
type input "林姿君/0989392671/03671"
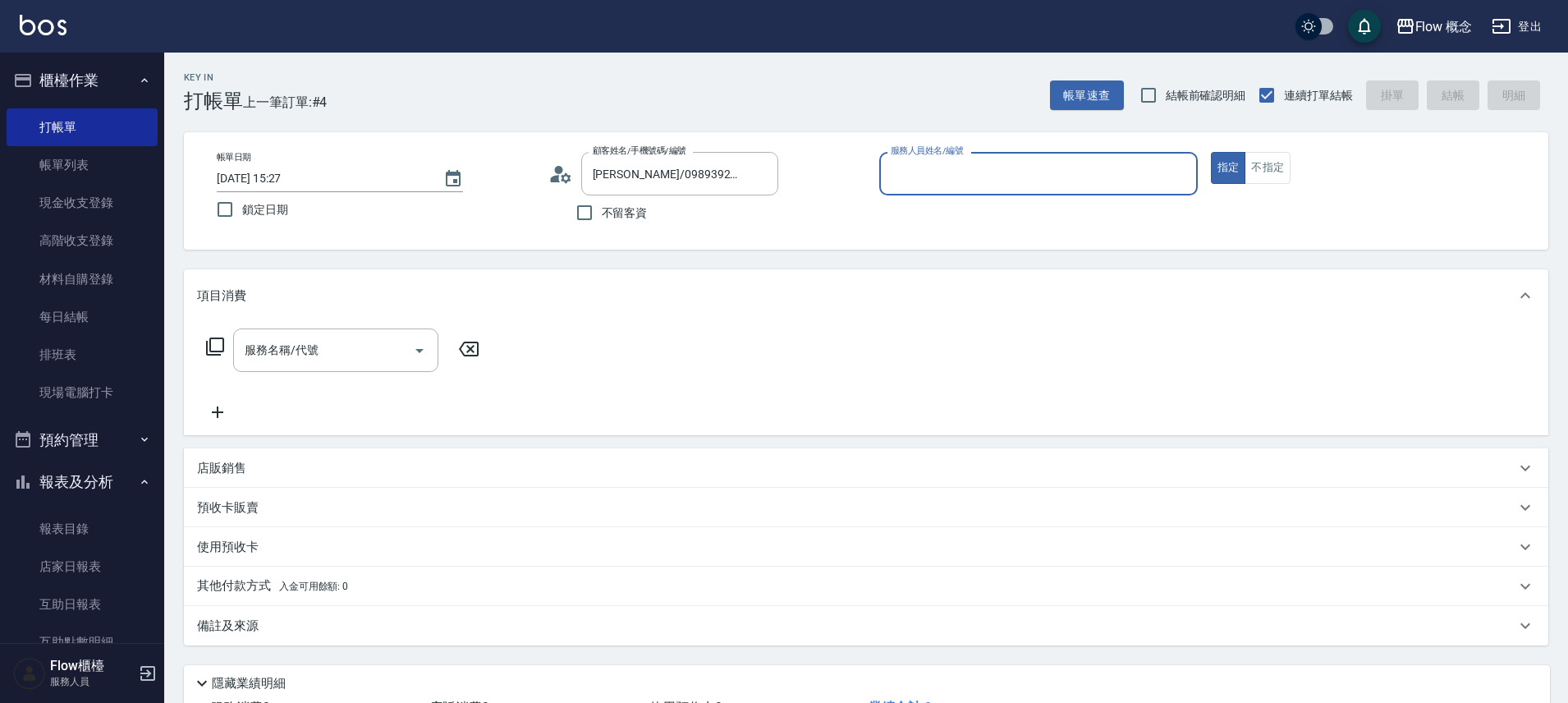
type input "Zora-3"
click at [1210, 152] on button "指定" at bounding box center [1227, 167] width 35 height 32
type button "true"
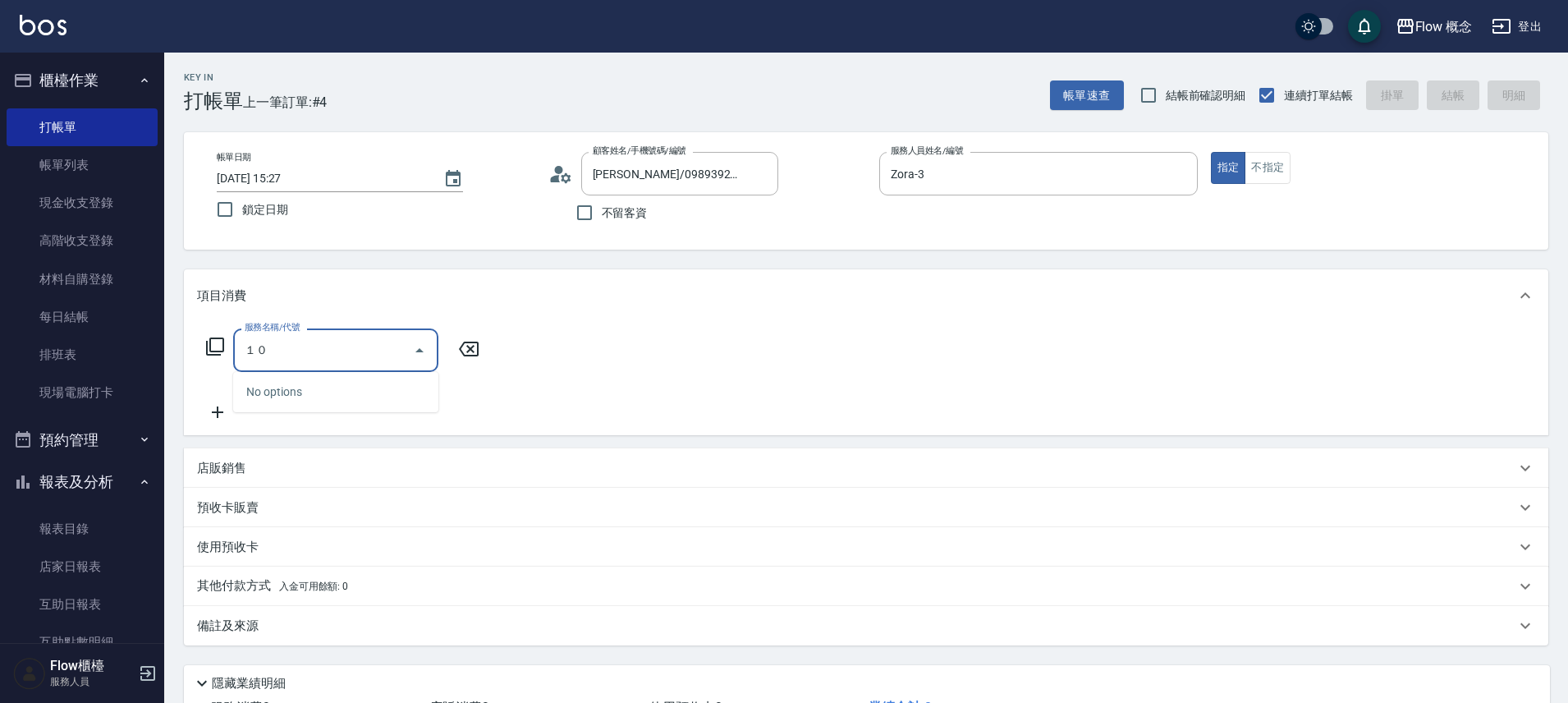
type input "１"
type input "1"
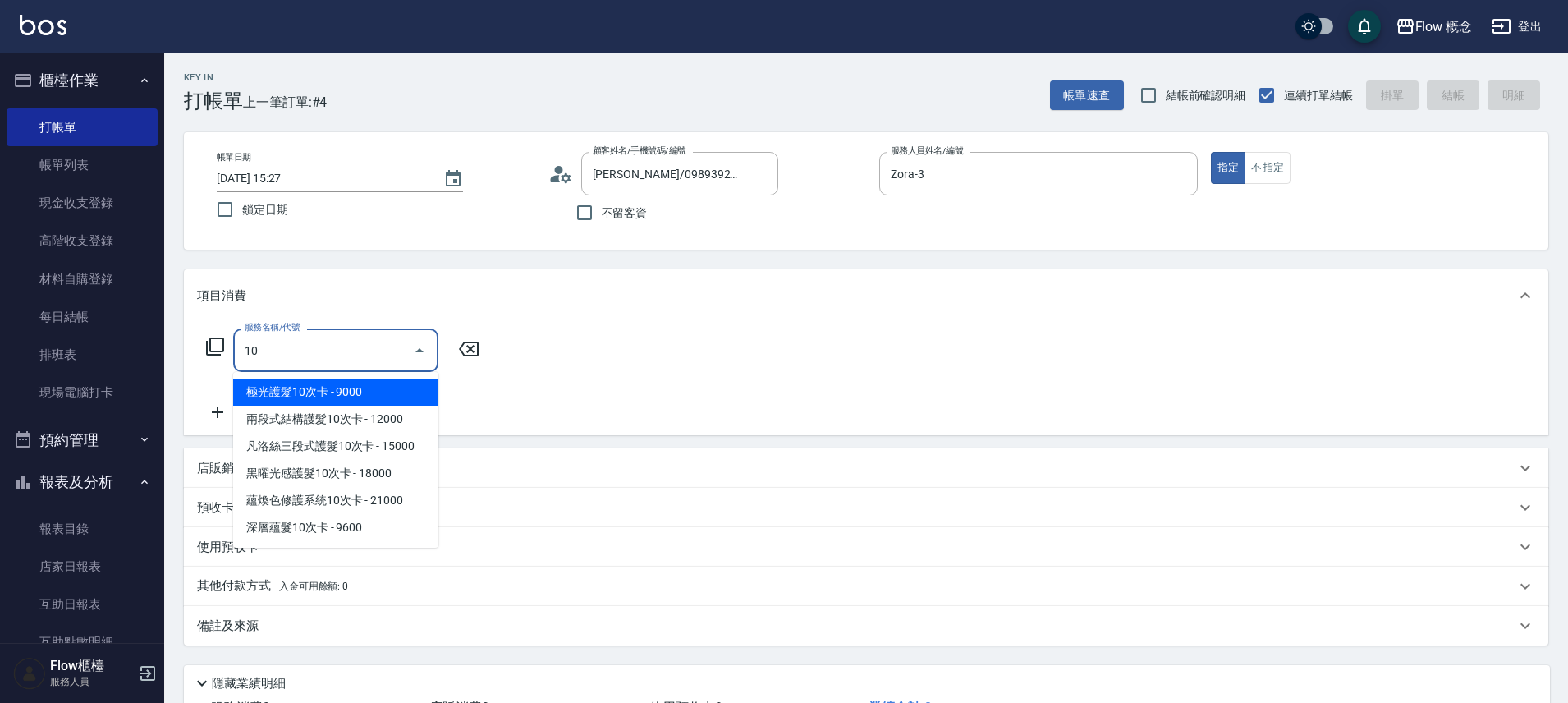
type input "101"
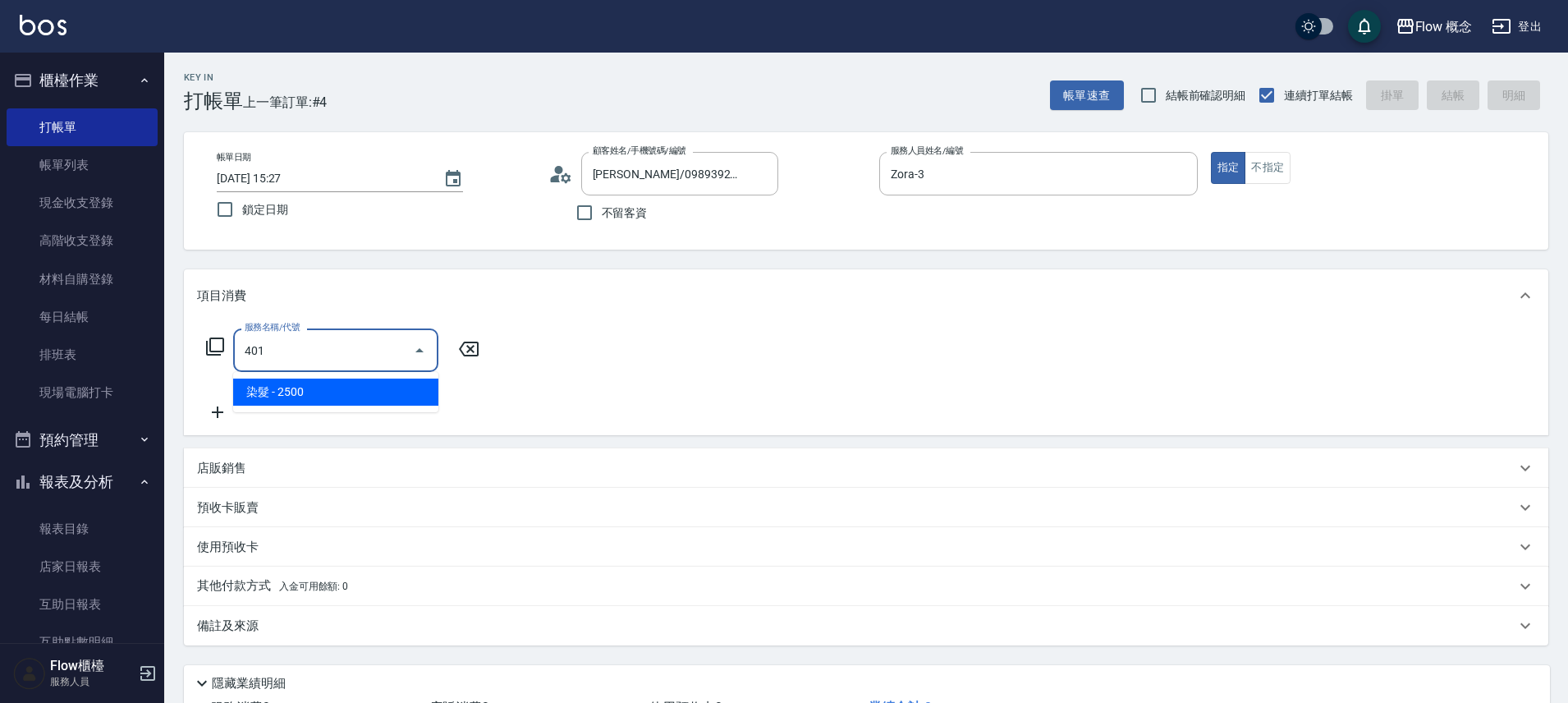
type input "染髮(401)"
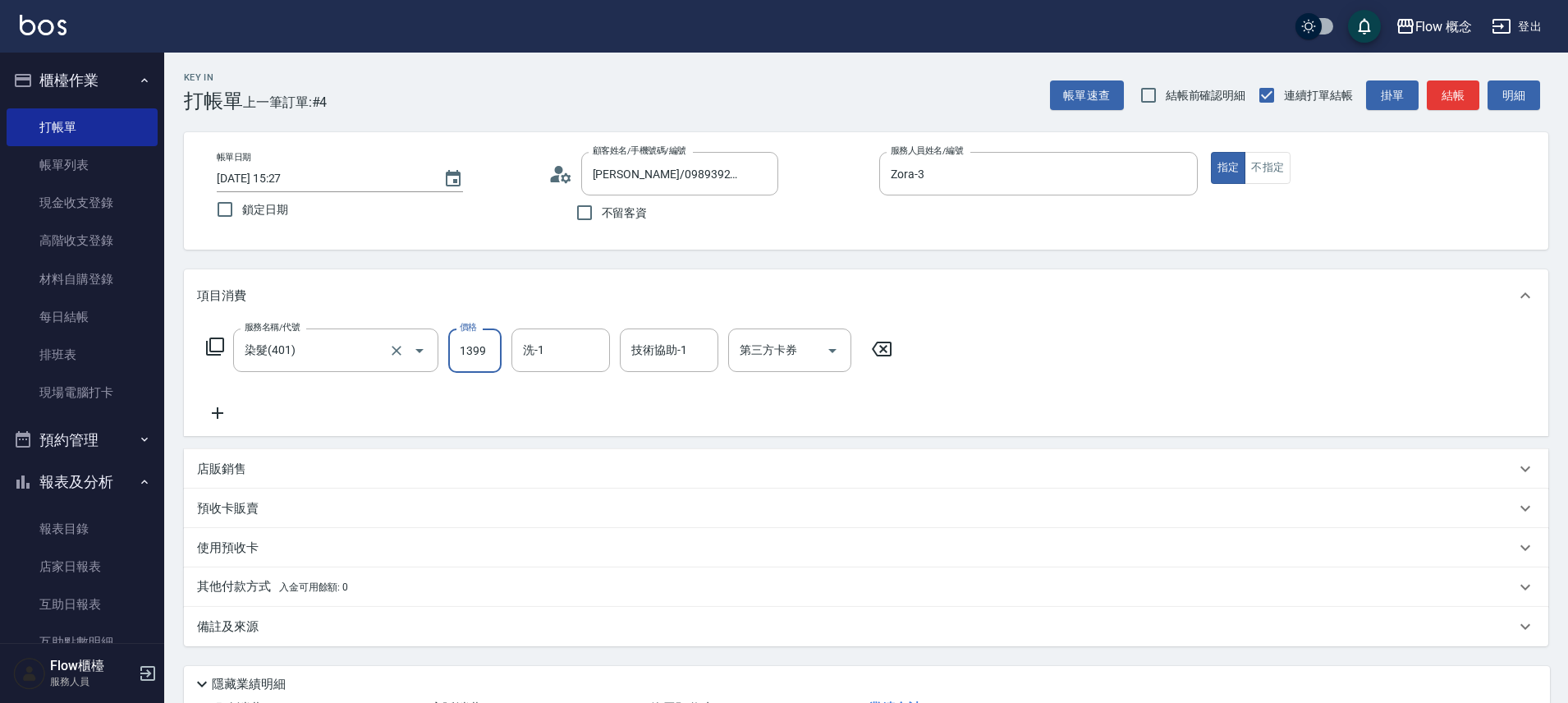
type input "1399"
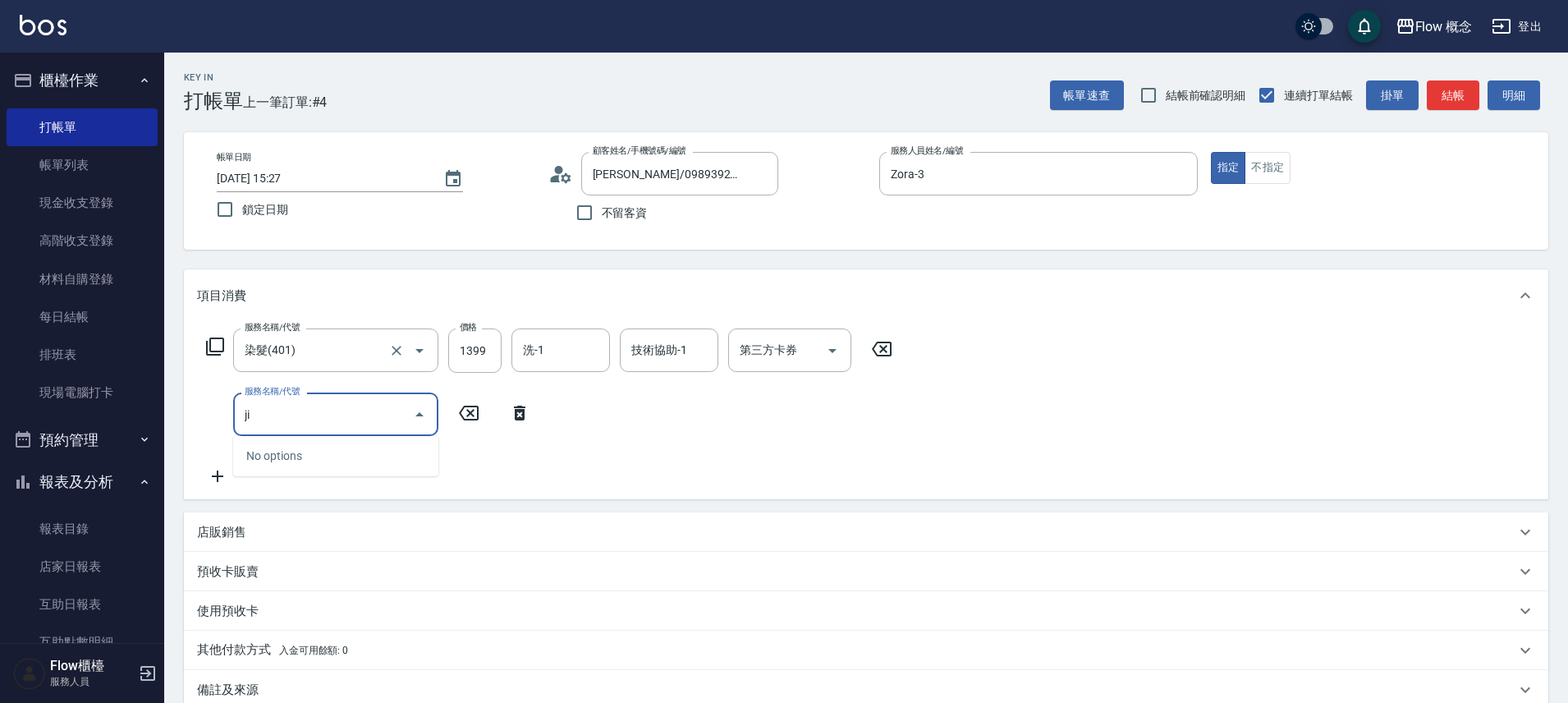
type input "j"
type input "縮毛矯正 (302)"
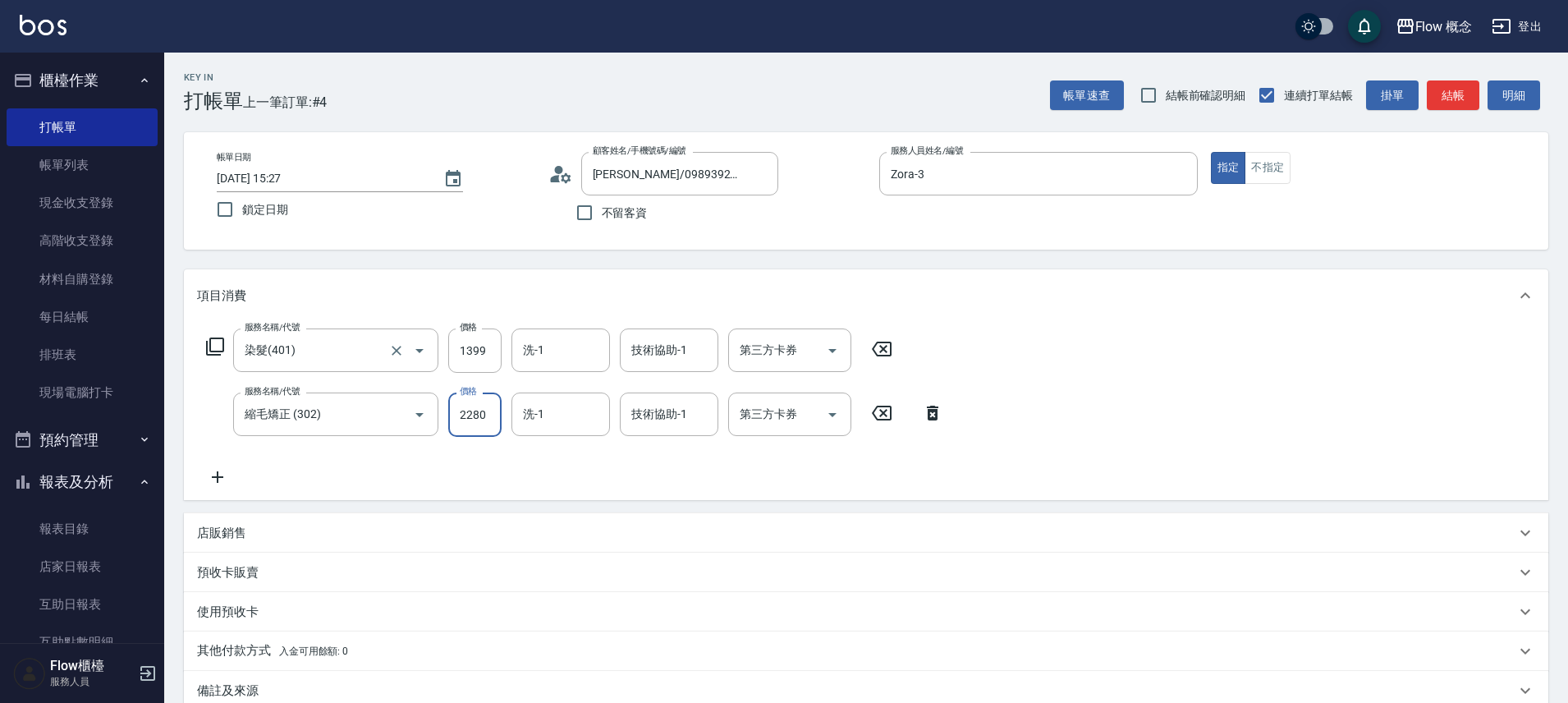
type input "2280"
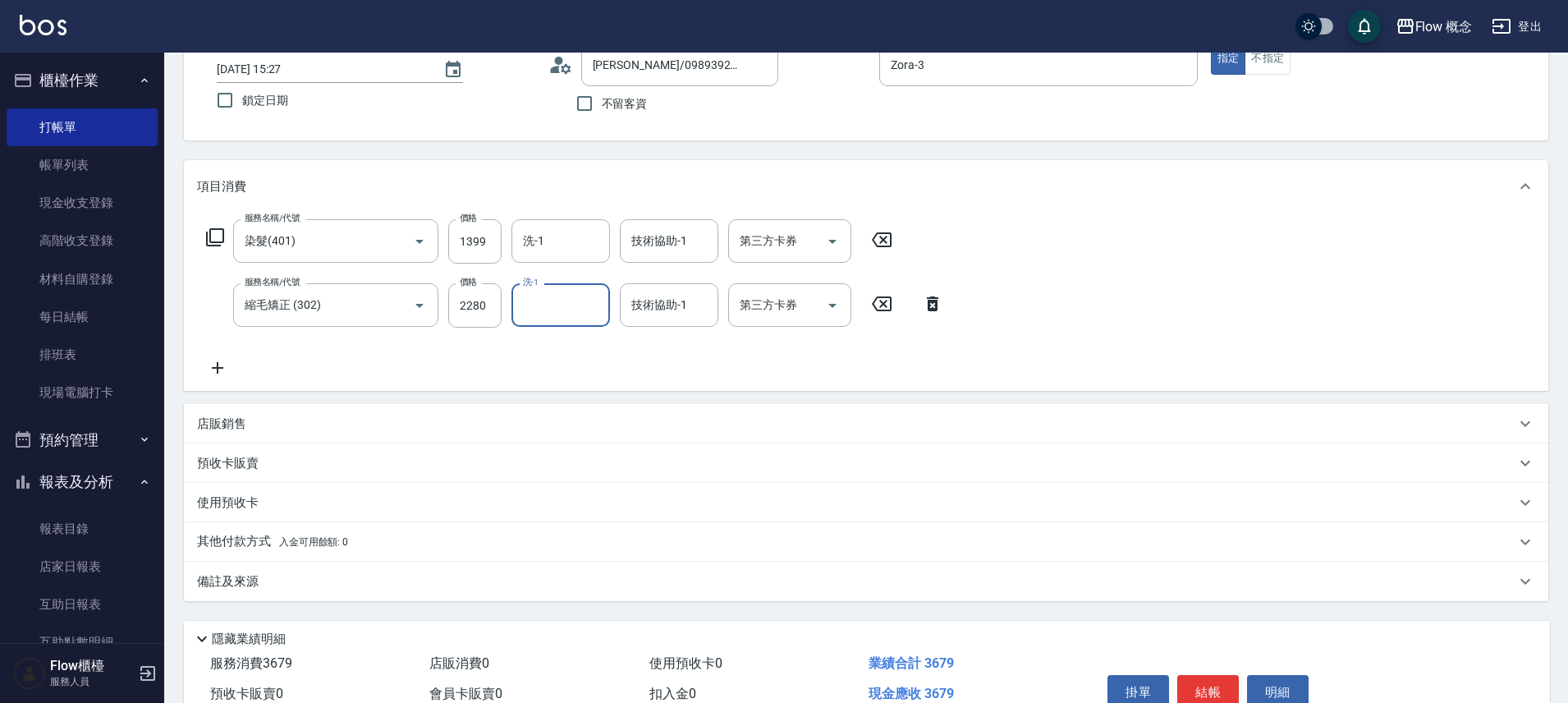
scroll to position [193, 0]
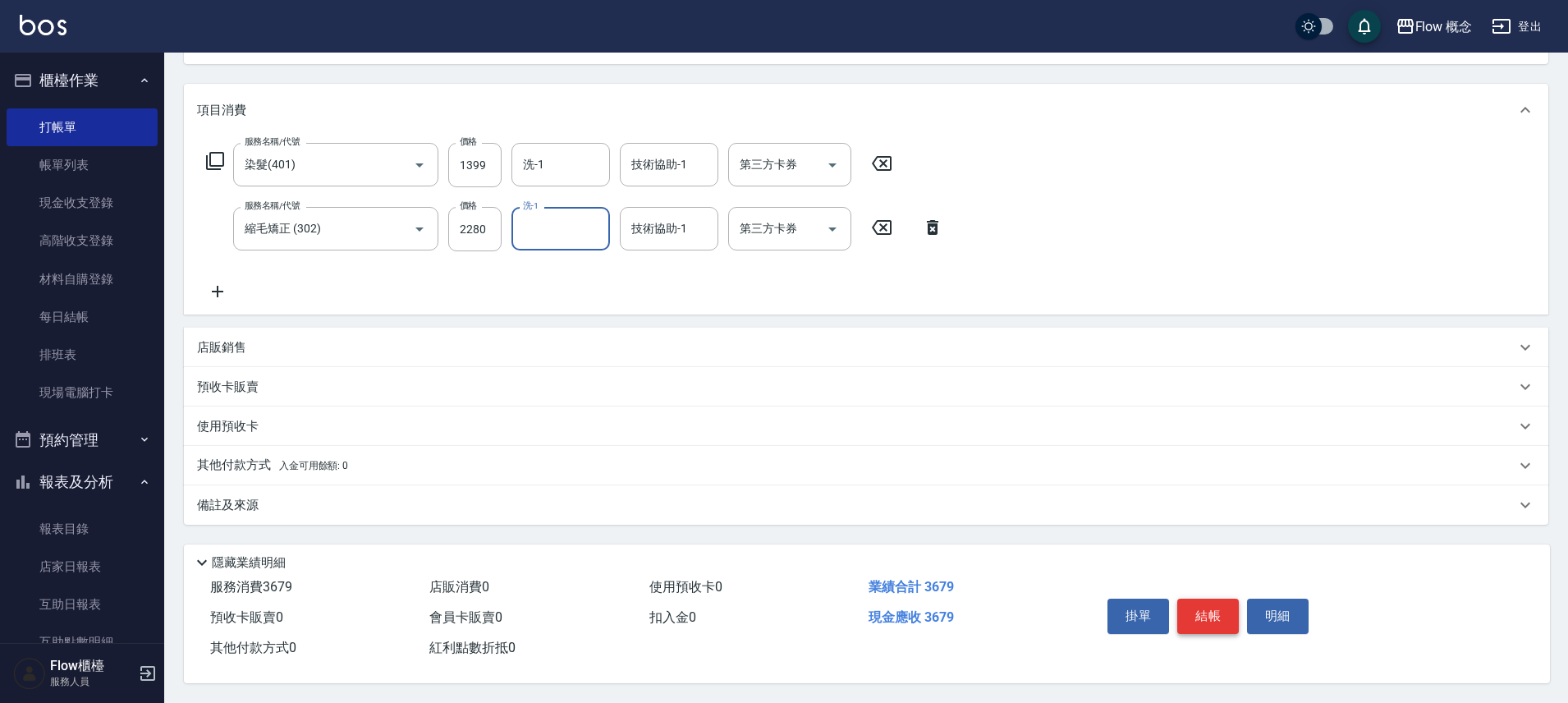
click at [1217, 620] on button "結帳" at bounding box center [1208, 615] width 61 height 34
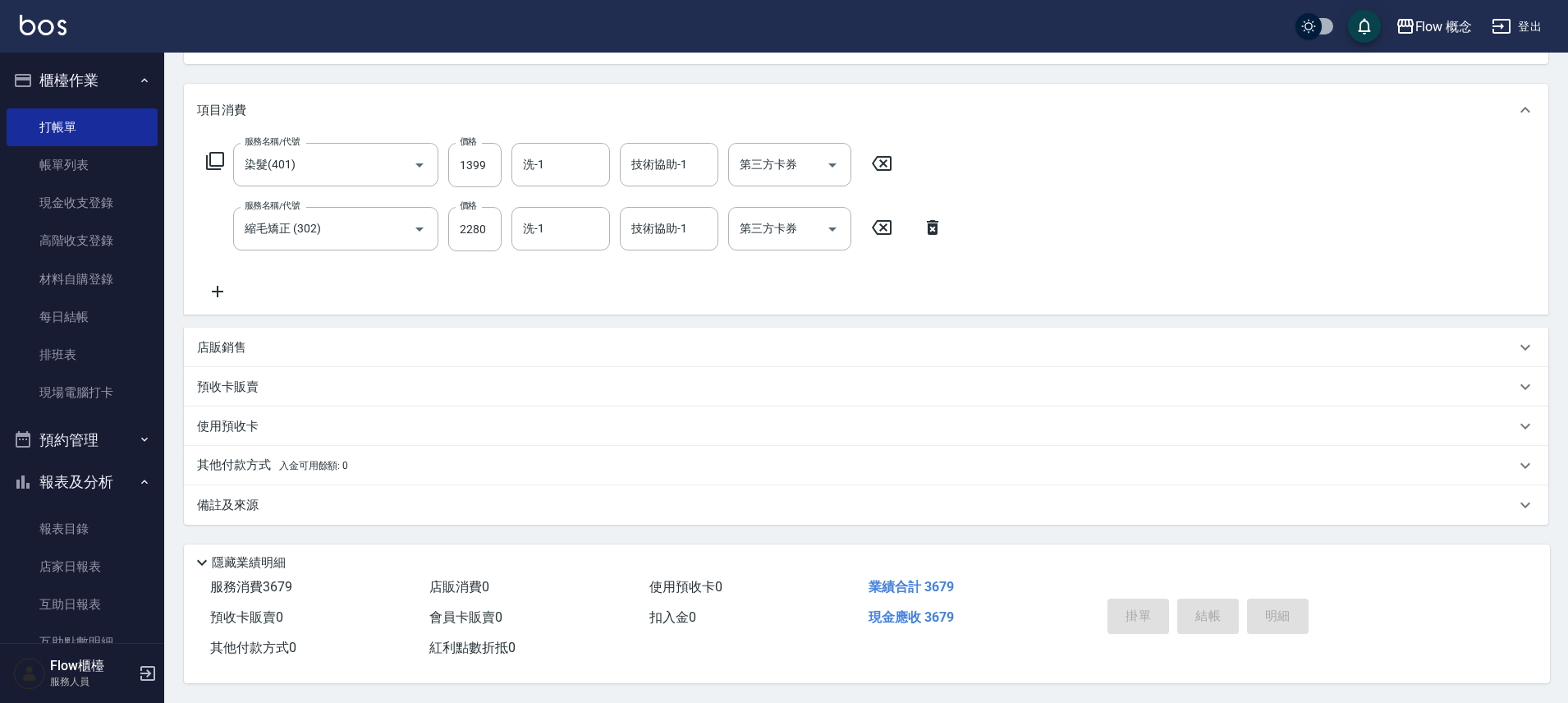
type input "[DATE] 16:01"
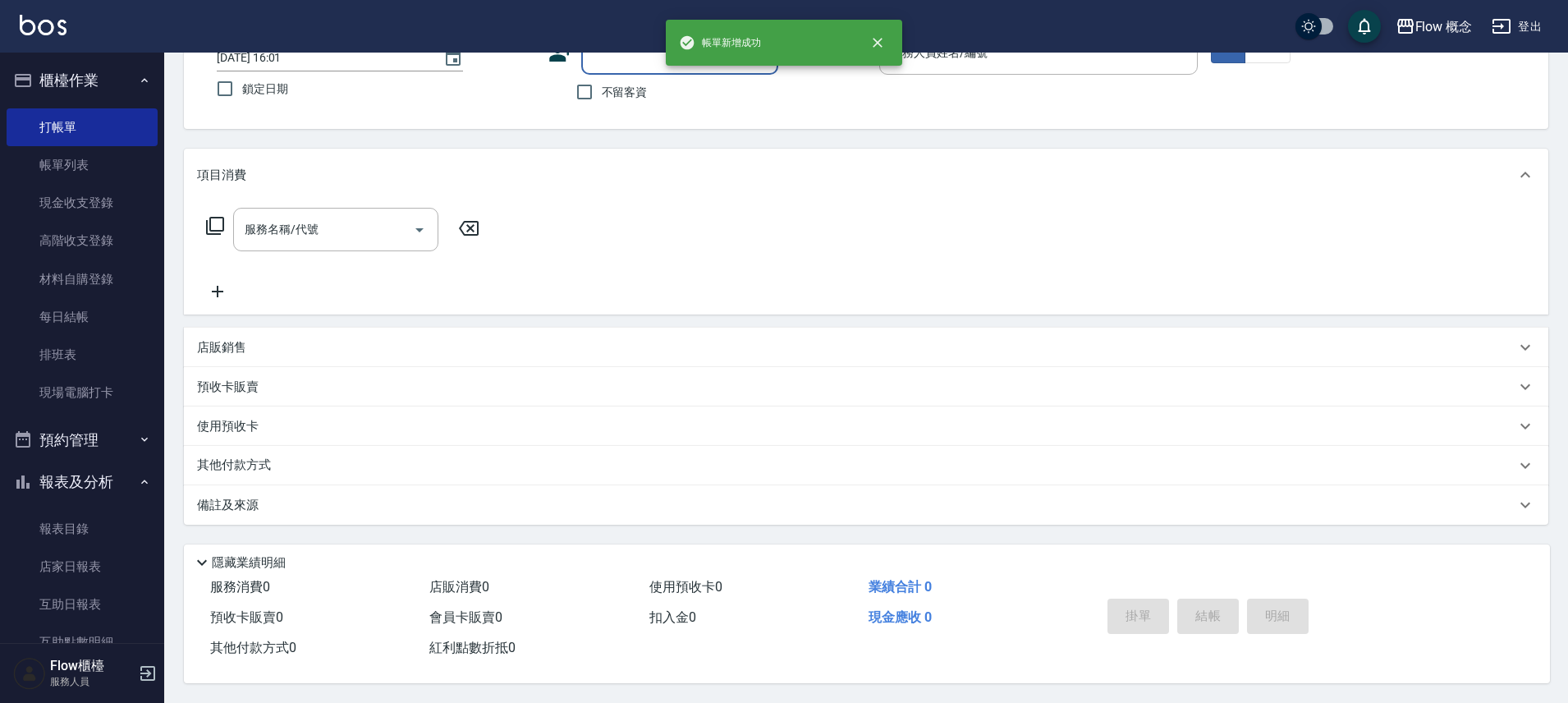
scroll to position [0, 0]
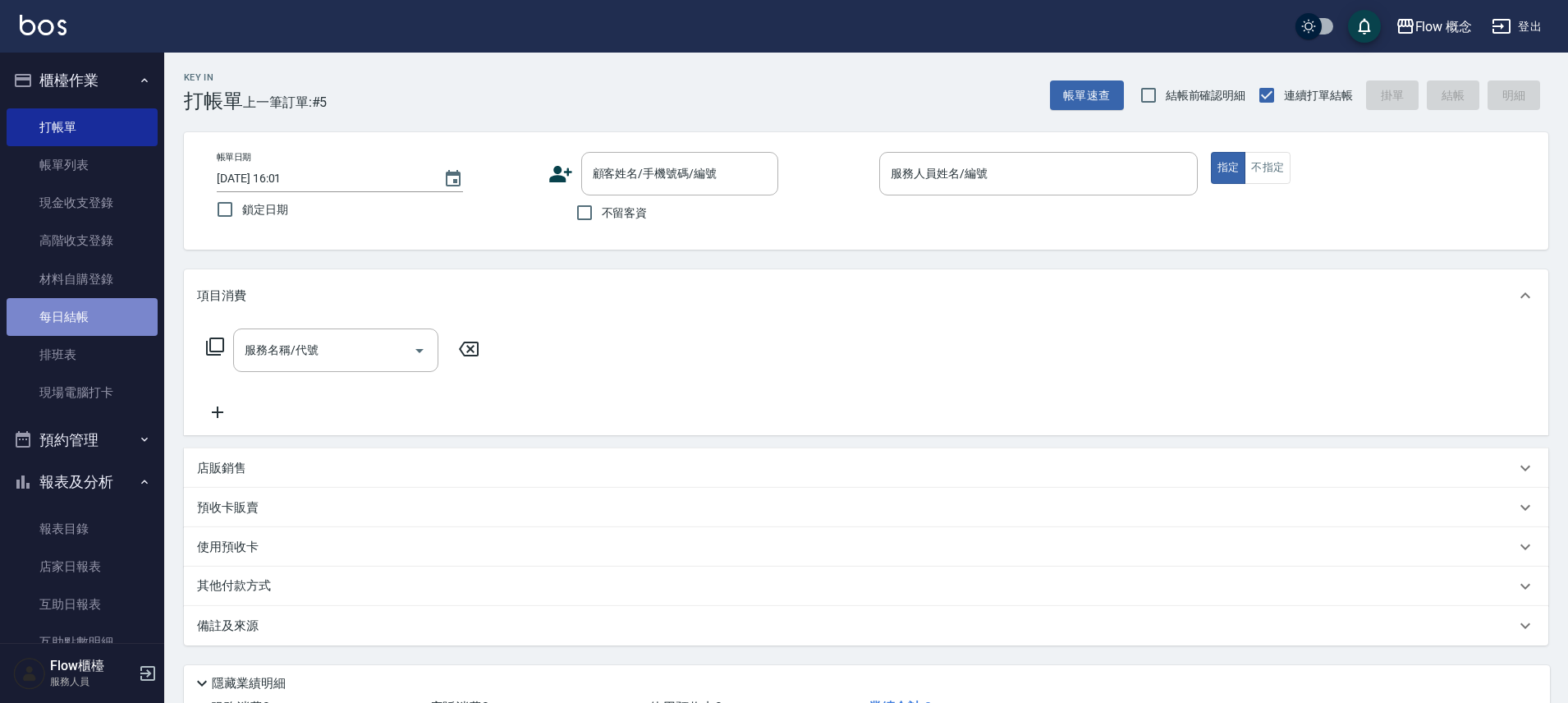
click at [84, 332] on link "每日結帳" at bounding box center [81, 317] width 151 height 38
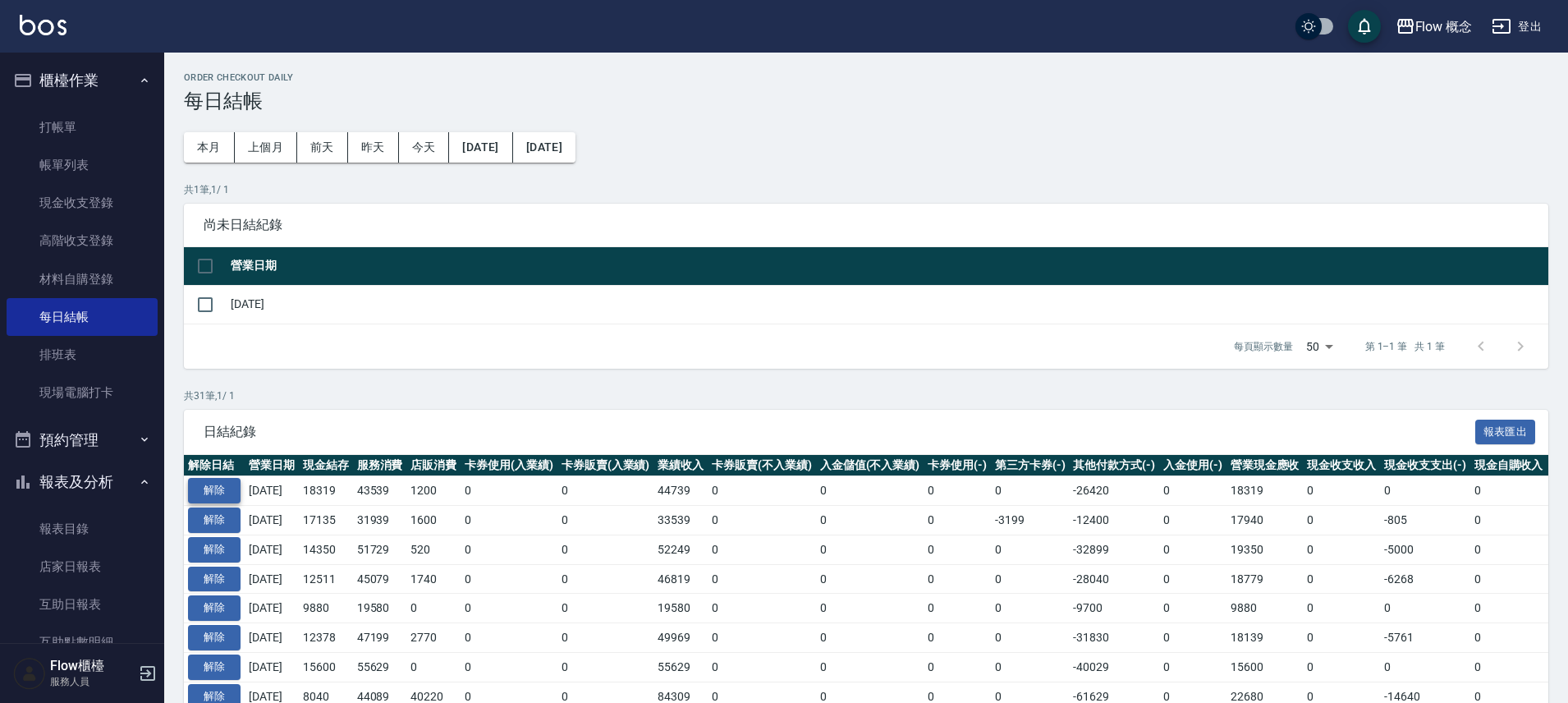
click at [219, 492] on button "解除" at bounding box center [214, 491] width 52 height 25
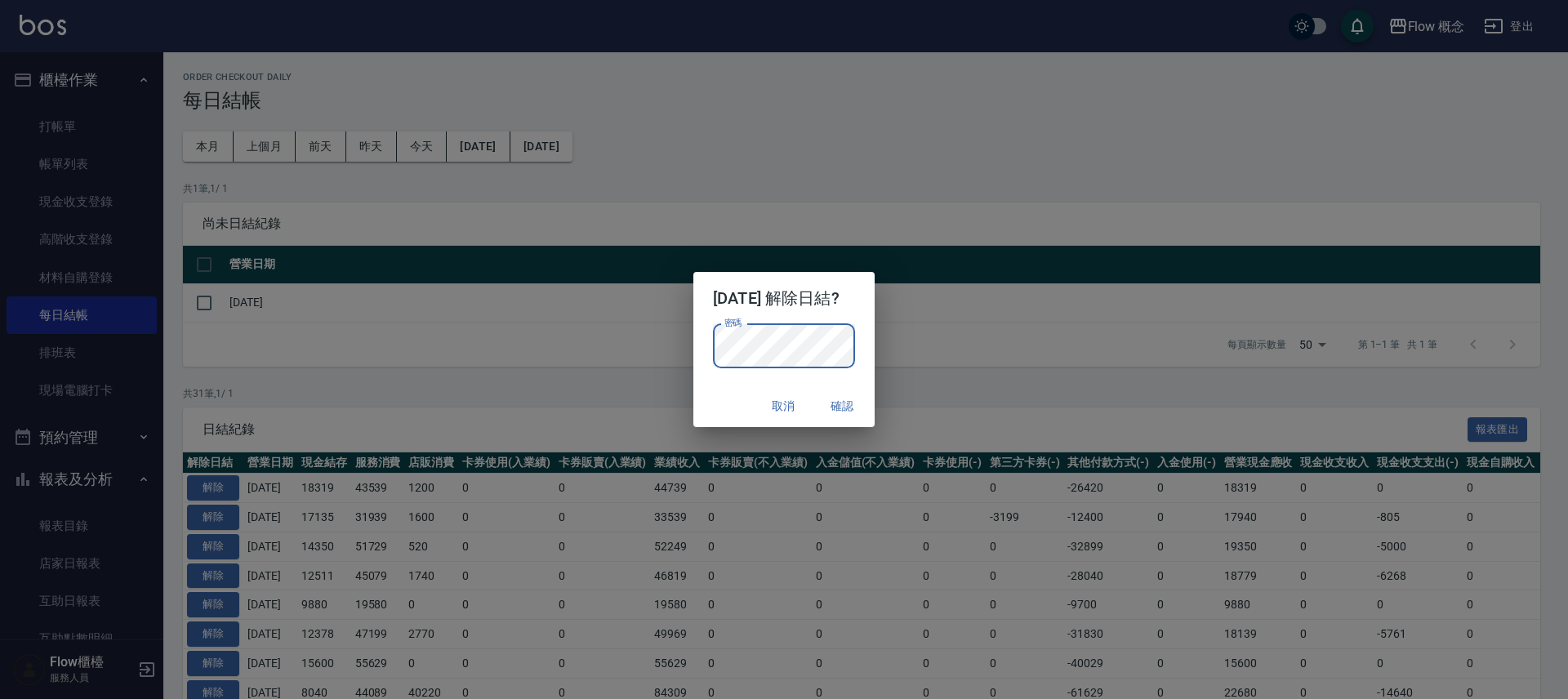
click at [864, 410] on button "確認" at bounding box center [842, 406] width 52 height 31
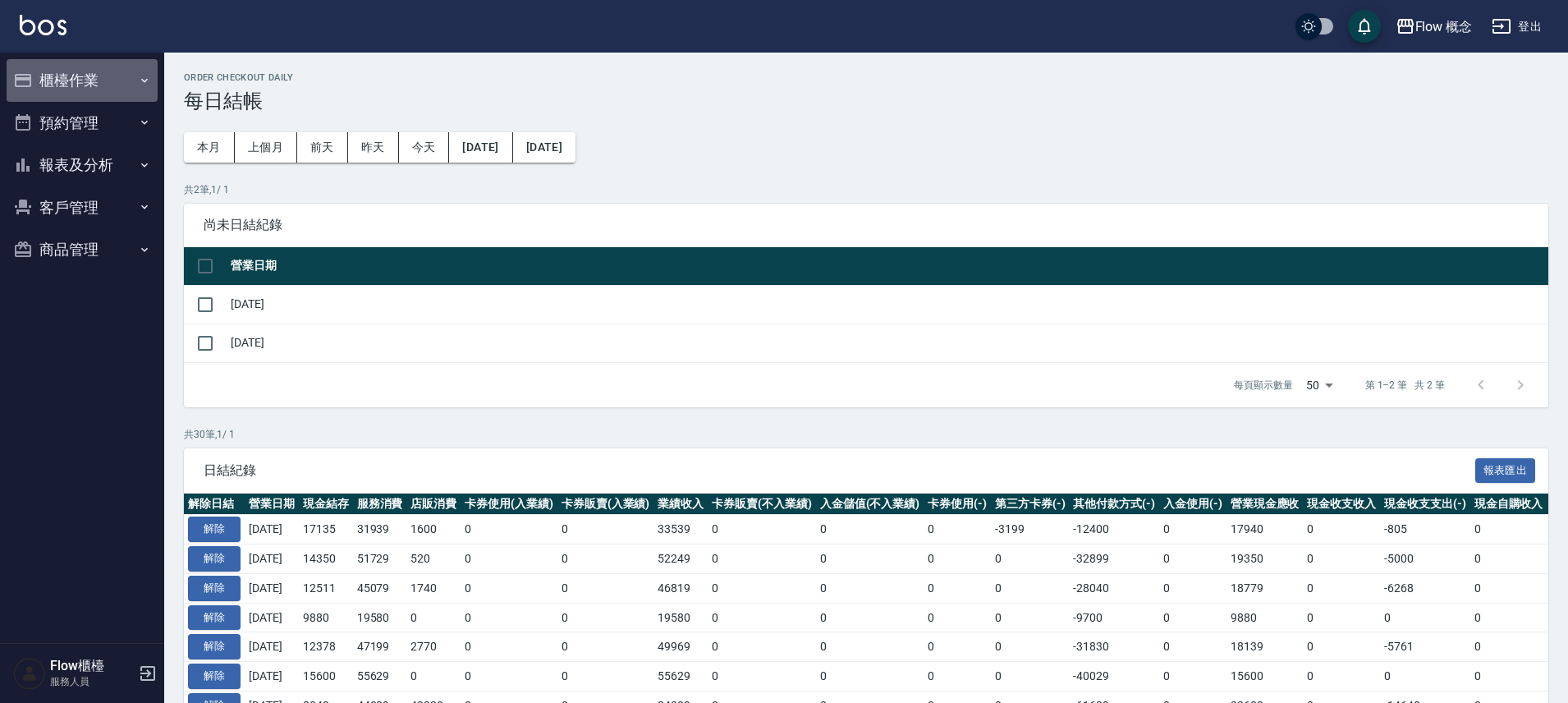
click at [108, 85] on button "櫃檯作業" at bounding box center [81, 80] width 151 height 42
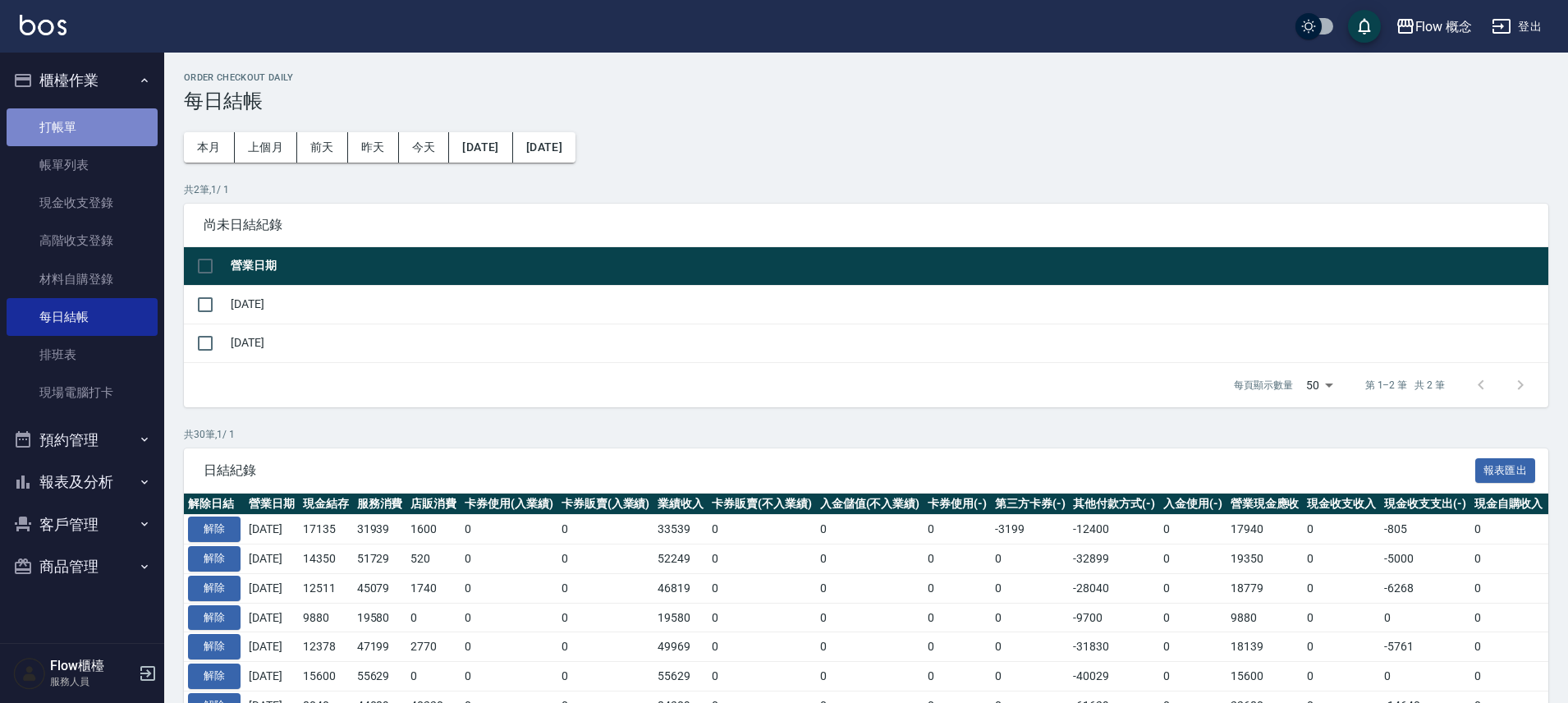
click at [98, 122] on link "打帳單" at bounding box center [81, 127] width 151 height 38
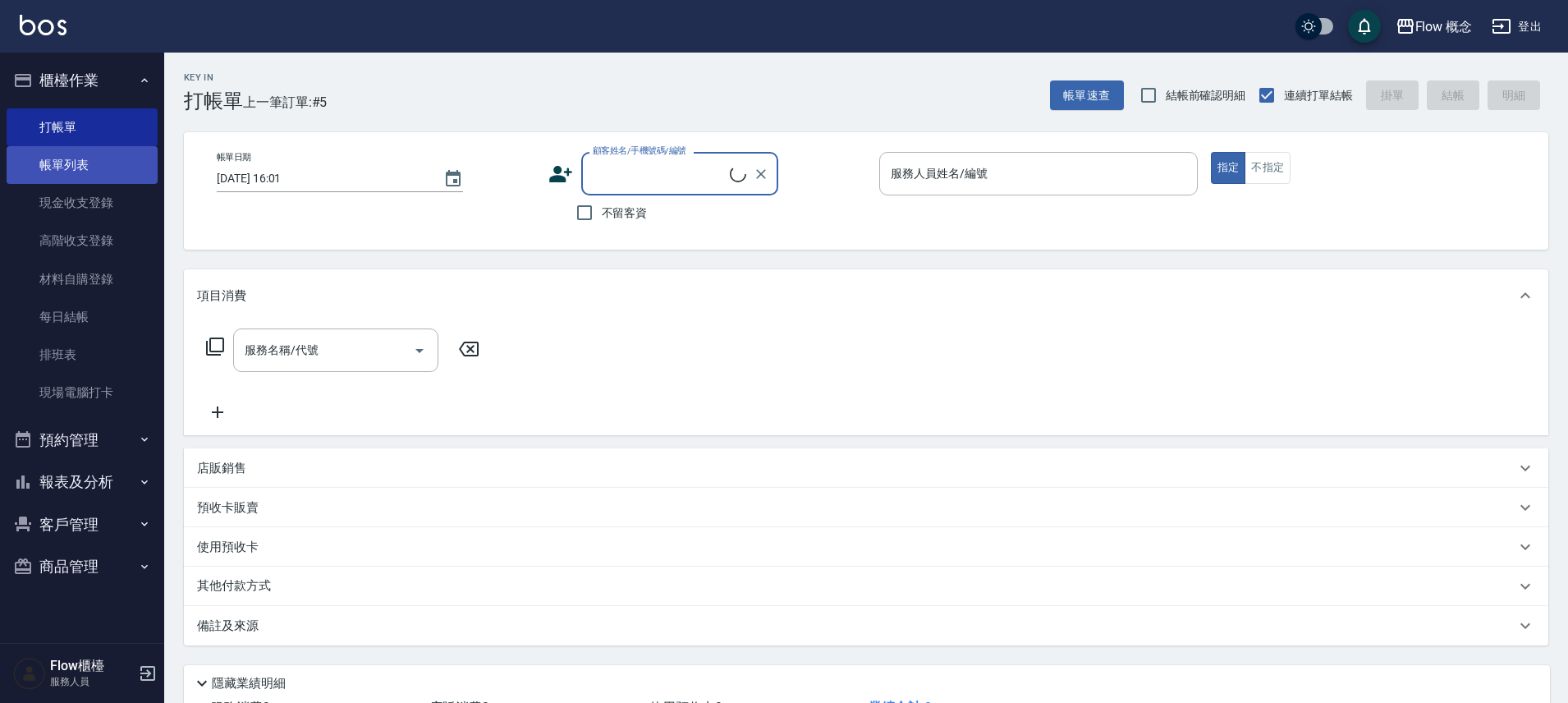
click at [114, 180] on link "帳單列表" at bounding box center [81, 165] width 151 height 38
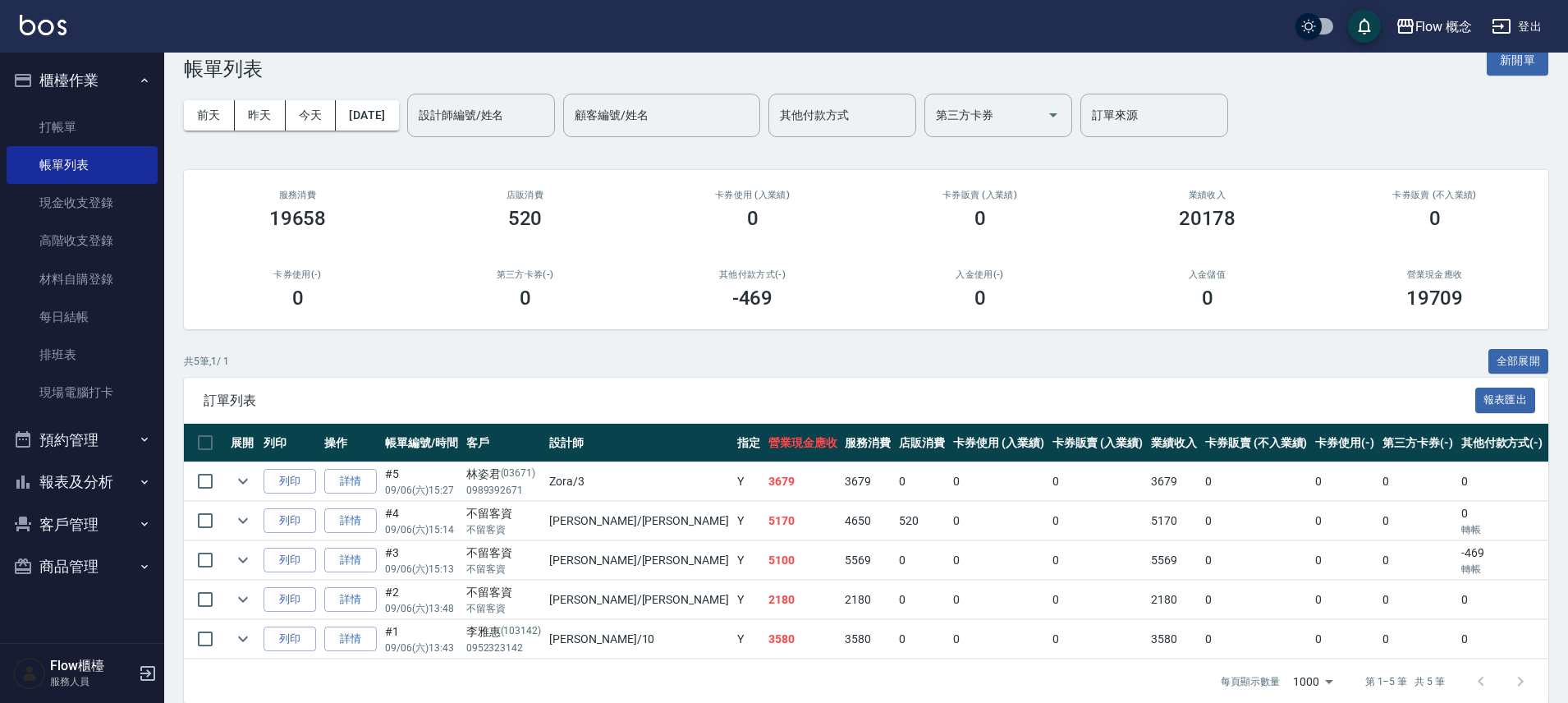
scroll to position [65, 0]
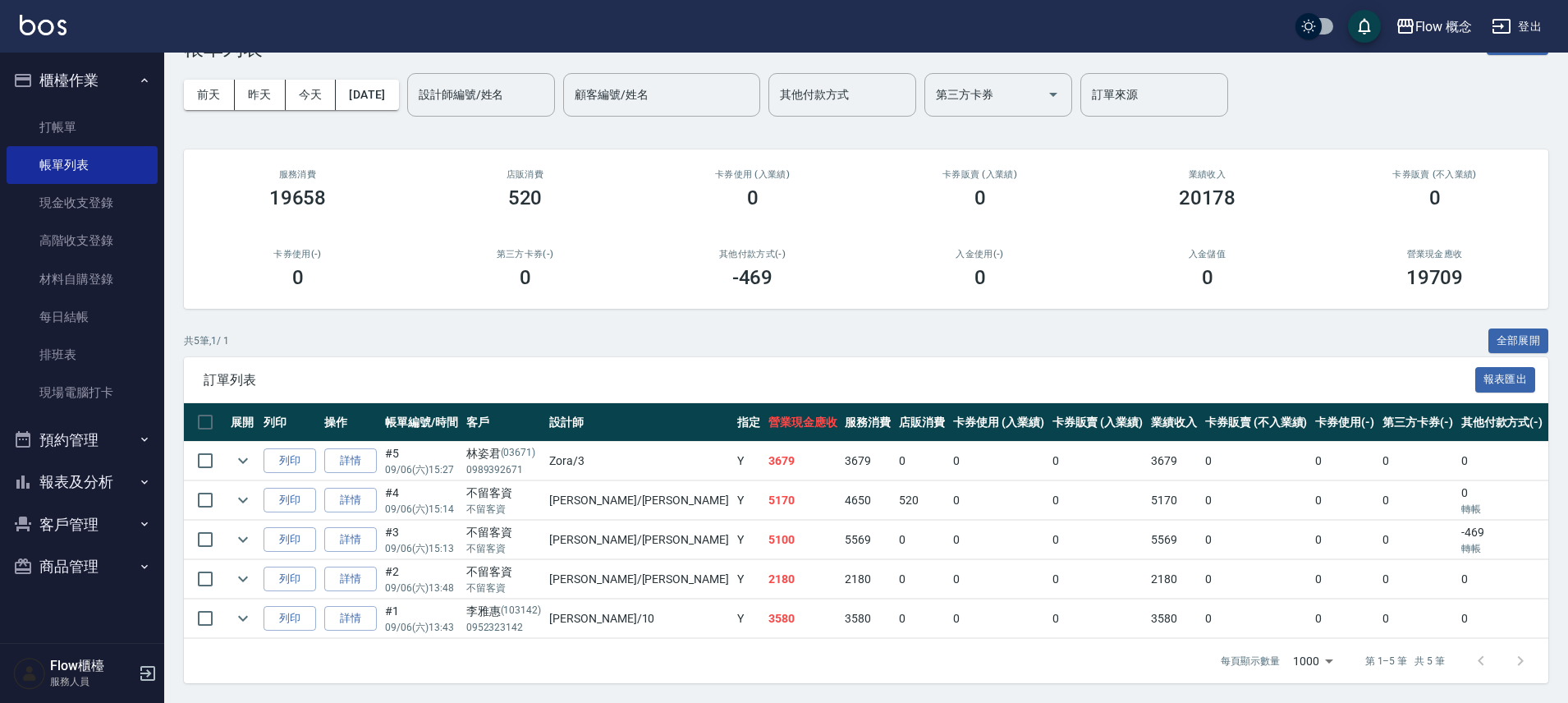
click at [239, 98] on div "前天 昨天 今天 [DATE] 設計師編號/姓名 設計師編號/姓名 顧客編號/姓名 顧客編號/姓名 其他付款方式 其他付款方式 第三方卡券 第三方卡券 訂單來…" at bounding box center [866, 94] width 1364 height 70
click at [287, 89] on button "今天" at bounding box center [311, 95] width 51 height 31
click at [254, 89] on button "昨天" at bounding box center [260, 95] width 51 height 31
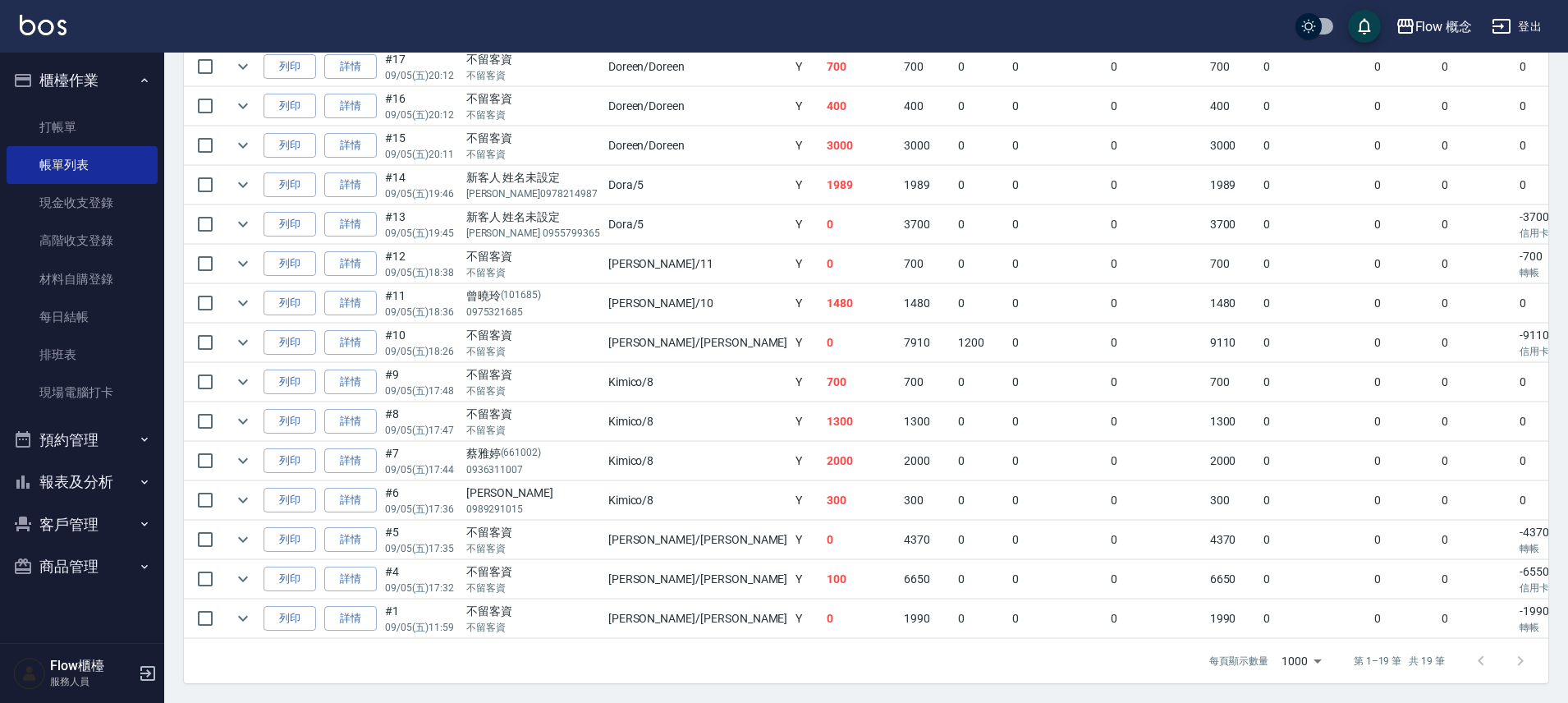
scroll to position [32, 0]
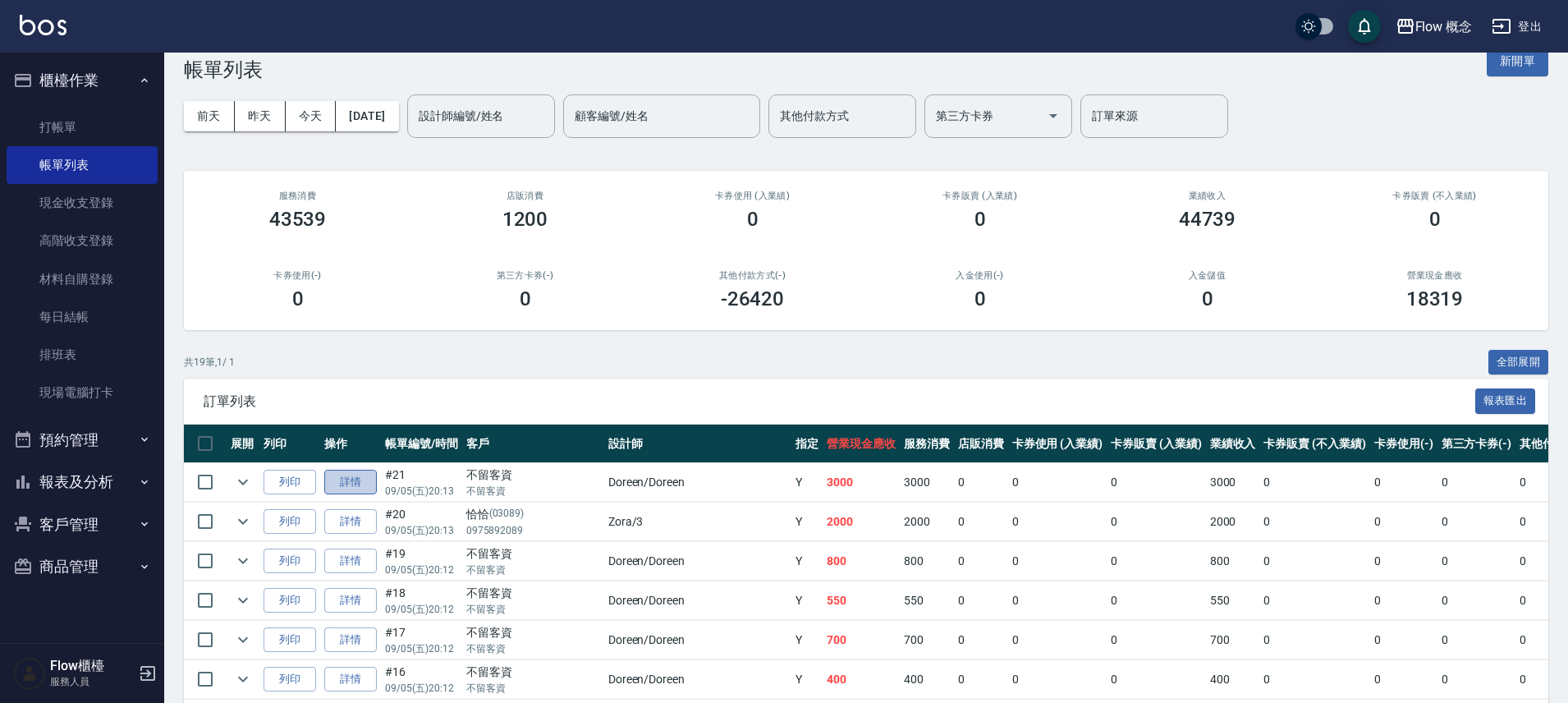
click at [374, 470] on link "詳情" at bounding box center [350, 483] width 52 height 25
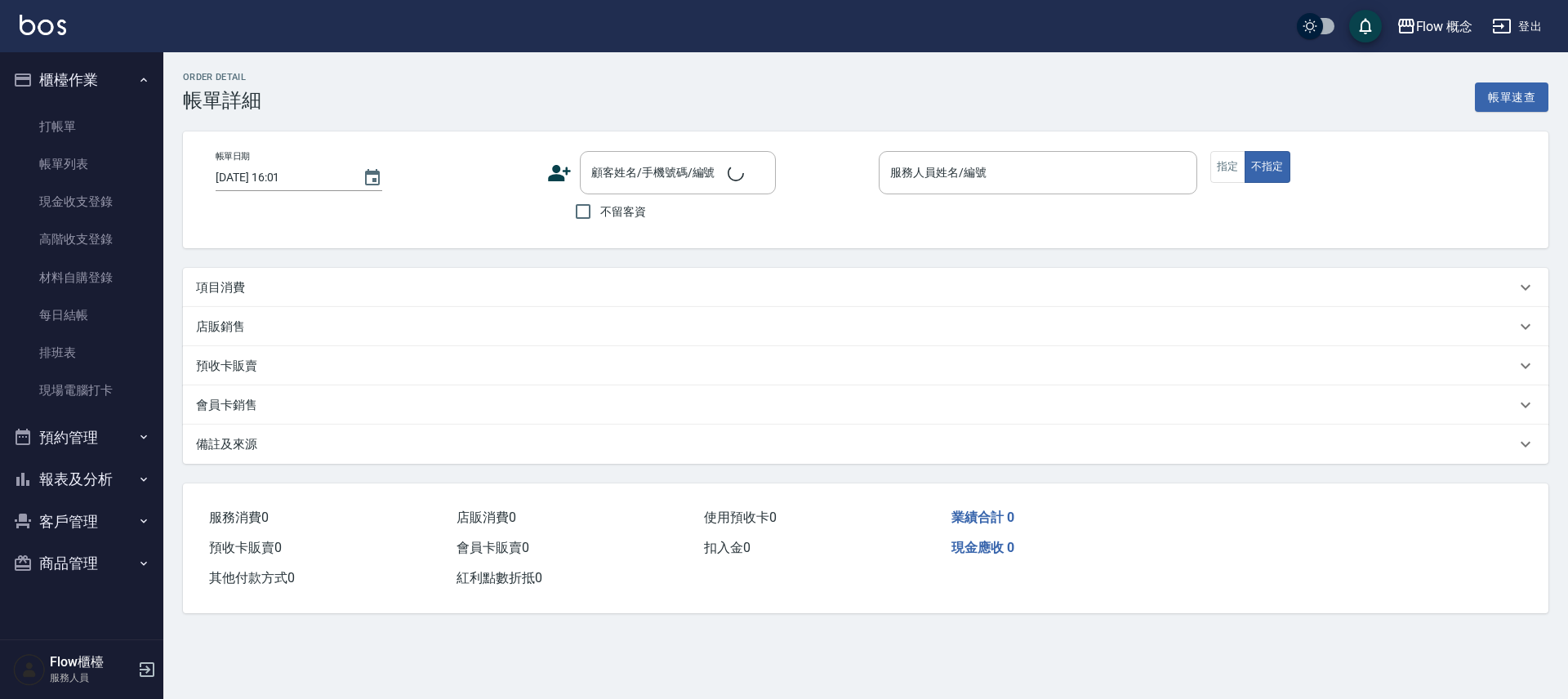
type input "[DATE] 20:13"
checkbox input "true"
type input "Doreen-Doreen"
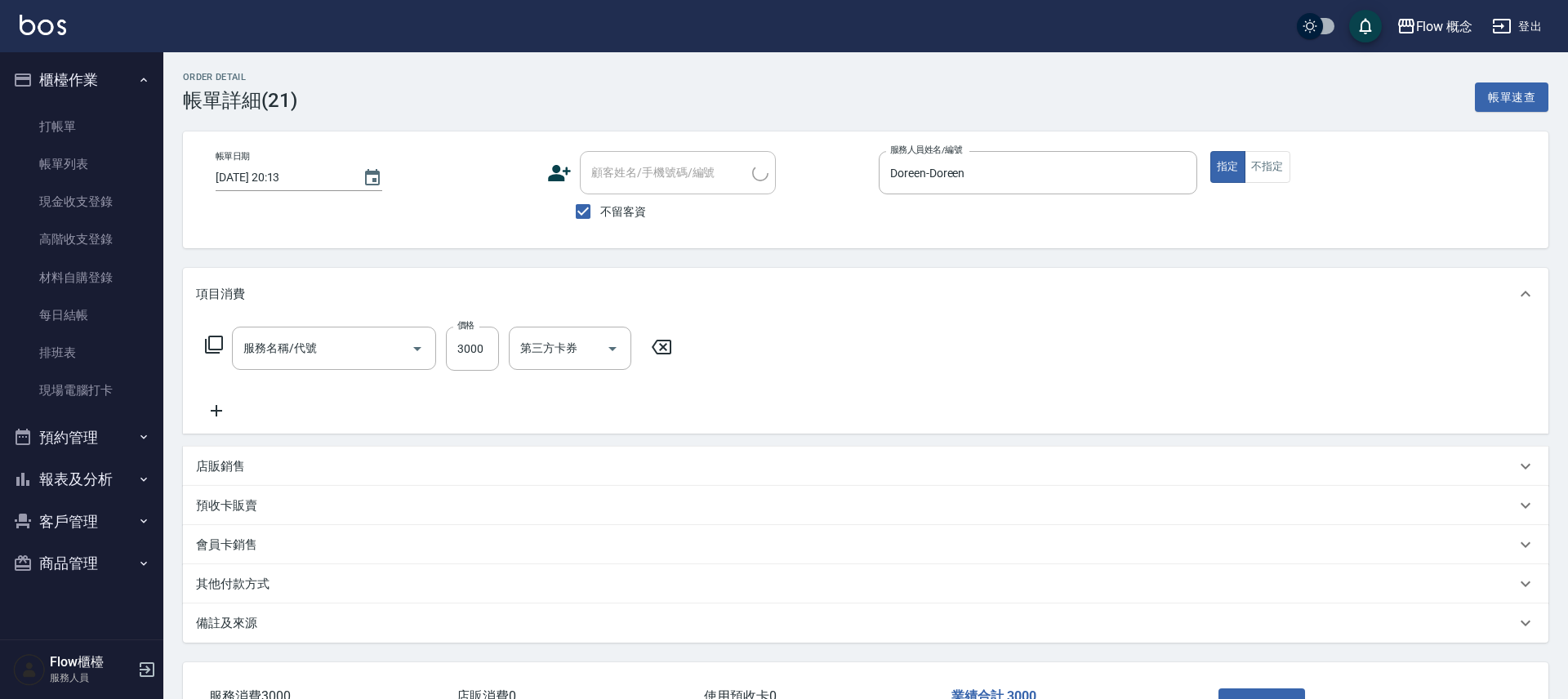
type input "髮浴 (101)"
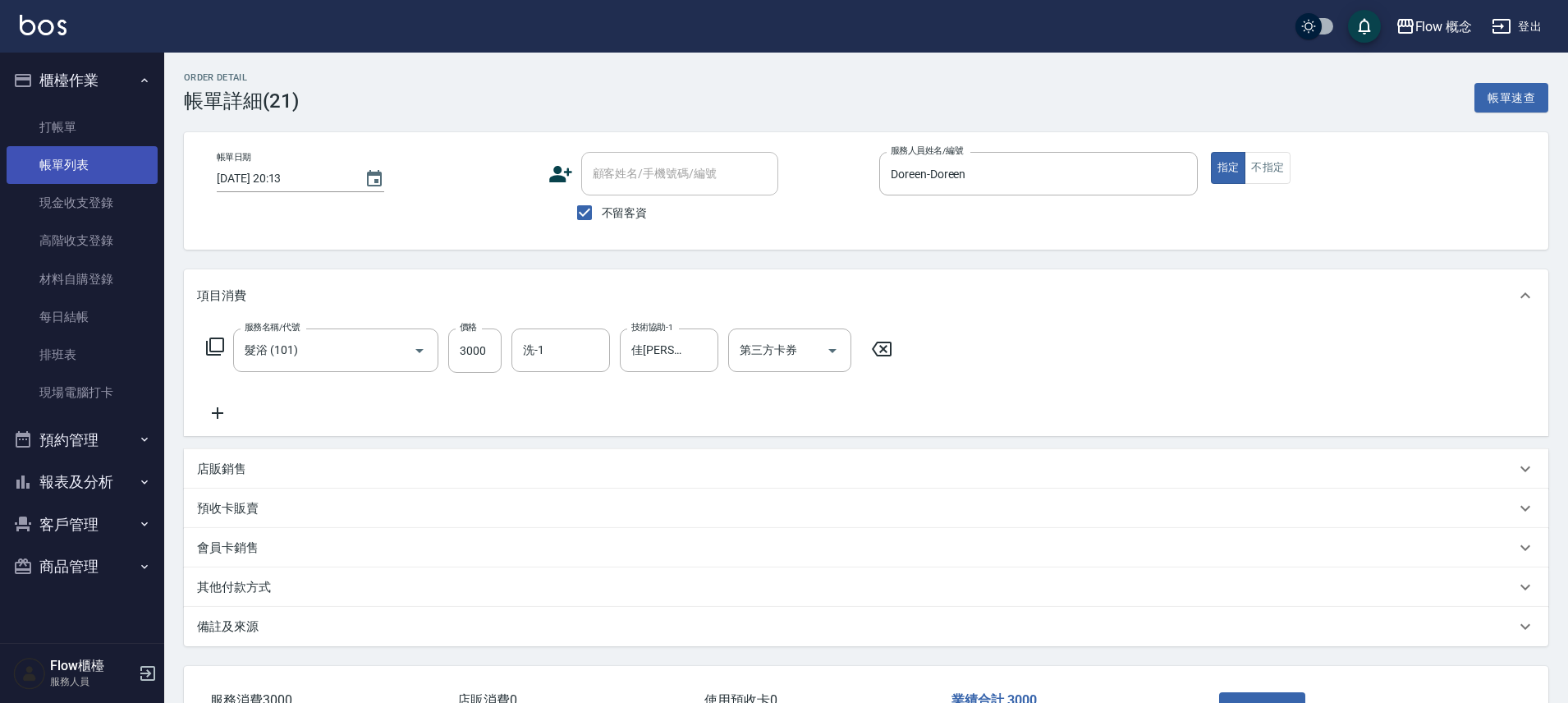
click at [103, 153] on link "帳單列表" at bounding box center [81, 165] width 151 height 38
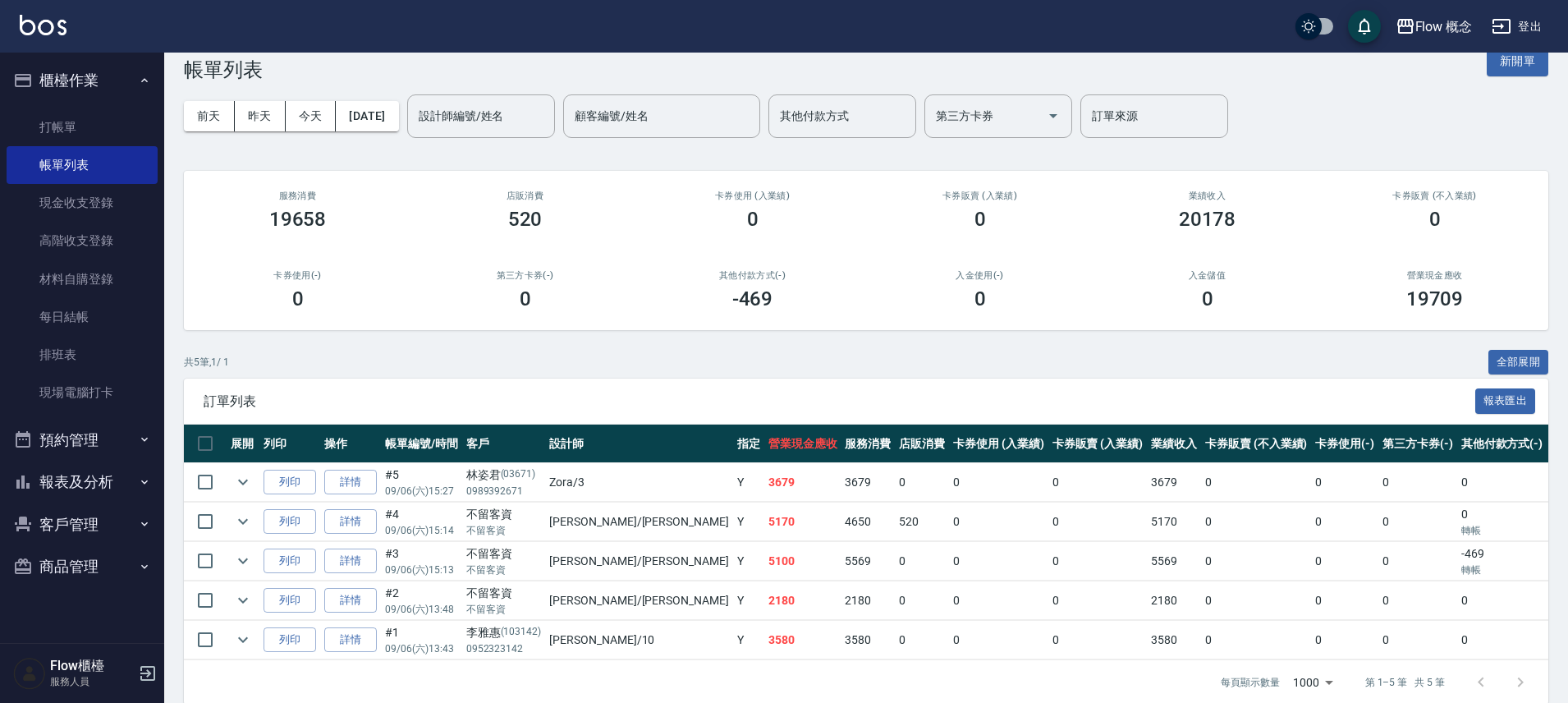
scroll to position [65, 0]
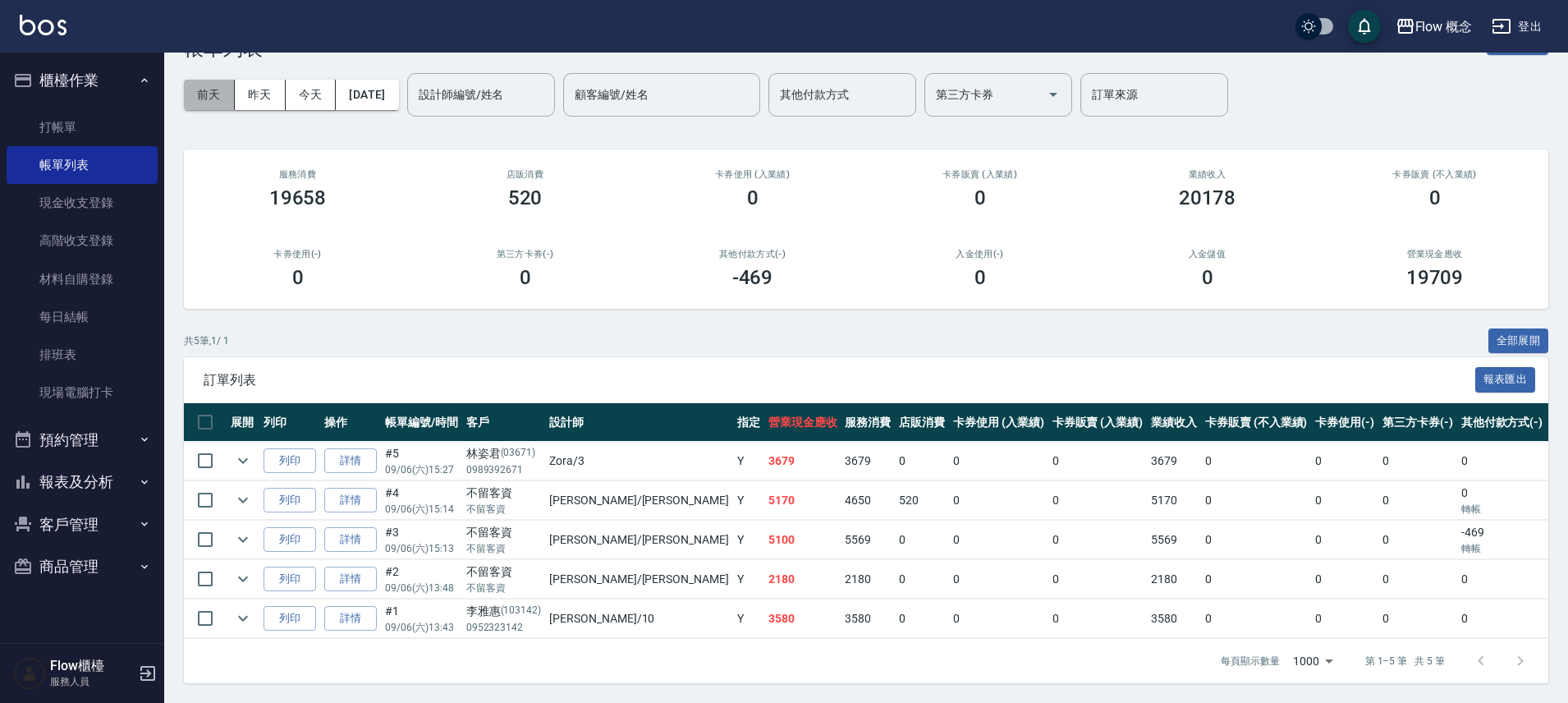
click at [230, 80] on button "前天" at bounding box center [210, 95] width 51 height 31
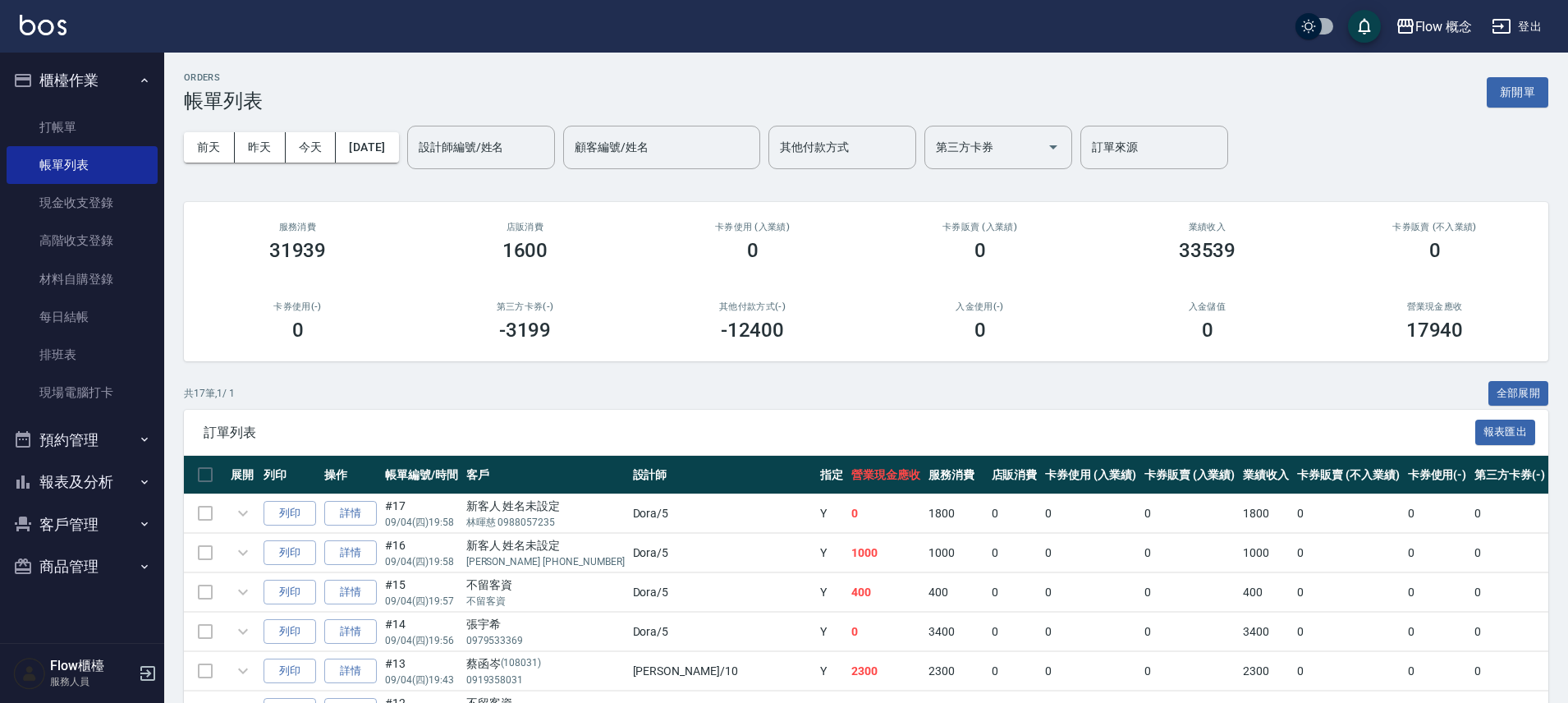
click at [260, 128] on div "前天 昨天 今天 [DATE] 設計師編號/姓名 設計師編號/姓名 顧客編號/姓名 顧客編號/姓名 其他付款方式 其他付款方式 第三方卡券 第三方卡券 訂單來…" at bounding box center [866, 146] width 1364 height 70
click at [263, 150] on button "昨天" at bounding box center [260, 147] width 51 height 31
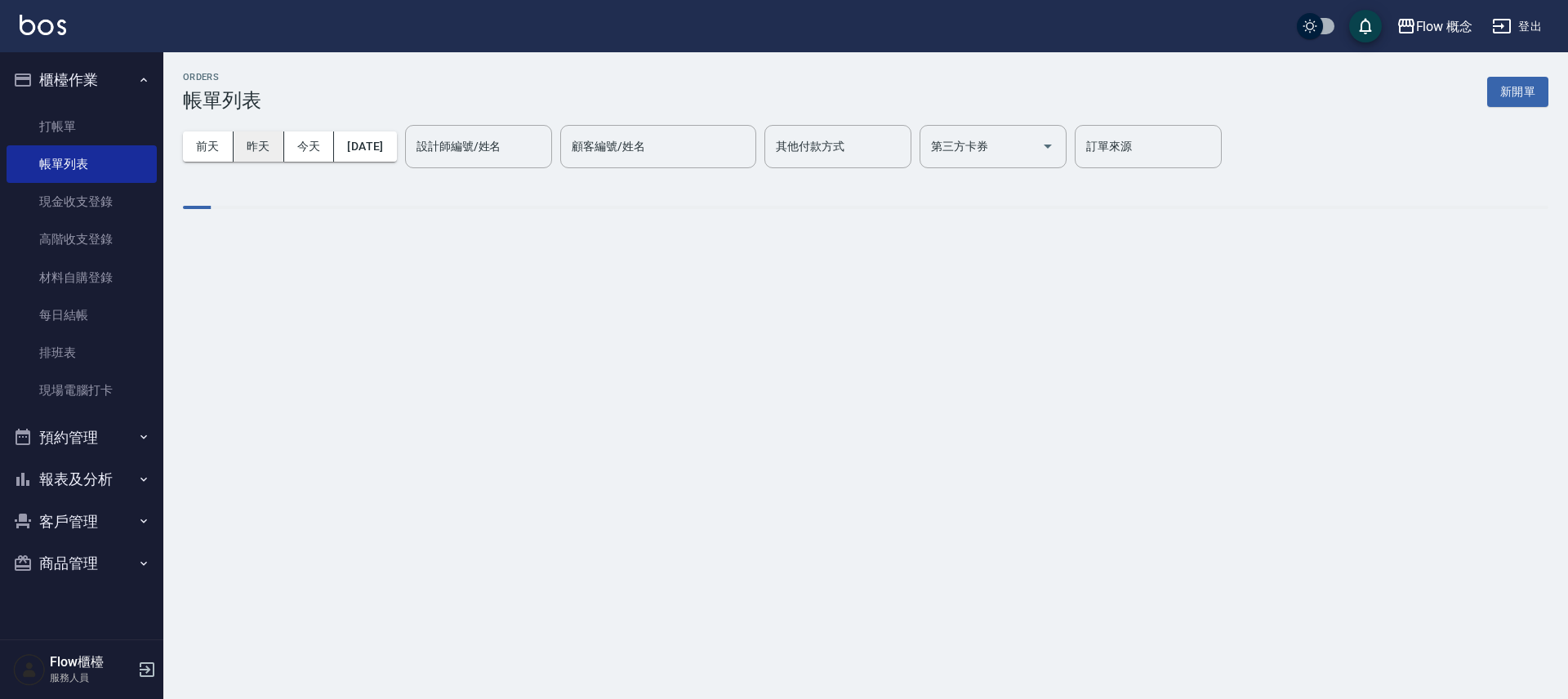
click at [261, 149] on button "昨天" at bounding box center [259, 146] width 50 height 31
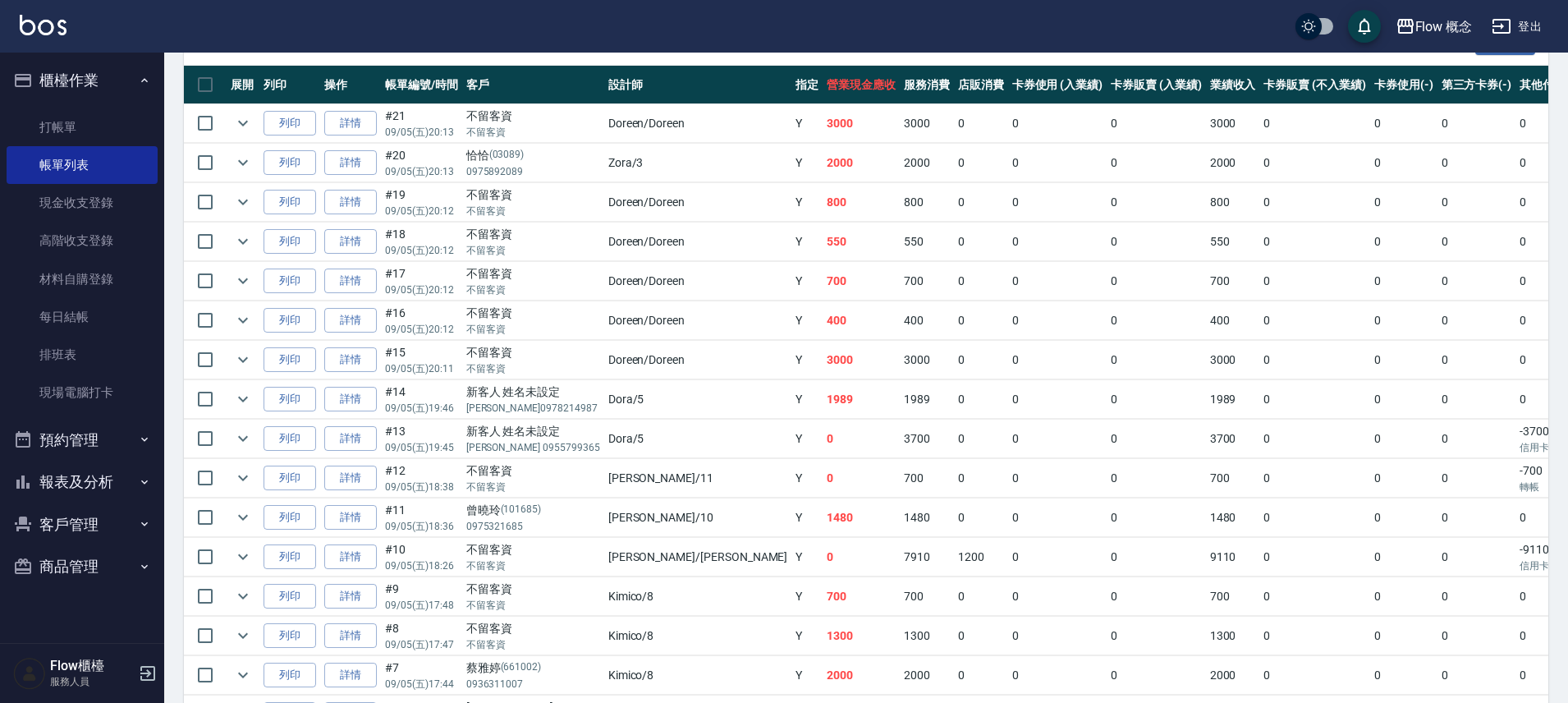
scroll to position [265, 0]
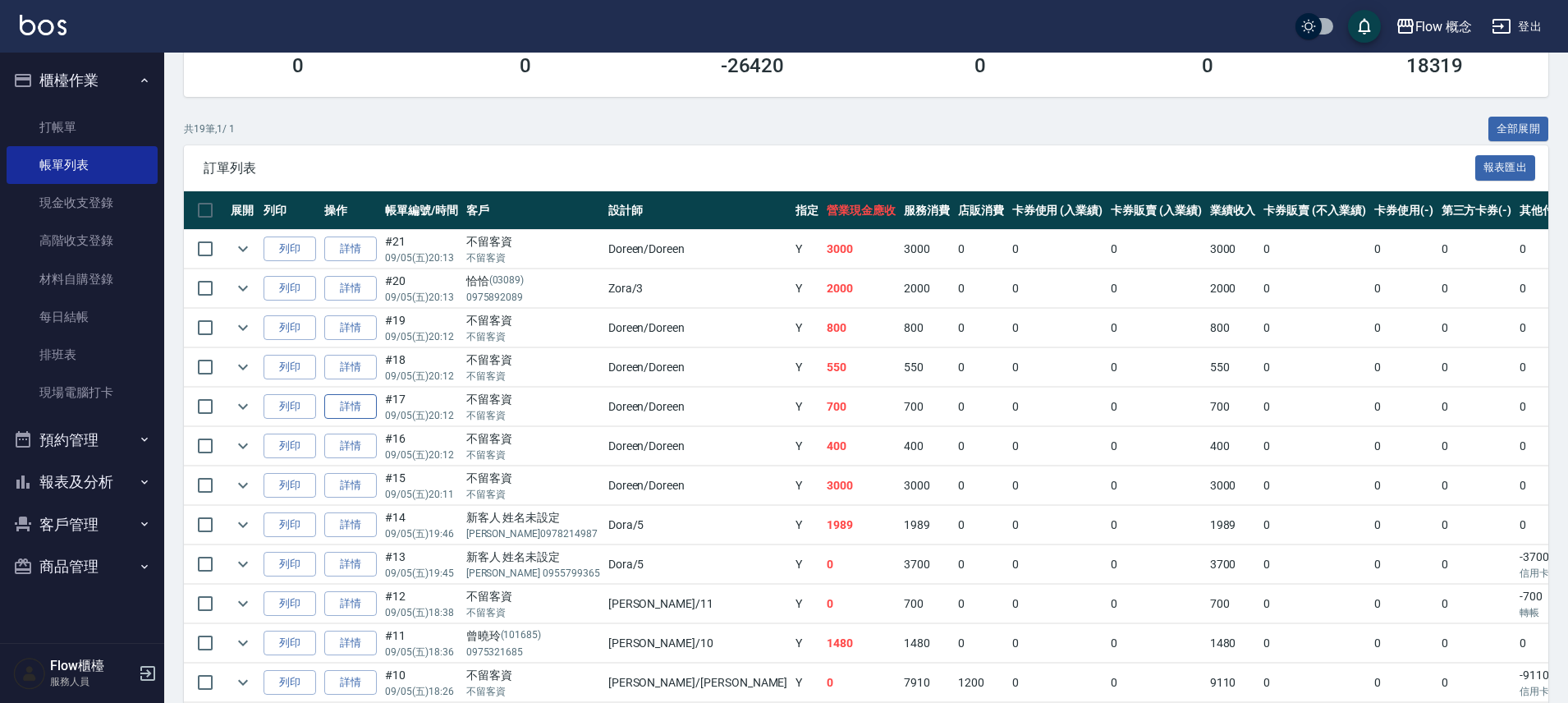
click at [365, 402] on link "詳情" at bounding box center [350, 407] width 52 height 25
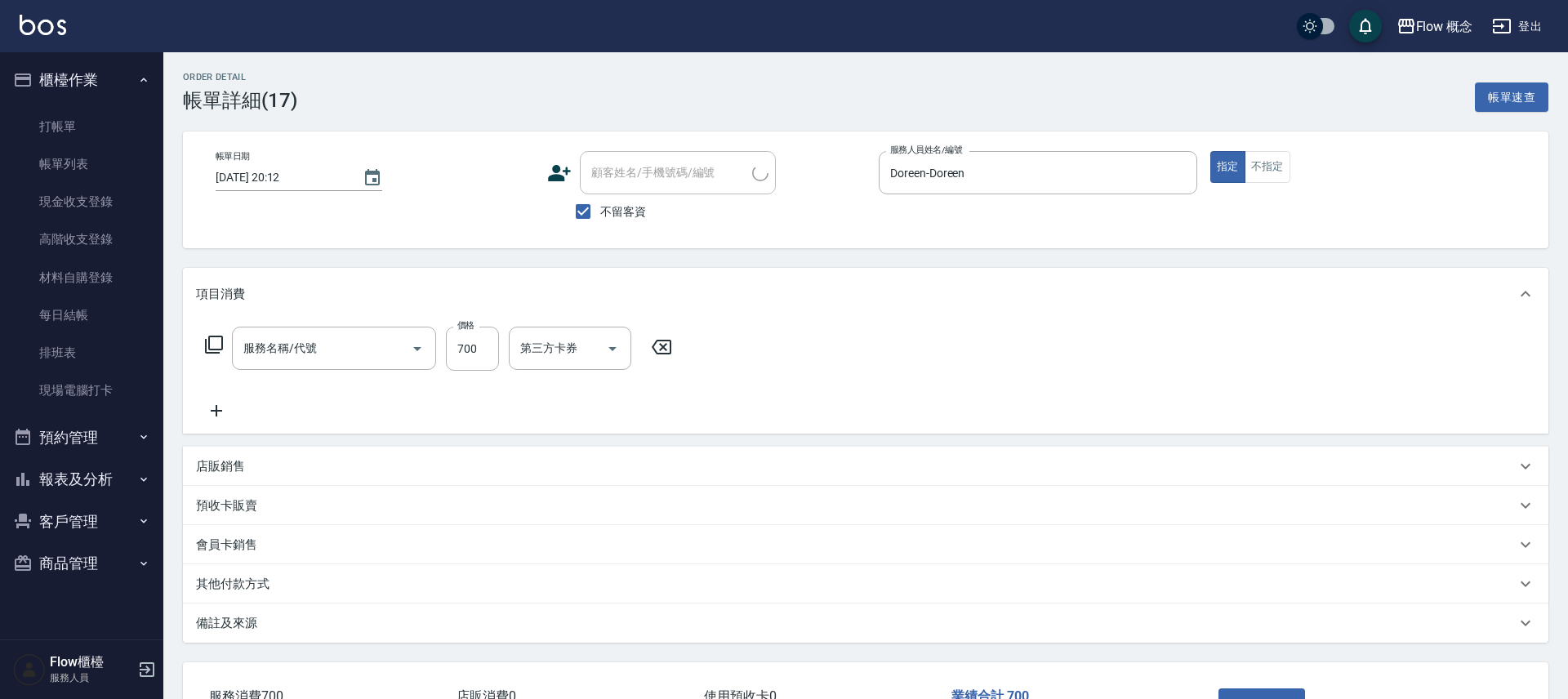
type input "[DATE] 20:12"
checkbox input "true"
type input "Doreen-Doreen"
type input "髮浴 (101)"
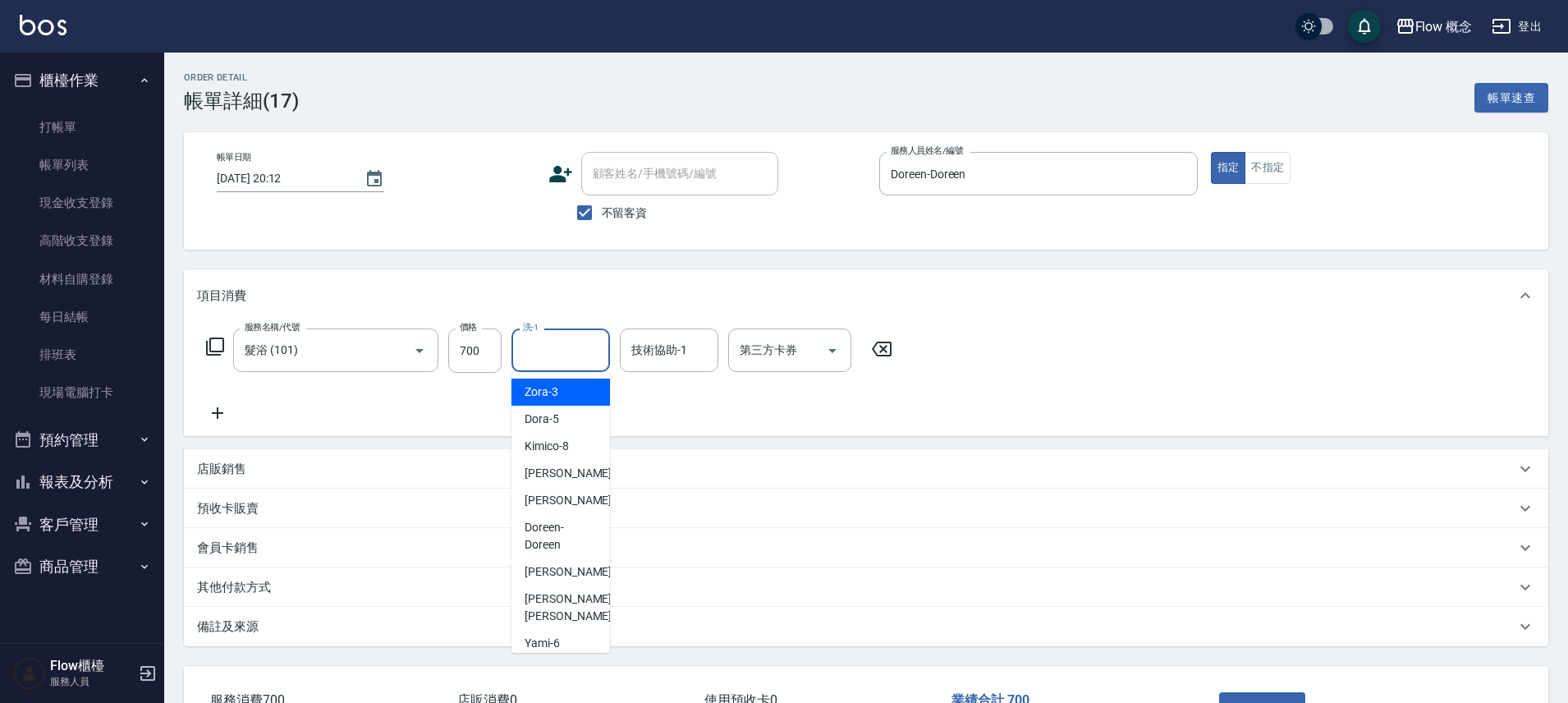
click at [544, 352] on input "洗-1" at bounding box center [560, 351] width 84 height 29
click at [662, 361] on input "技術協助-1" at bounding box center [668, 351] width 84 height 29
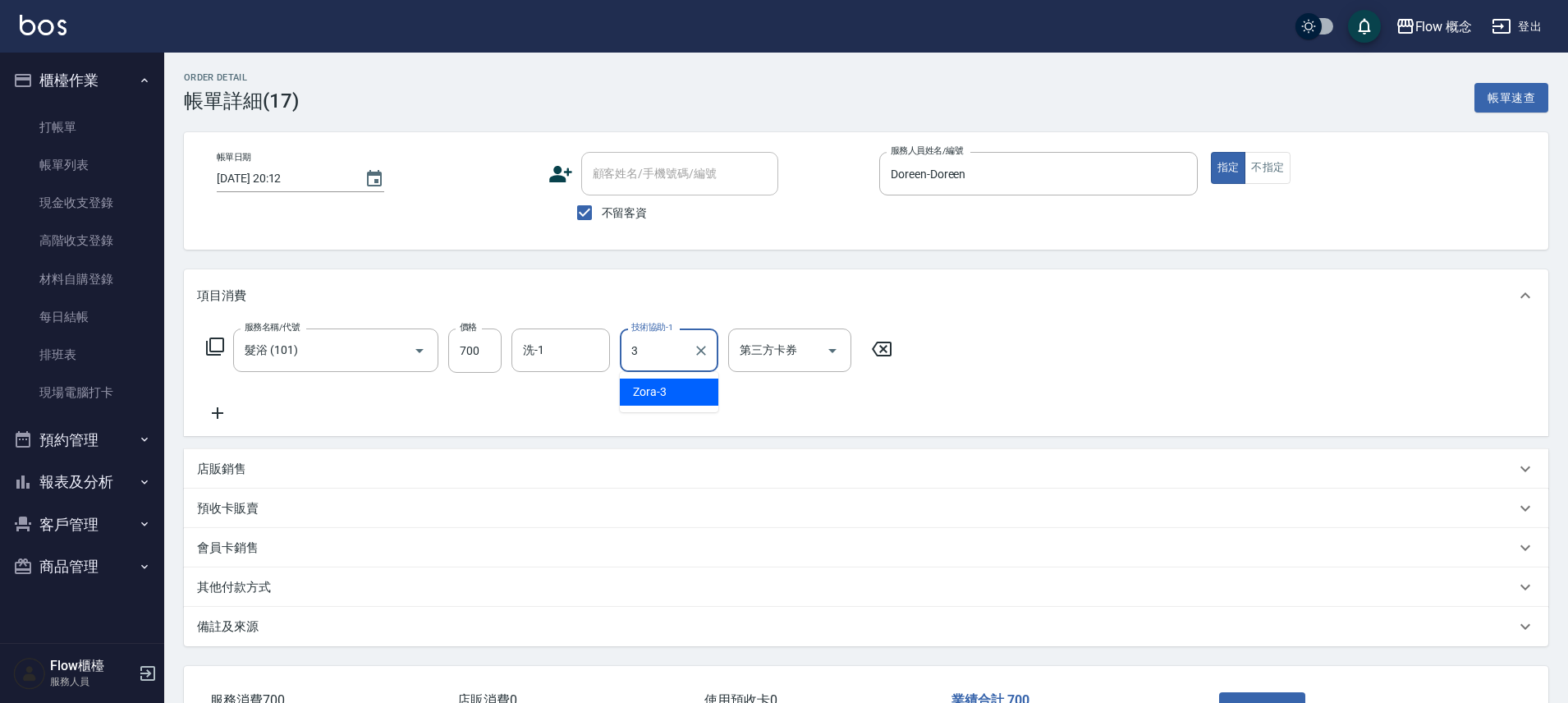
type input "Zora-3"
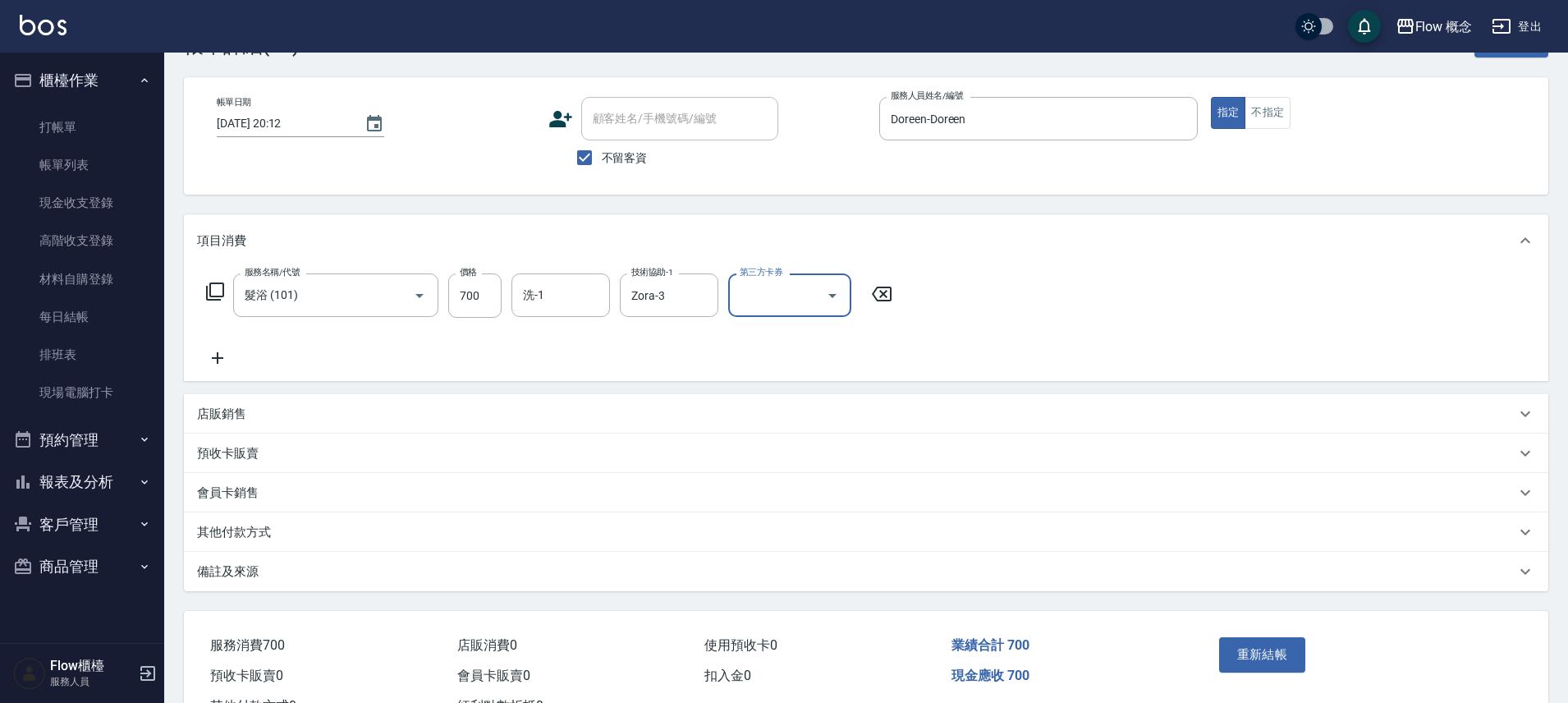
scroll to position [121, 0]
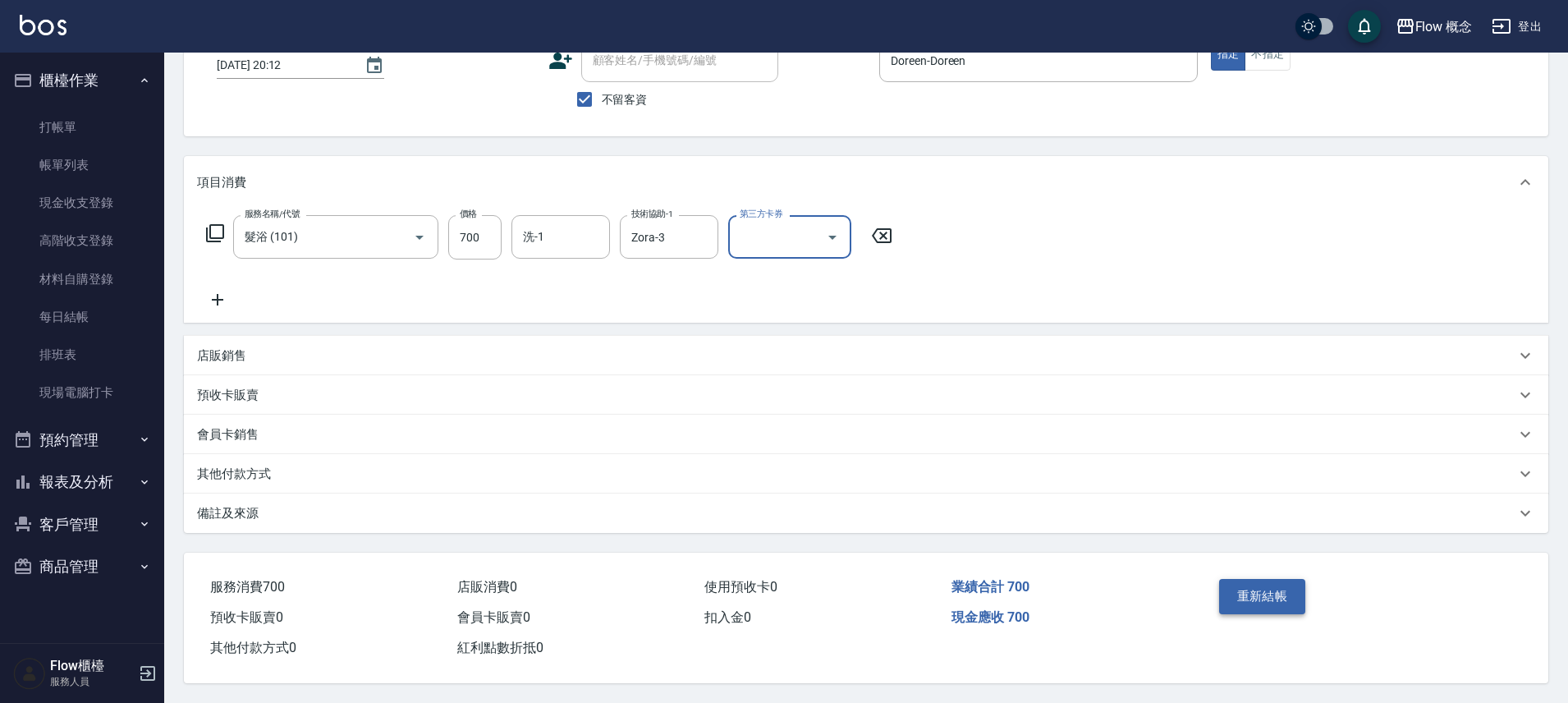
click at [1242, 594] on button "重新結帳" at bounding box center [1262, 596] width 87 height 34
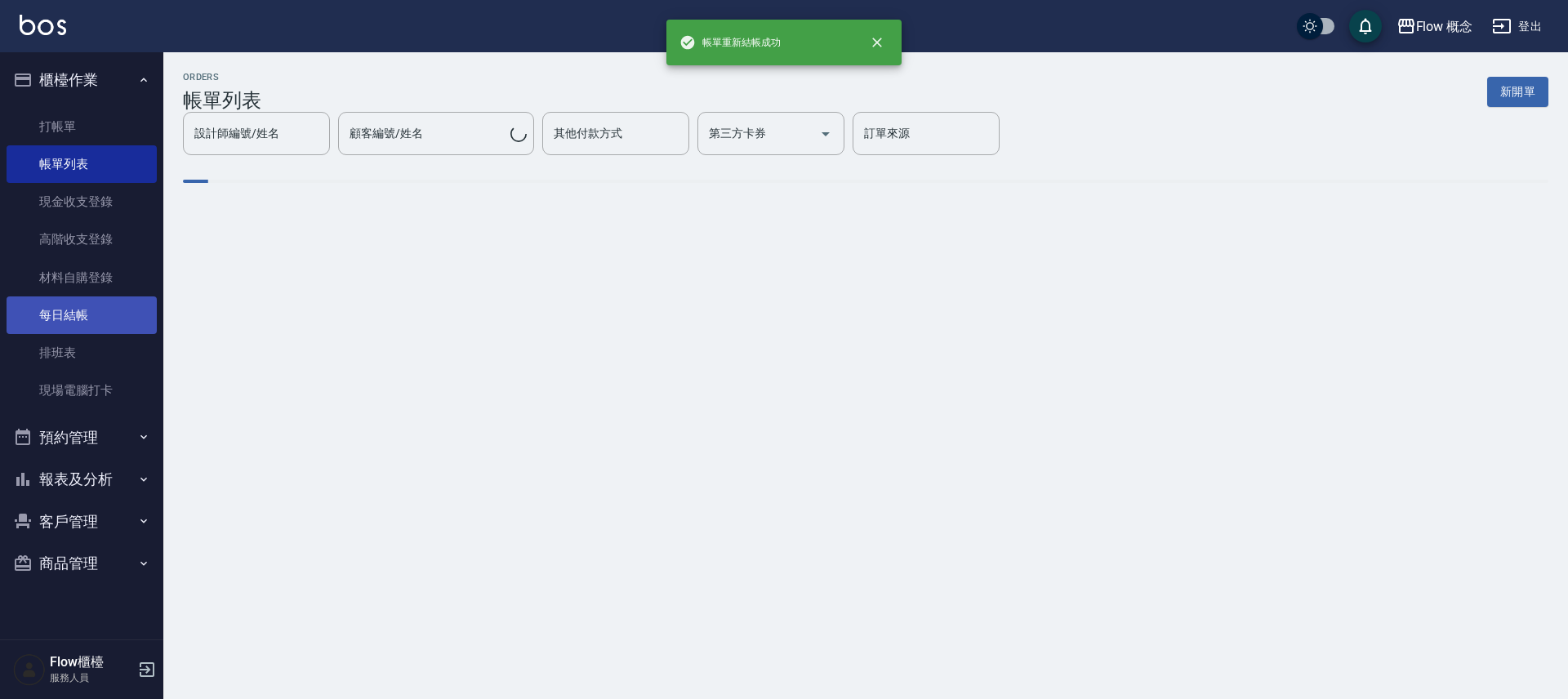
click at [87, 305] on link "每日結帳" at bounding box center [81, 315] width 150 height 38
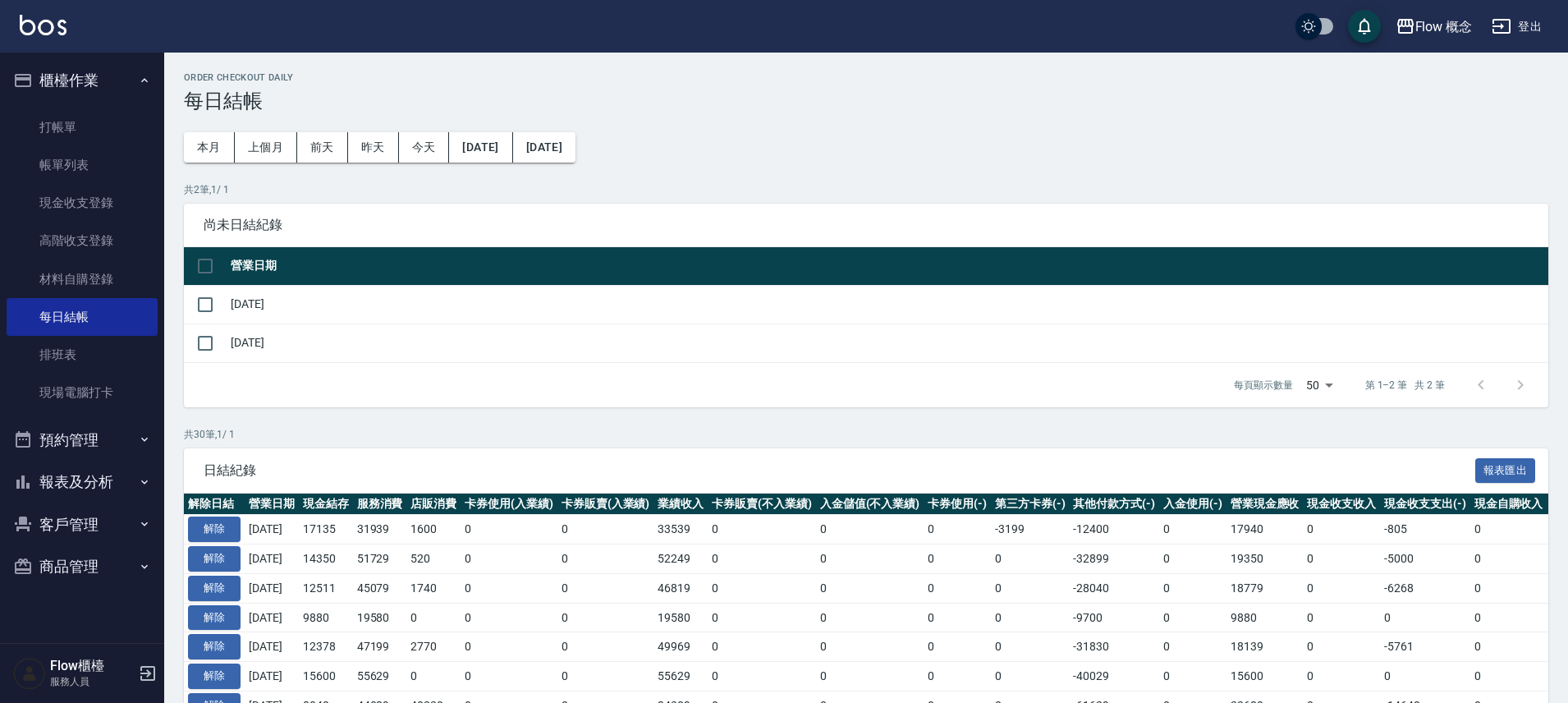
click at [223, 320] on td at bounding box center [205, 304] width 42 height 39
click at [202, 312] on input "checkbox" at bounding box center [205, 305] width 34 height 34
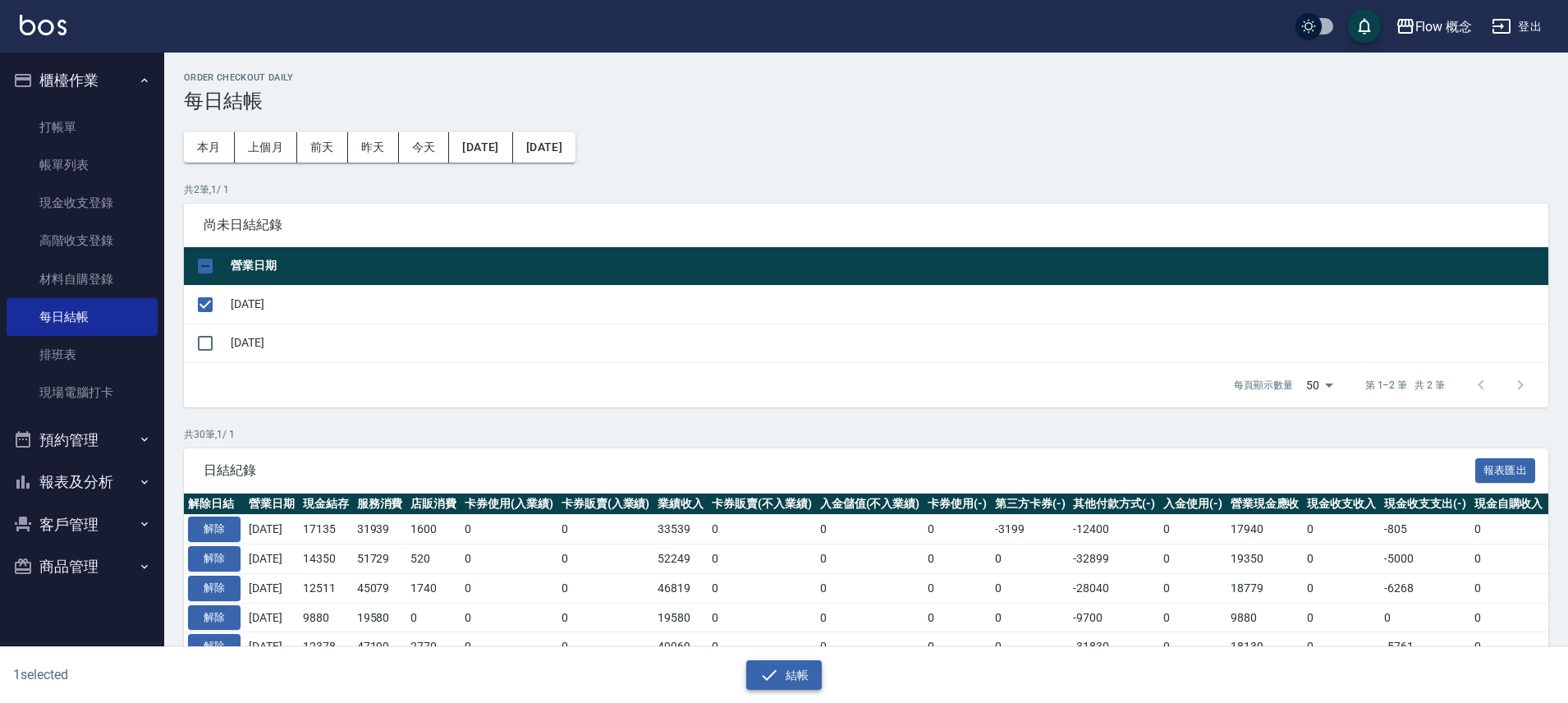
click at [775, 671] on icon "button" at bounding box center [770, 675] width 20 height 20
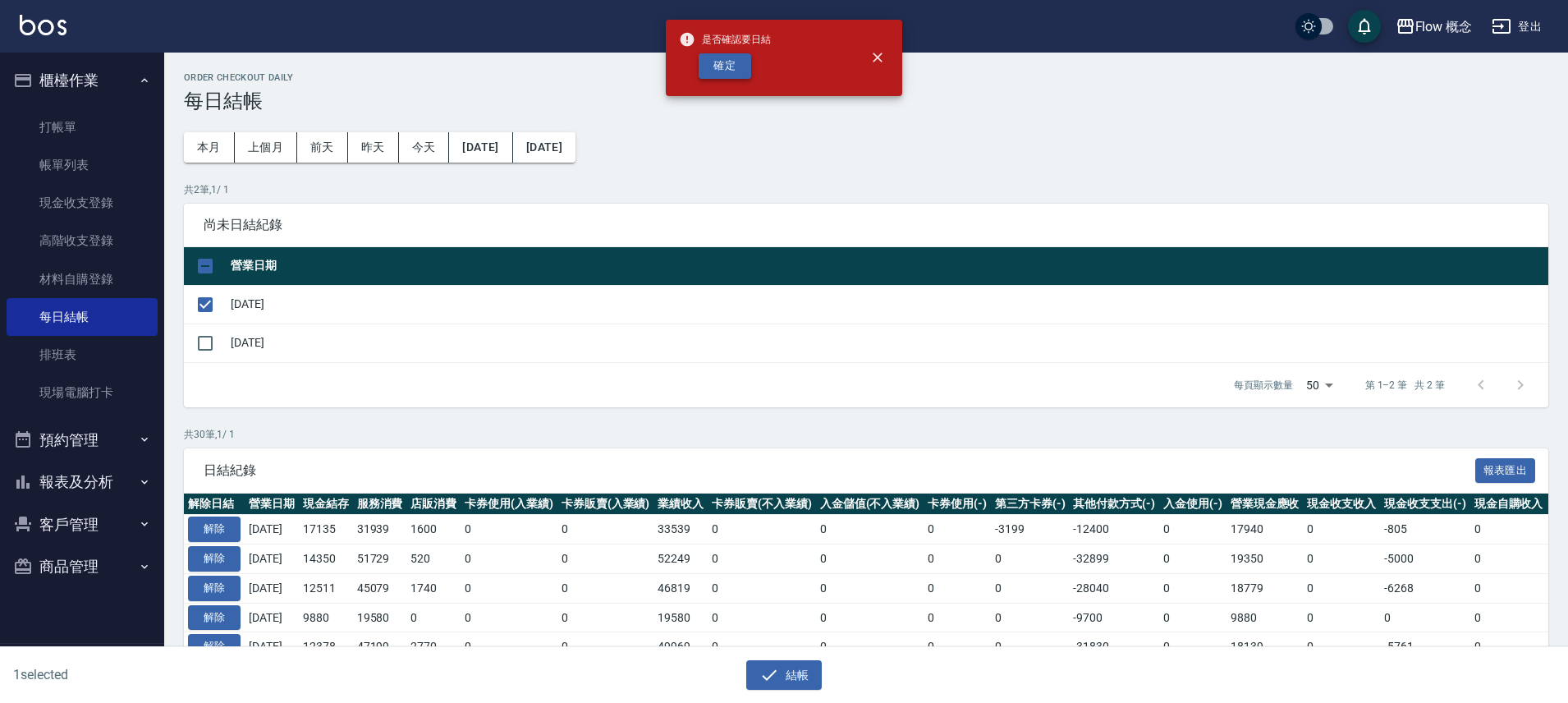
click at [728, 55] on button "確定" at bounding box center [724, 66] width 52 height 25
checkbox input "false"
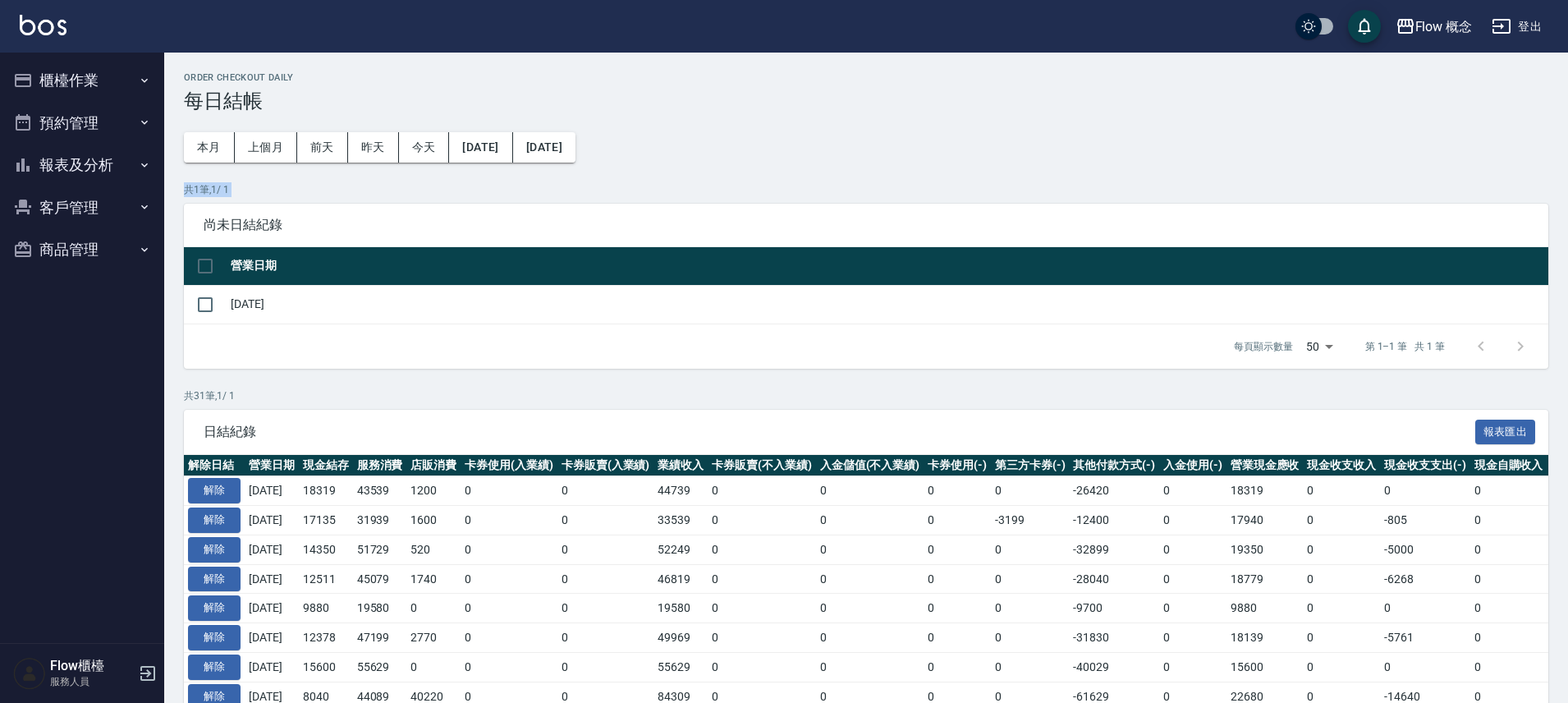
click at [89, 122] on button "預約管理" at bounding box center [81, 123] width 151 height 42
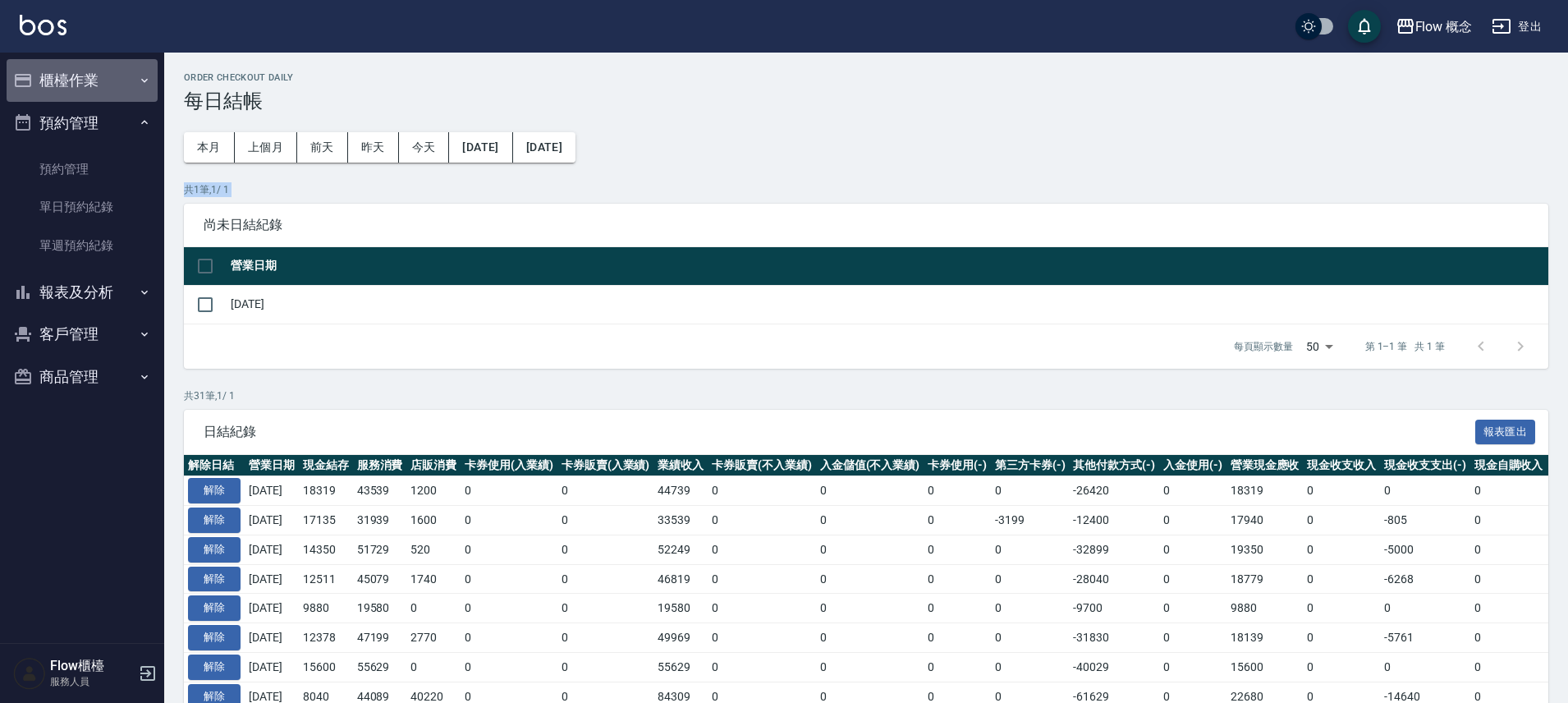
click at [97, 91] on button "櫃檯作業" at bounding box center [81, 80] width 151 height 42
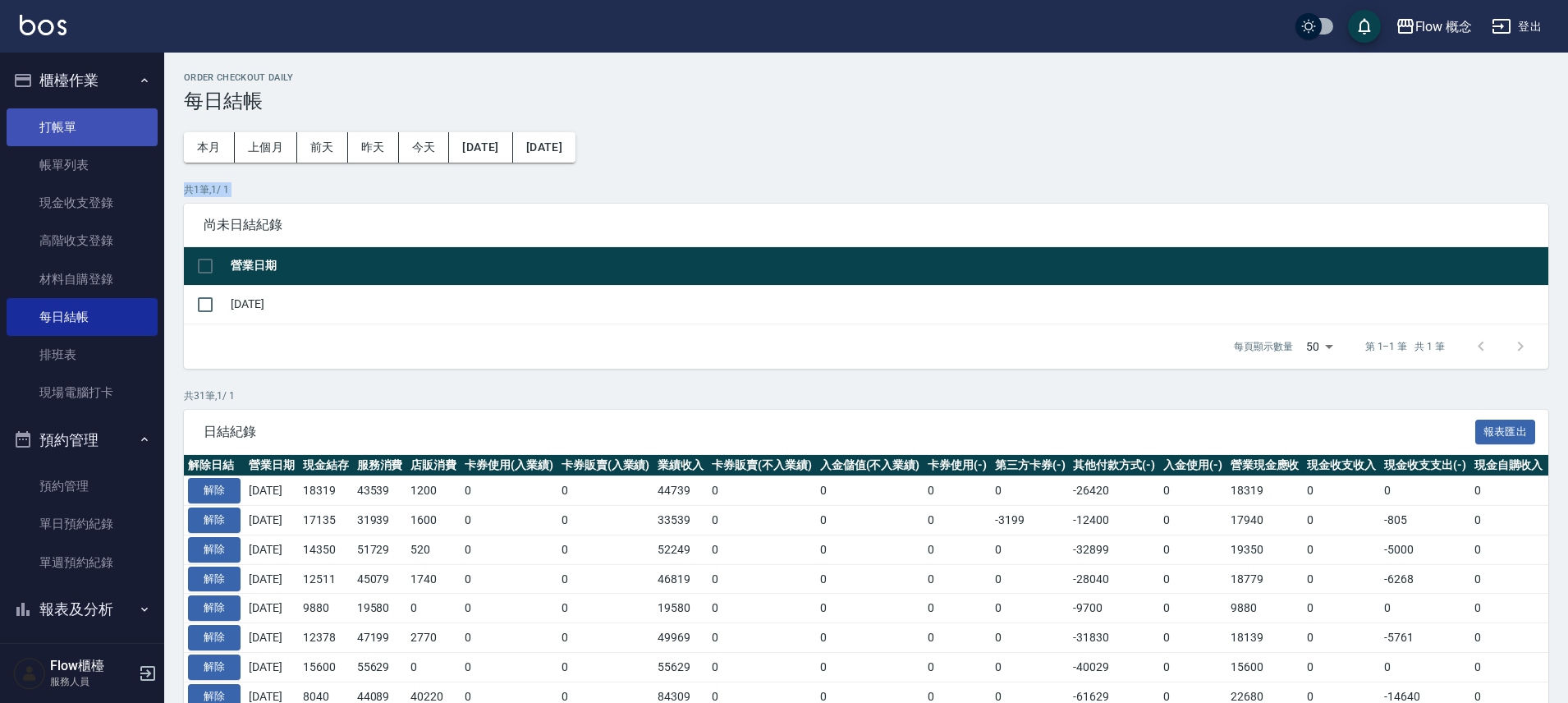
click at [88, 139] on link "打帳單" at bounding box center [81, 127] width 151 height 38
